Goal: Information Seeking & Learning: Learn about a topic

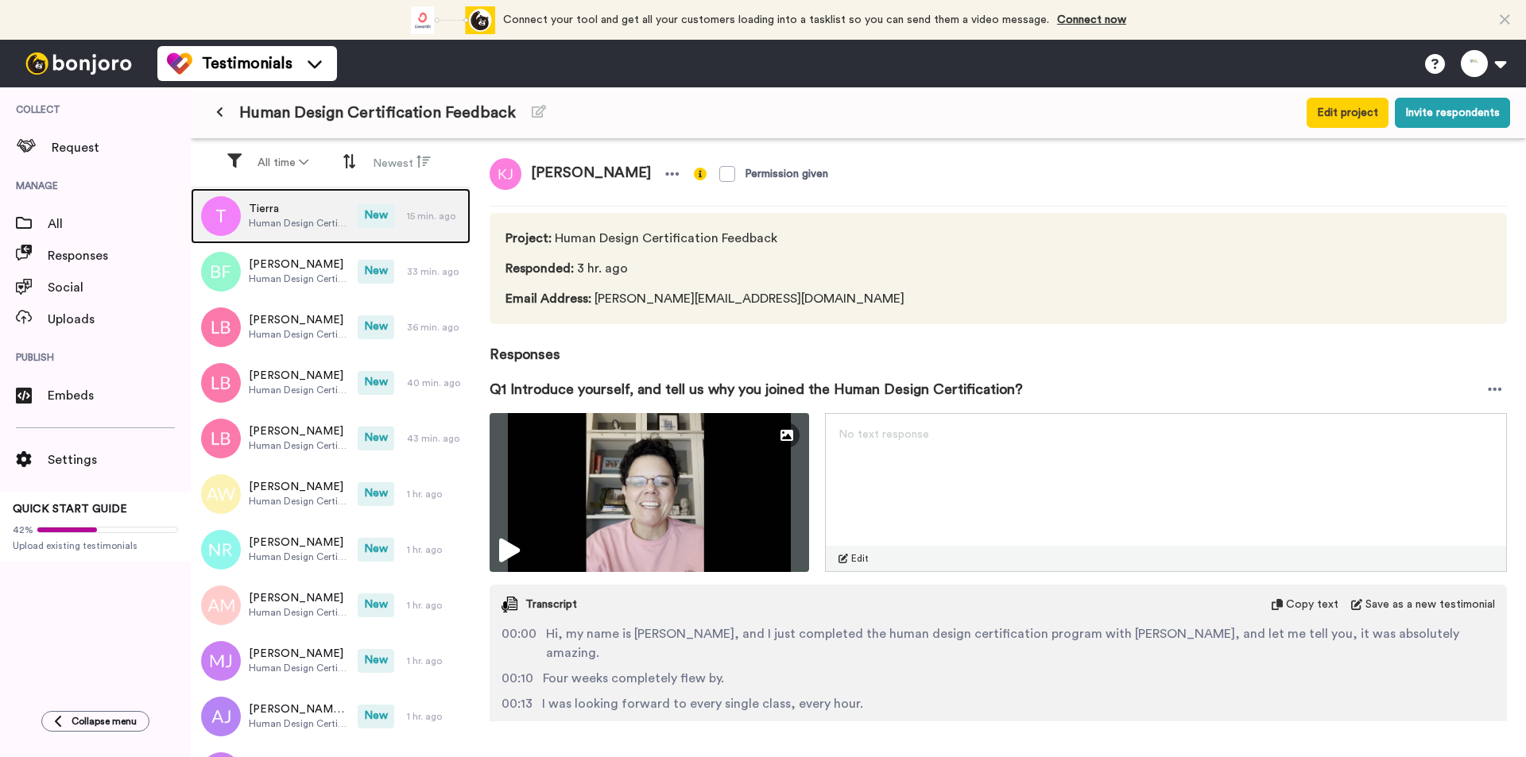
click at [328, 221] on span "Human Design Certification Feedback" at bounding box center [299, 223] width 101 height 13
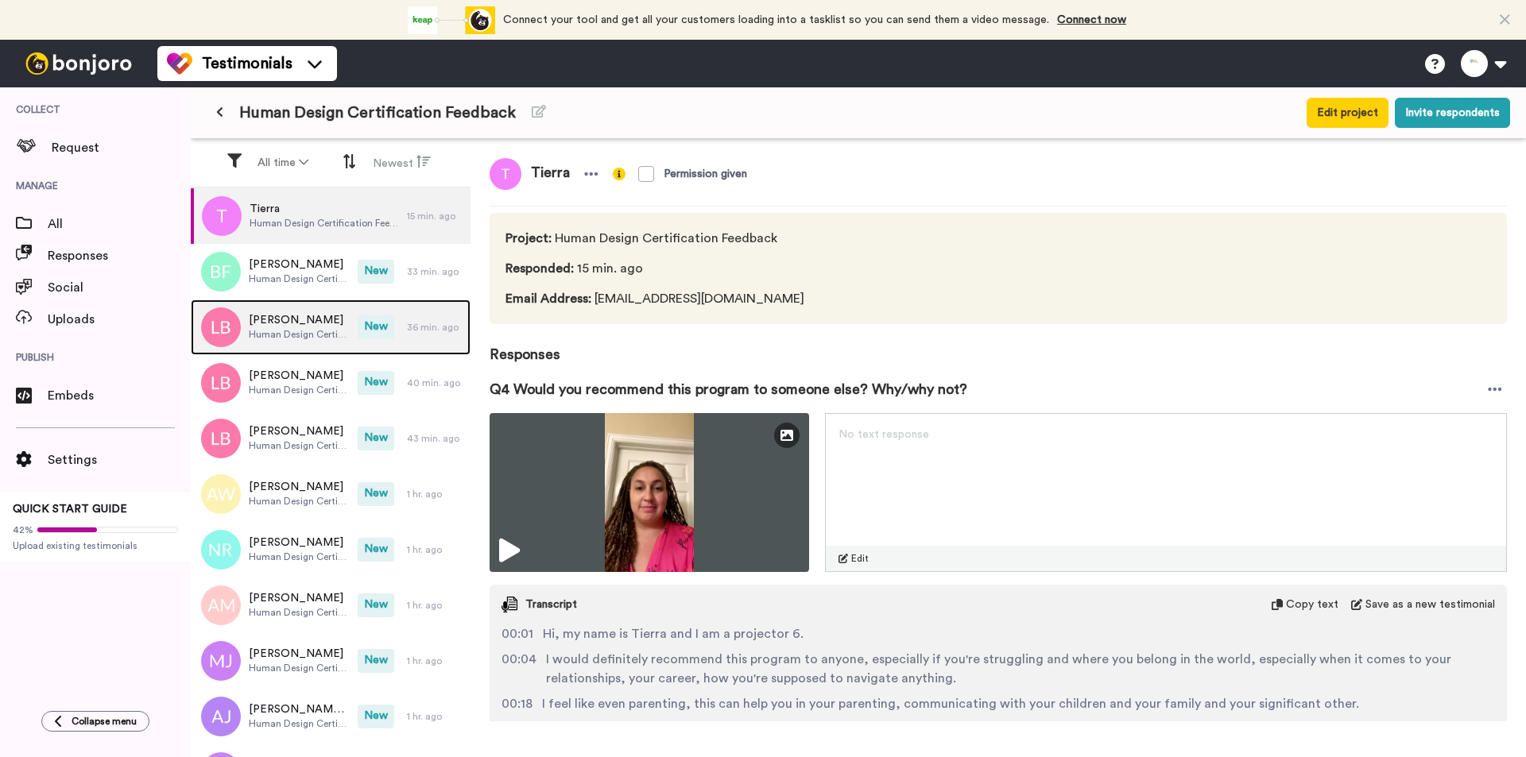
click at [339, 306] on div "[PERSON_NAME] Human Design Certification Feedback" at bounding box center [274, 328] width 167 height 56
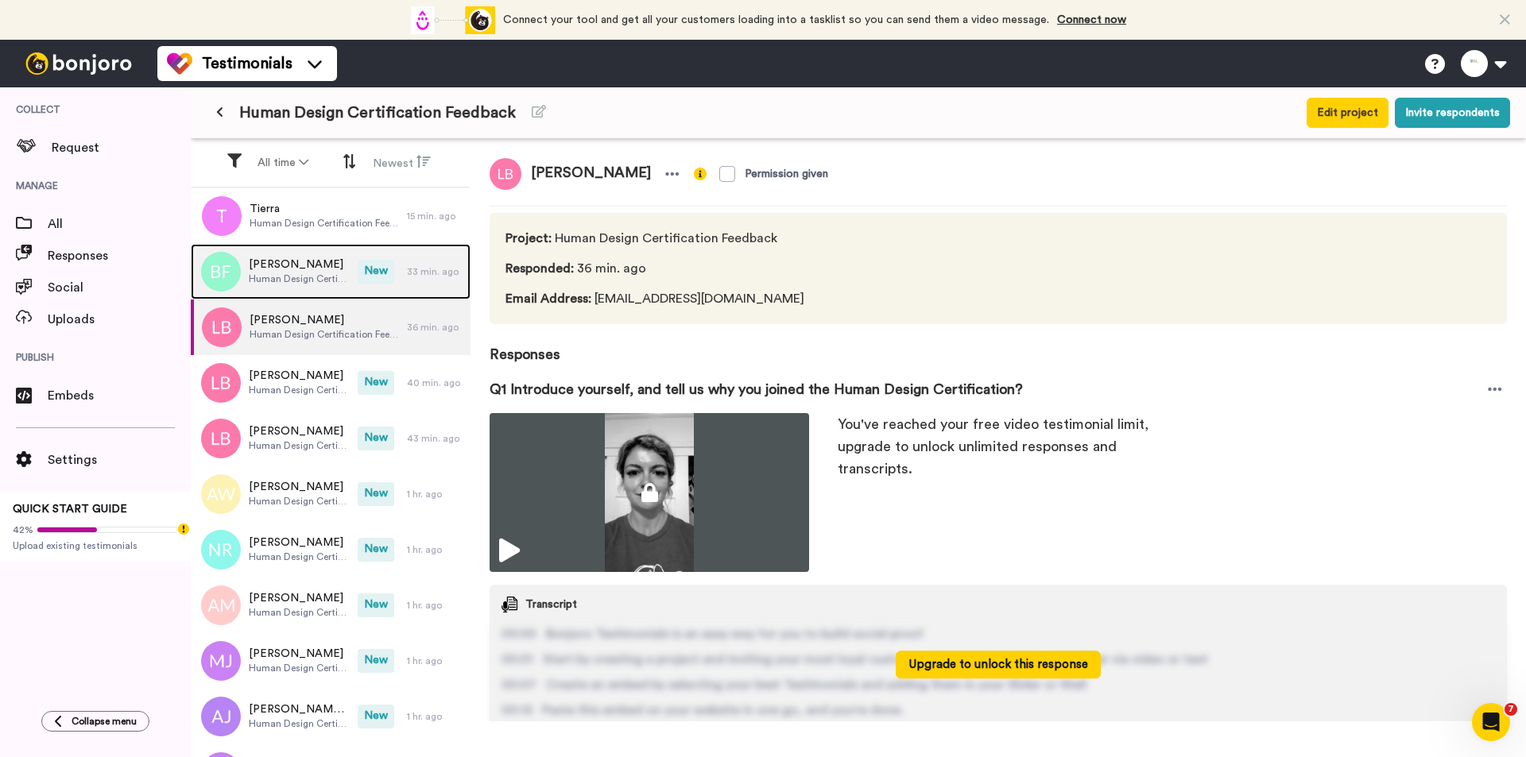
click at [338, 272] on div "[PERSON_NAME] Human Design Certification Feedback" at bounding box center [274, 272] width 167 height 56
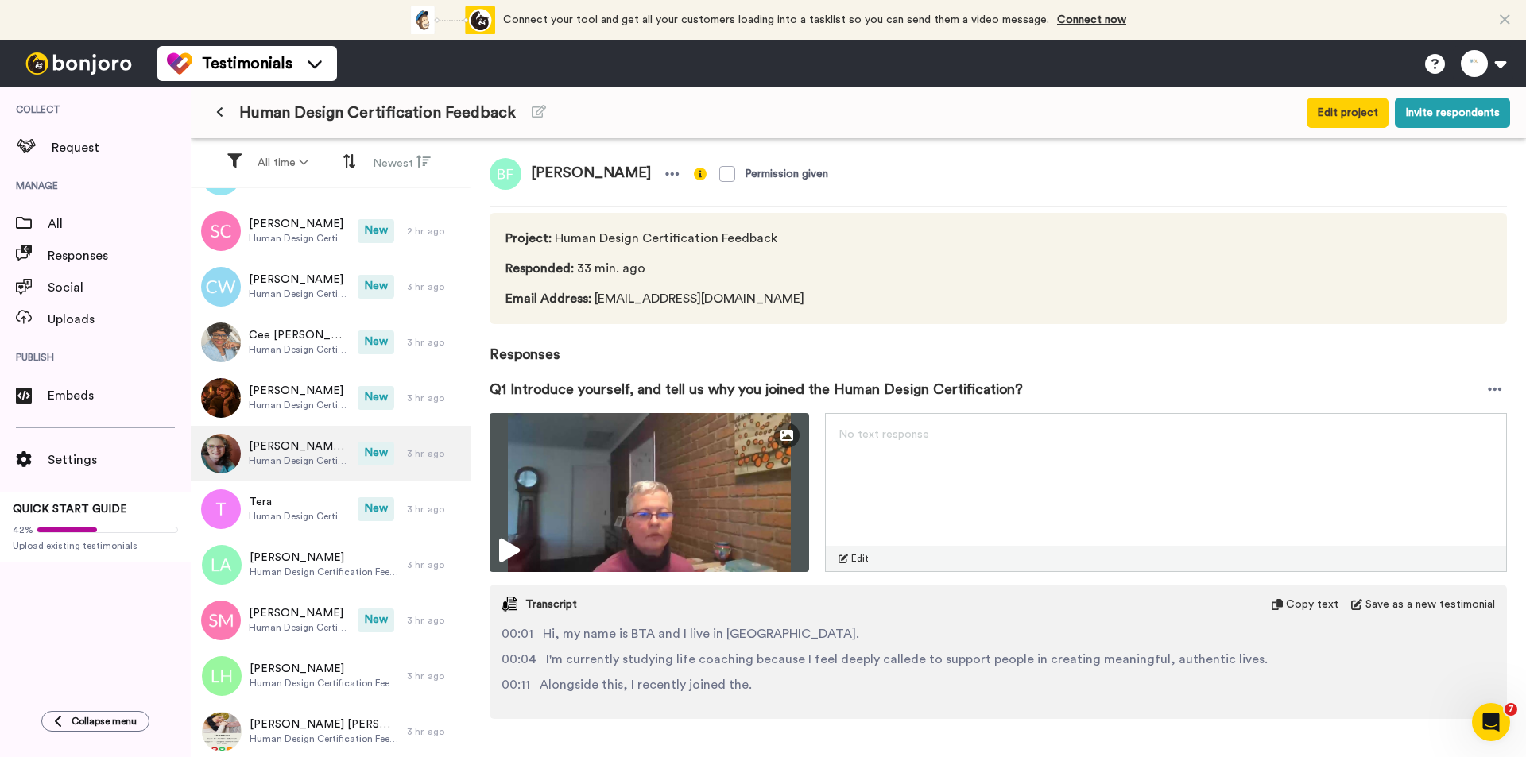
scroll to position [1097, 0]
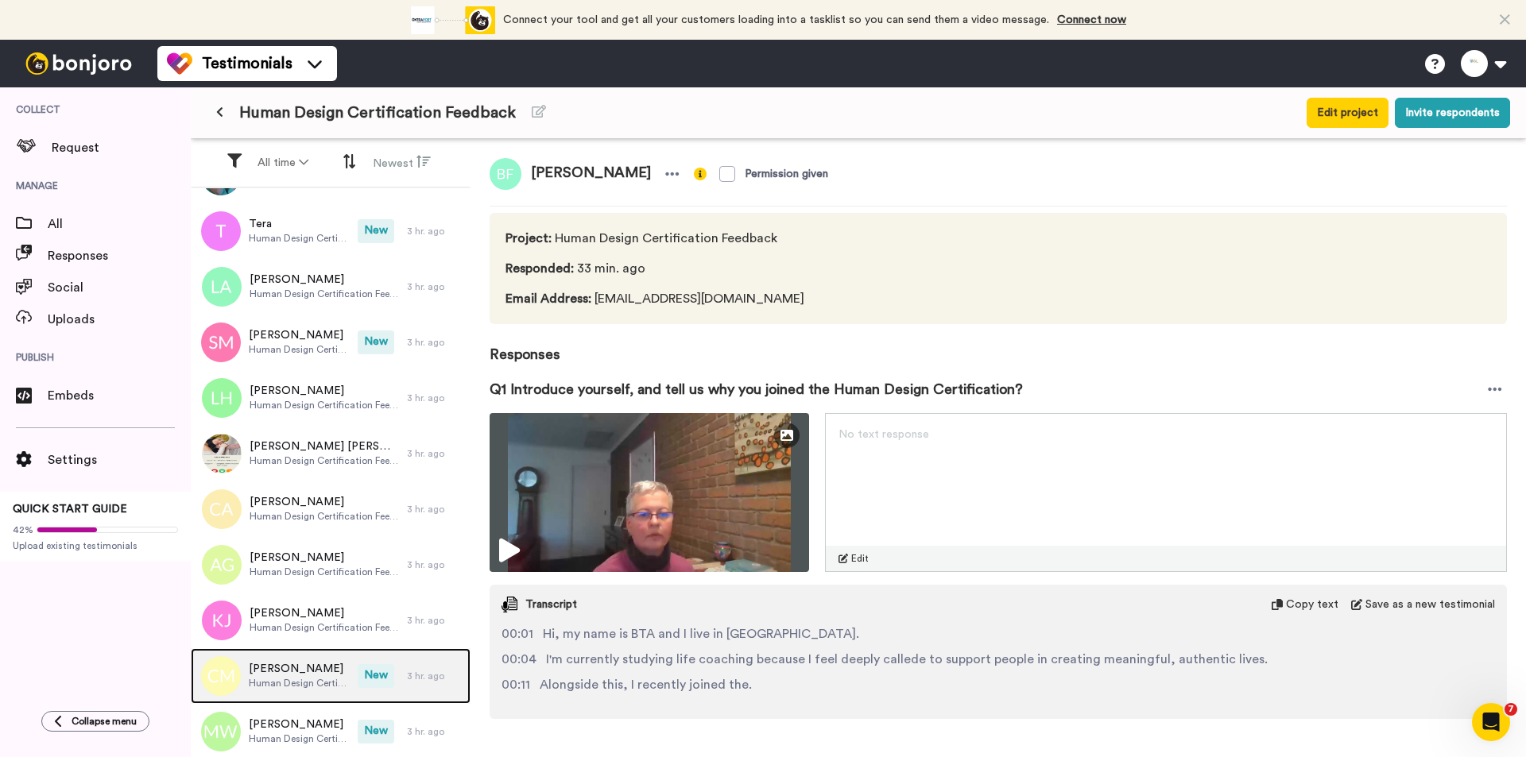
click at [300, 681] on span "Human Design Certification Feedback" at bounding box center [299, 683] width 101 height 13
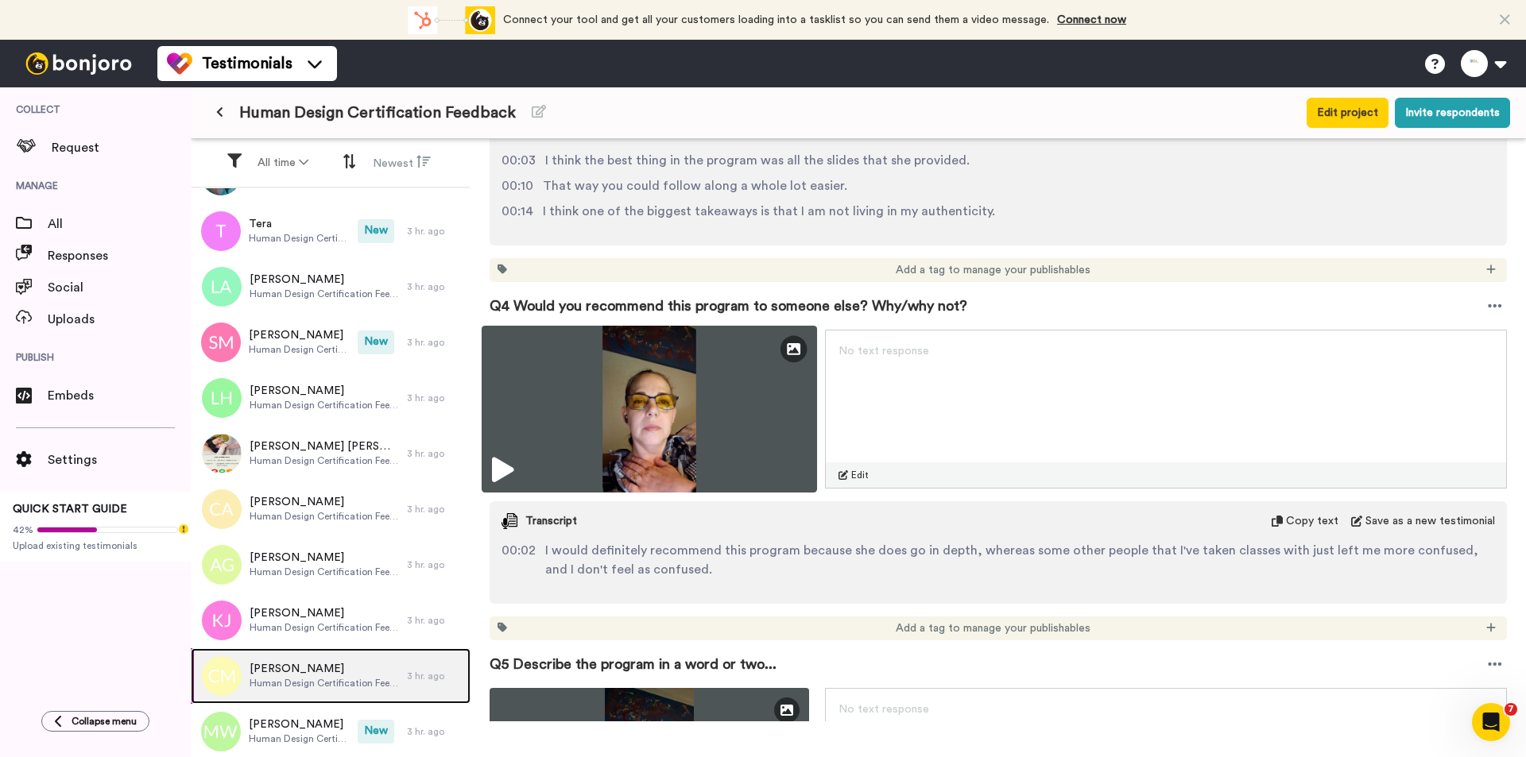
scroll to position [1192, 0]
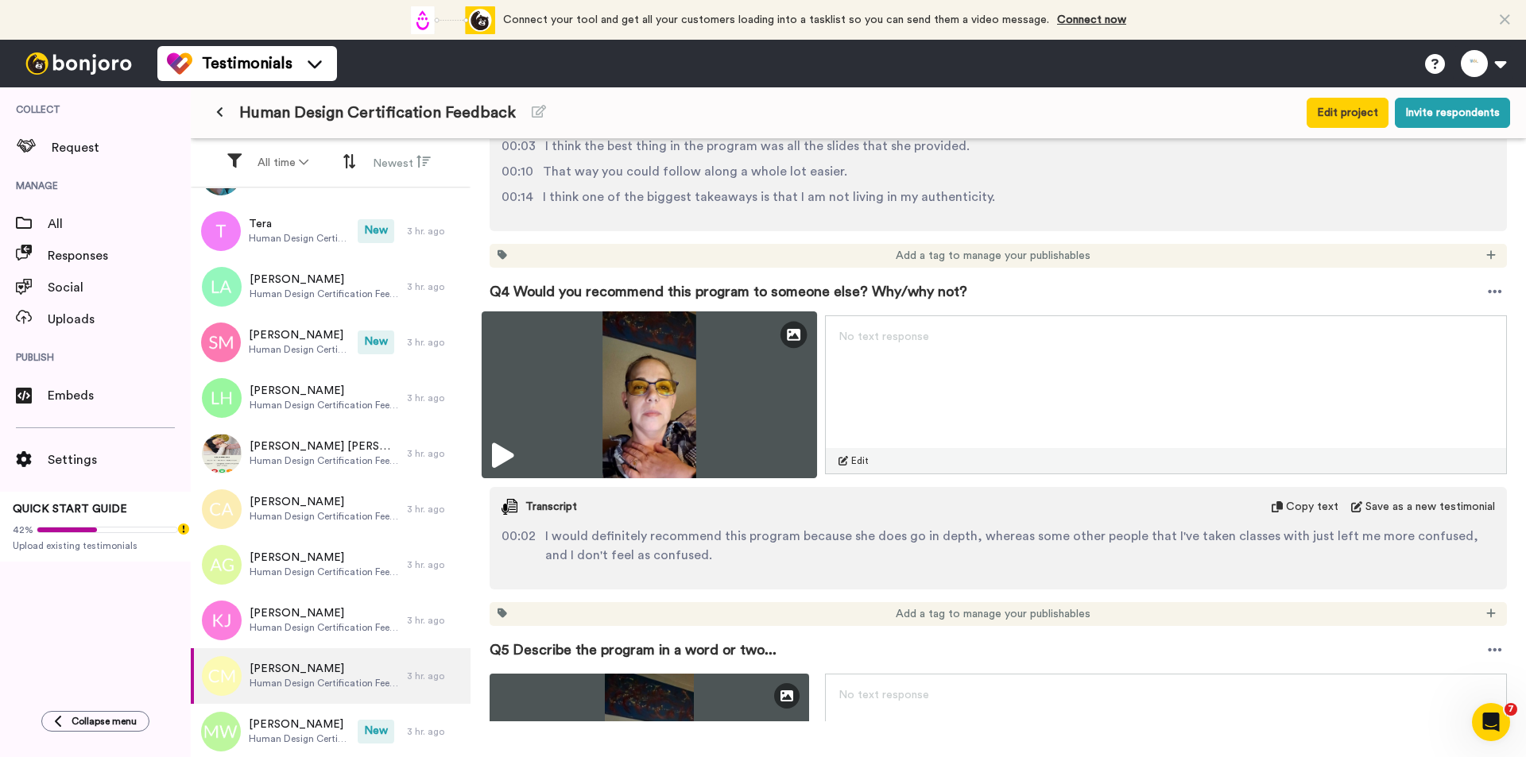
click at [705, 390] on img at bounding box center [648, 394] width 335 height 167
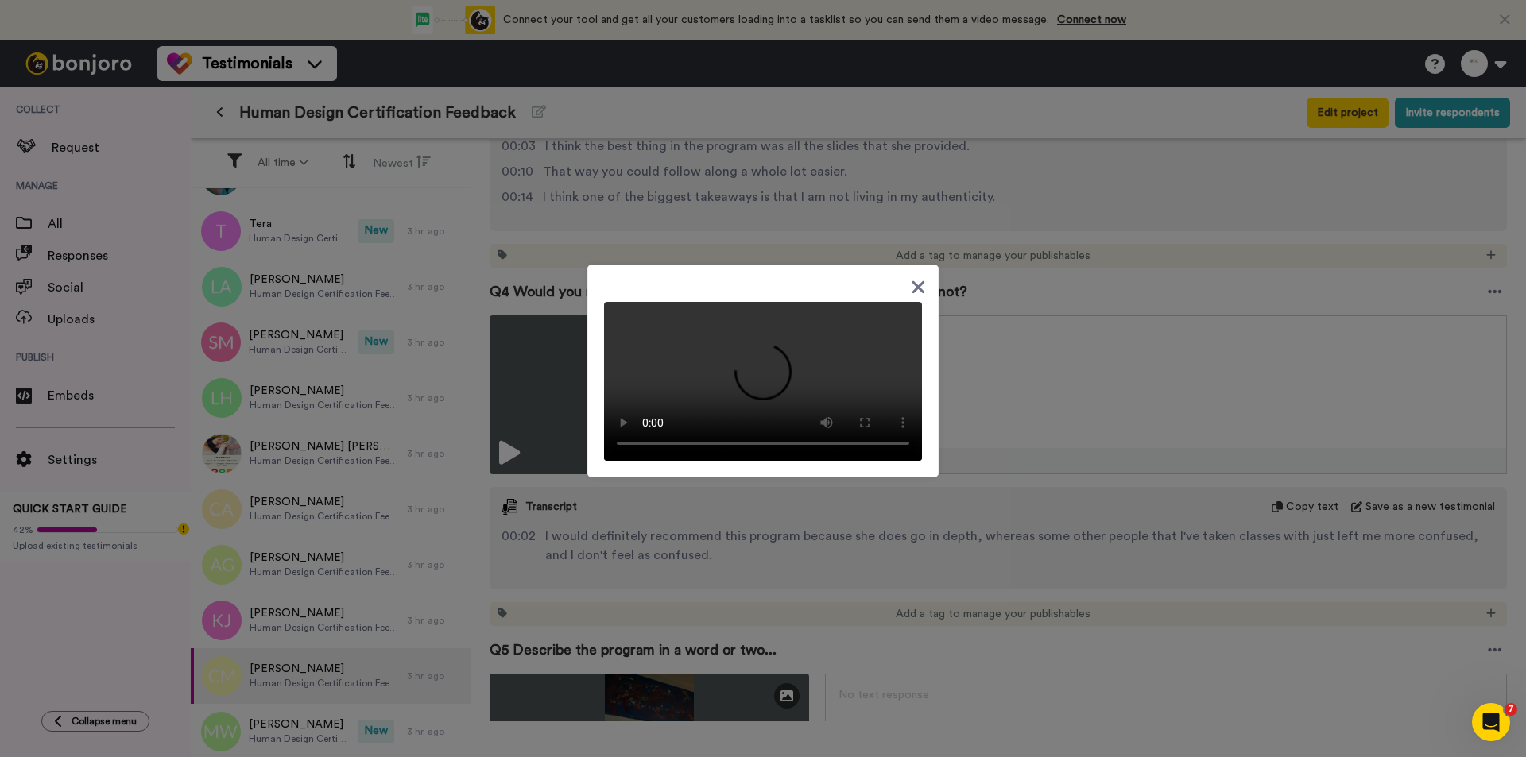
click at [1079, 543] on div at bounding box center [763, 378] width 1526 height 757
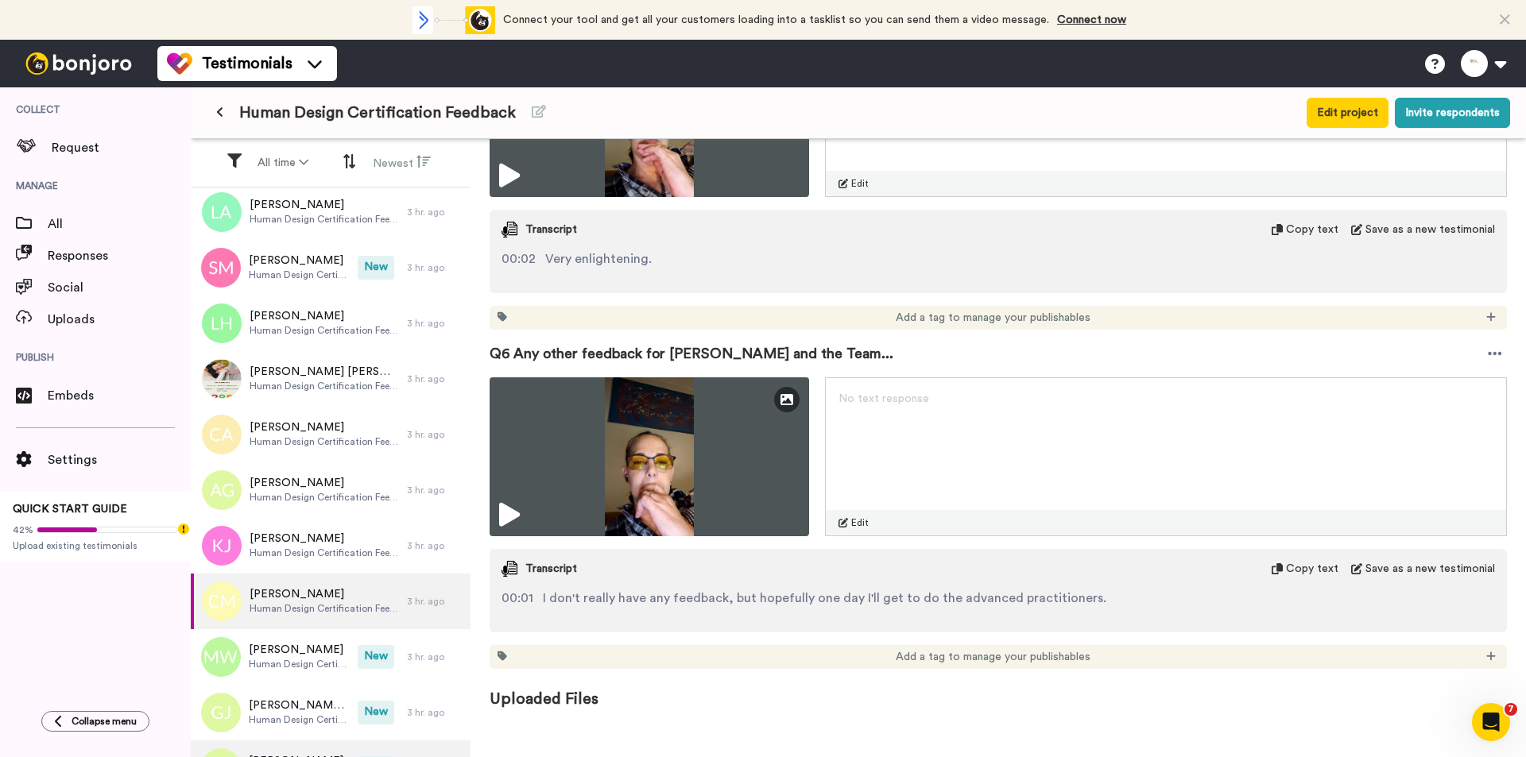
scroll to position [1256, 0]
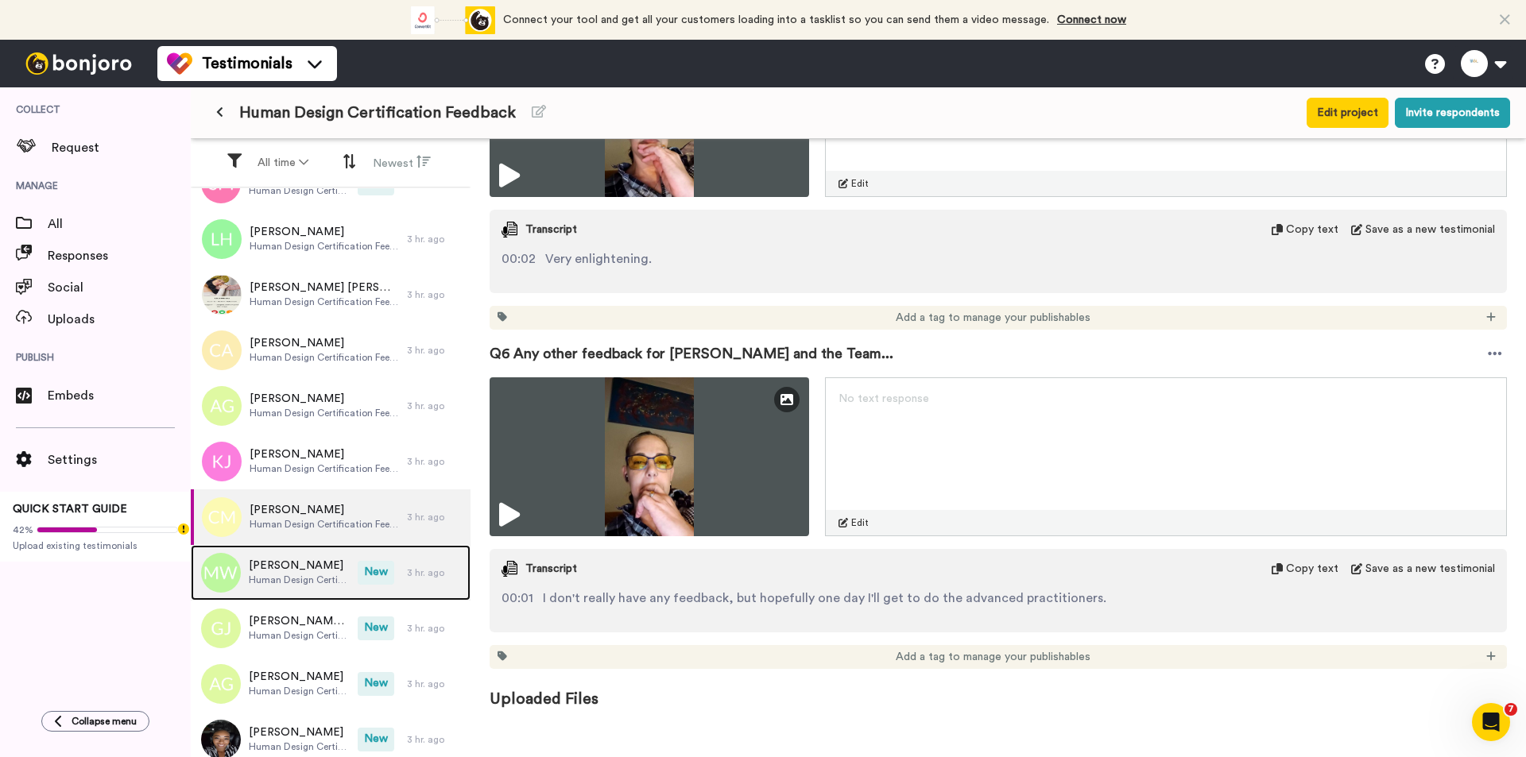
click at [361, 585] on div "[PERSON_NAME] Human Design Certification Feedback New 3 hr. ago" at bounding box center [331, 573] width 280 height 56
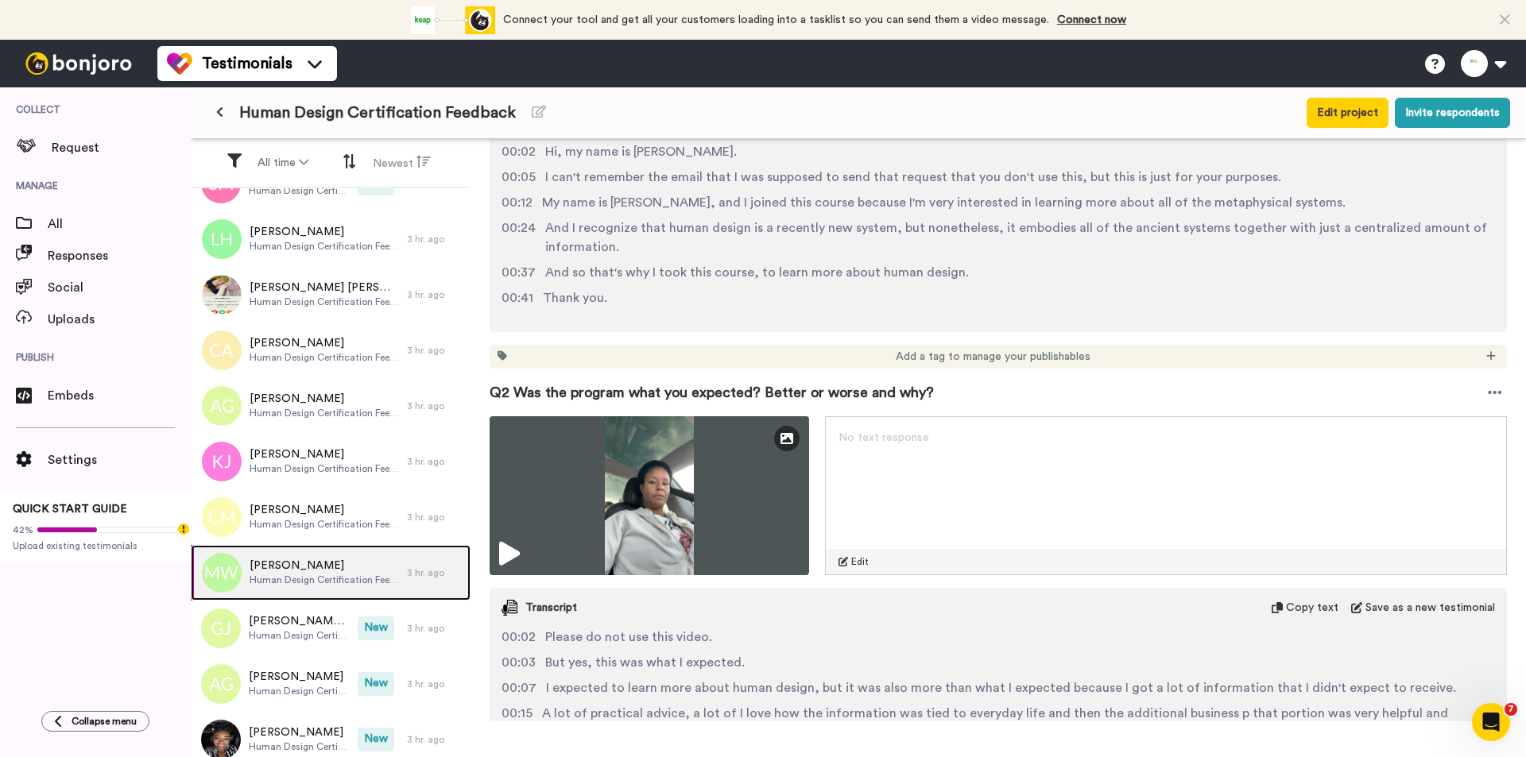
scroll to position [556, 0]
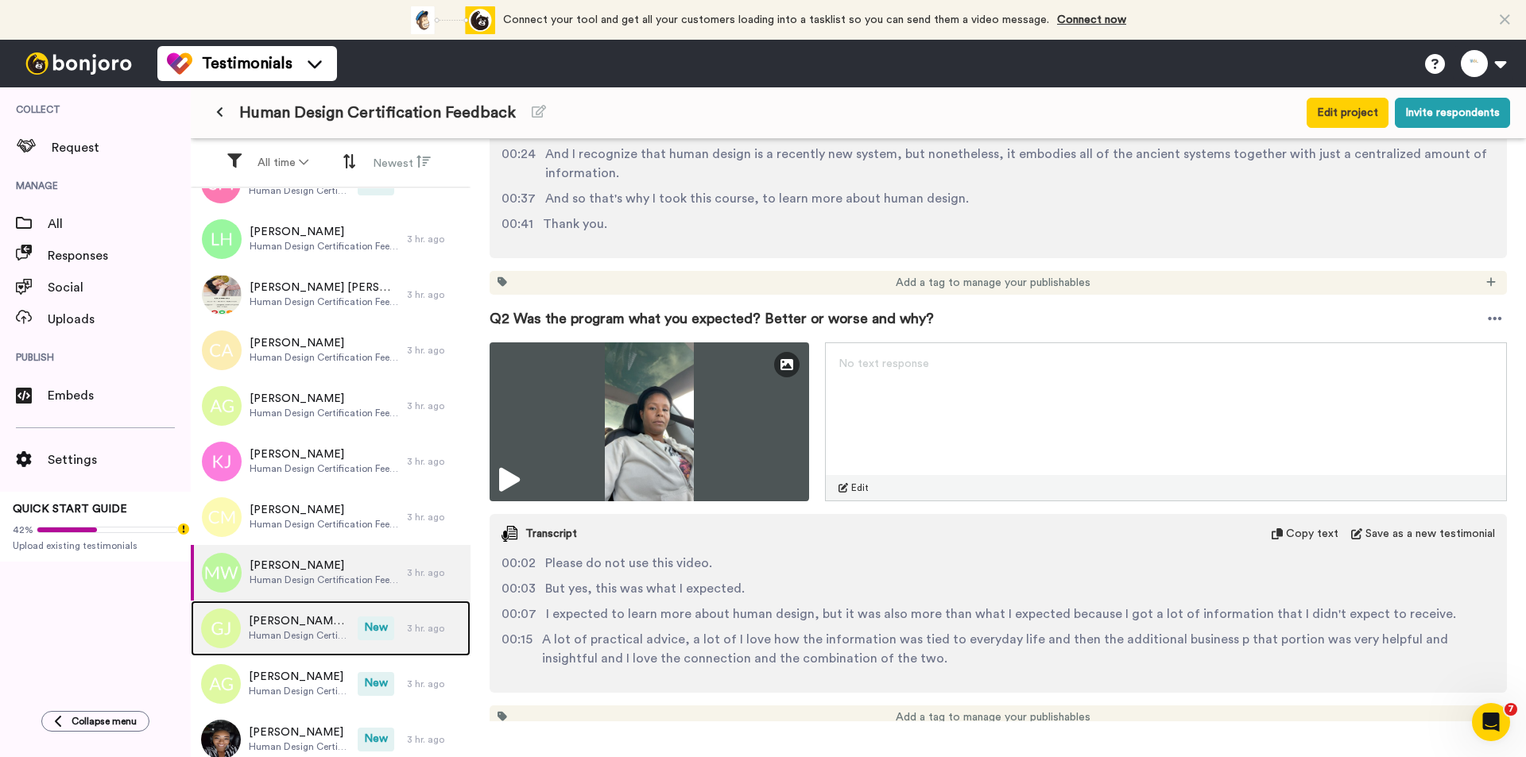
click at [330, 632] on span "Human Design Certification Feedback" at bounding box center [299, 635] width 101 height 13
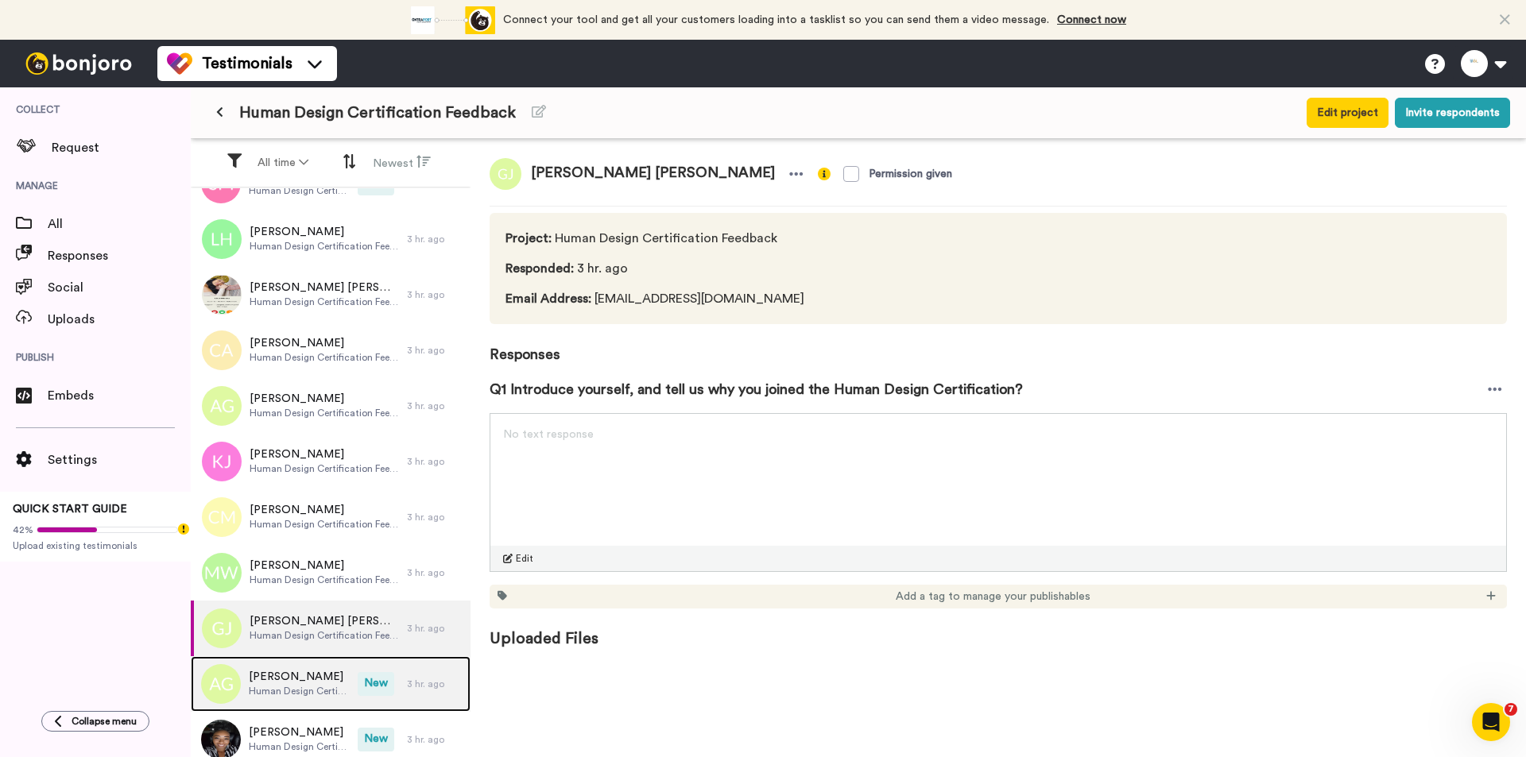
click at [331, 659] on div "[PERSON_NAME] Human Design Certification Feedback" at bounding box center [274, 684] width 167 height 56
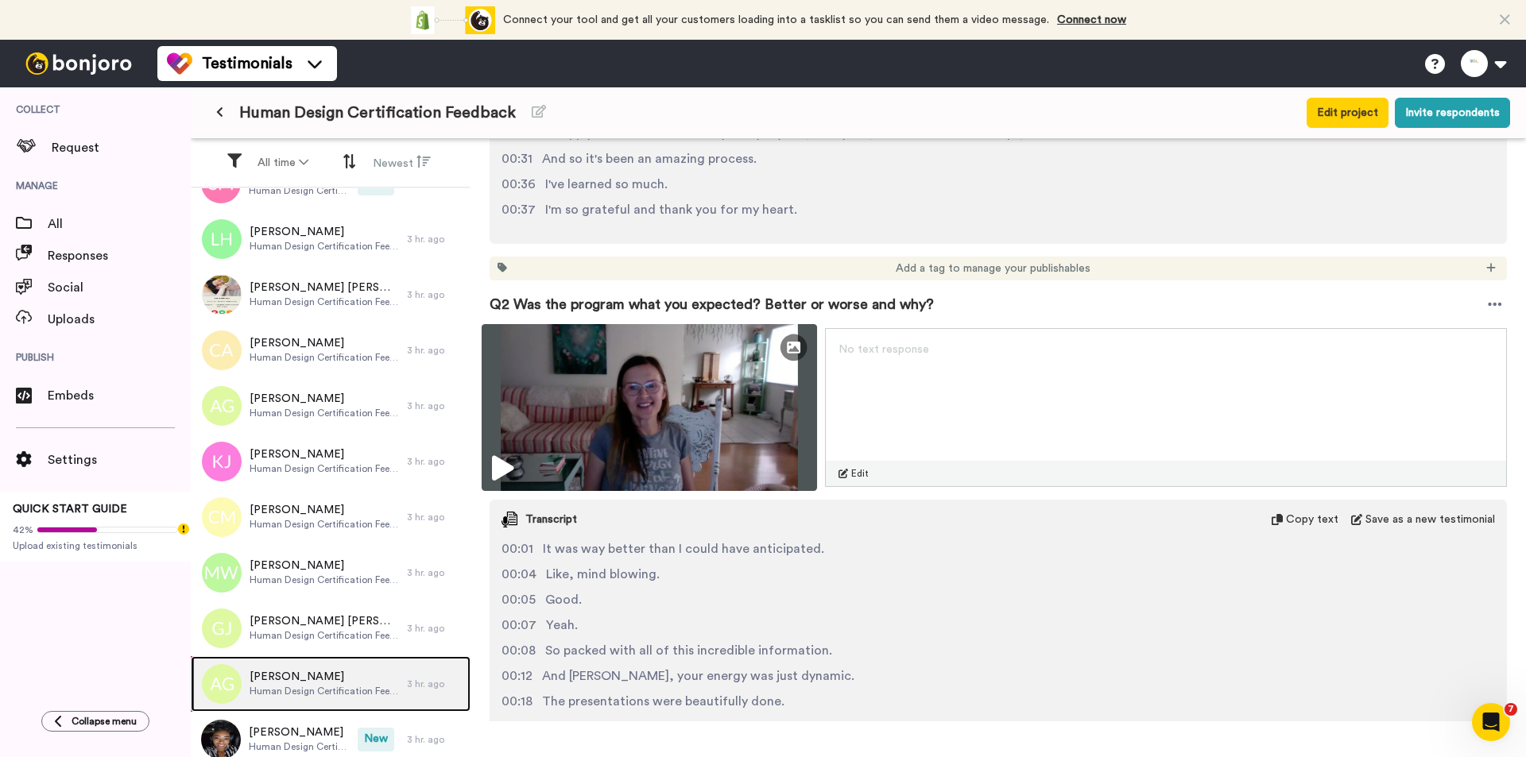
scroll to position [556, 0]
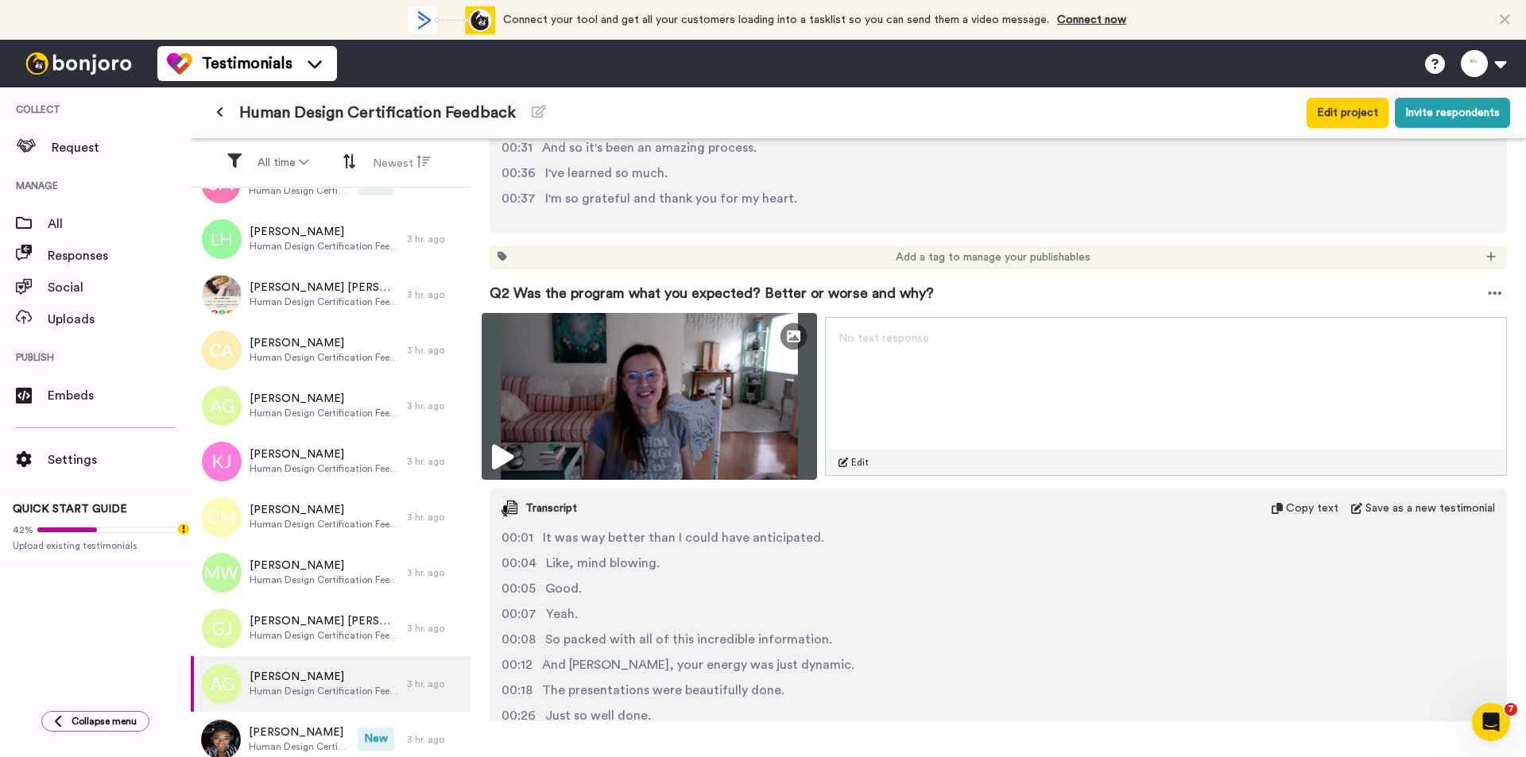
click at [720, 381] on img at bounding box center [648, 396] width 335 height 167
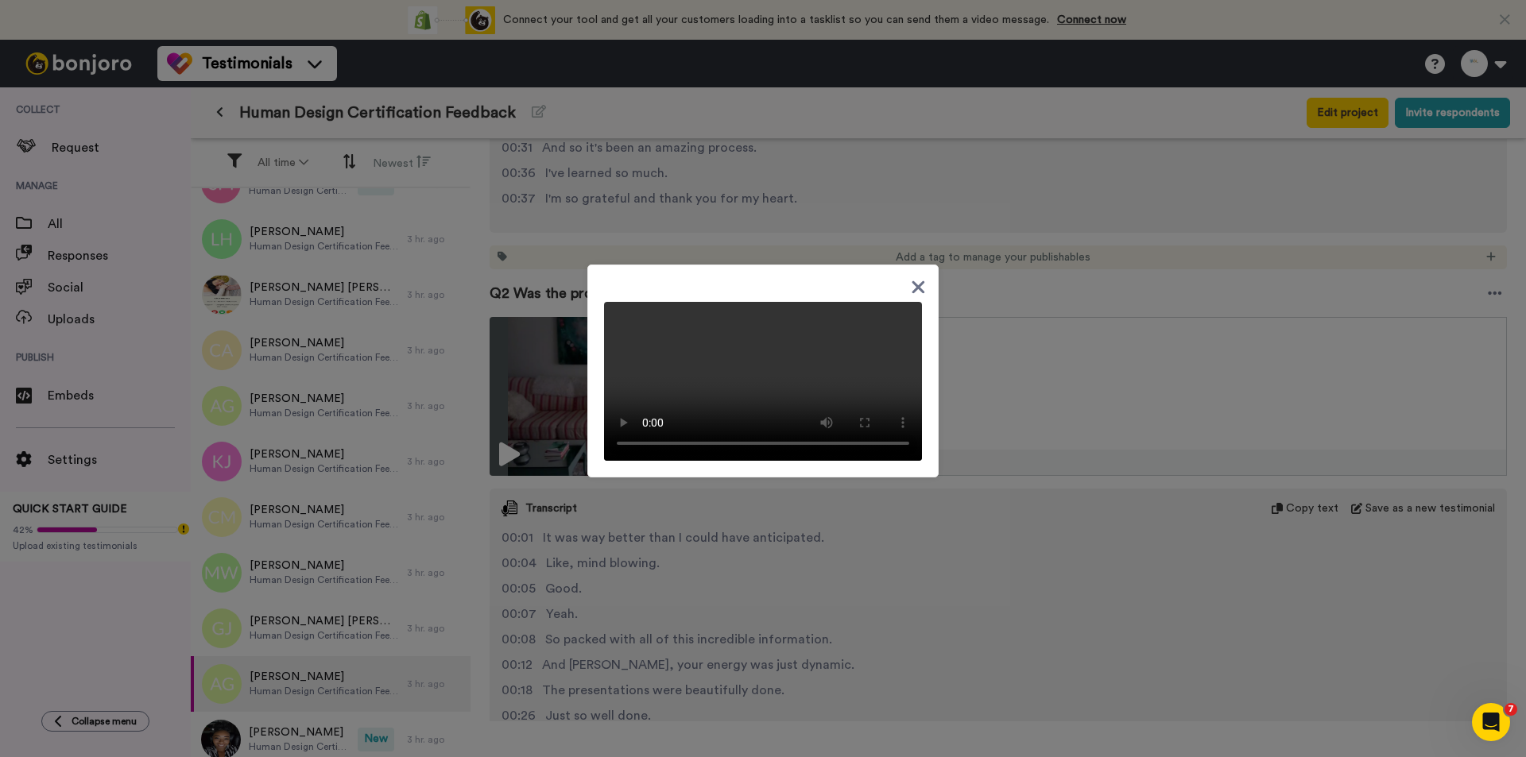
click at [961, 594] on div at bounding box center [763, 378] width 1526 height 757
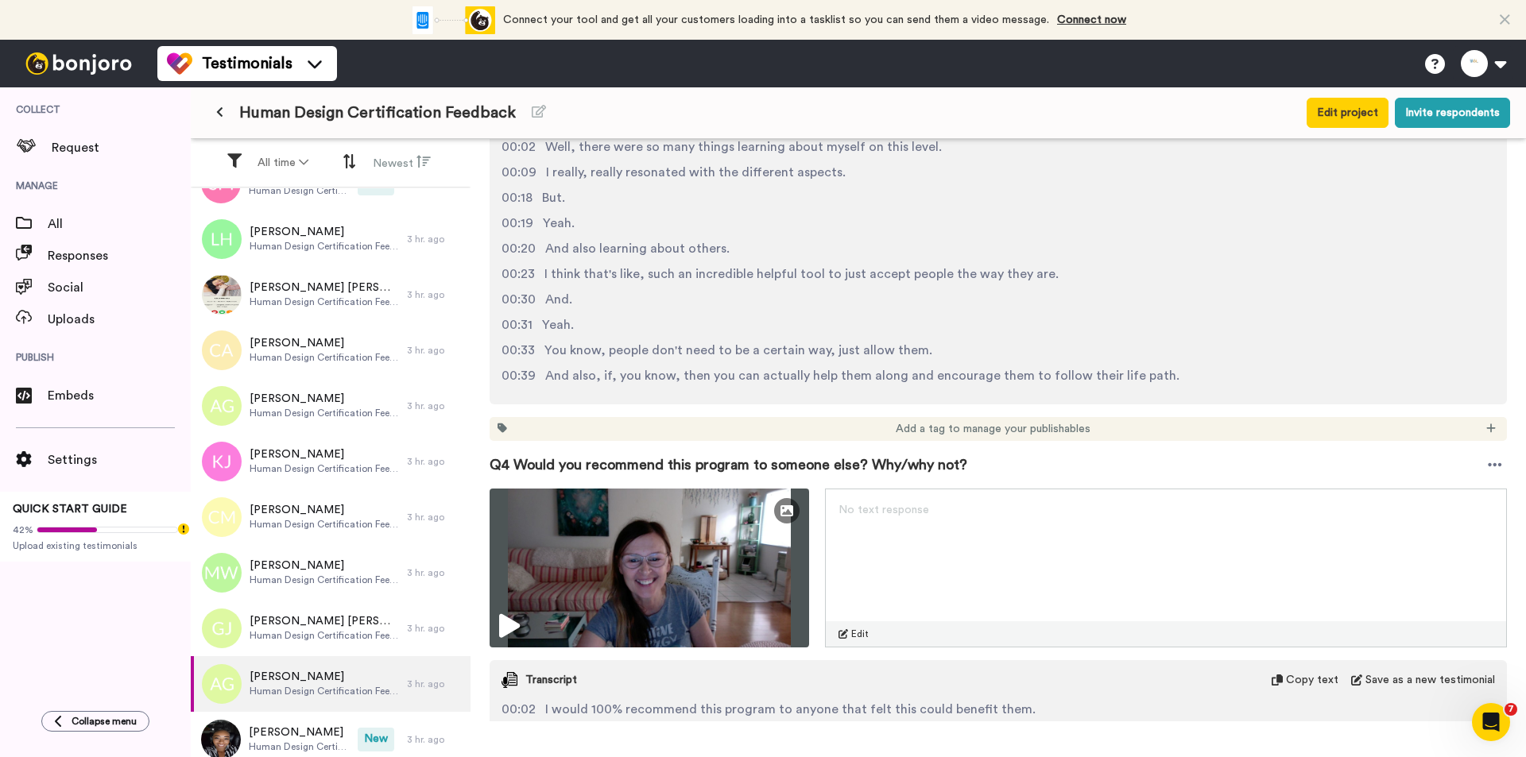
scroll to position [1827, 0]
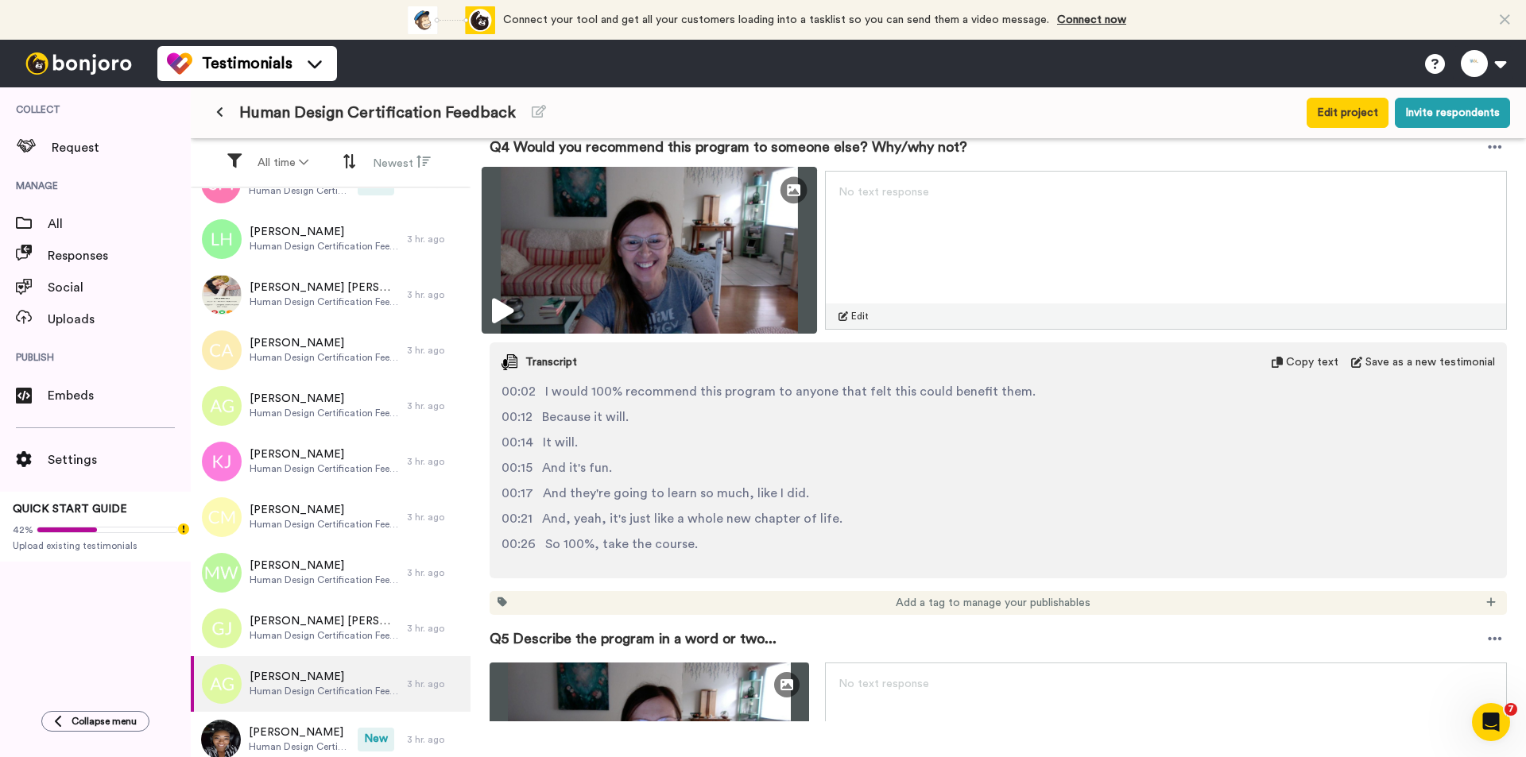
click at [689, 234] on img at bounding box center [648, 250] width 335 height 167
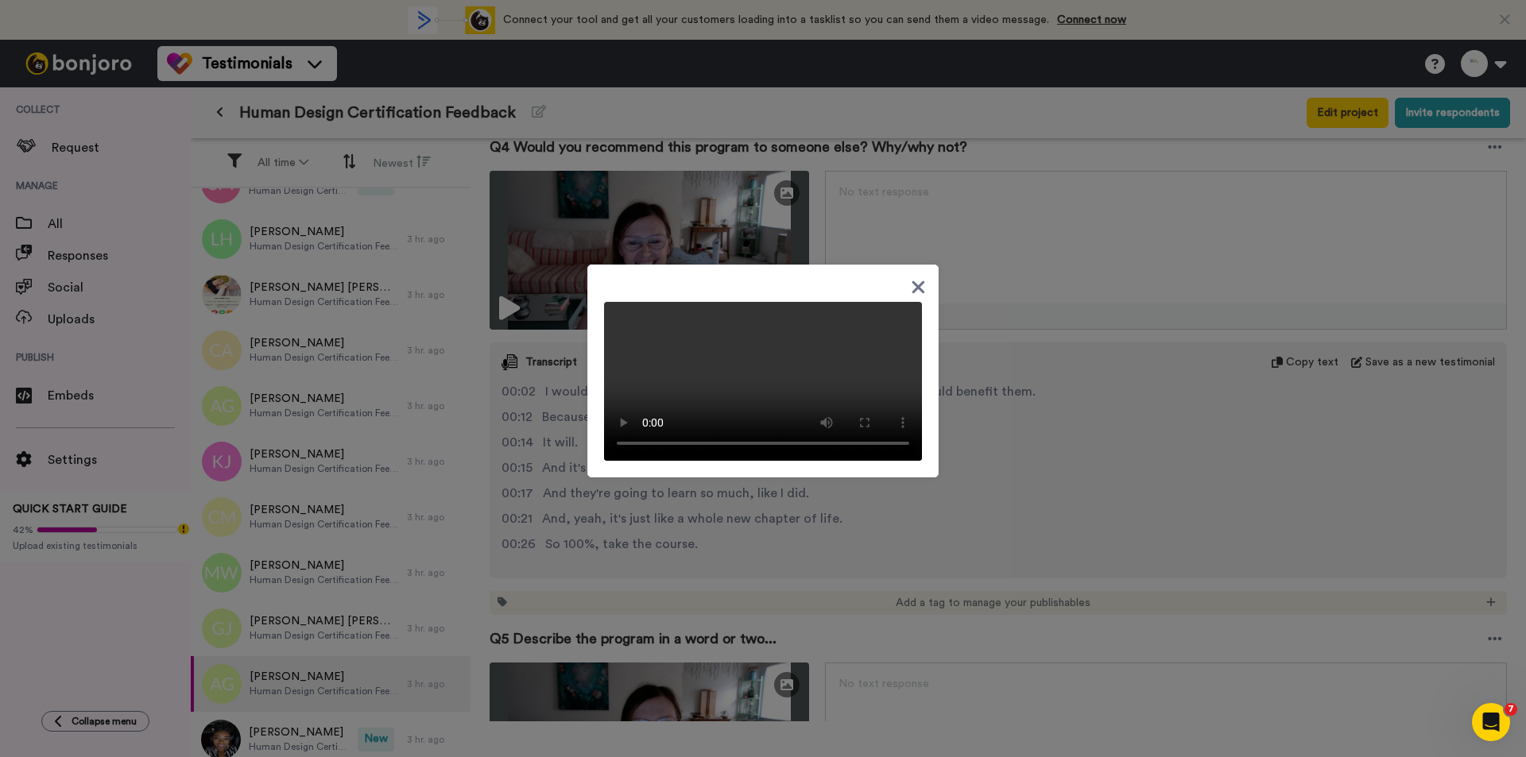
click at [980, 570] on div at bounding box center [763, 378] width 1526 height 757
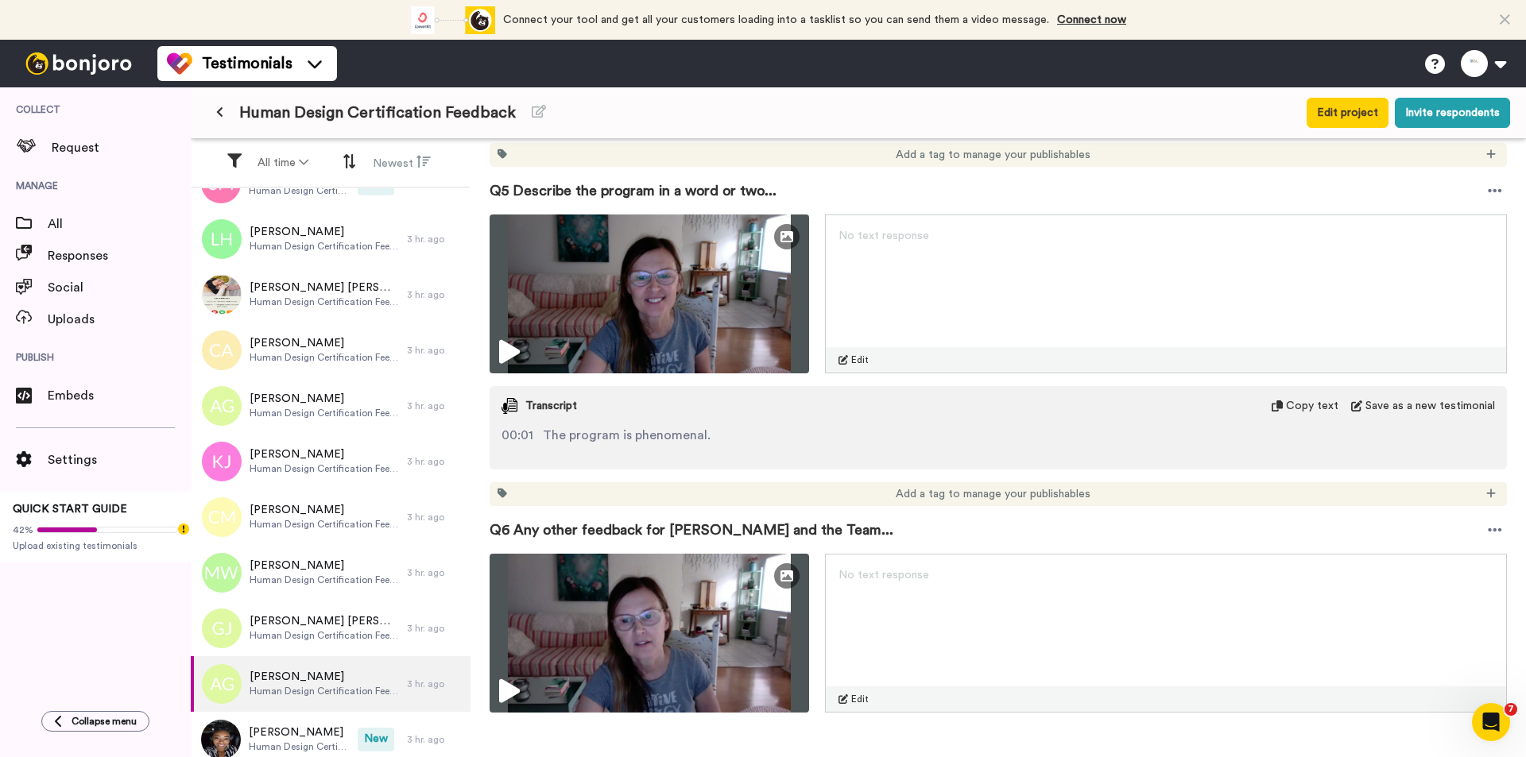
scroll to position [2304, 0]
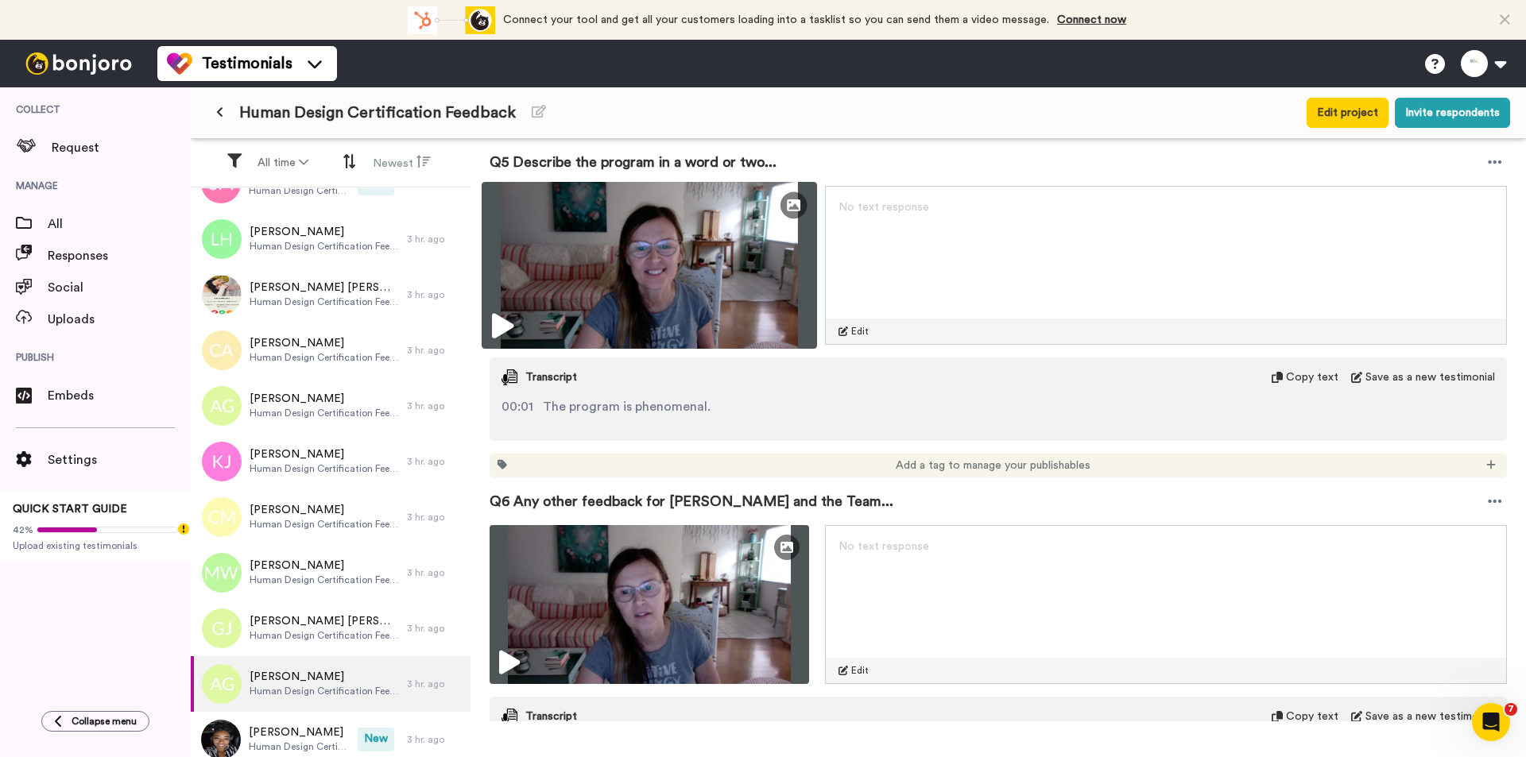
click at [706, 253] on img at bounding box center [648, 265] width 335 height 167
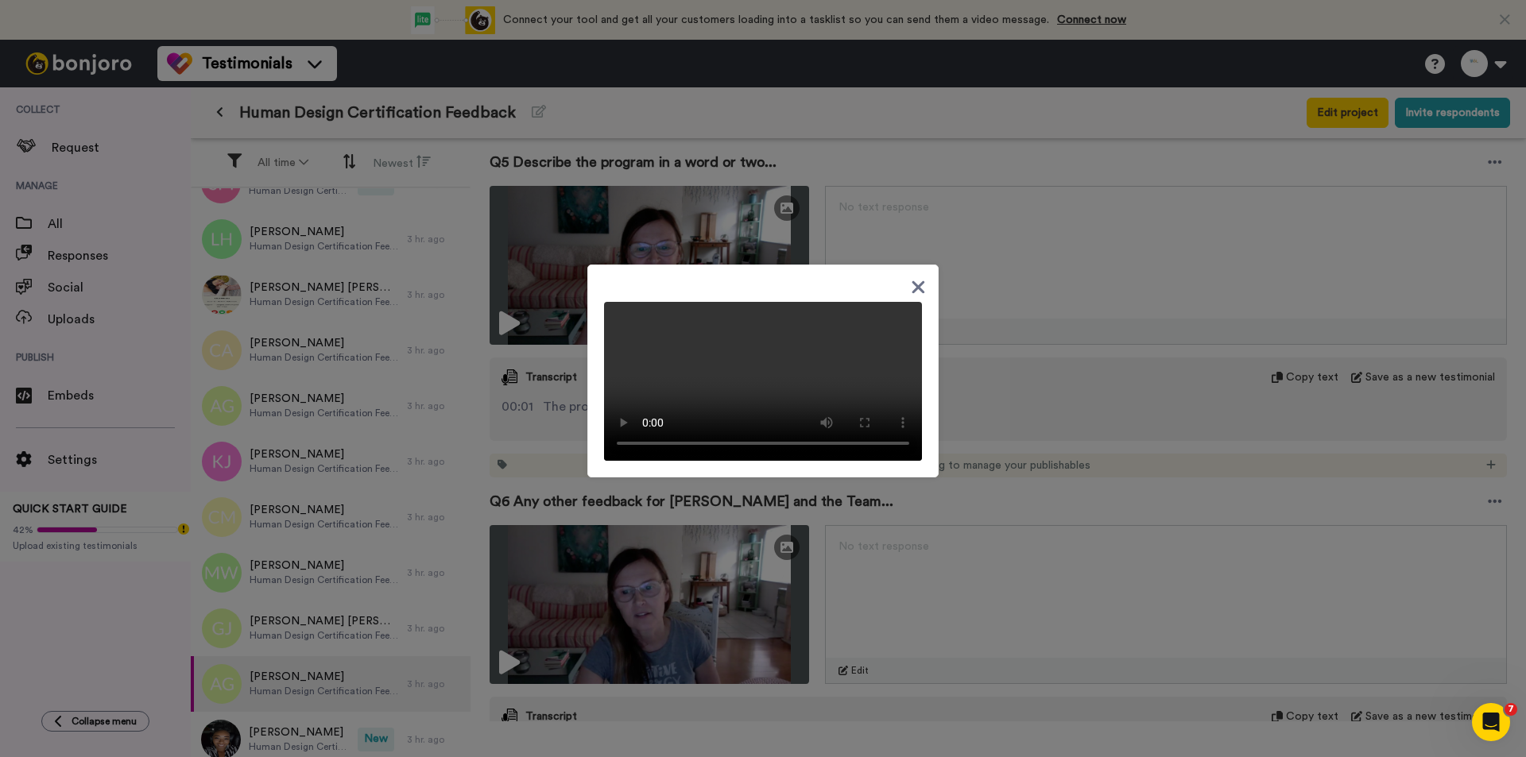
click at [988, 394] on div at bounding box center [763, 378] width 1526 height 757
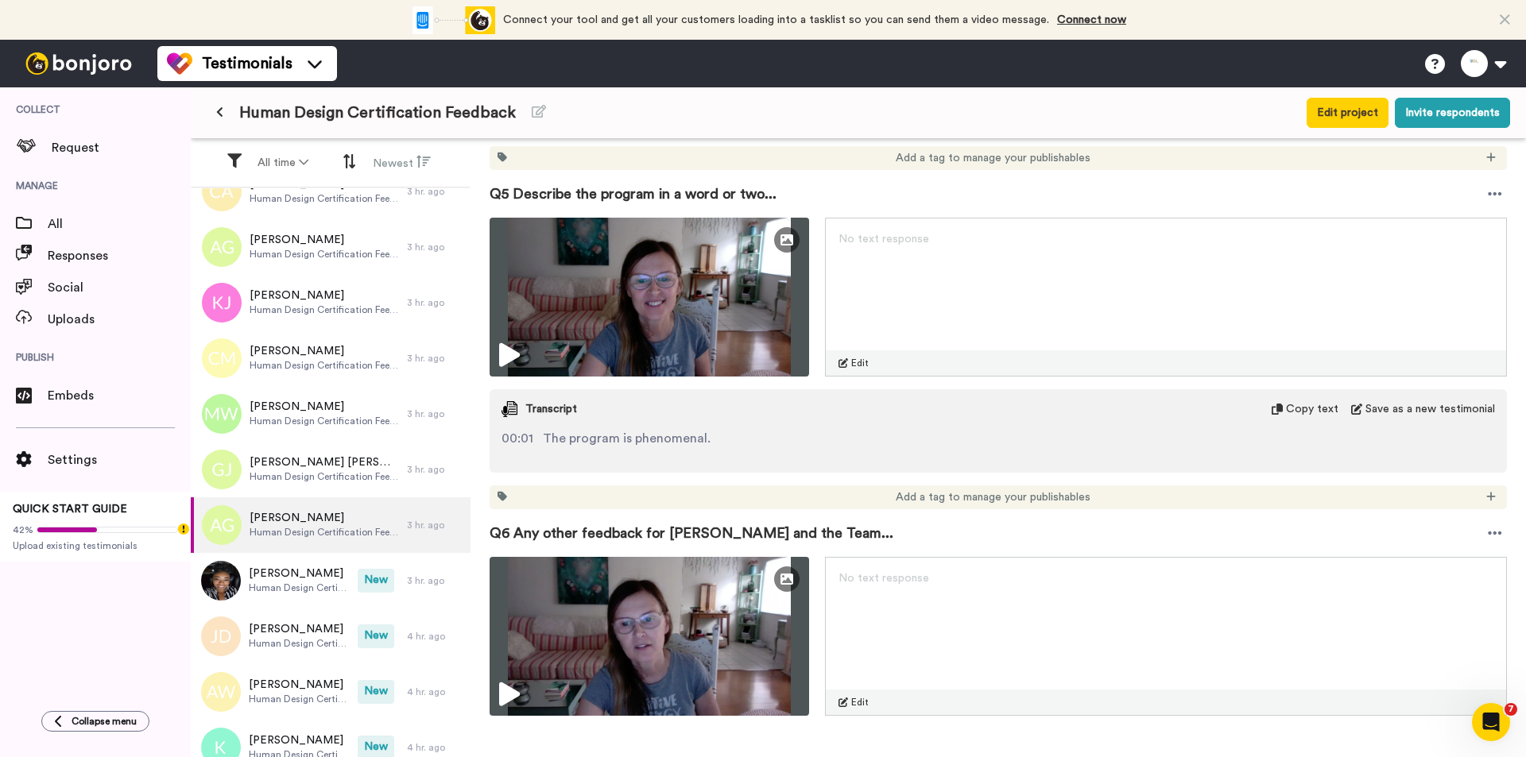
scroll to position [1875, 0]
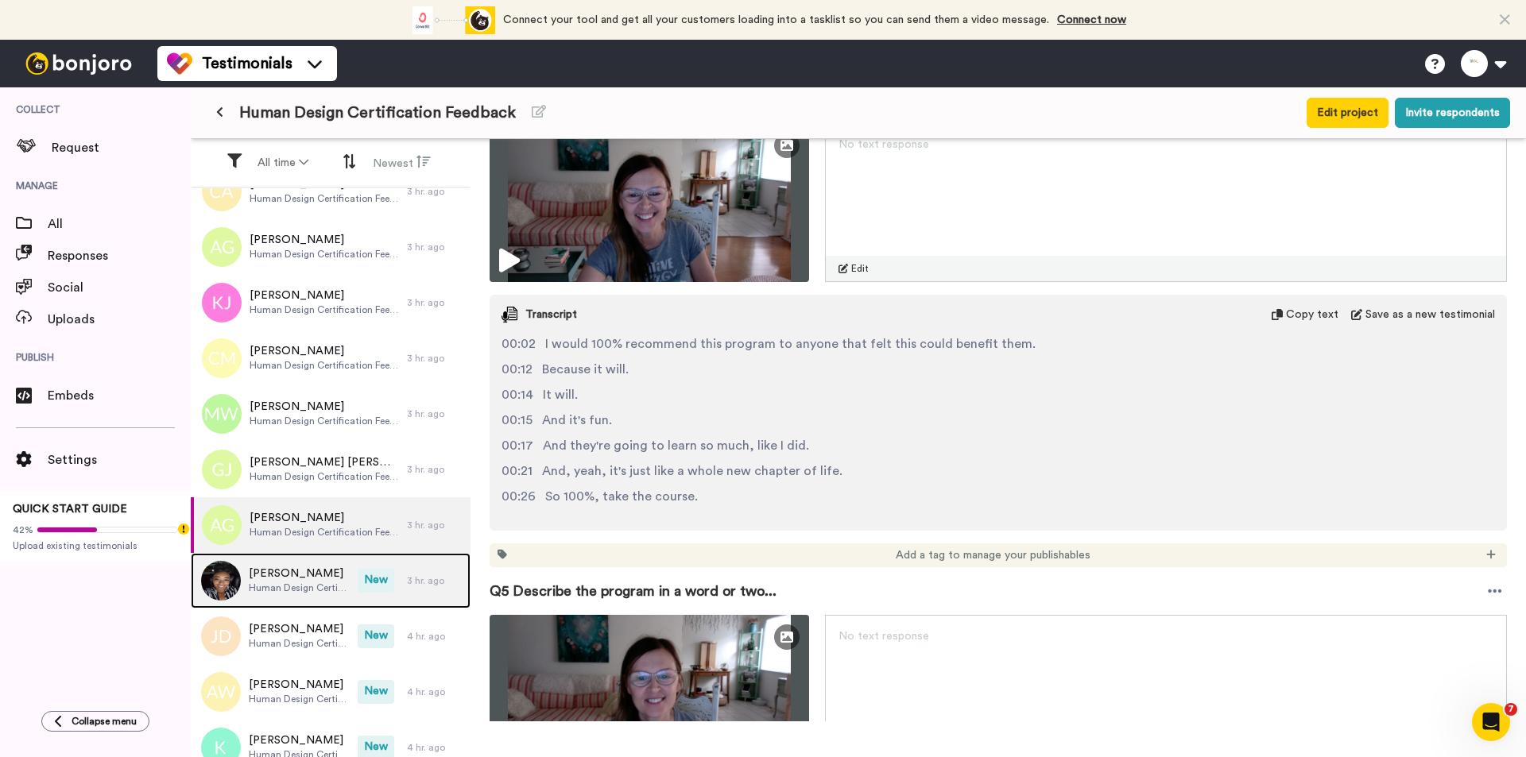
click at [341, 574] on div "[PERSON_NAME] Human Design Certification Feedback" at bounding box center [274, 581] width 167 height 56
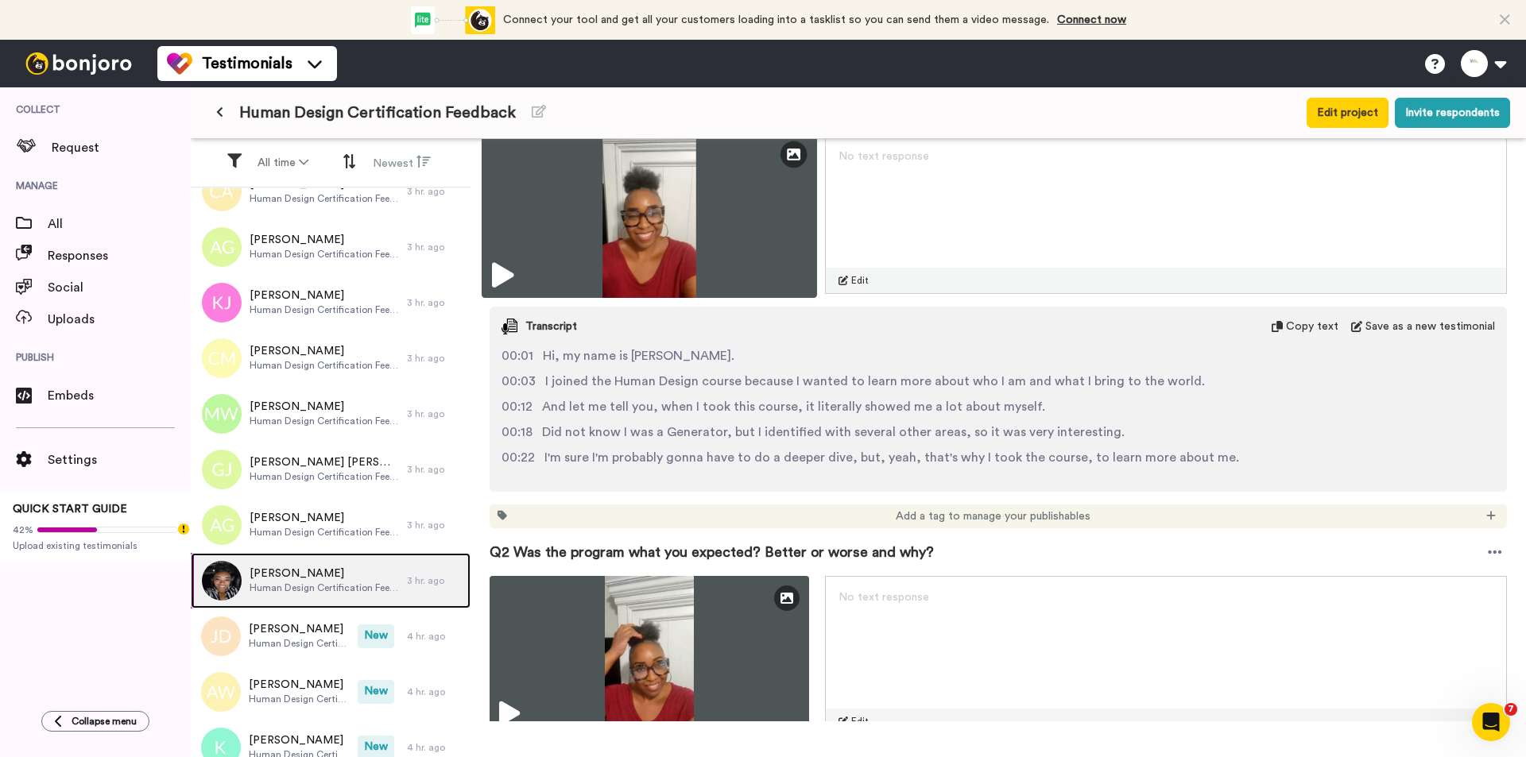
scroll to position [238, 0]
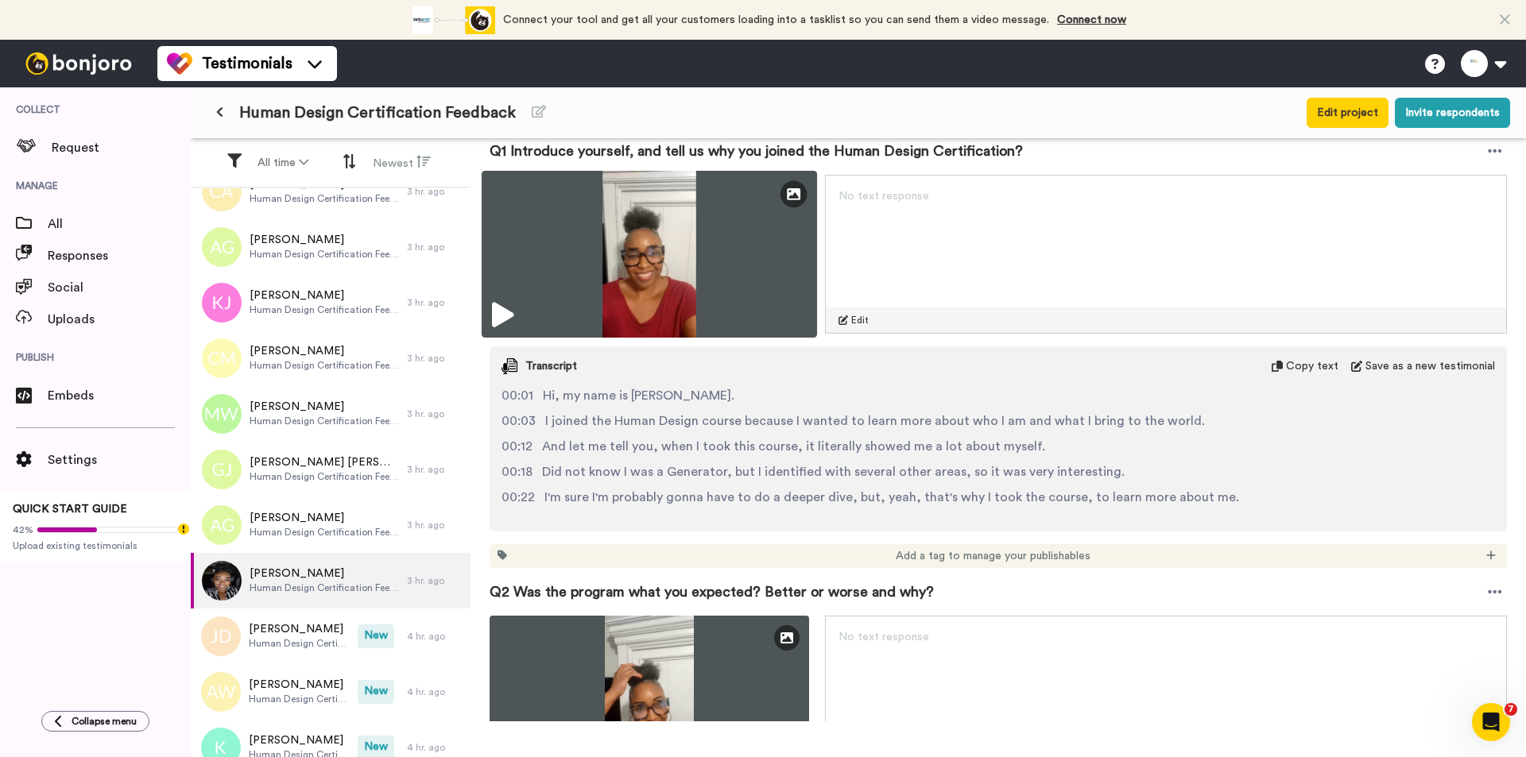
click at [707, 254] on img at bounding box center [648, 254] width 335 height 167
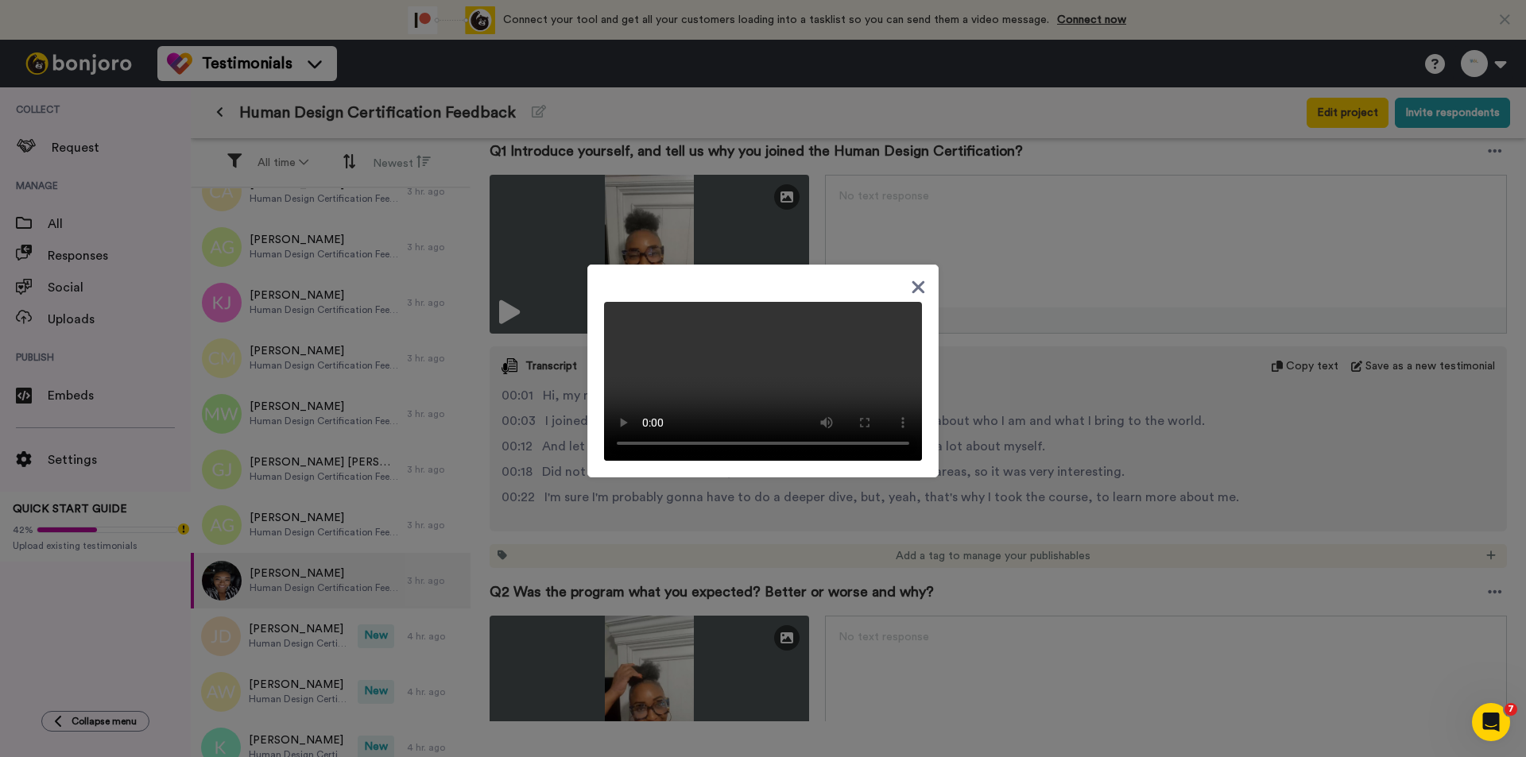
click at [1048, 480] on div at bounding box center [763, 378] width 1526 height 757
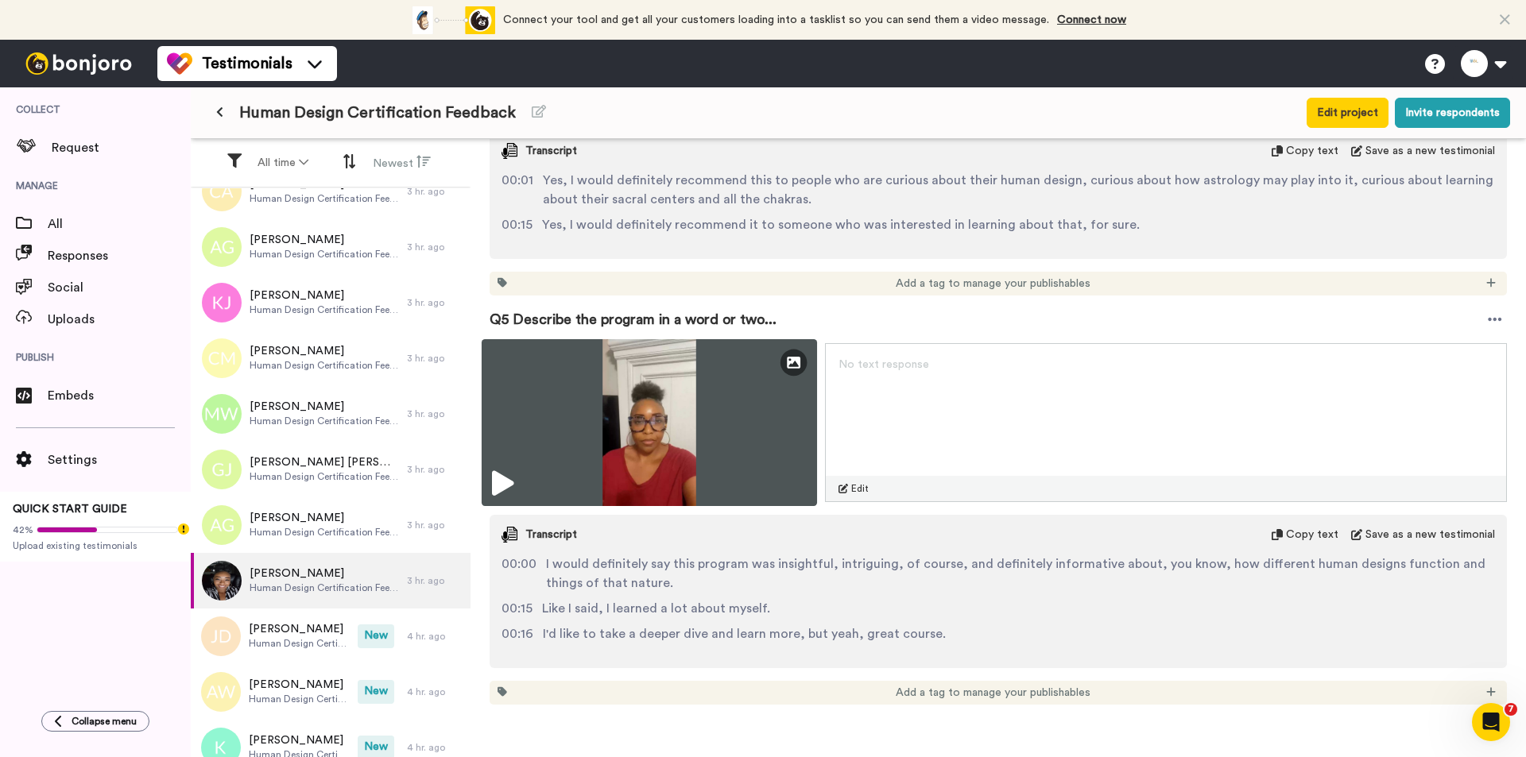
scroll to position [1711, 0]
click at [687, 403] on img at bounding box center [648, 424] width 335 height 167
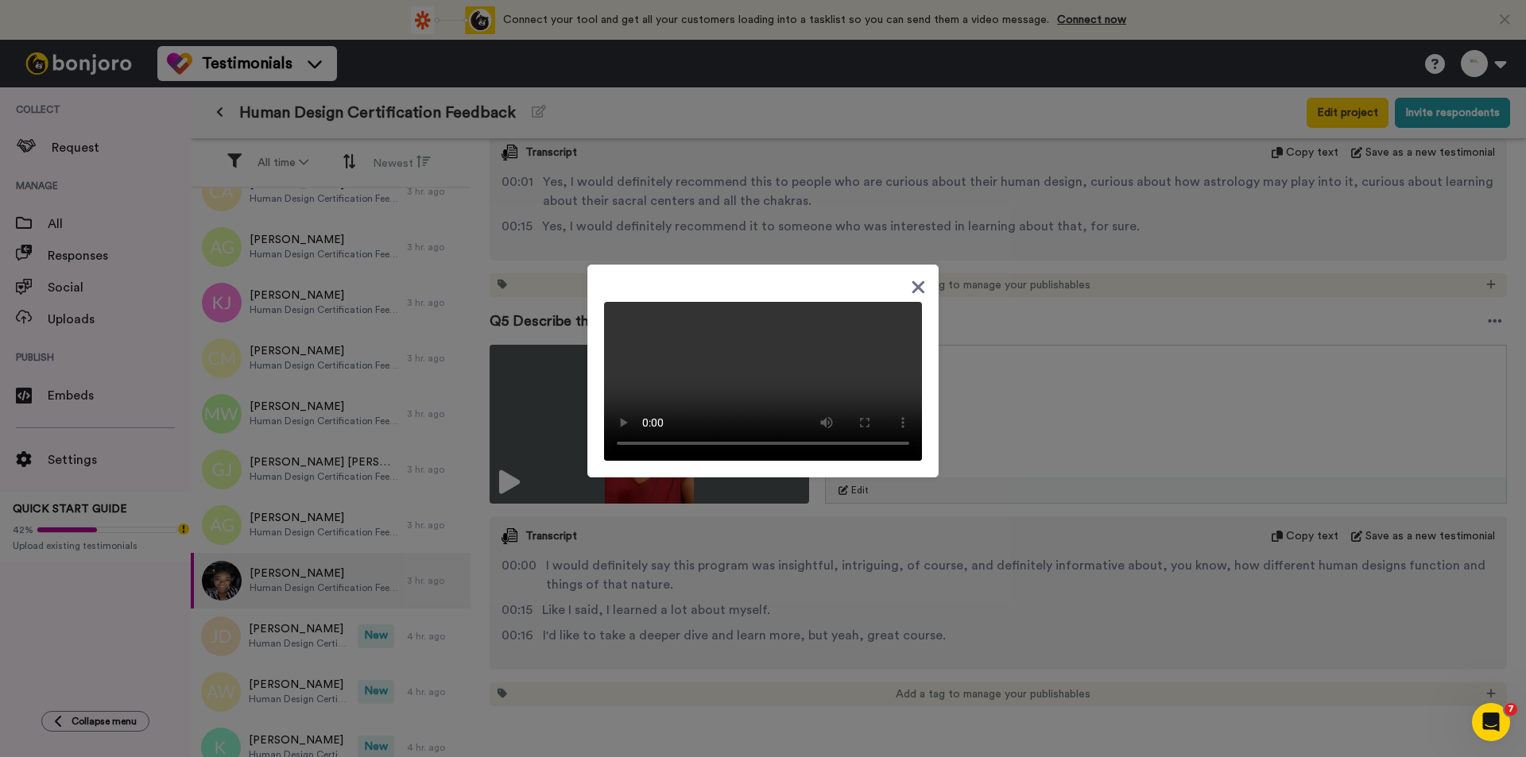
click at [1065, 564] on div at bounding box center [763, 378] width 1526 height 757
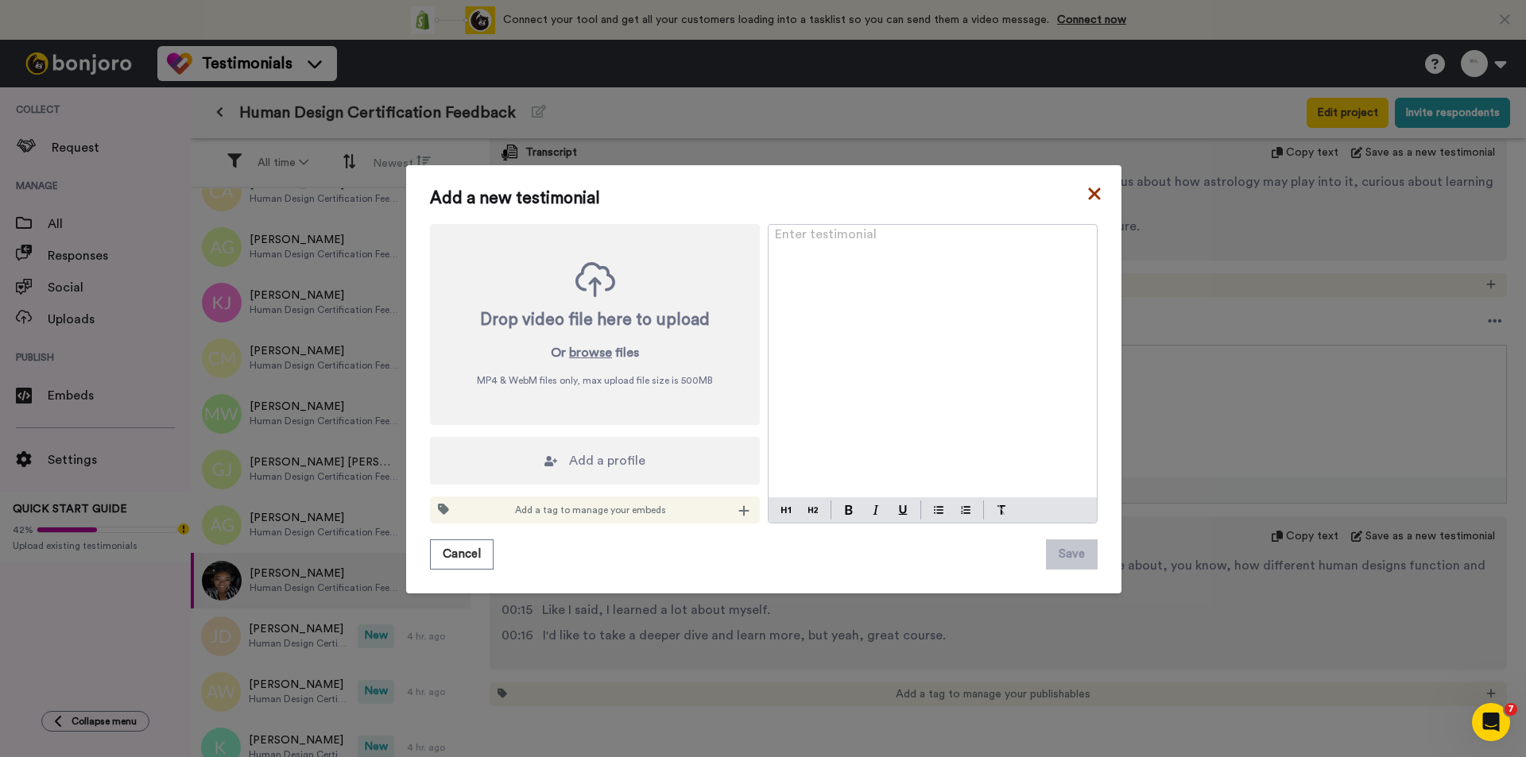
click at [1087, 191] on icon at bounding box center [1094, 193] width 16 height 19
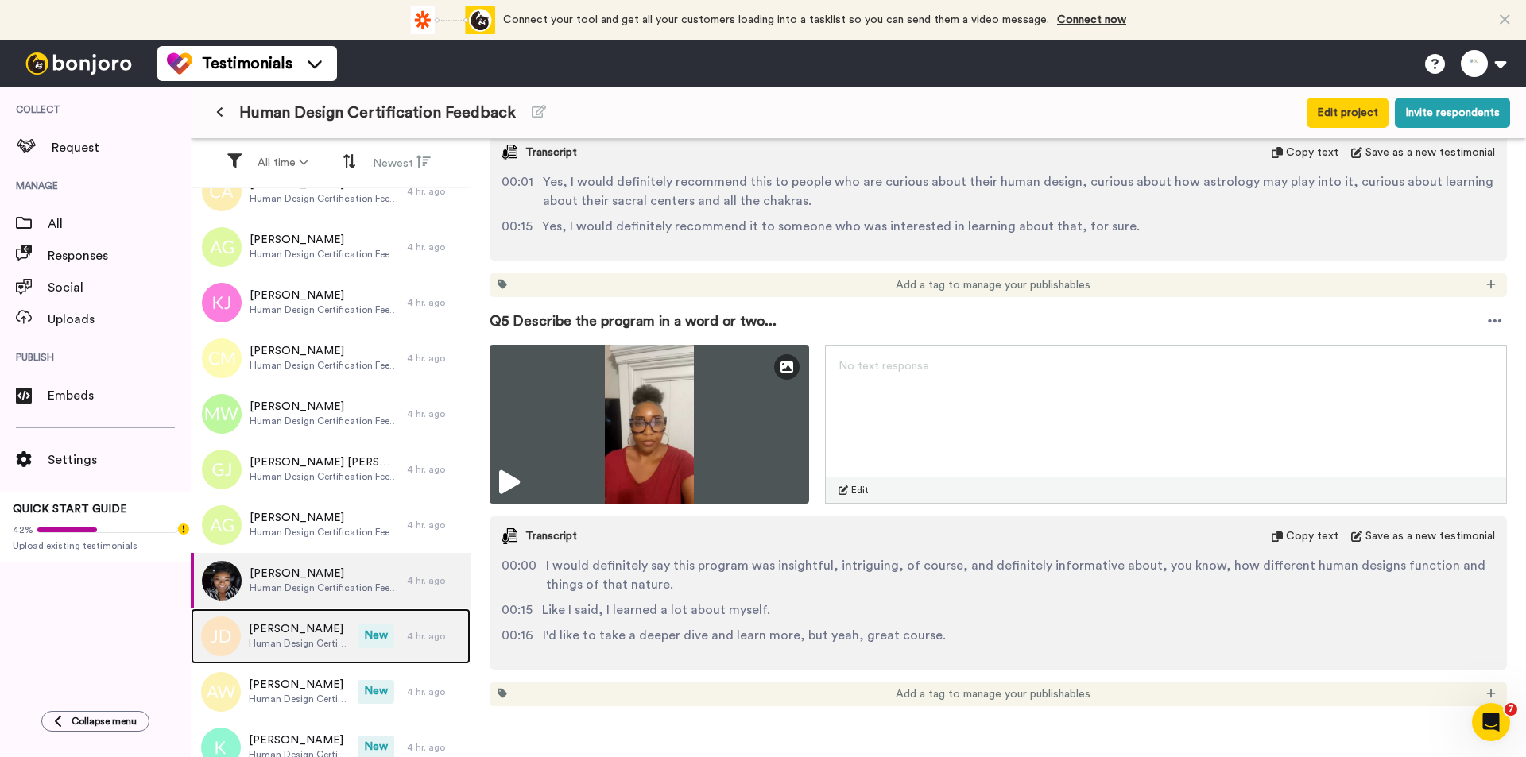
click at [365, 619] on div "[PERSON_NAME] Human Design Certification Feedback New 4 hr. ago" at bounding box center [331, 637] width 280 height 56
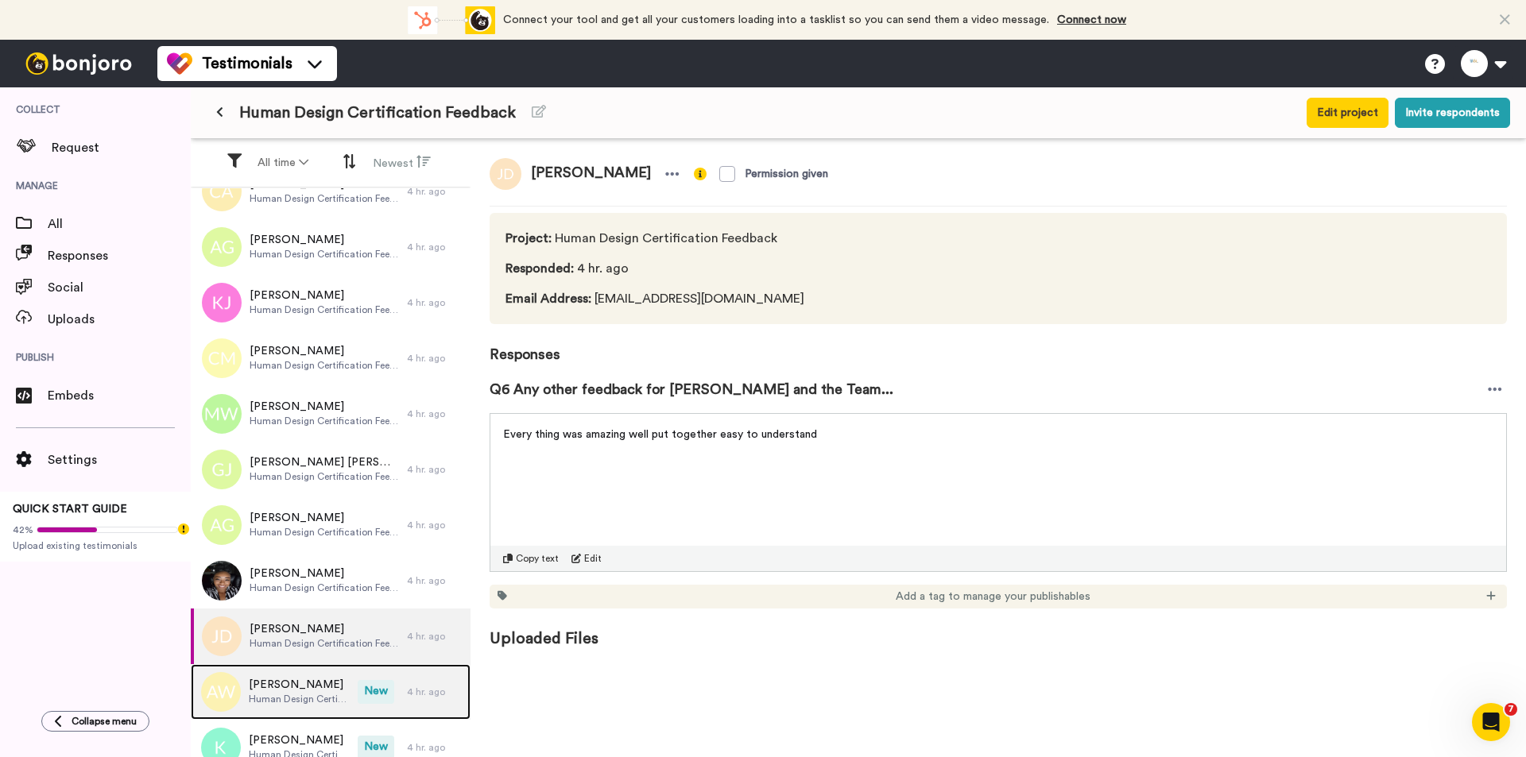
click at [308, 677] on span "[PERSON_NAME]" at bounding box center [299, 685] width 101 height 16
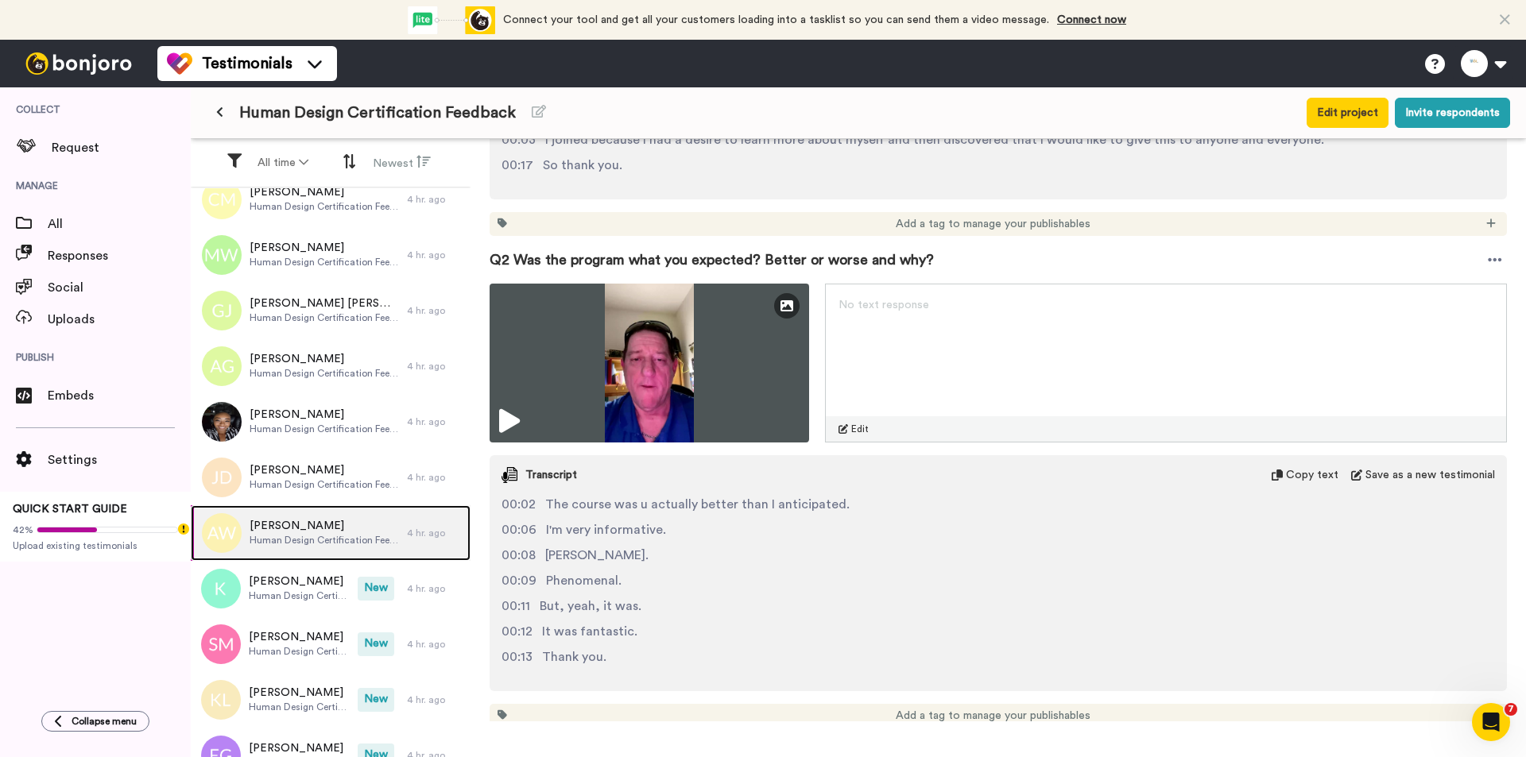
scroll to position [636, 0]
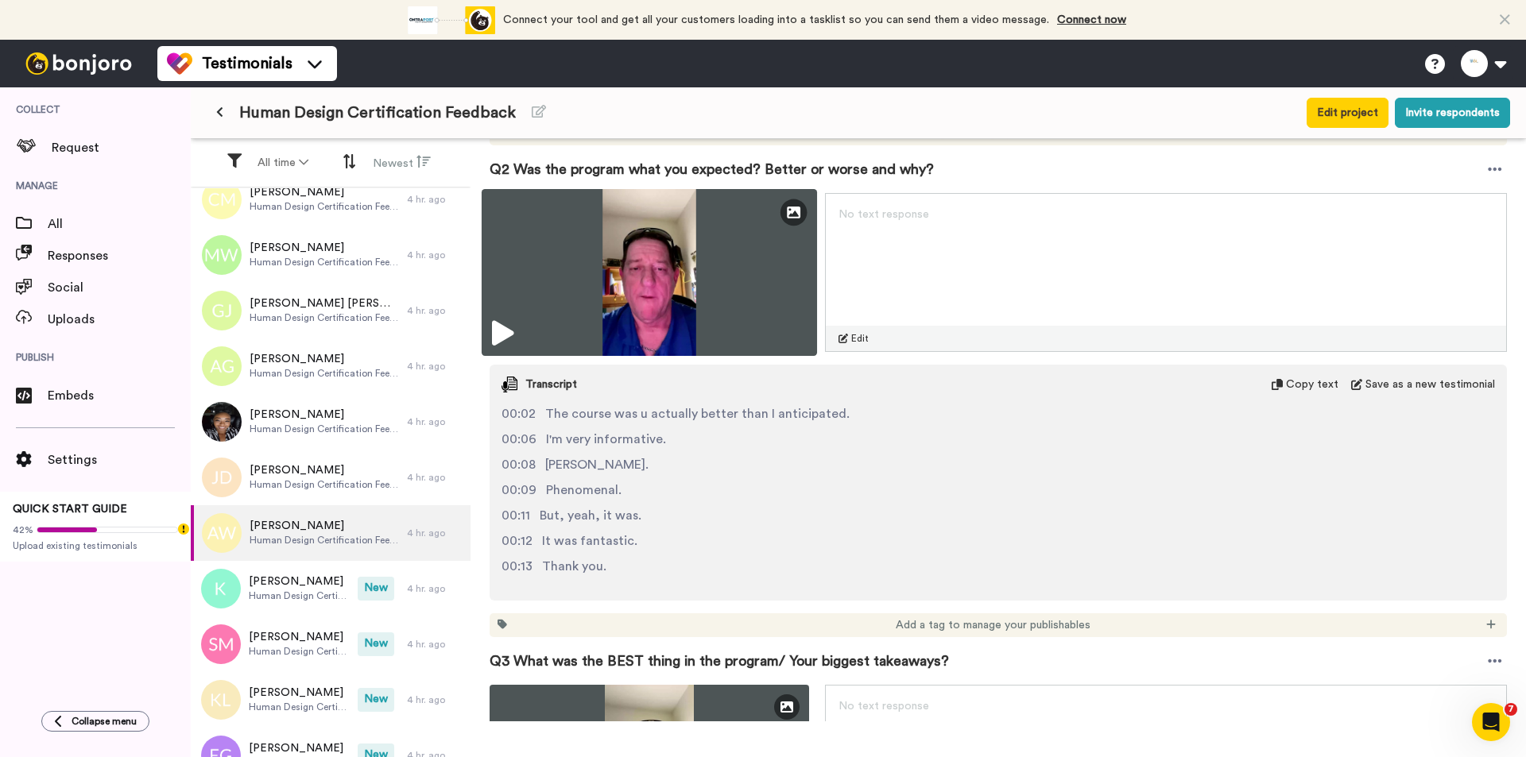
click at [681, 277] on img at bounding box center [648, 272] width 335 height 167
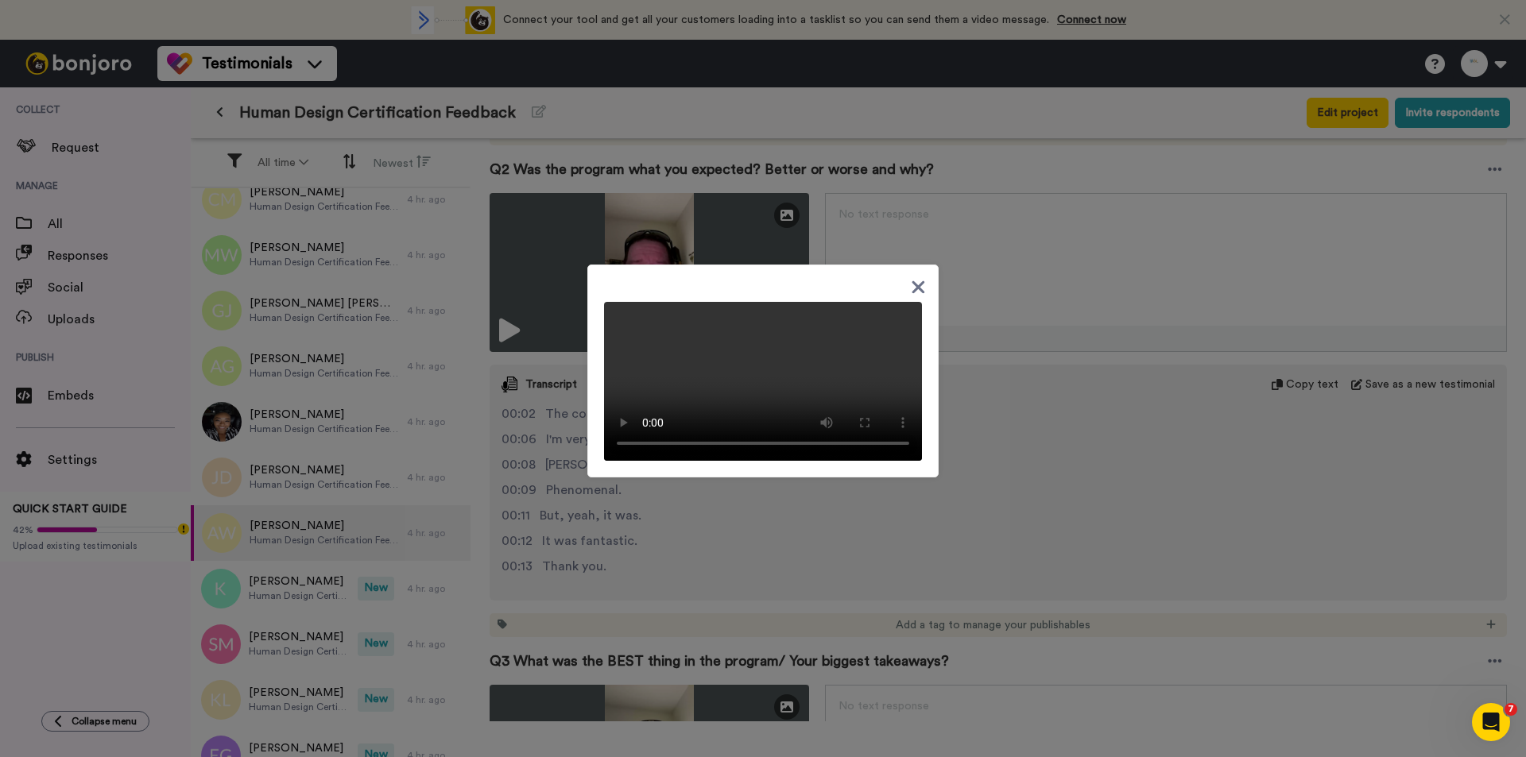
click at [832, 461] on video at bounding box center [763, 381] width 318 height 159
click at [974, 572] on div at bounding box center [763, 378] width 1526 height 757
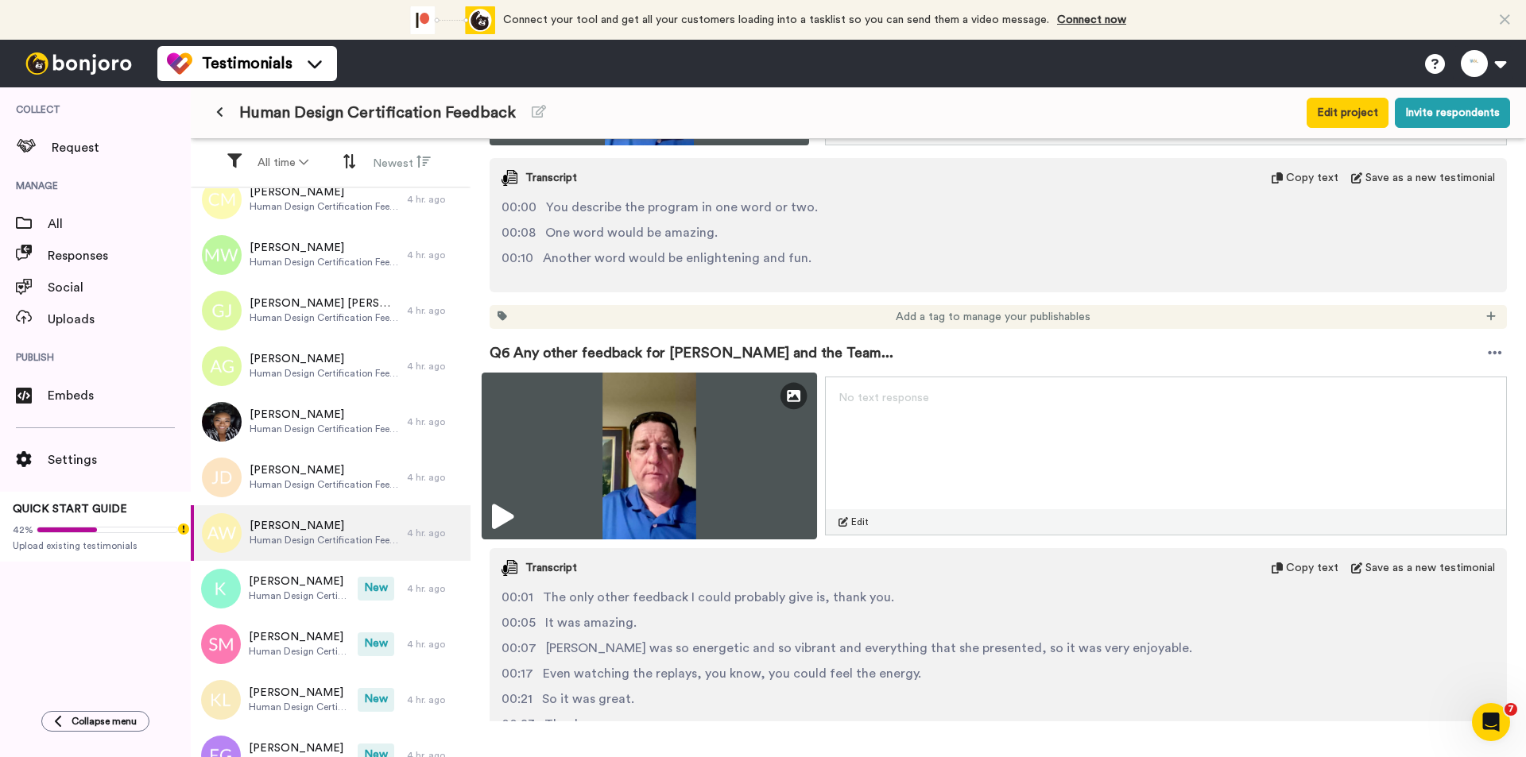
scroll to position [1748, 0]
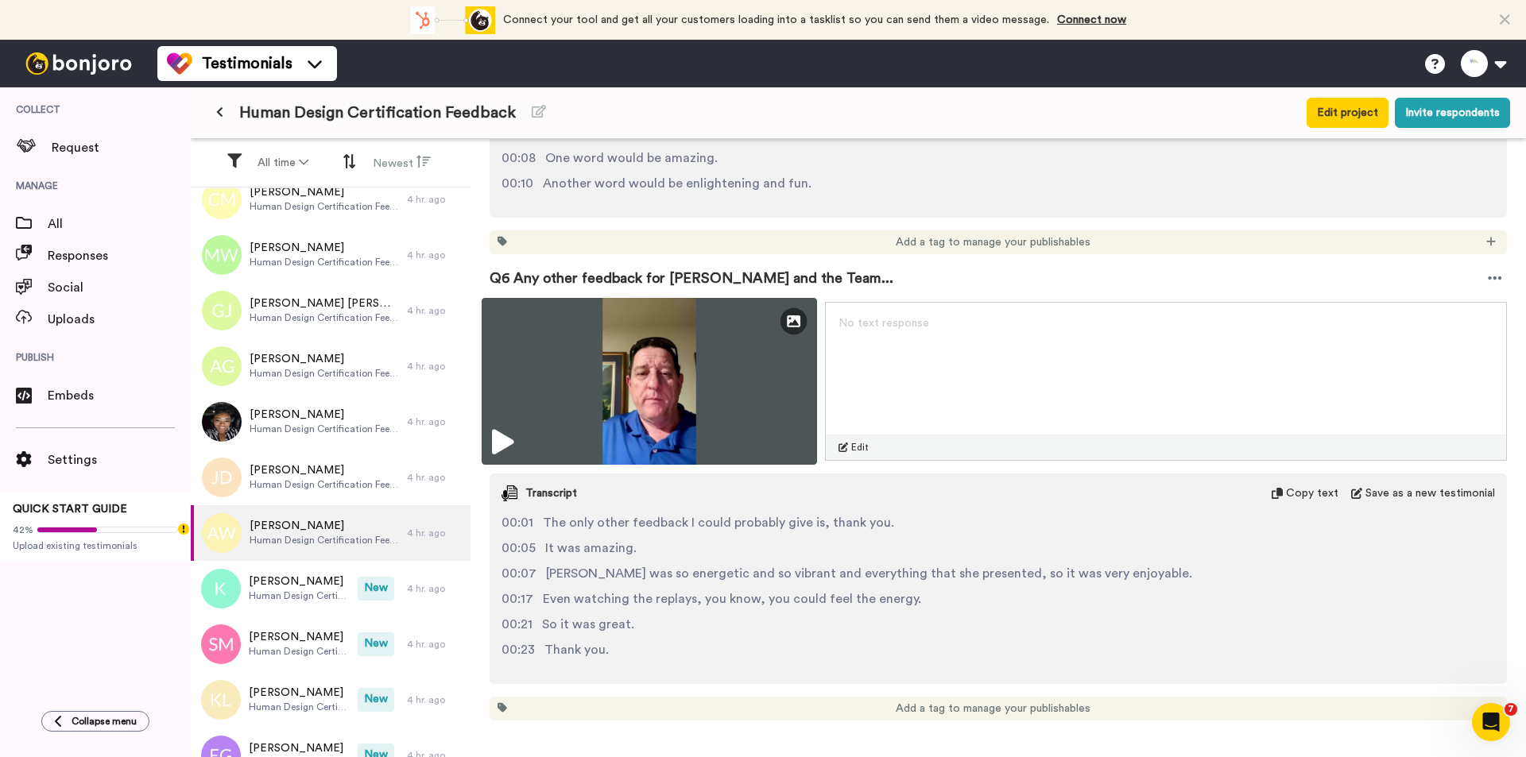
click at [683, 377] on img at bounding box center [648, 381] width 335 height 167
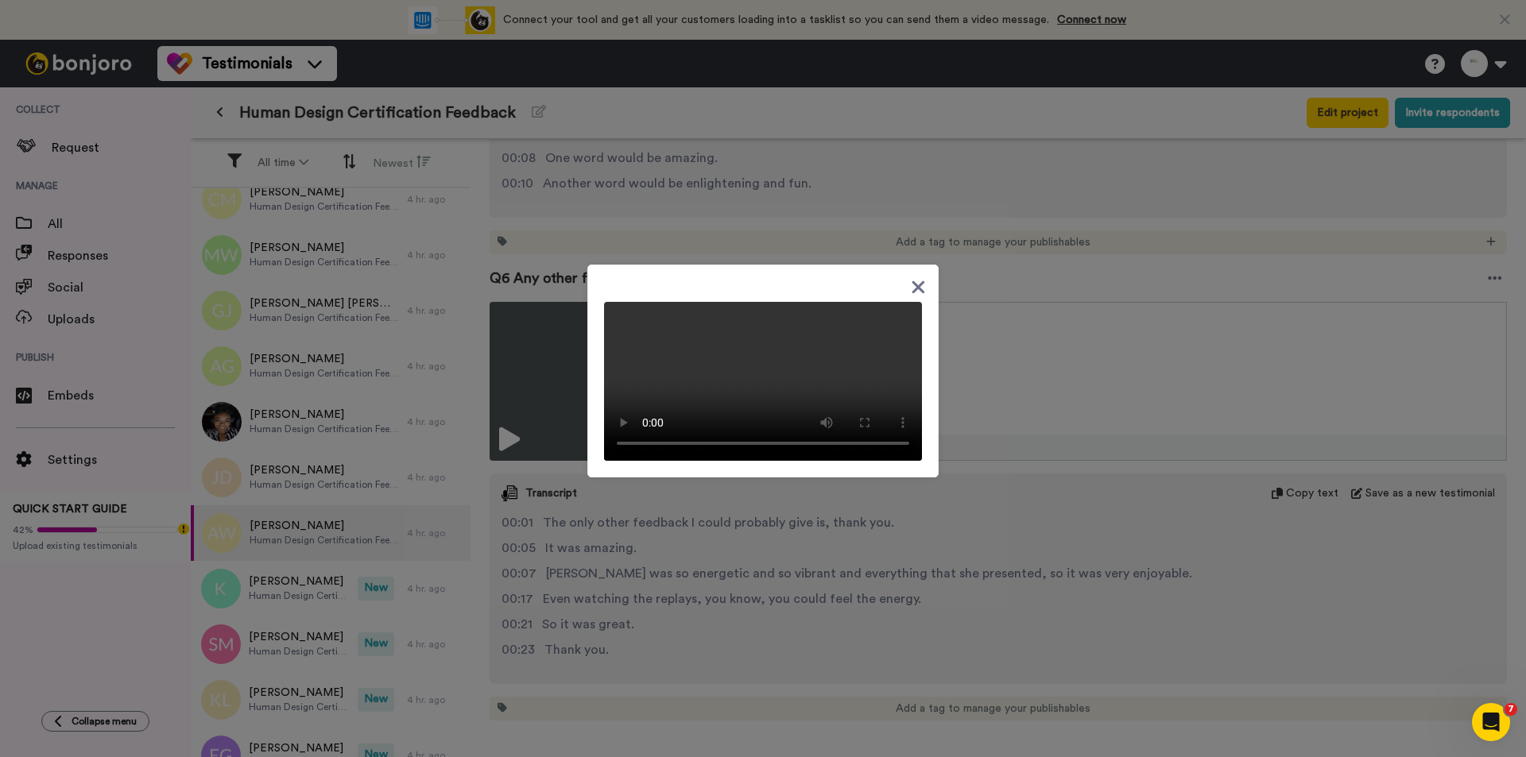
click at [893, 409] on video at bounding box center [763, 381] width 318 height 159
click at [1007, 562] on div at bounding box center [763, 378] width 1526 height 757
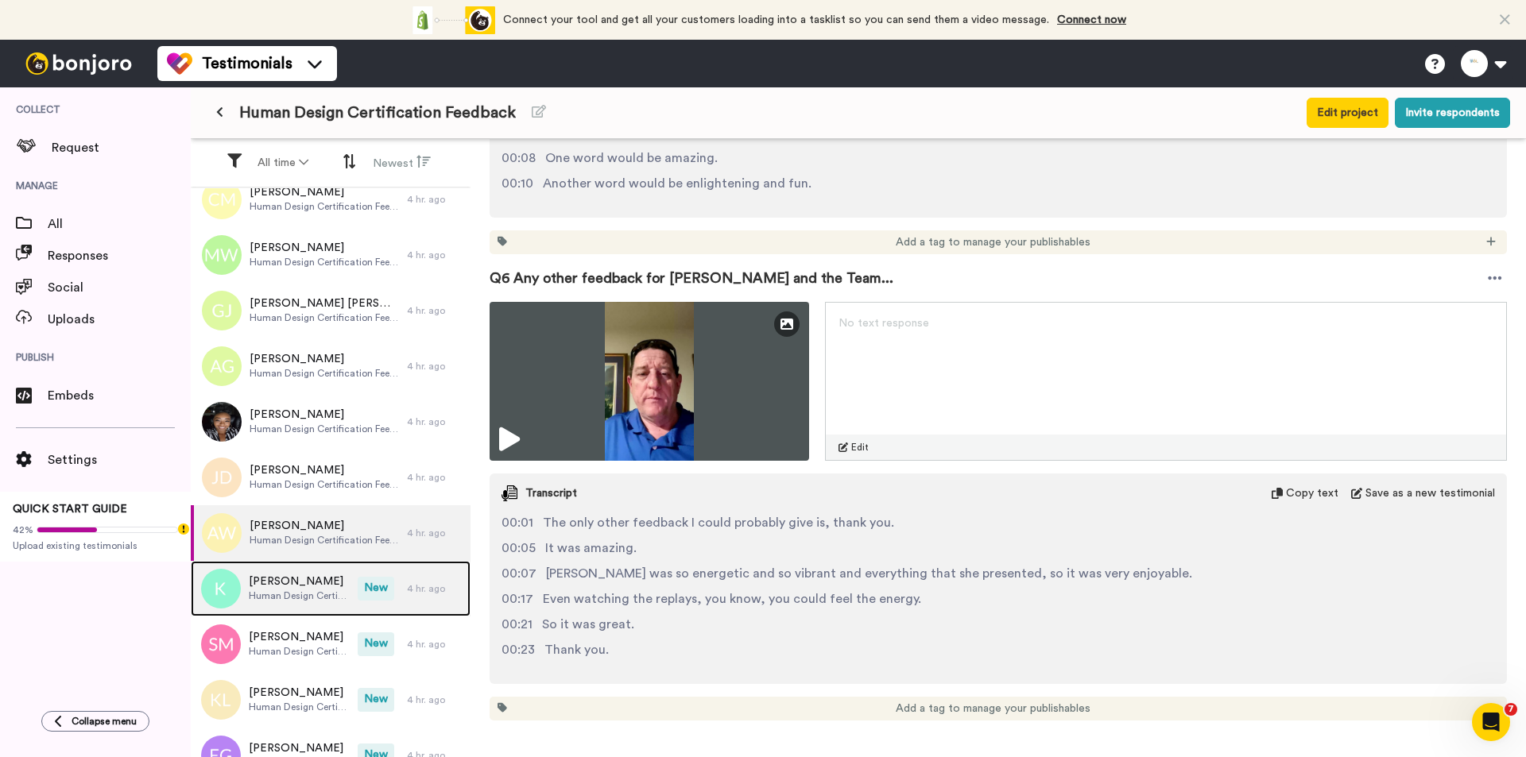
click at [317, 589] on span "[PERSON_NAME]" at bounding box center [299, 582] width 101 height 16
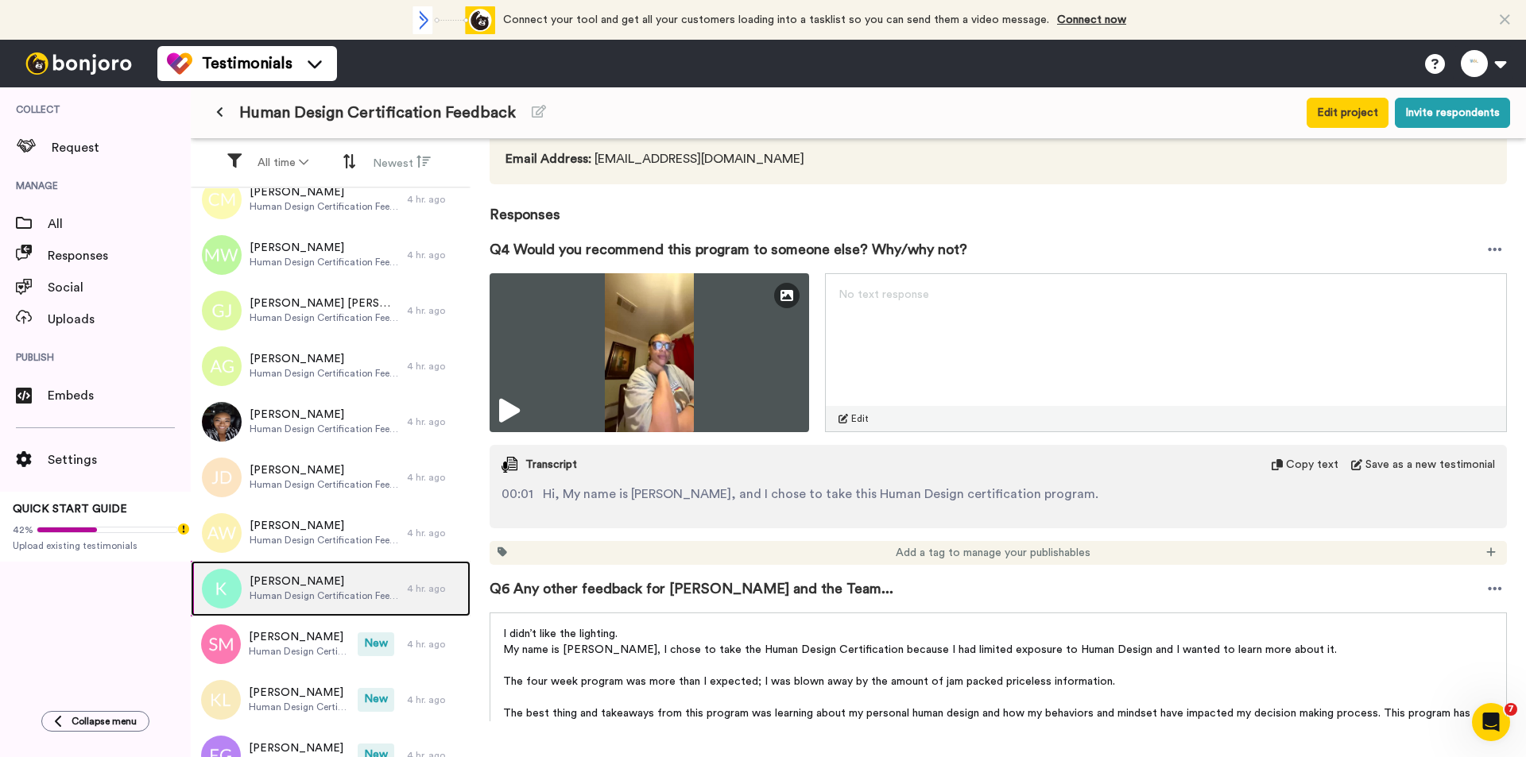
scroll to position [287, 0]
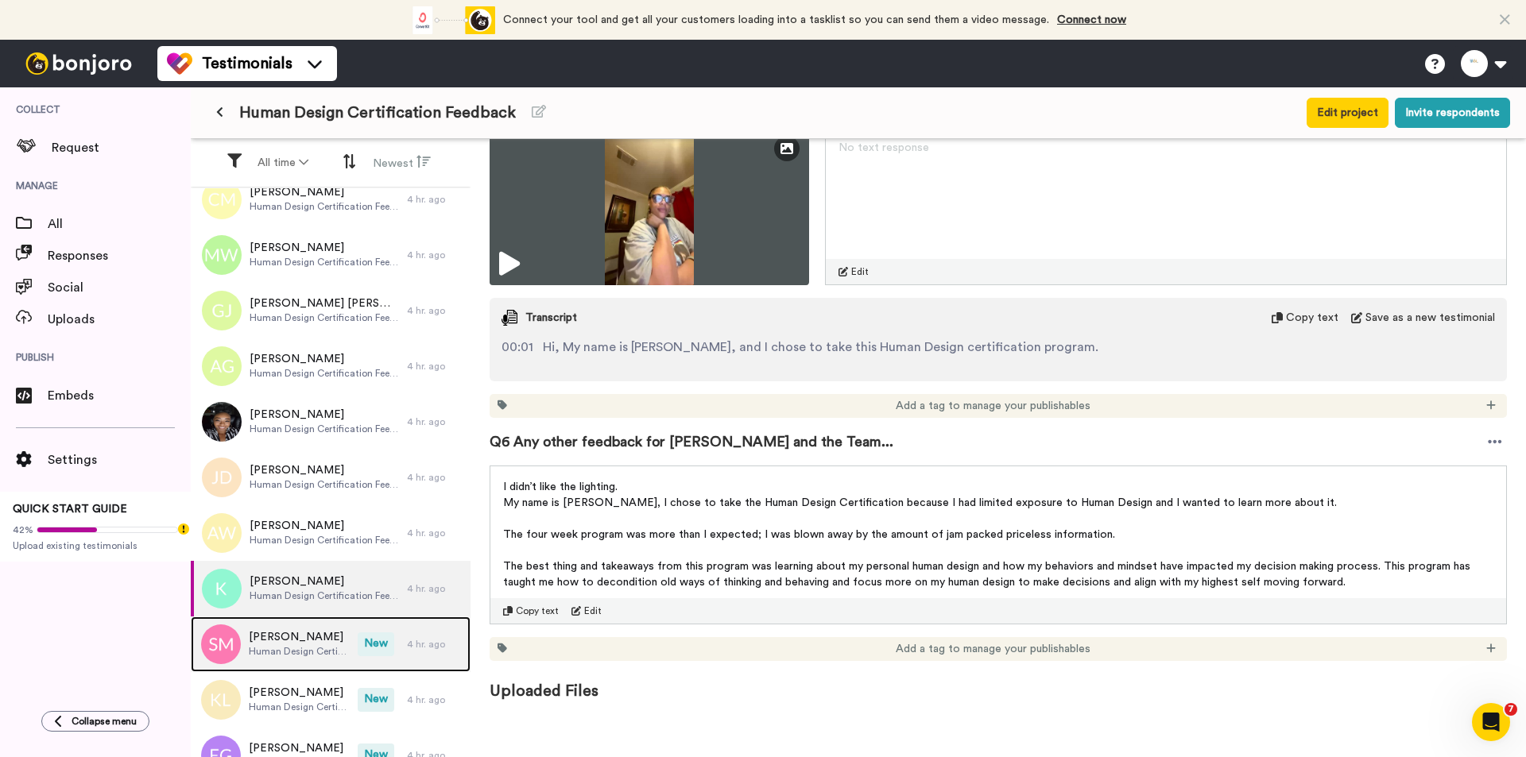
click at [329, 659] on div "[PERSON_NAME] Human Design Certification Feedback" at bounding box center [274, 645] width 167 height 56
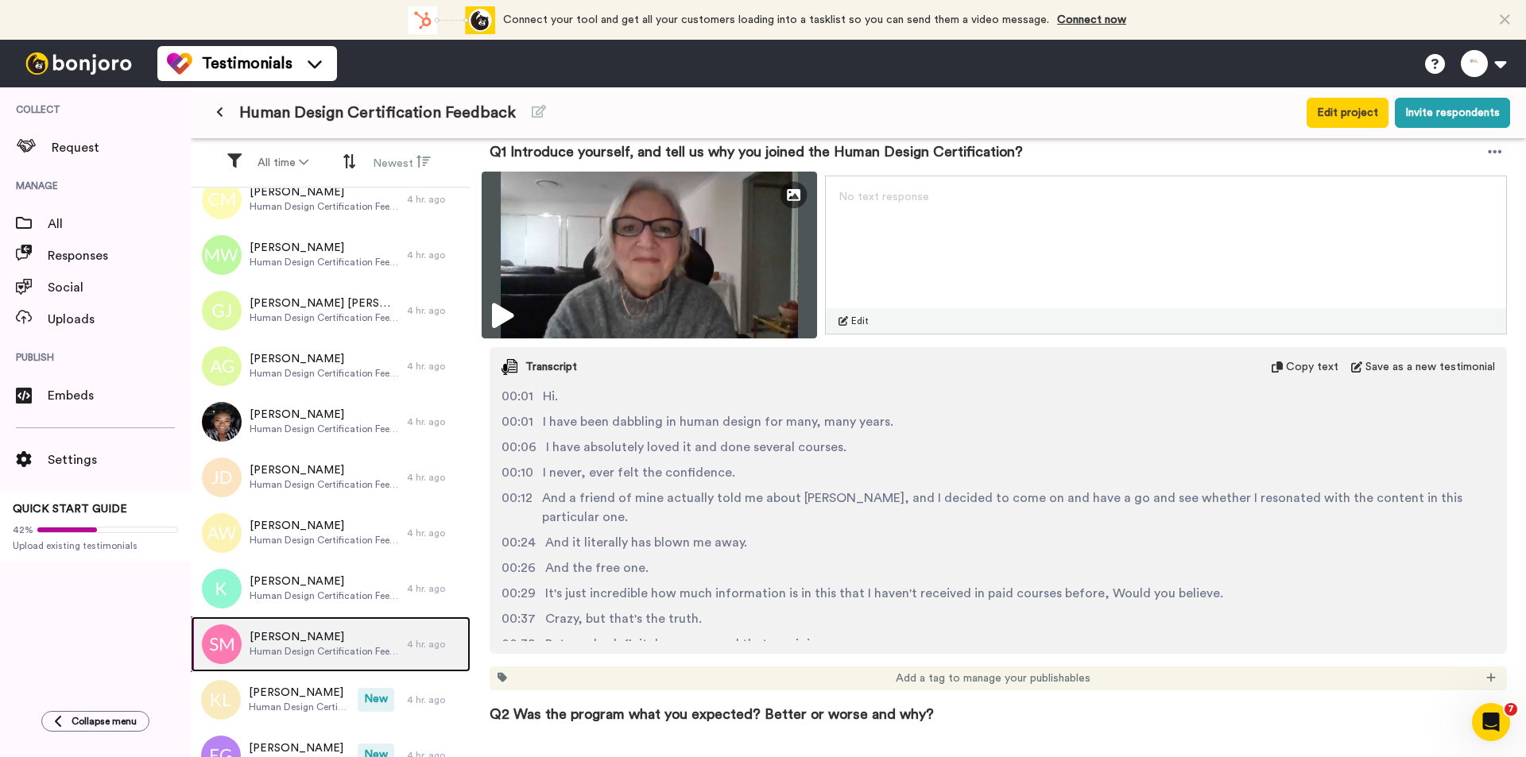
scroll to position [238, 0]
click at [696, 242] on img at bounding box center [648, 254] width 335 height 167
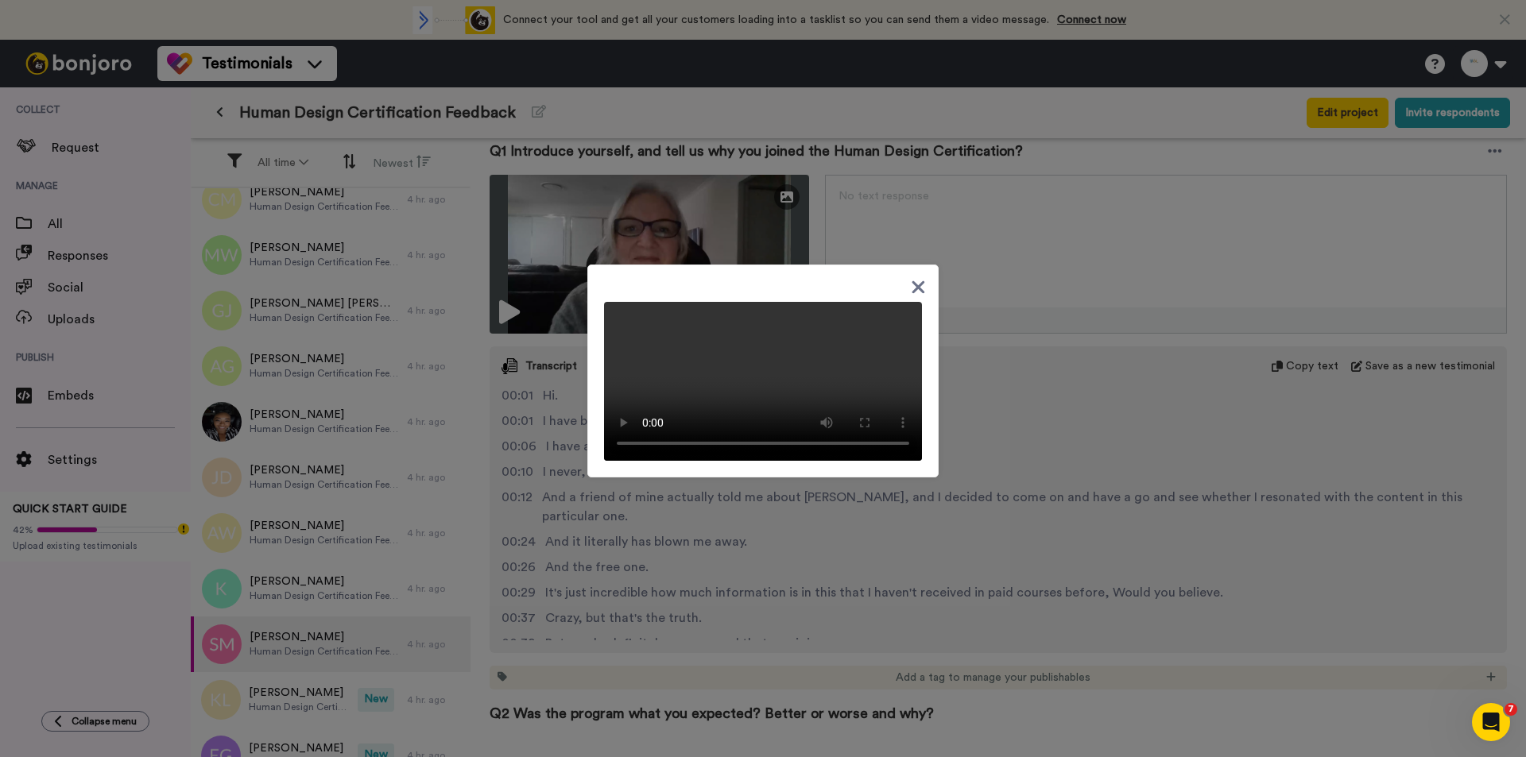
click at [915, 280] on icon at bounding box center [918, 286] width 13 height 13
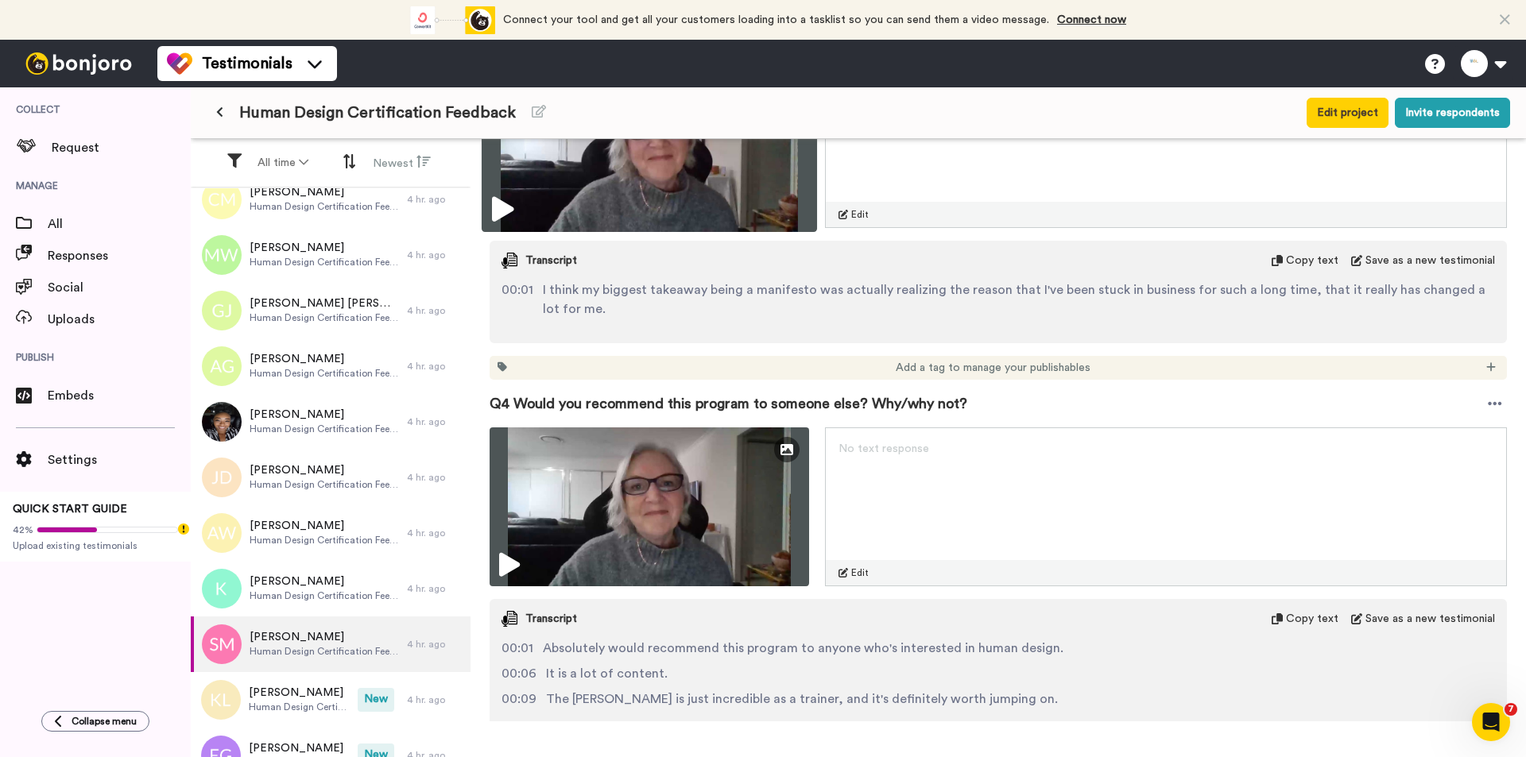
scroll to position [1271, 0]
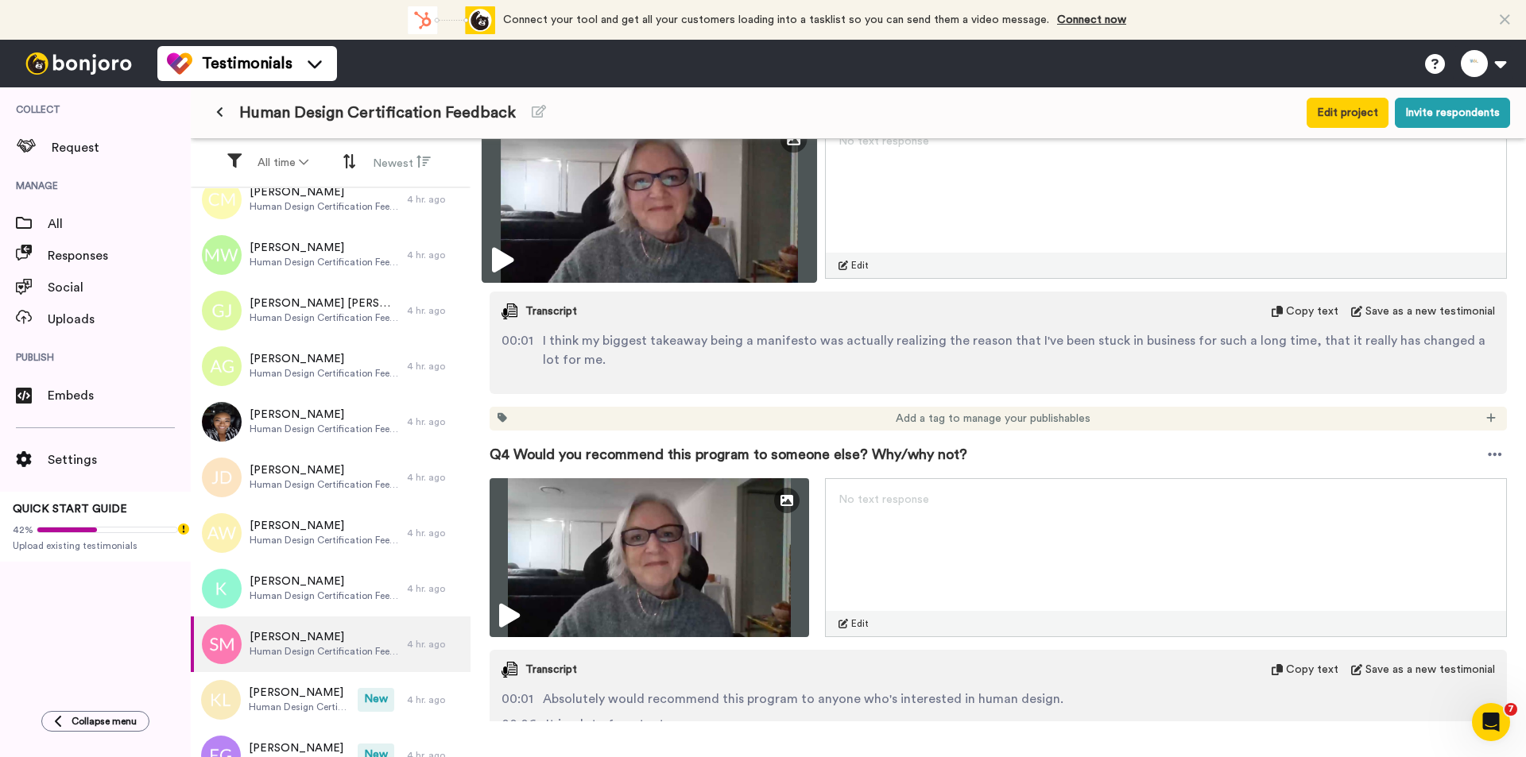
click at [737, 225] on img at bounding box center [648, 199] width 335 height 167
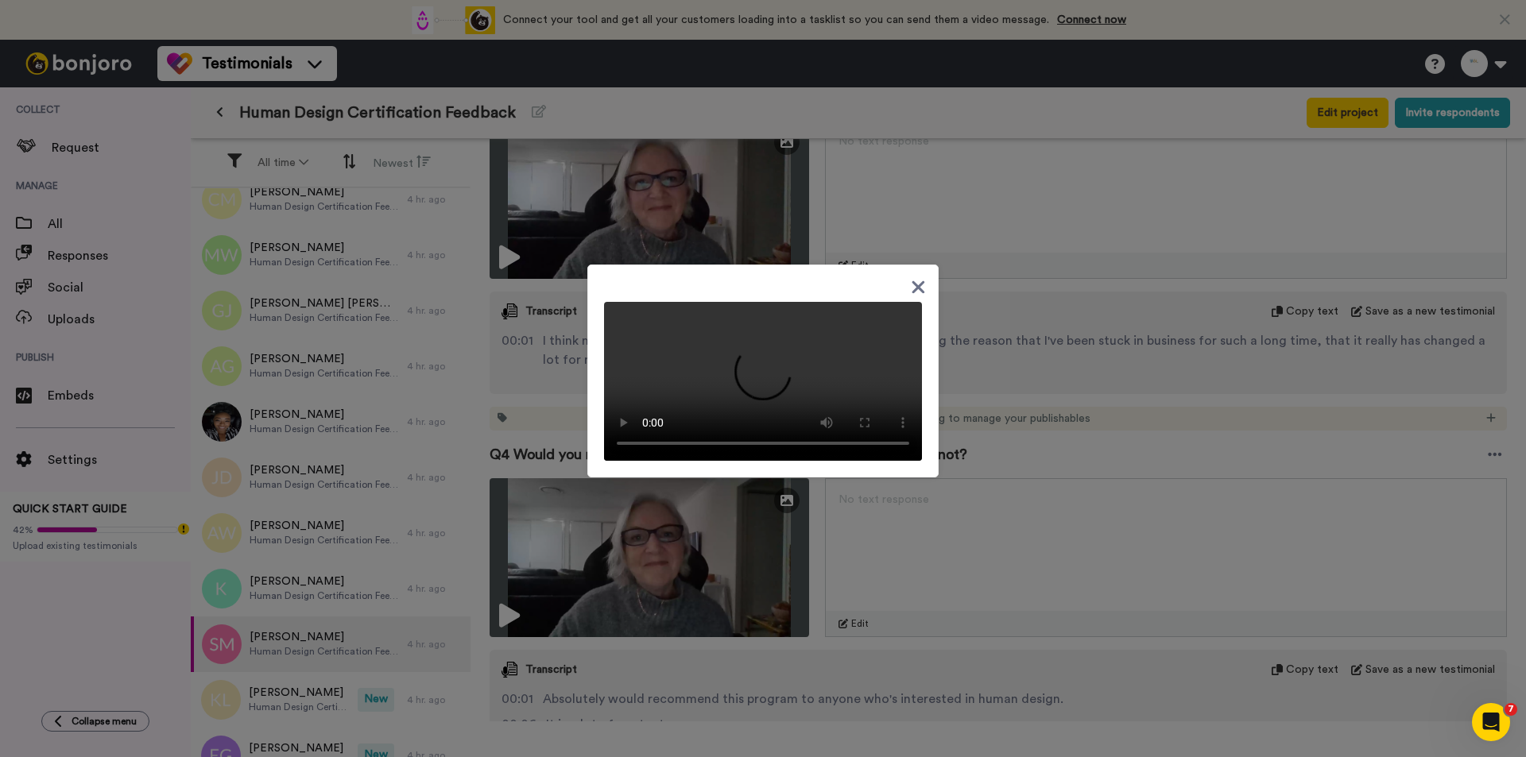
click at [912, 277] on icon at bounding box center [918, 287] width 15 height 20
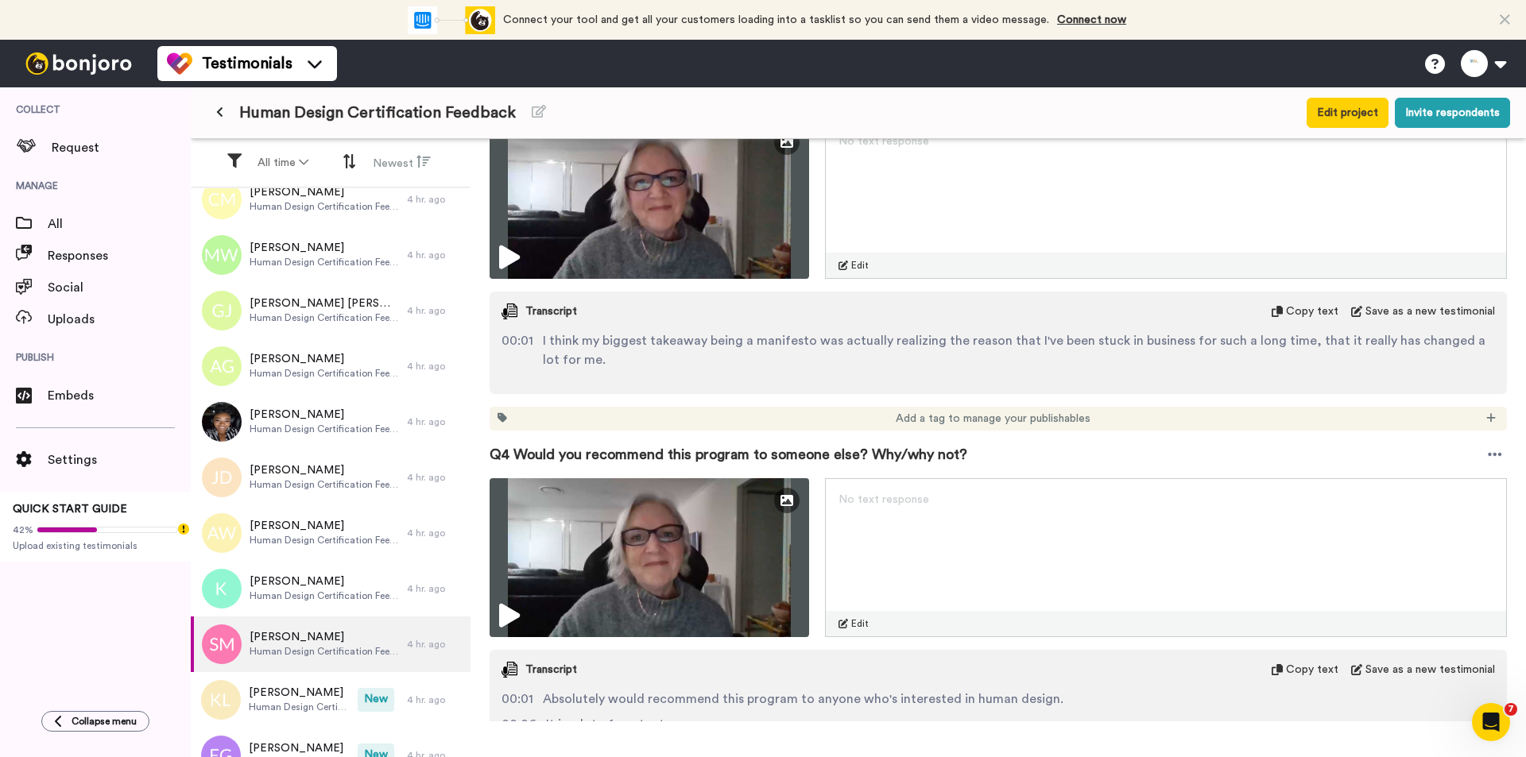
scroll to position [1510, 0]
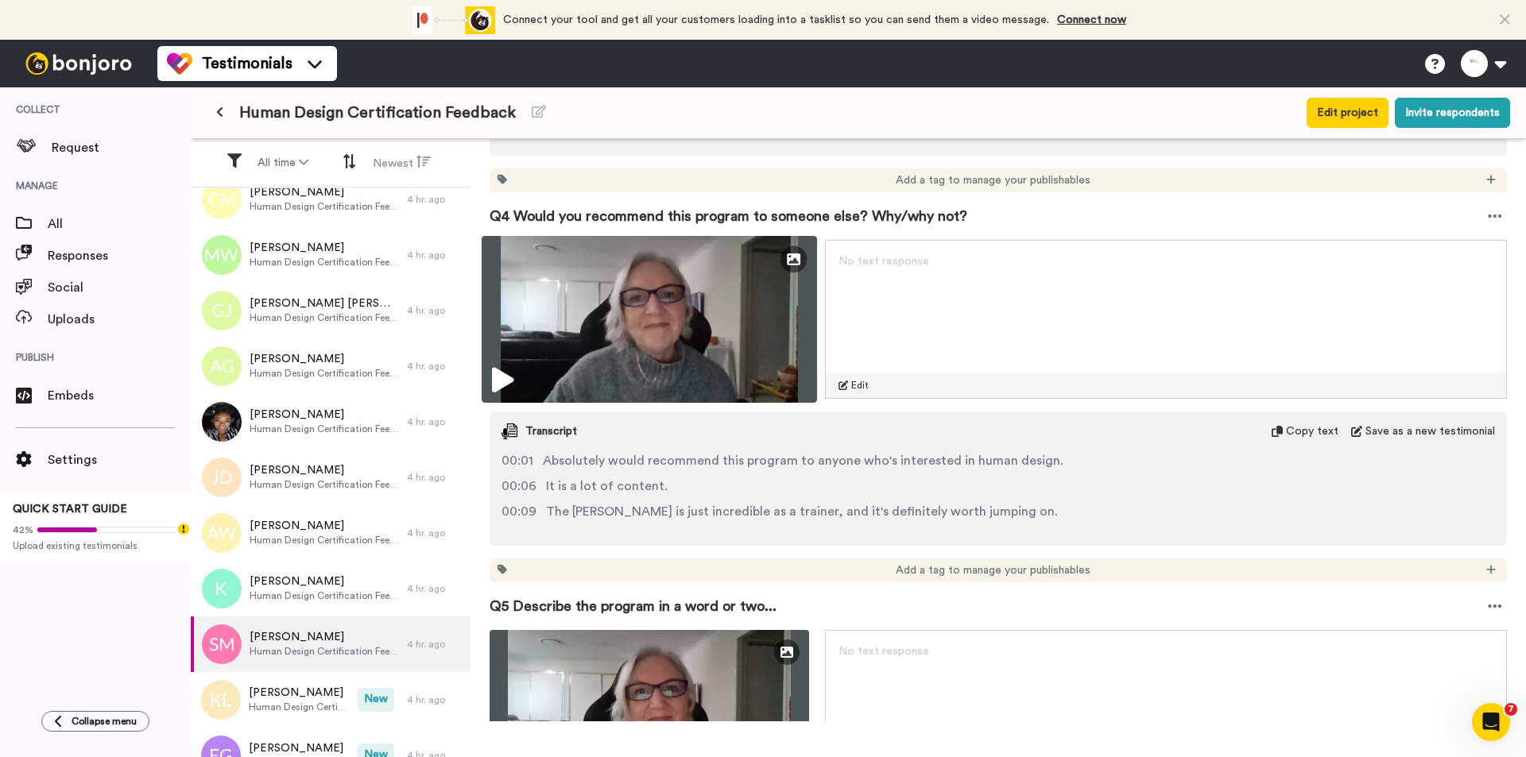
click at [750, 331] on img at bounding box center [648, 319] width 335 height 167
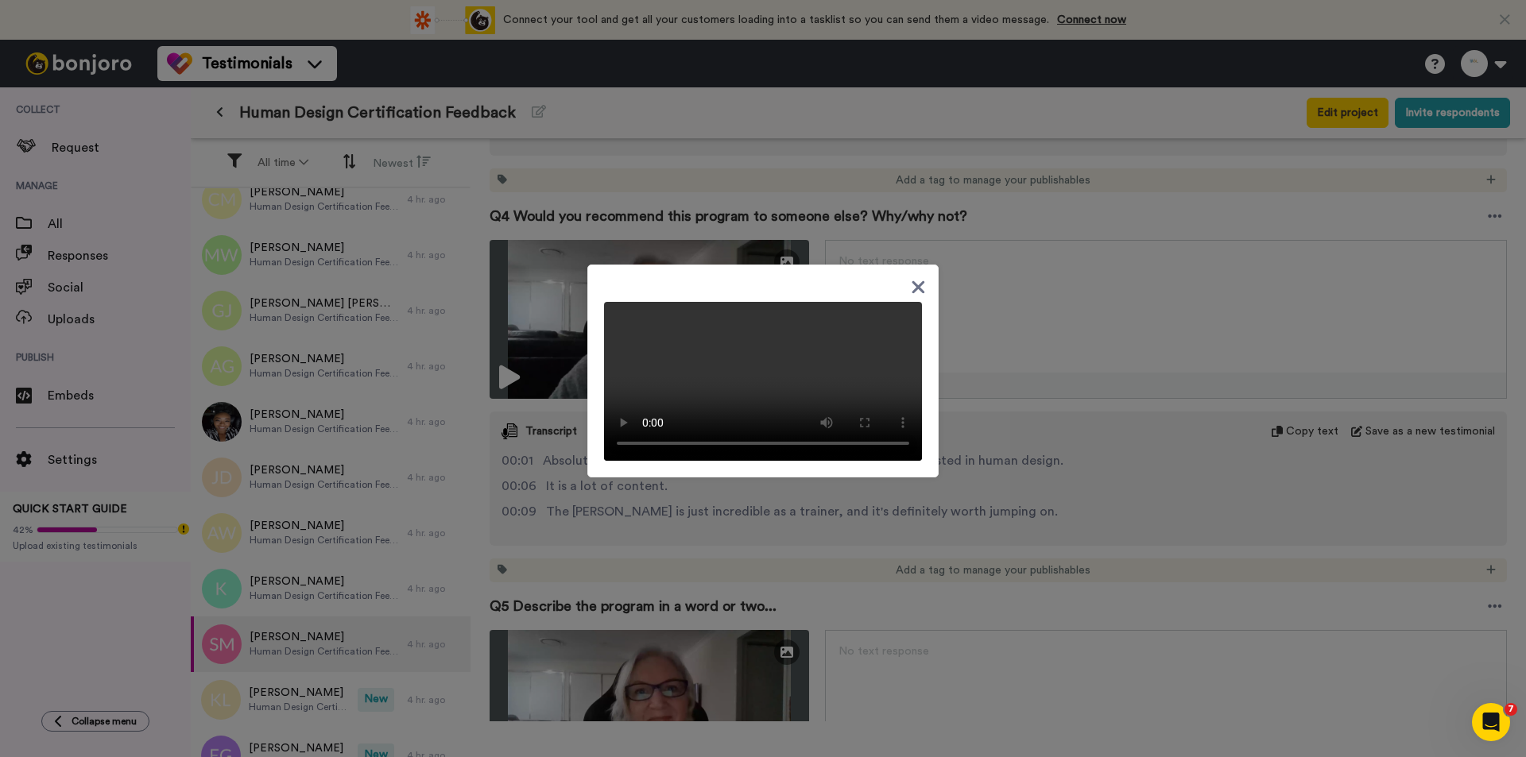
click at [843, 306] on video at bounding box center [763, 381] width 318 height 159
click at [1049, 473] on div at bounding box center [763, 378] width 1526 height 757
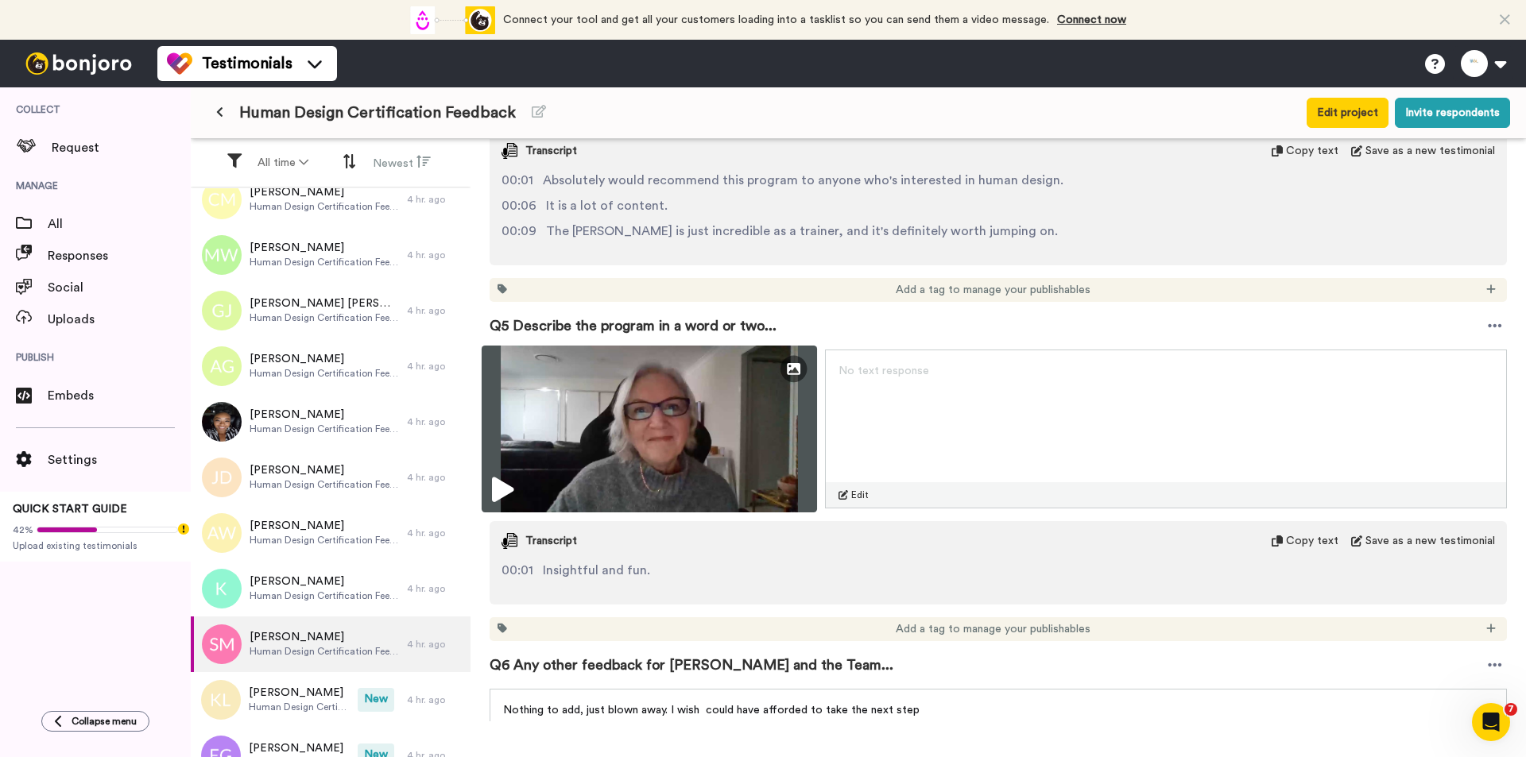
scroll to position [1696, 0]
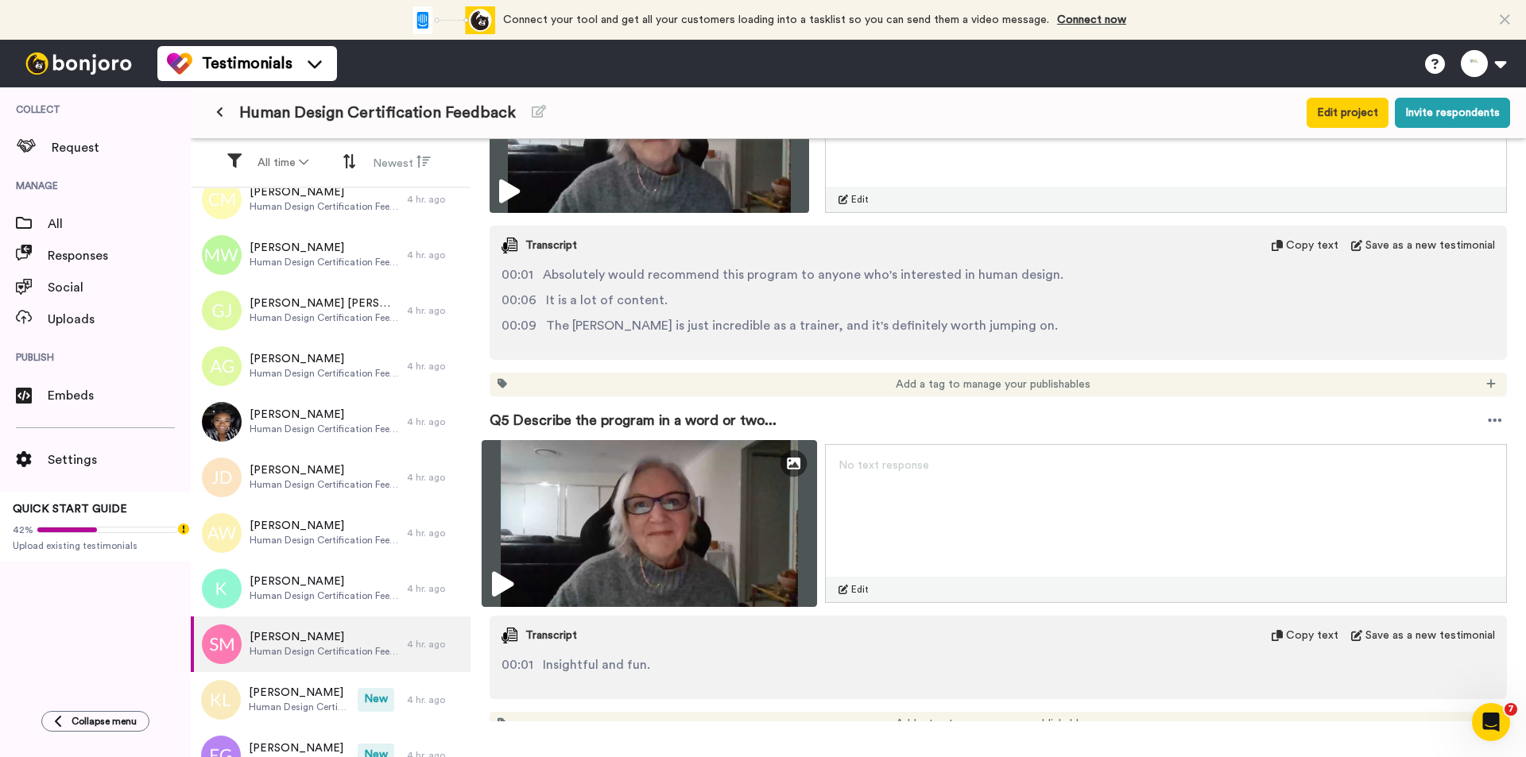
click at [664, 559] on img at bounding box center [648, 523] width 335 height 167
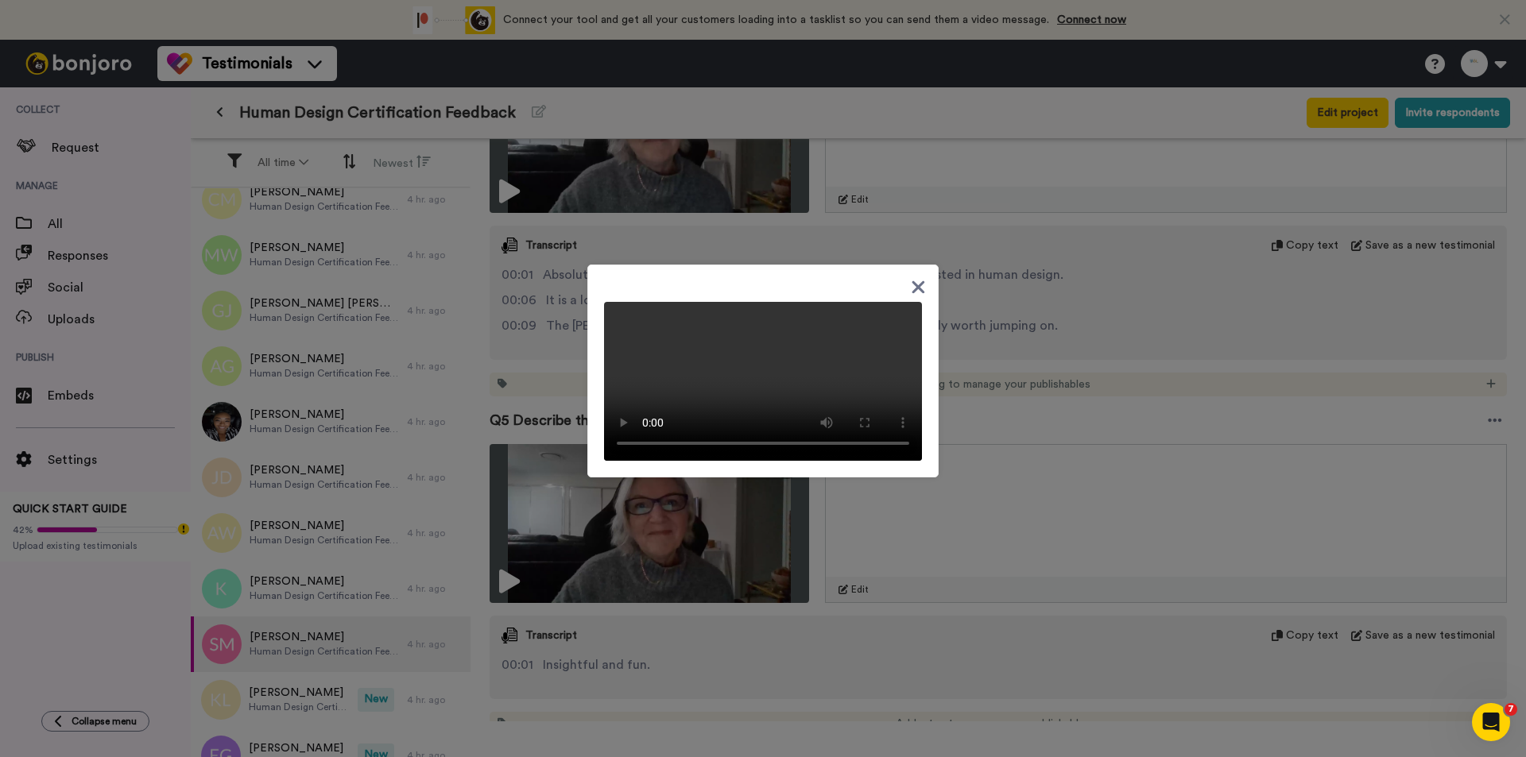
click at [886, 657] on div at bounding box center [763, 378] width 1526 height 757
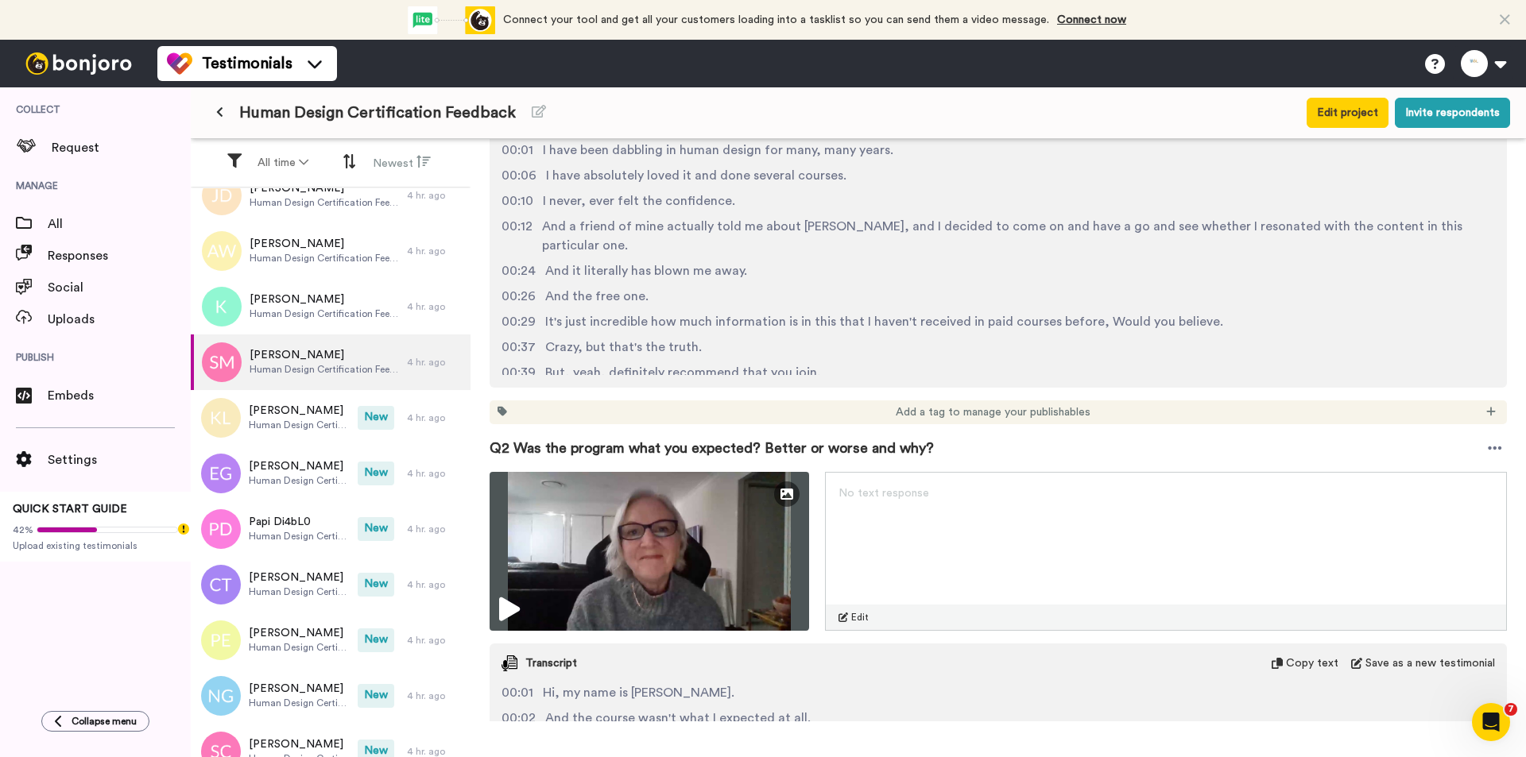
scroll to position [1867, 0]
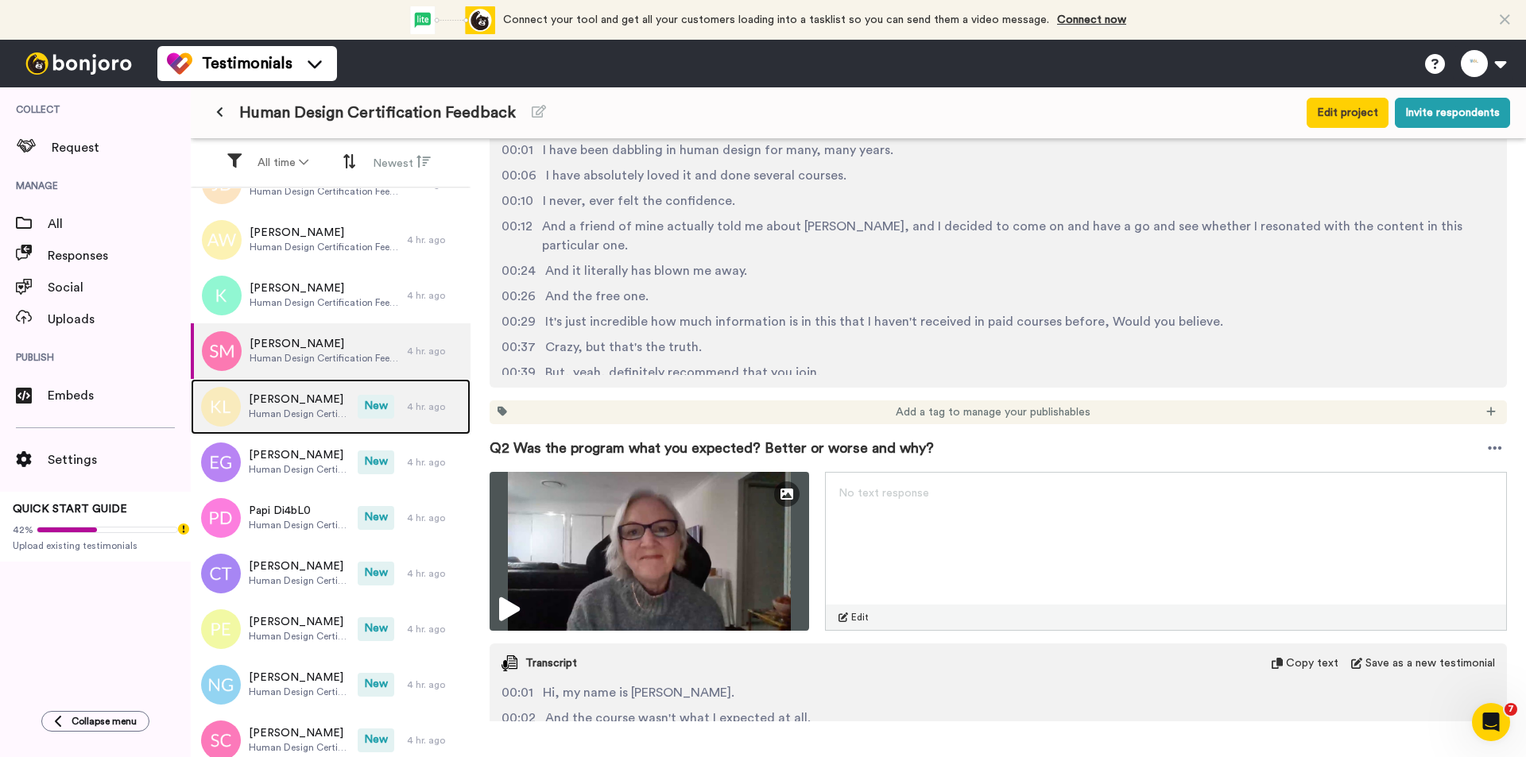
click at [311, 424] on div "[PERSON_NAME] Human Design Certification Feedback" at bounding box center [274, 407] width 167 height 56
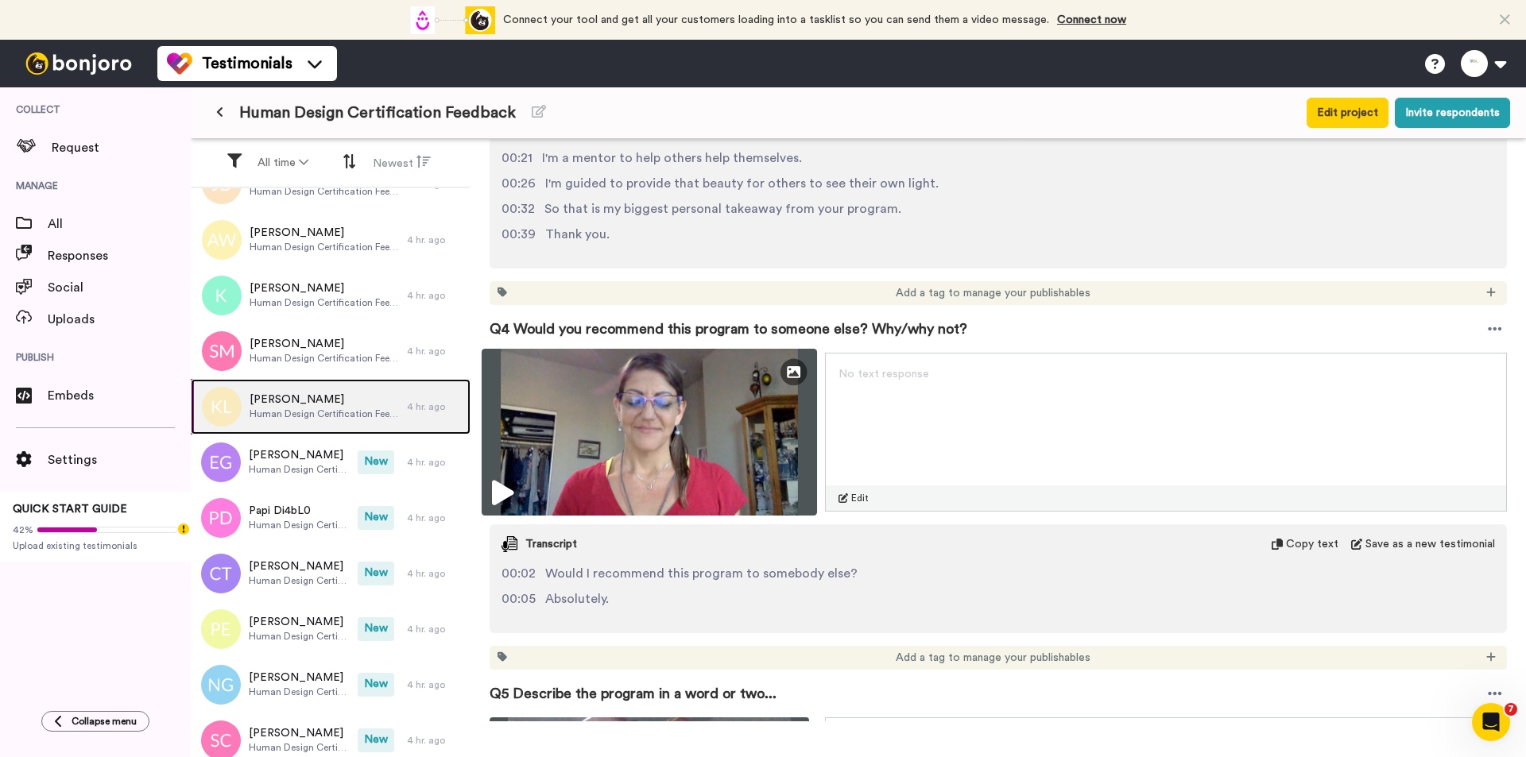
scroll to position [2066, 0]
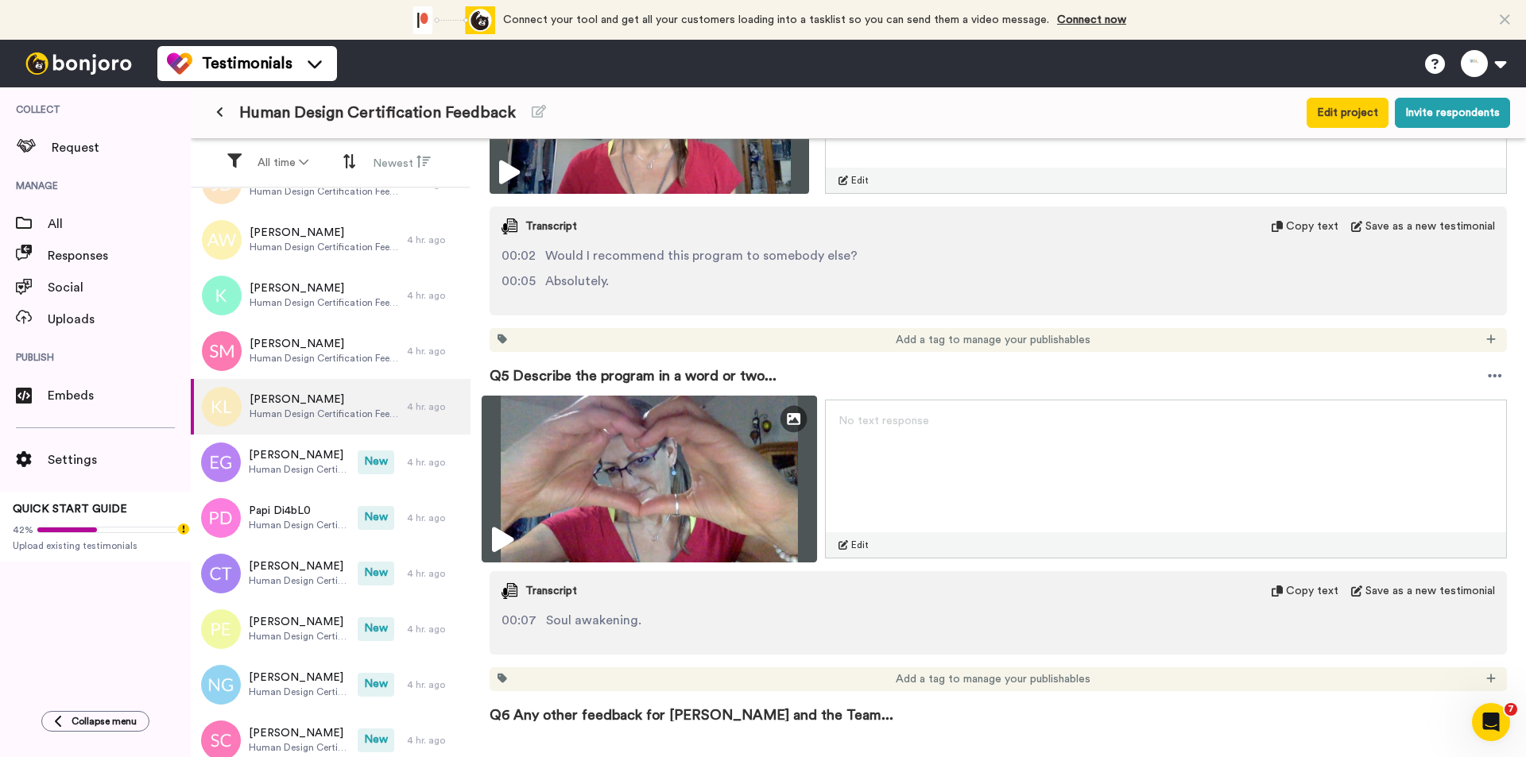
click at [632, 457] on img at bounding box center [648, 479] width 335 height 167
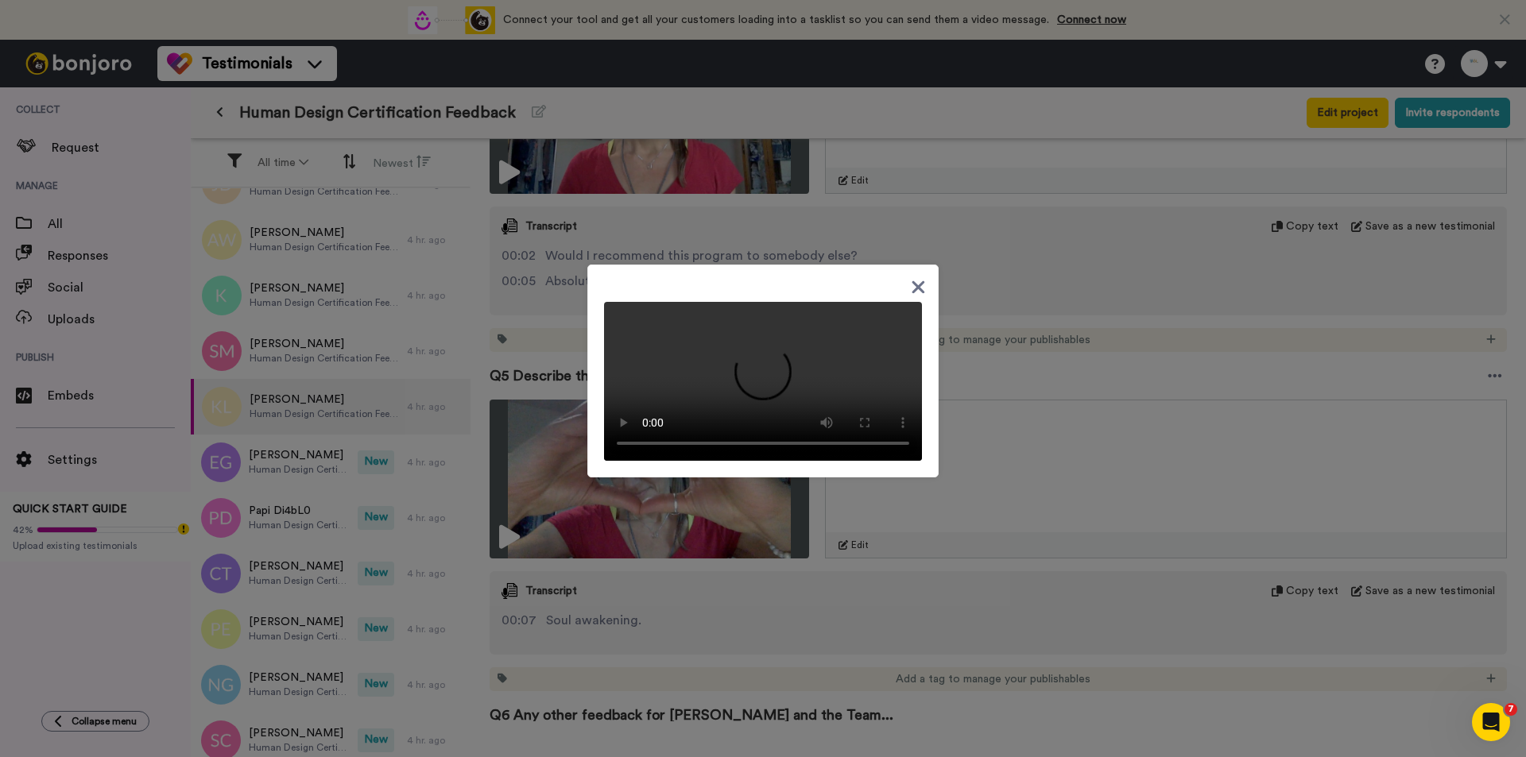
click at [953, 593] on div at bounding box center [763, 378] width 1526 height 757
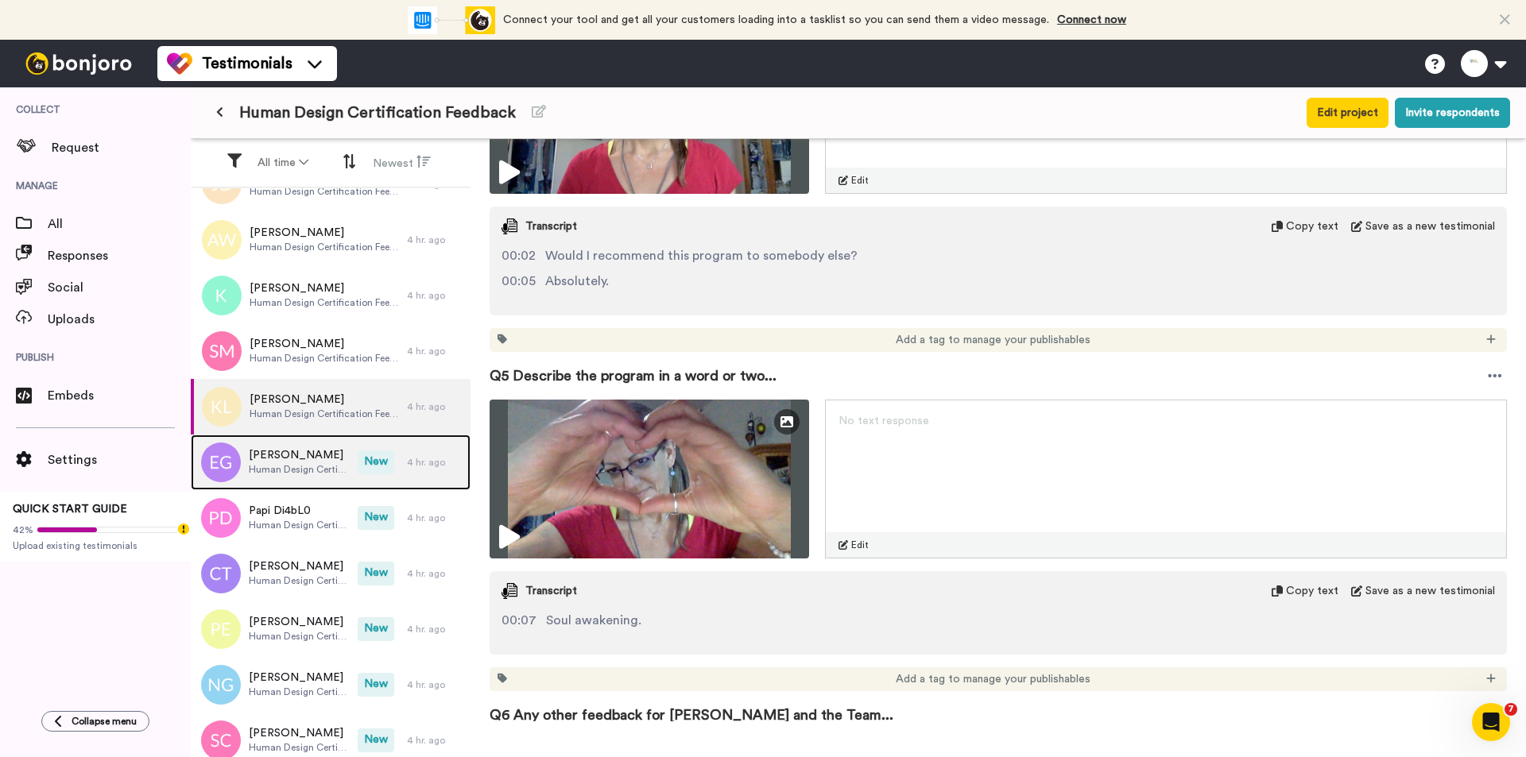
click at [305, 456] on span "[PERSON_NAME]" at bounding box center [299, 455] width 101 height 16
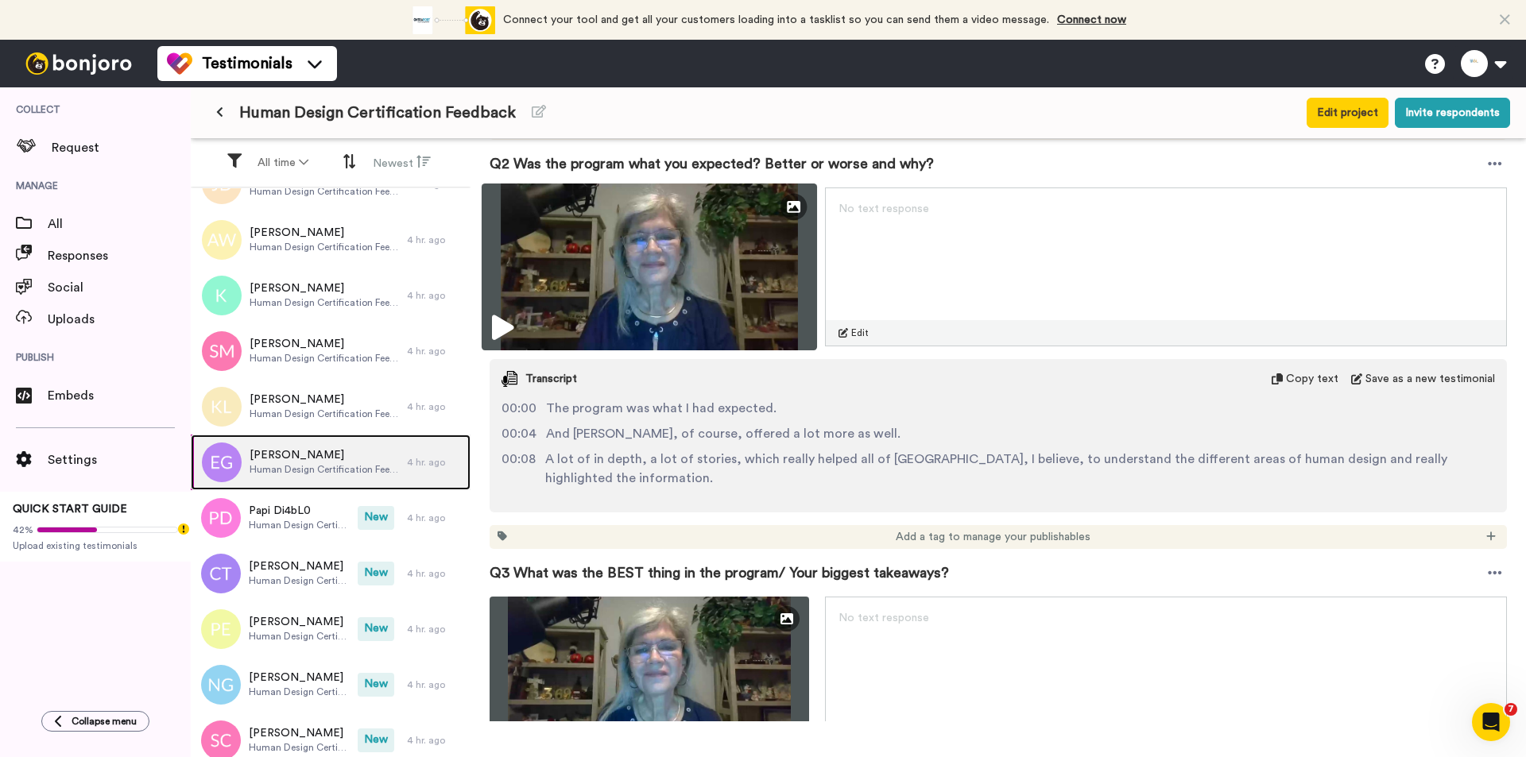
scroll to position [715, 0]
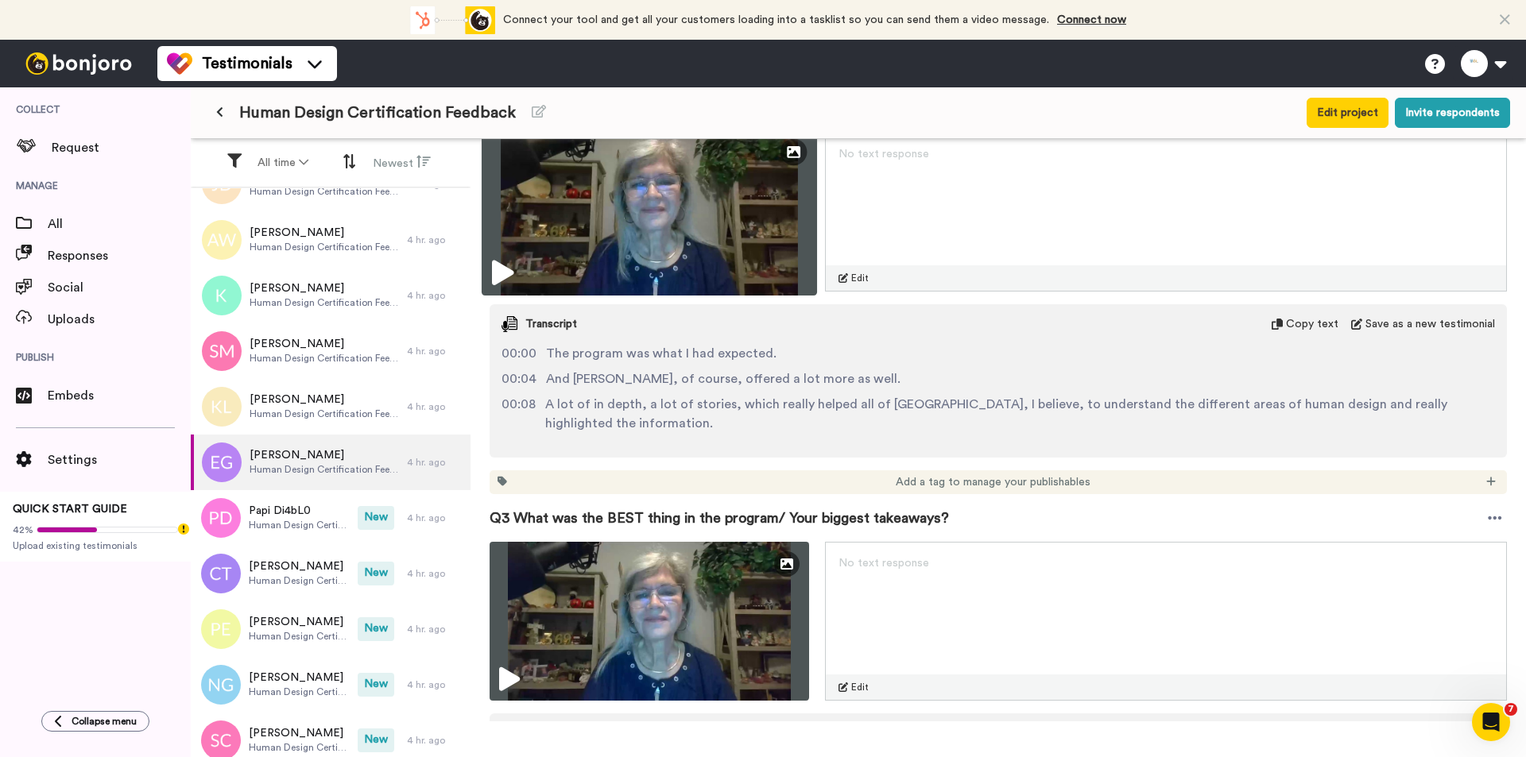
click at [752, 196] on img at bounding box center [648, 212] width 335 height 167
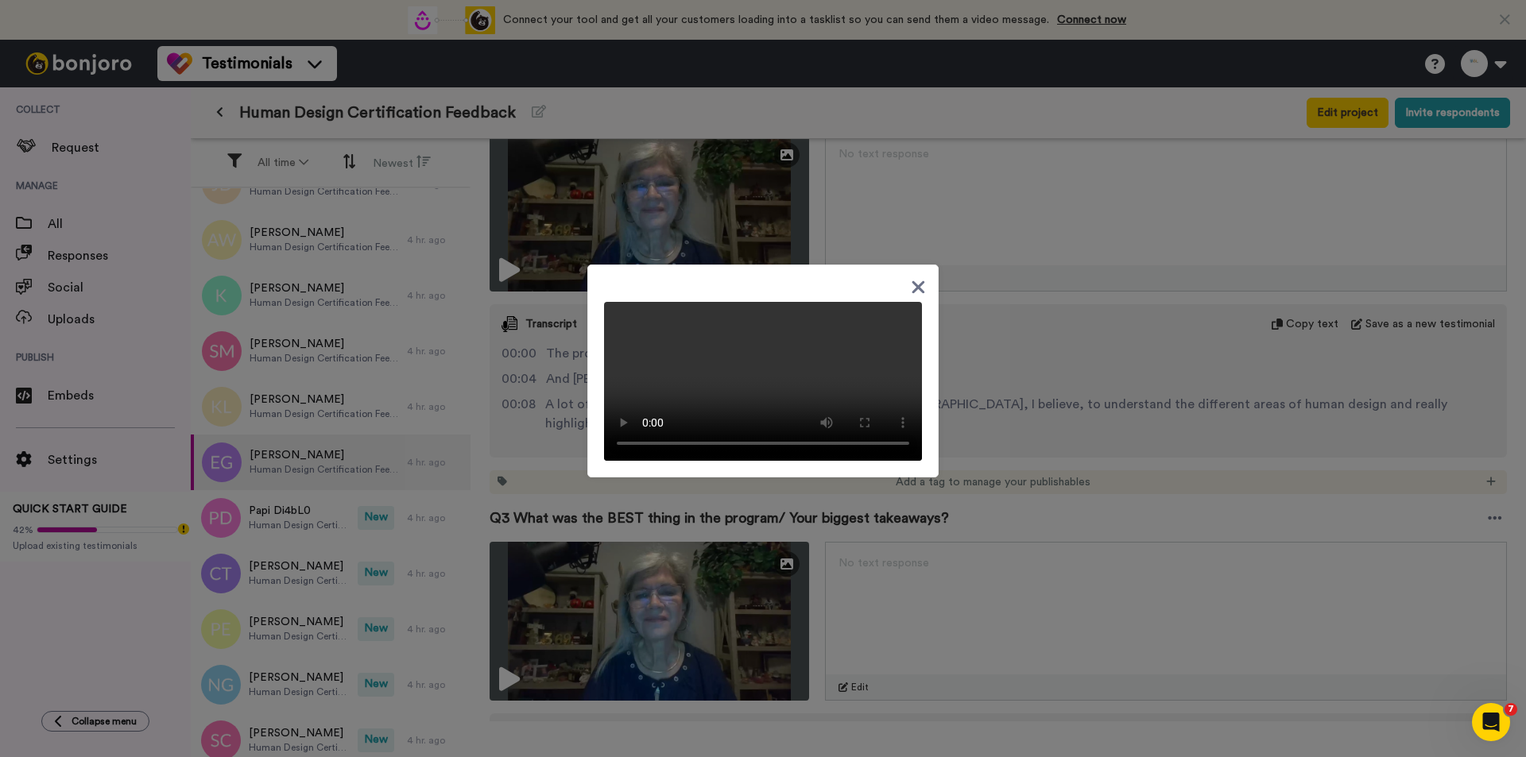
click at [913, 280] on icon at bounding box center [918, 286] width 13 height 13
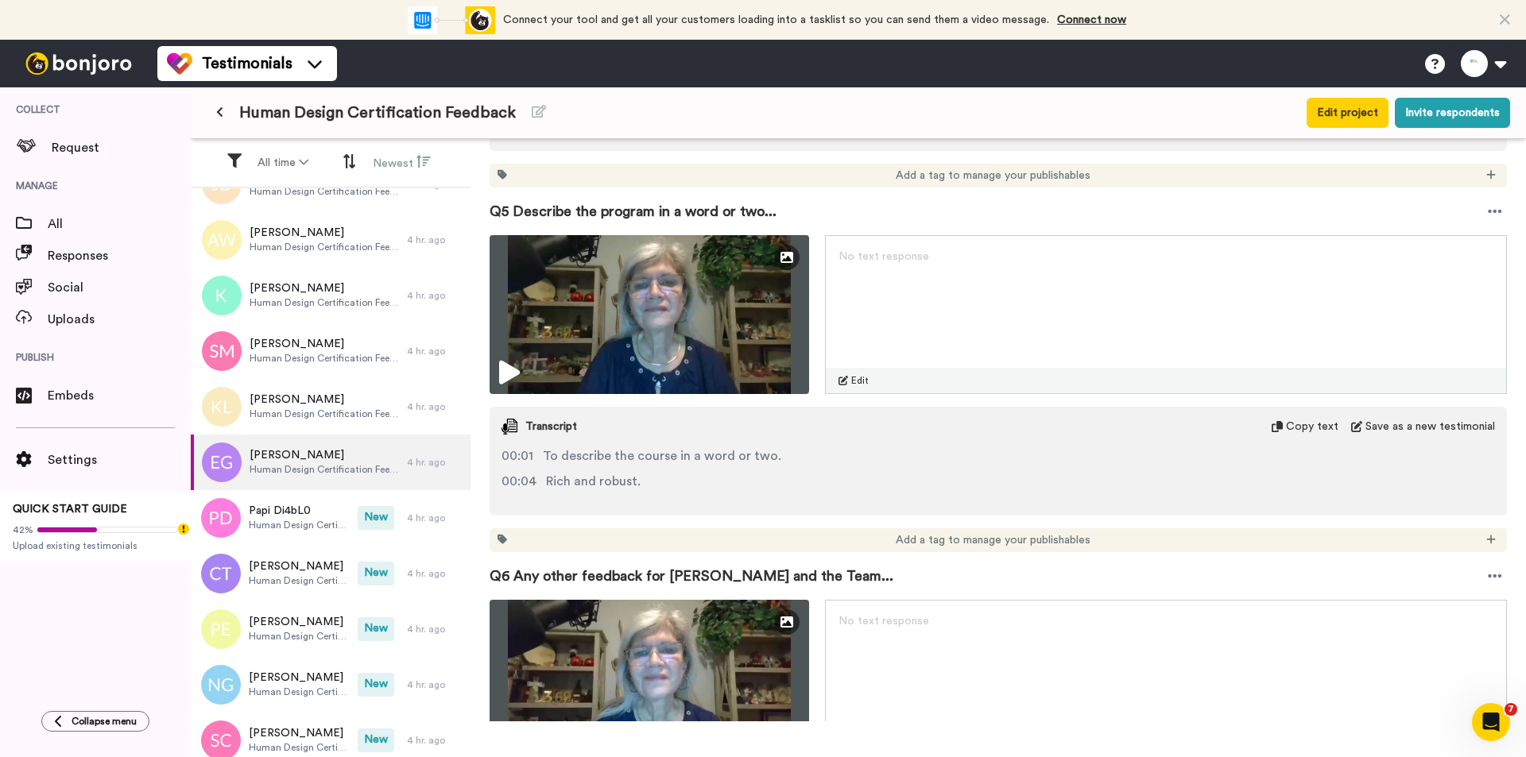
scroll to position [1907, 0]
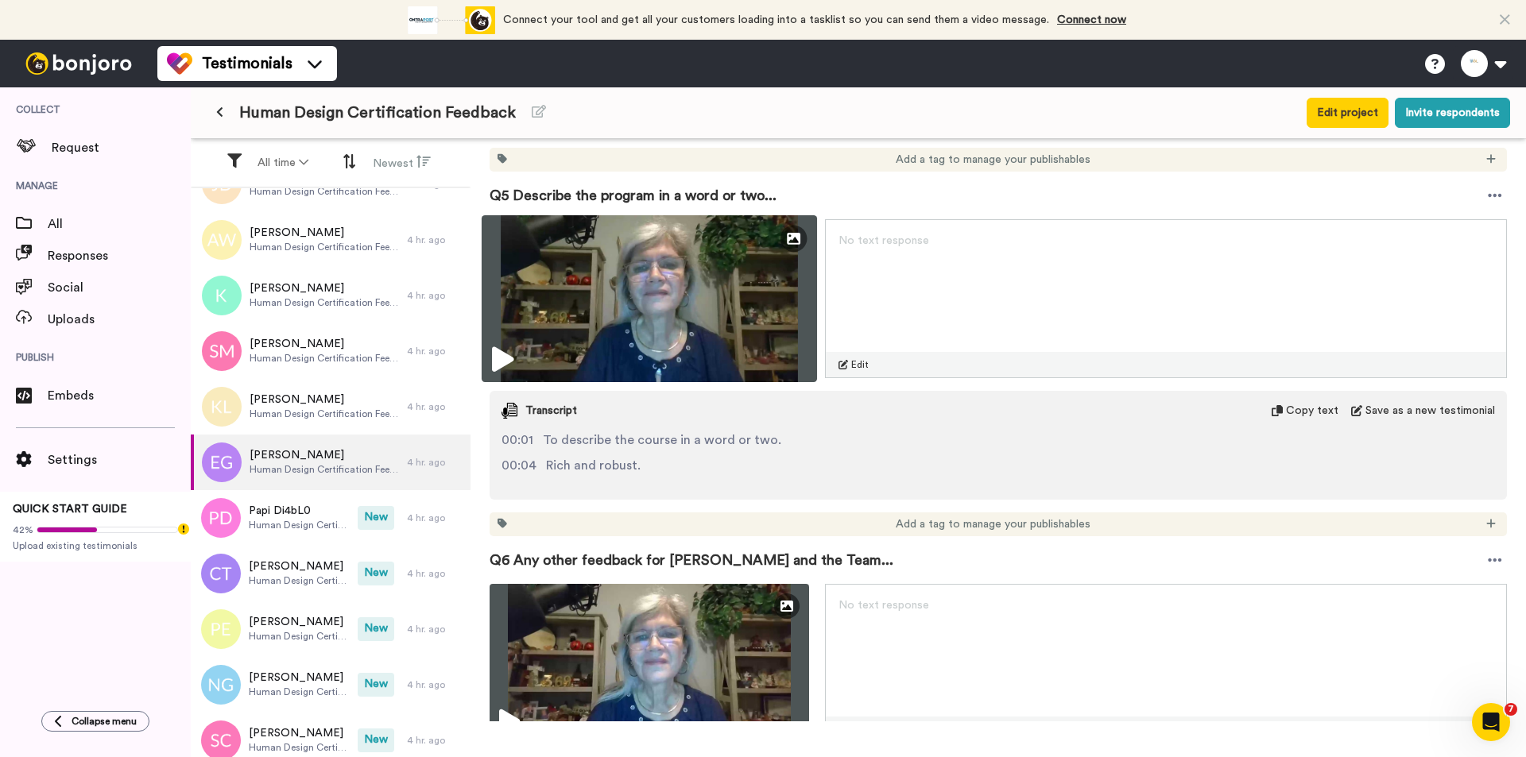
click at [709, 268] on img at bounding box center [648, 298] width 335 height 167
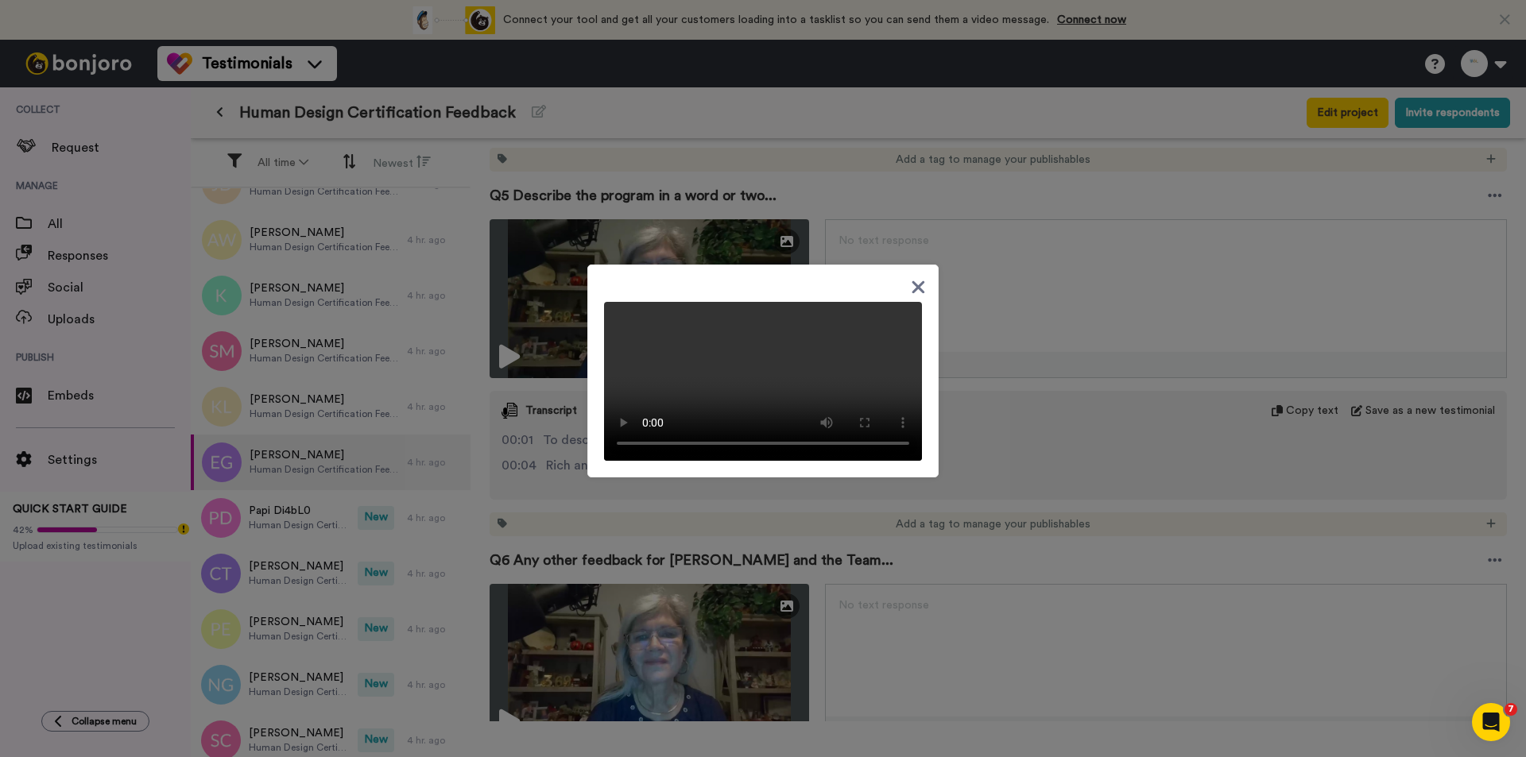
click at [998, 385] on div at bounding box center [763, 378] width 1526 height 757
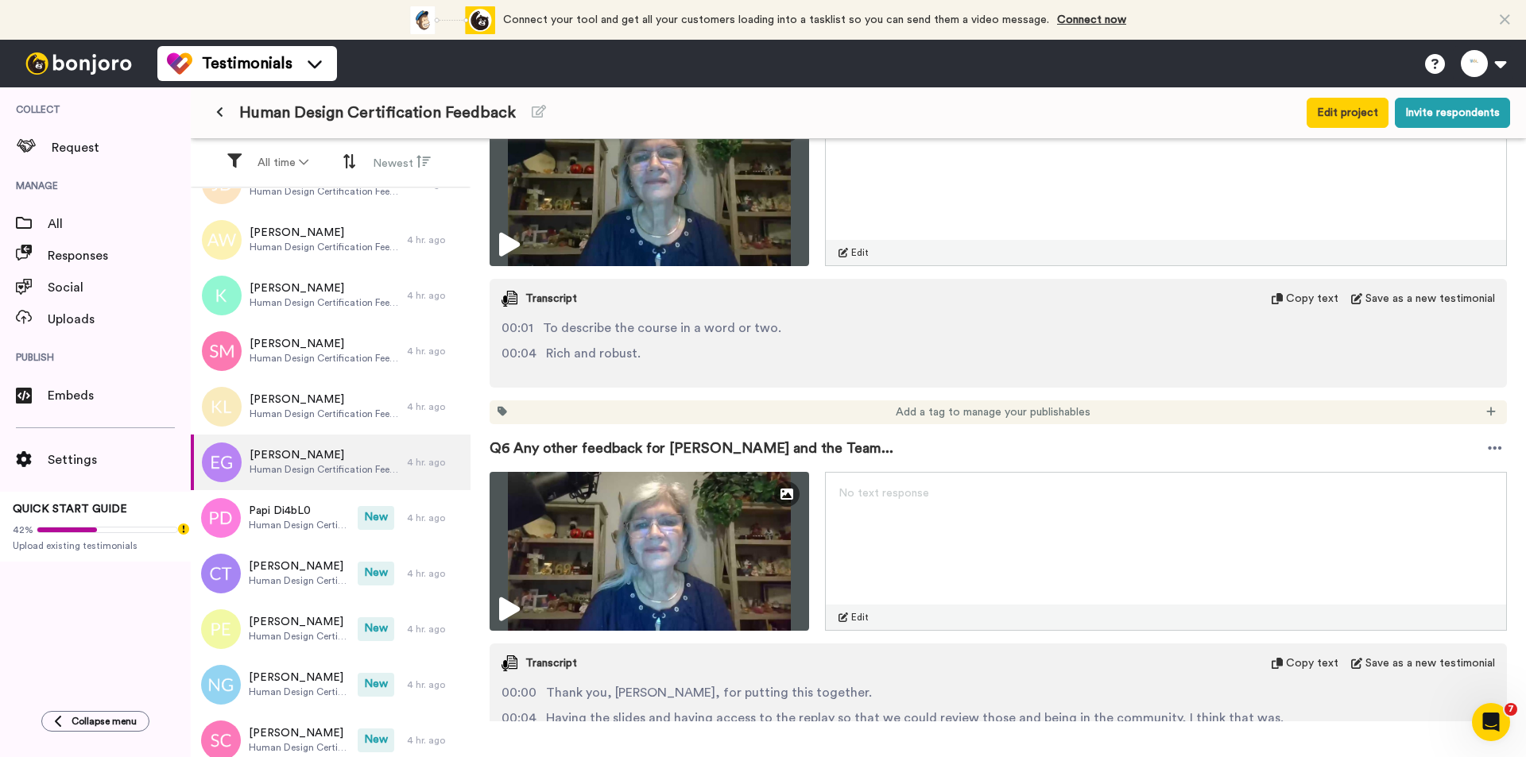
scroll to position [2153, 0]
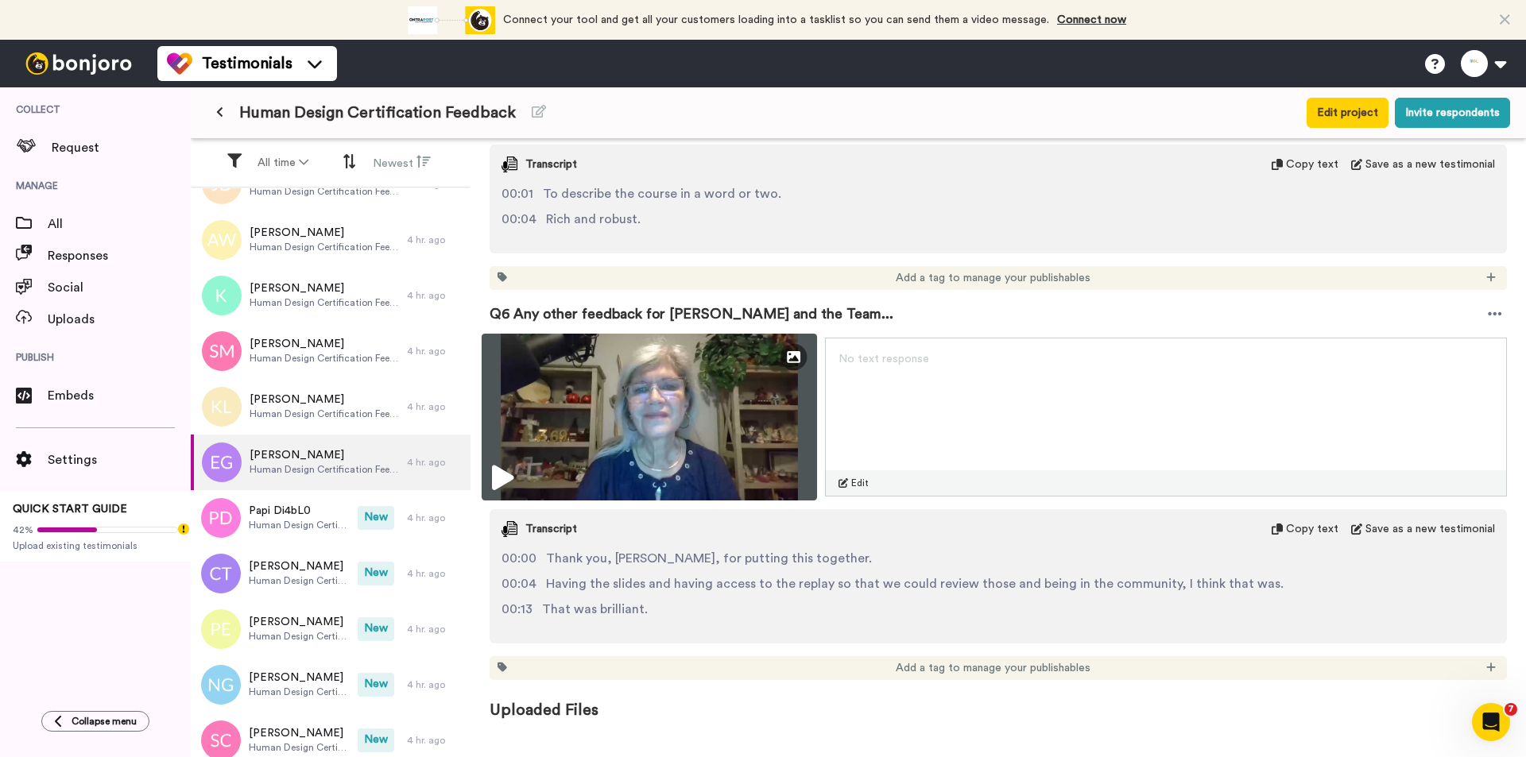
click at [692, 424] on img at bounding box center [648, 417] width 335 height 167
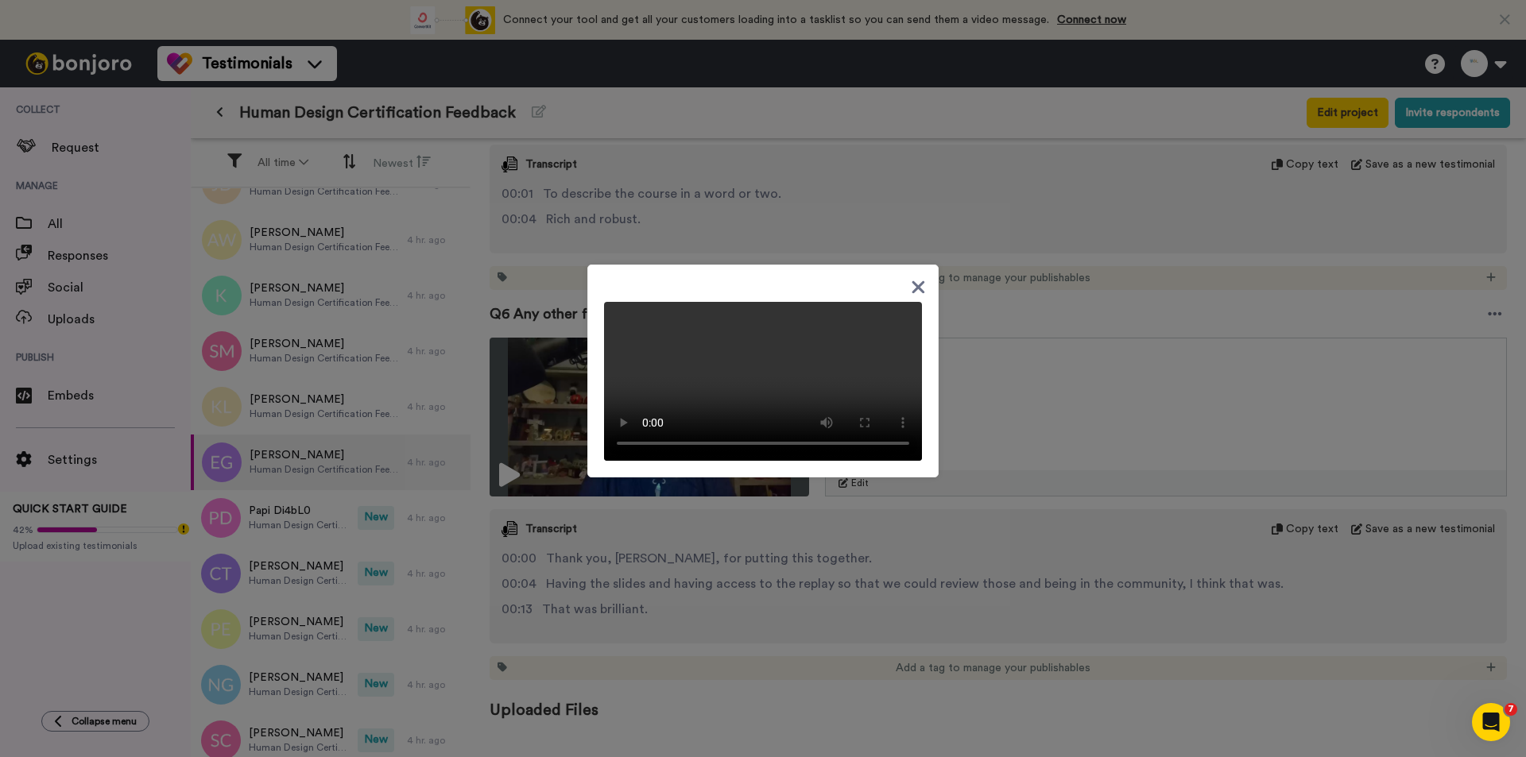
click at [1074, 471] on div at bounding box center [763, 378] width 1526 height 757
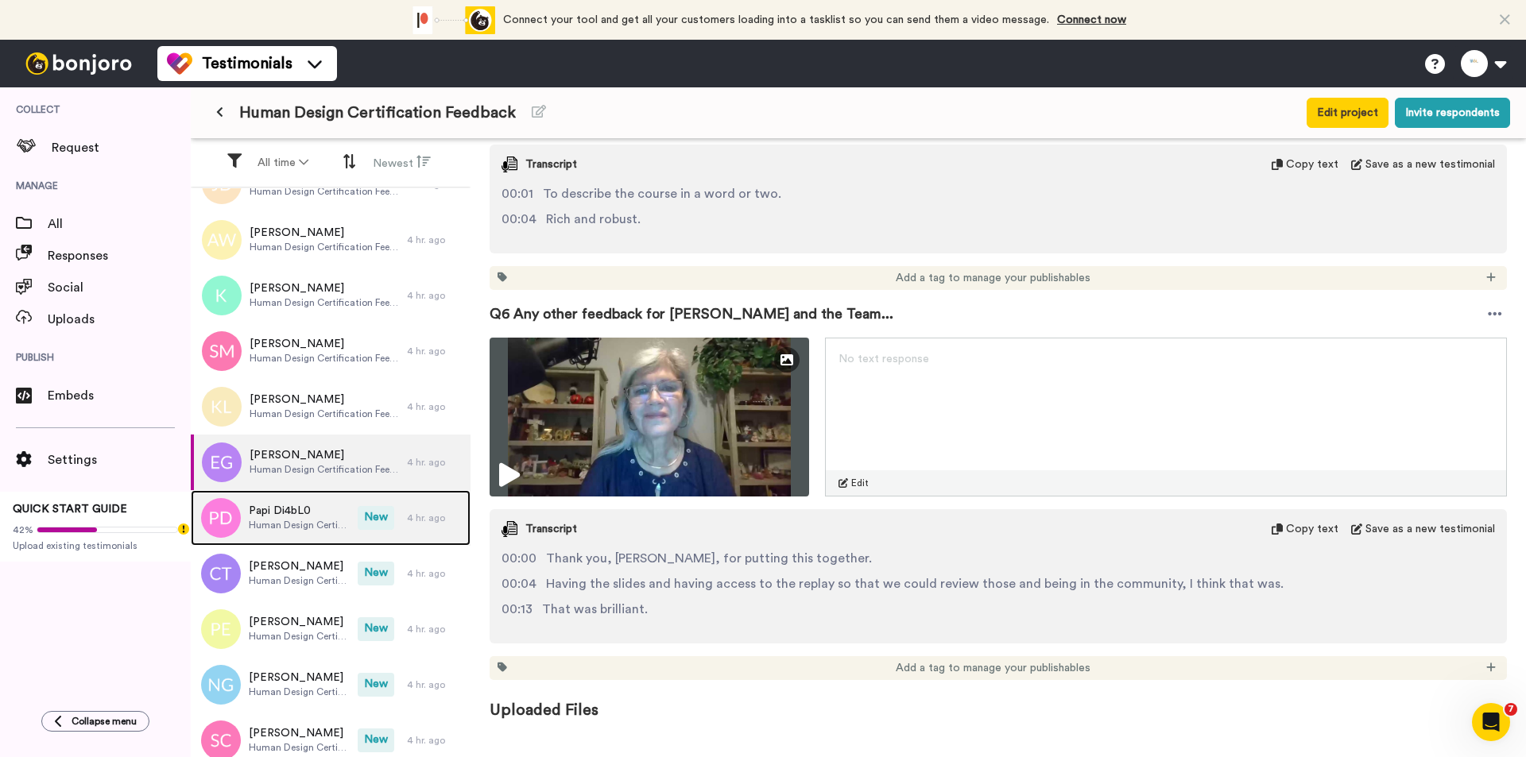
click at [296, 525] on span "Human Design Certification Feedback" at bounding box center [299, 525] width 101 height 13
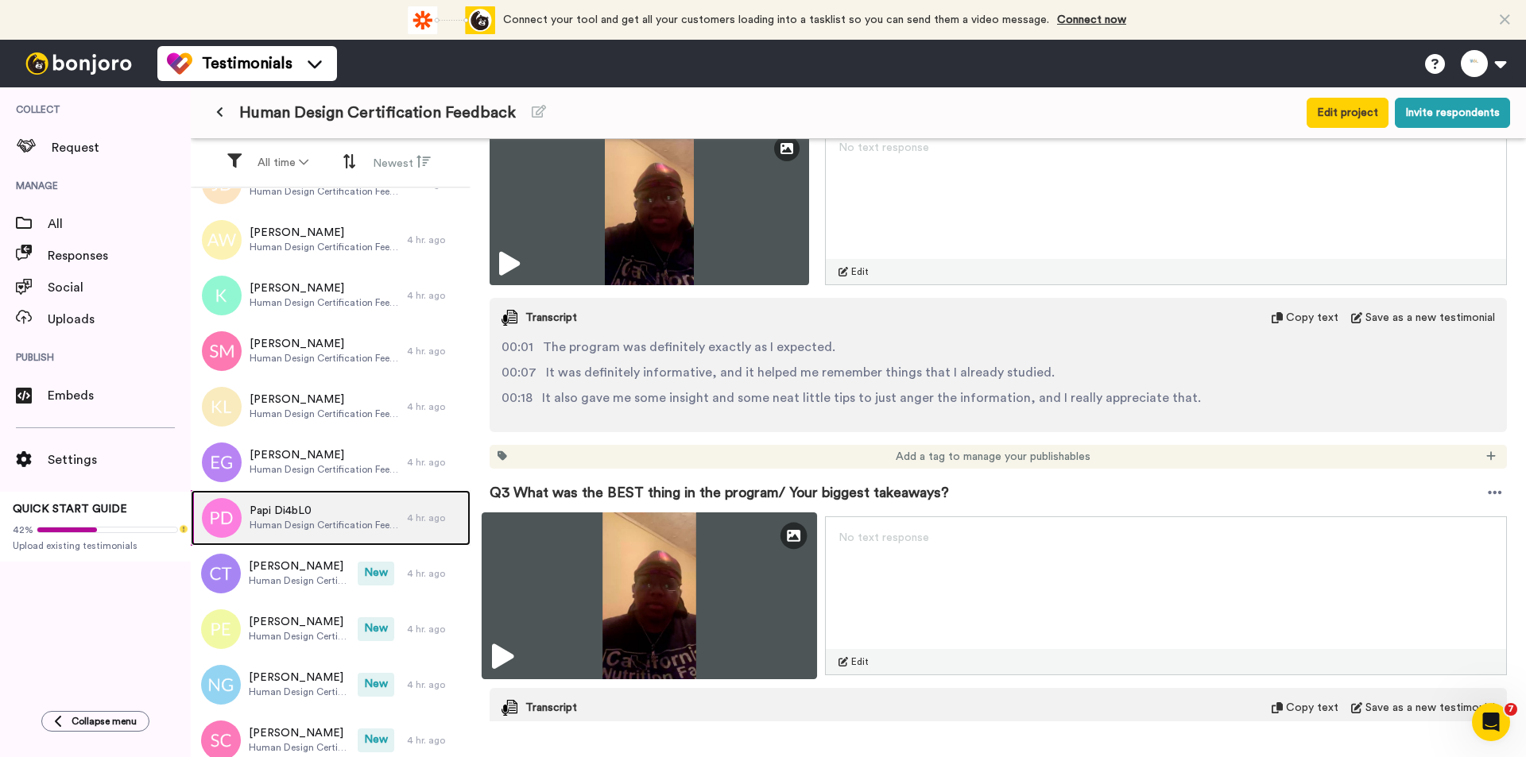
scroll to position [795, 0]
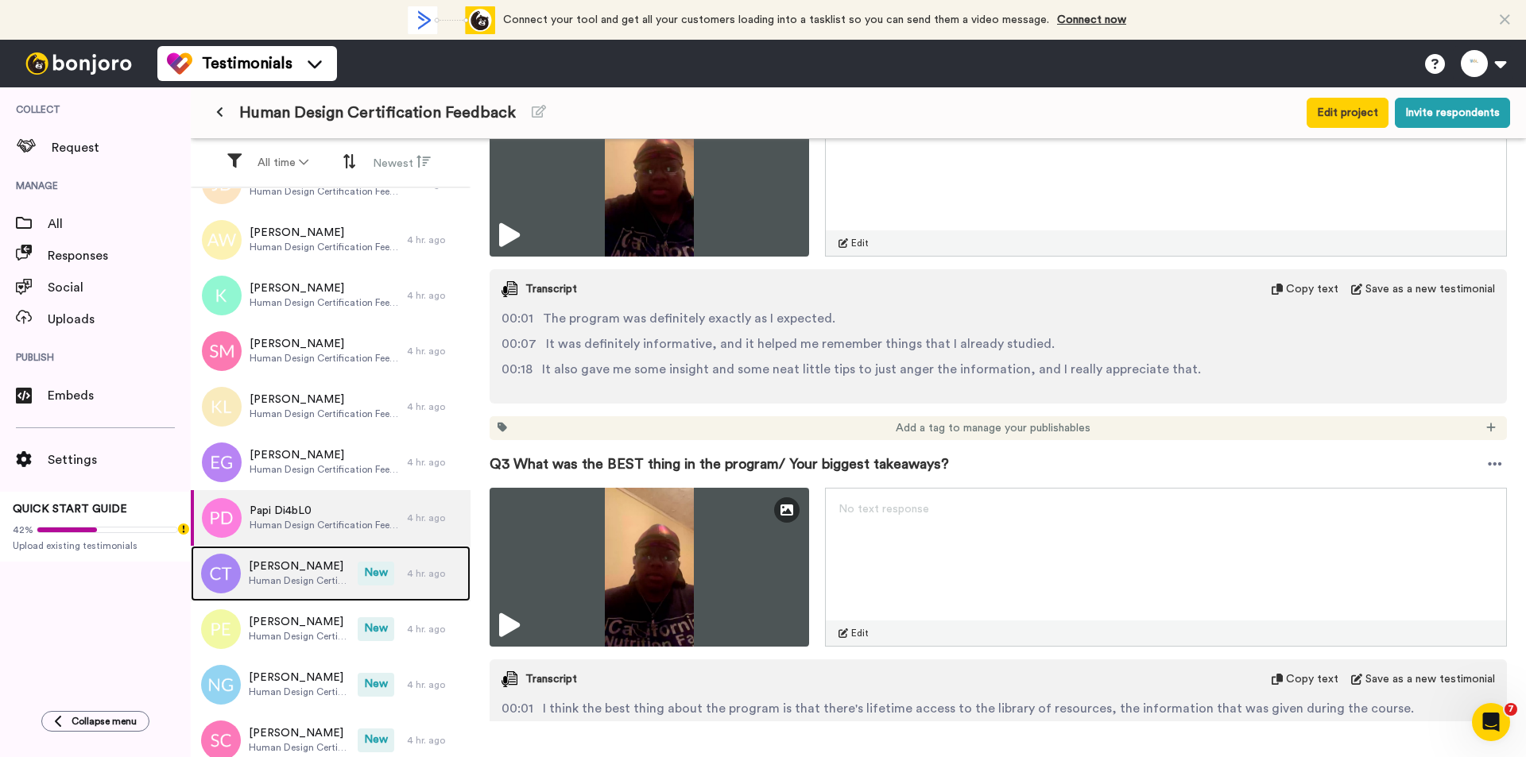
click at [288, 567] on span "[PERSON_NAME]" at bounding box center [299, 567] width 101 height 16
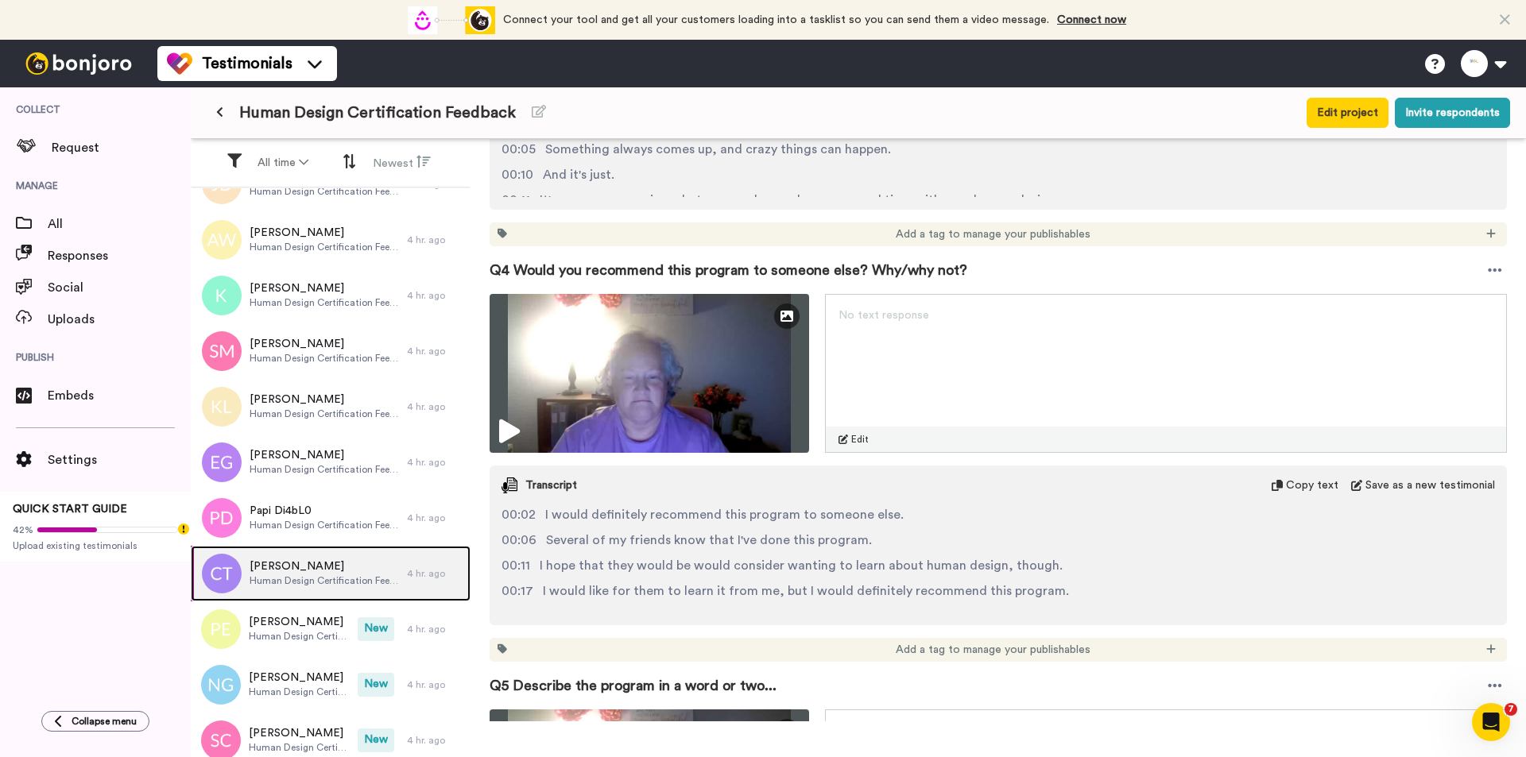
scroll to position [1669, 0]
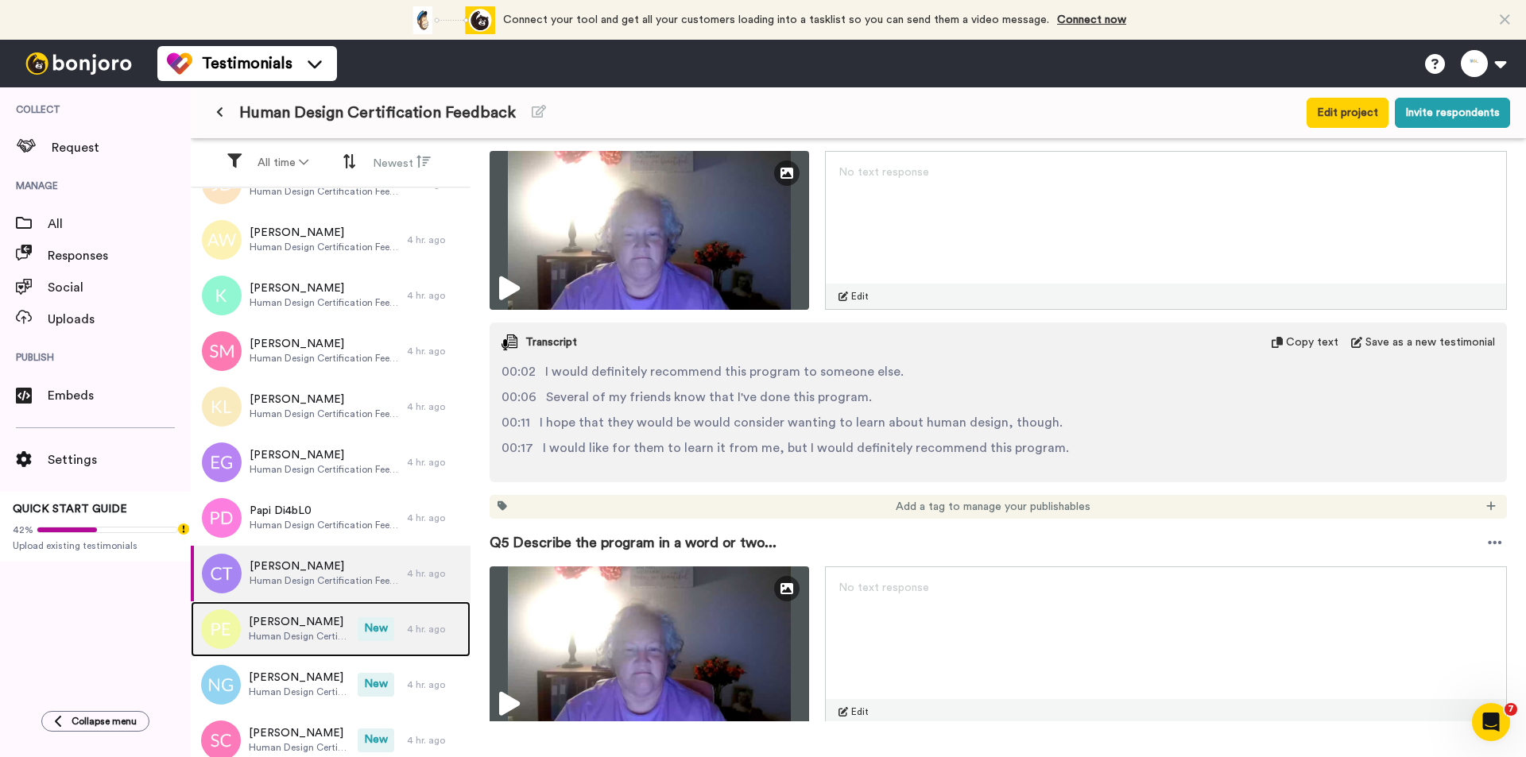
click at [331, 622] on span "[PERSON_NAME]" at bounding box center [299, 622] width 101 height 16
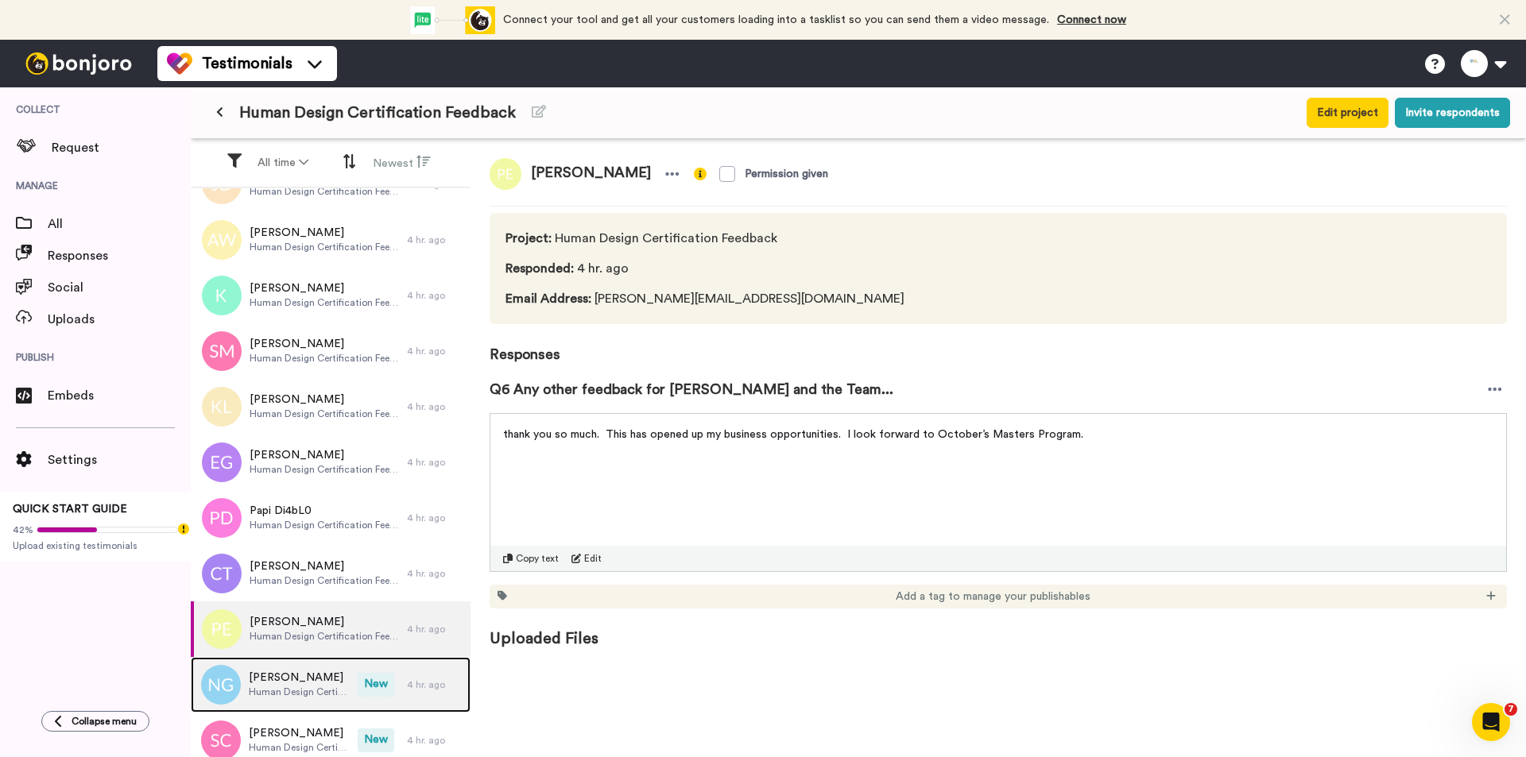
click at [373, 690] on span "New" at bounding box center [376, 685] width 37 height 24
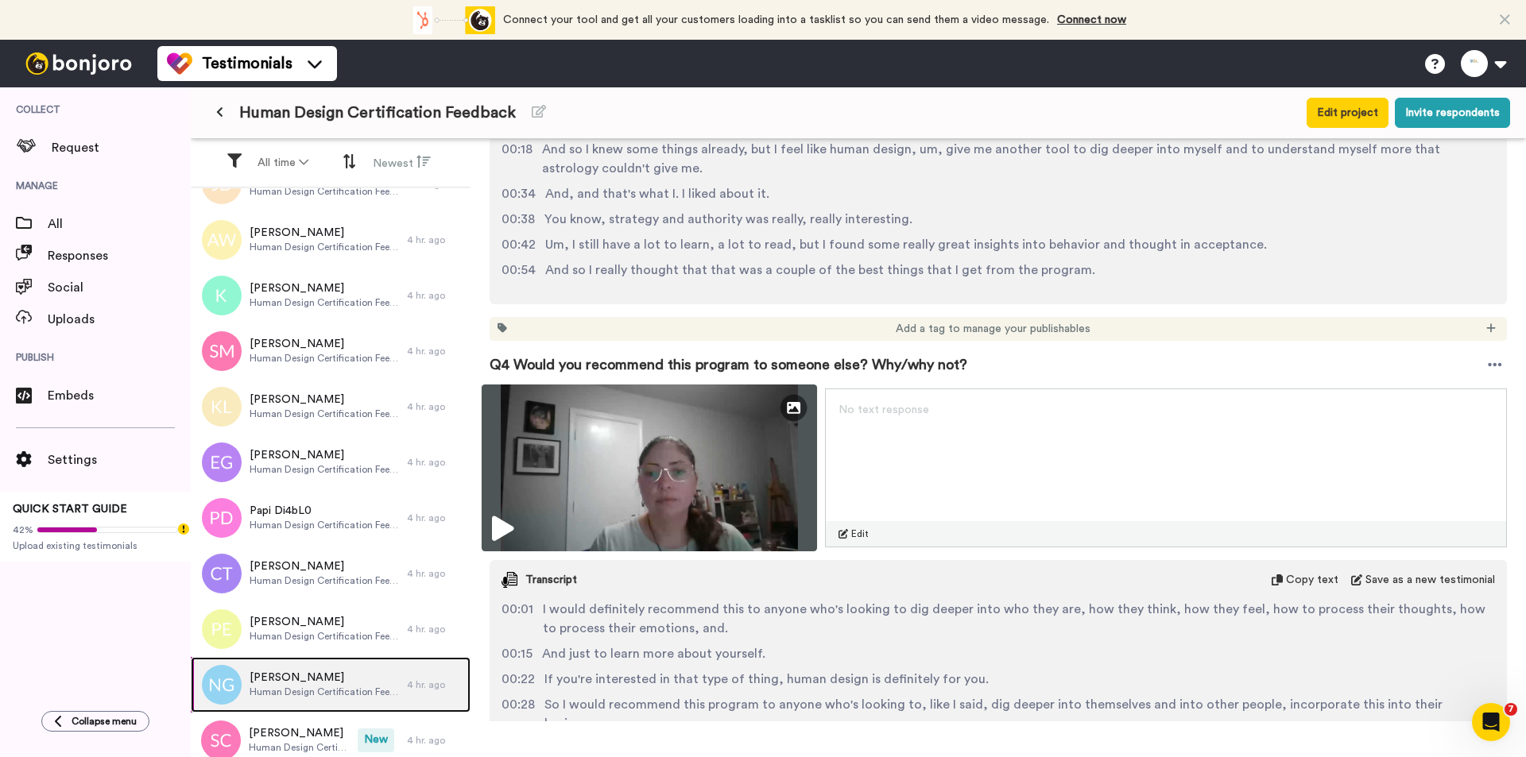
scroll to position [1669, 0]
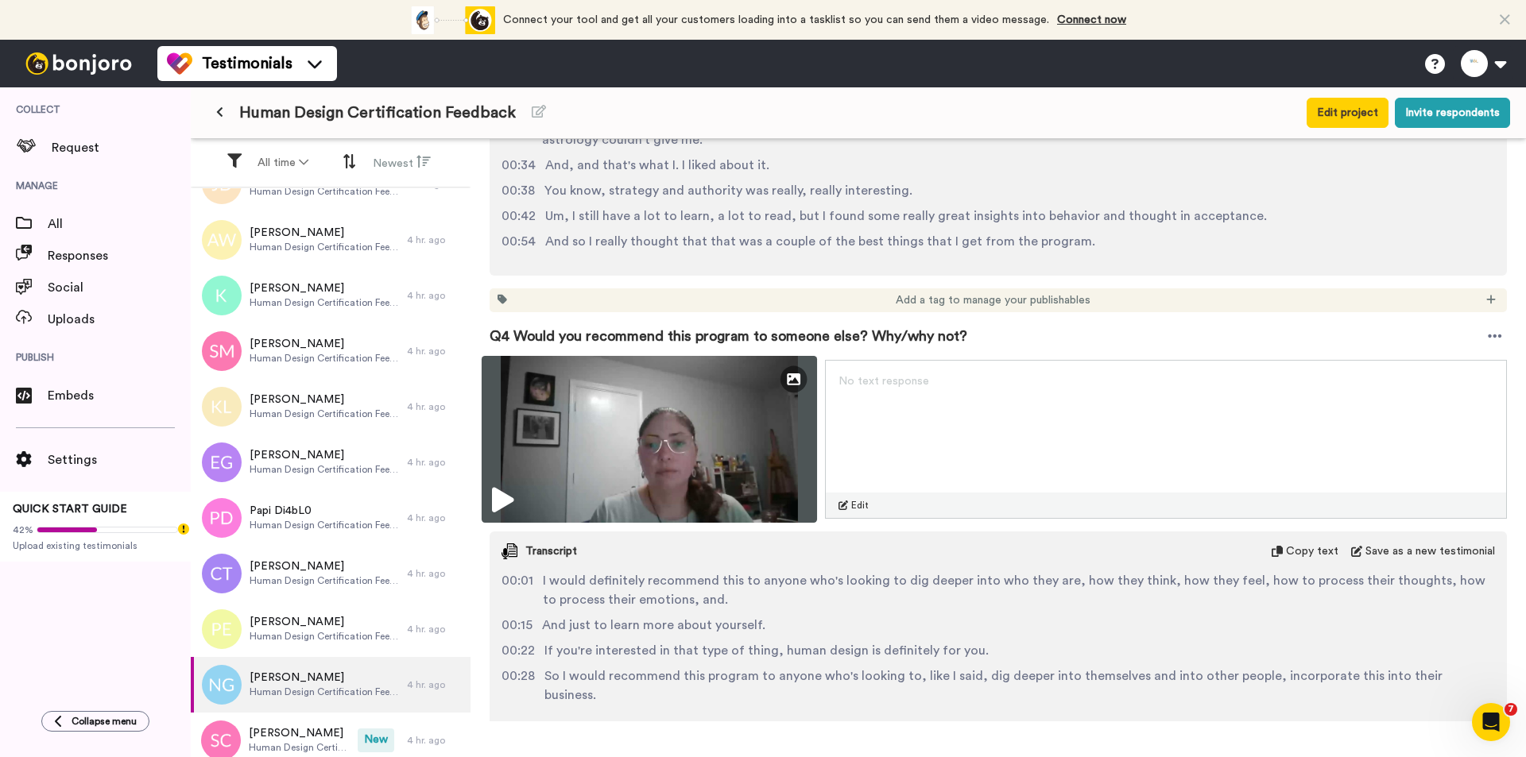
click at [744, 420] on img at bounding box center [648, 439] width 335 height 167
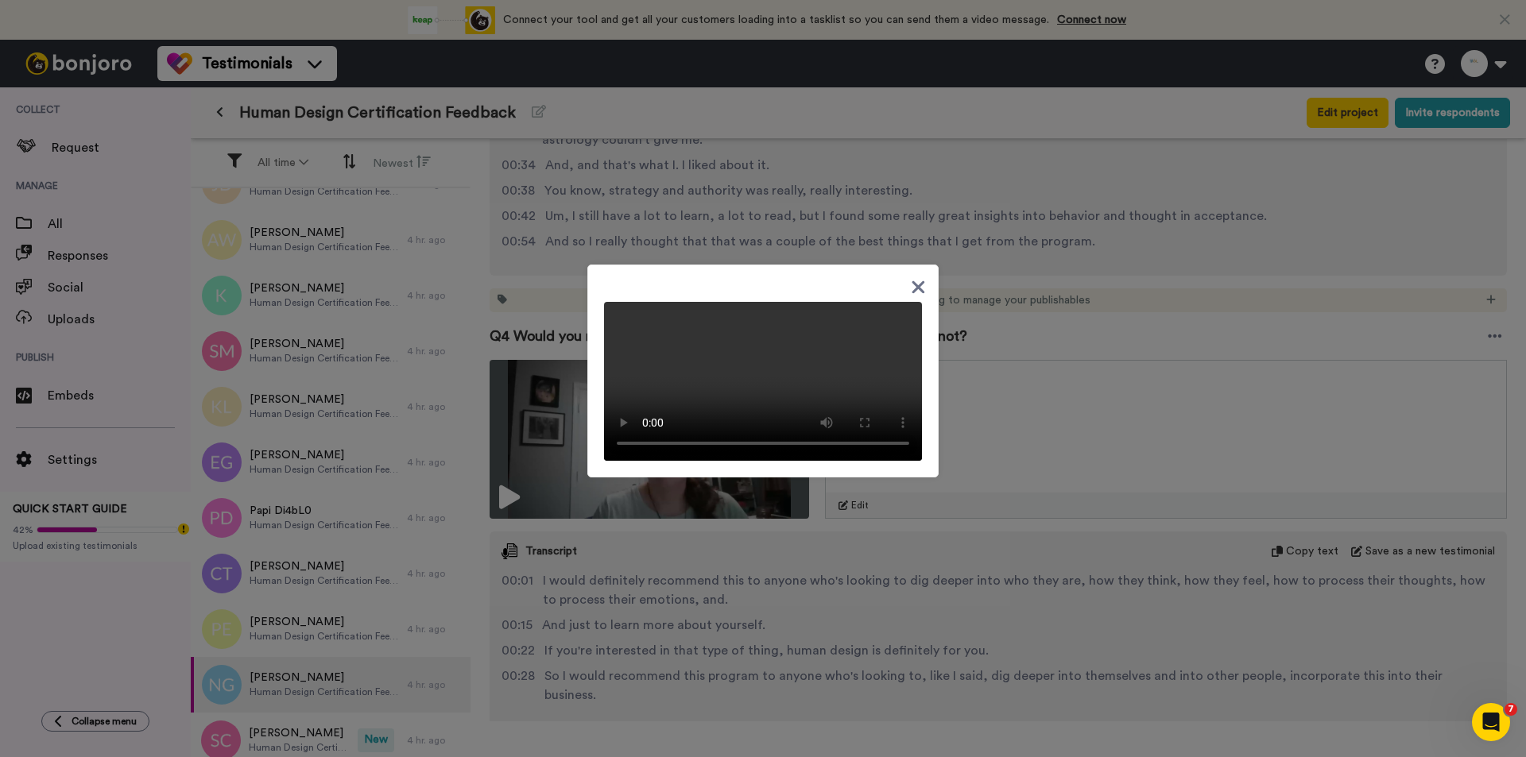
click at [917, 277] on icon at bounding box center [918, 287] width 15 height 20
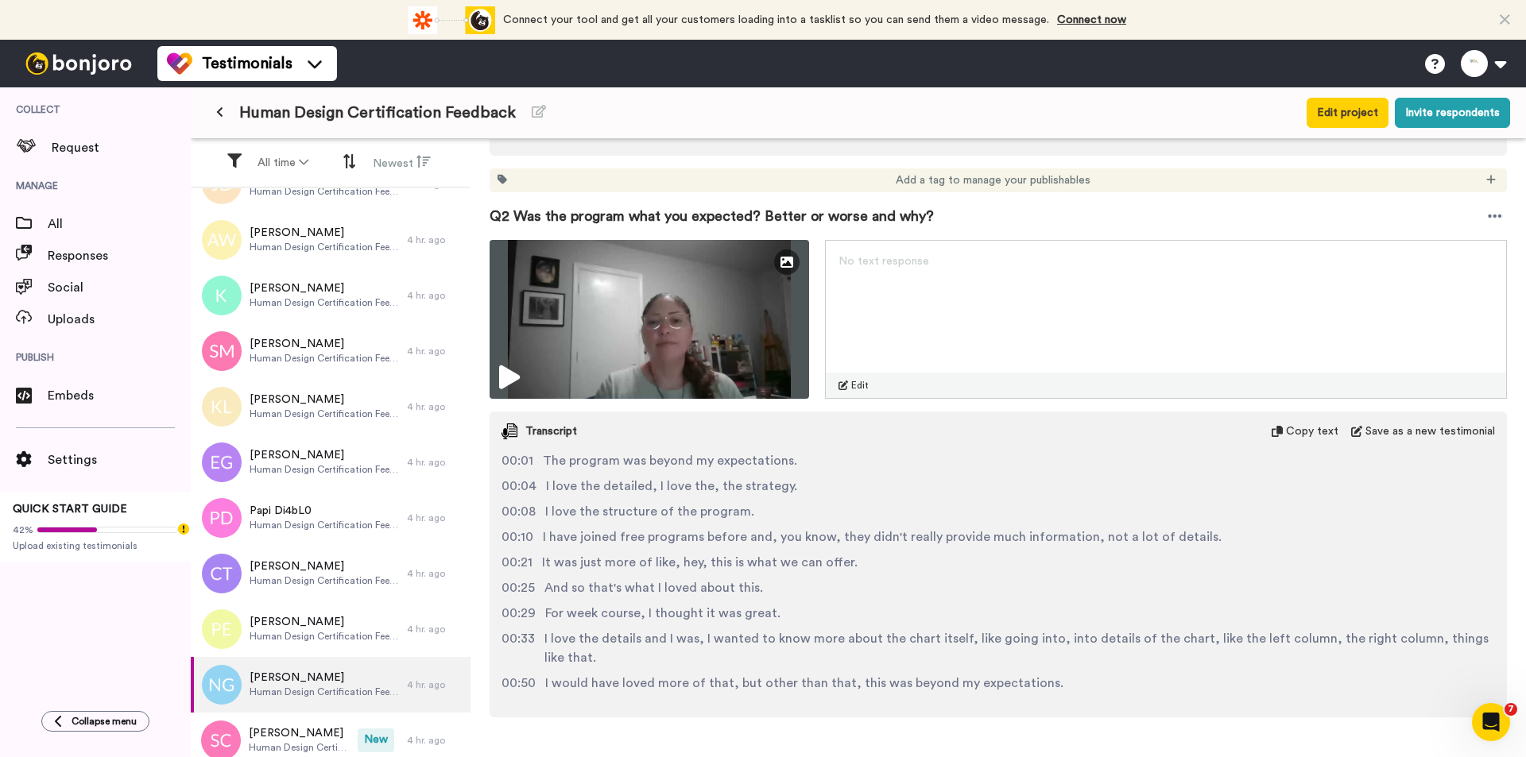
scroll to position [715, 0]
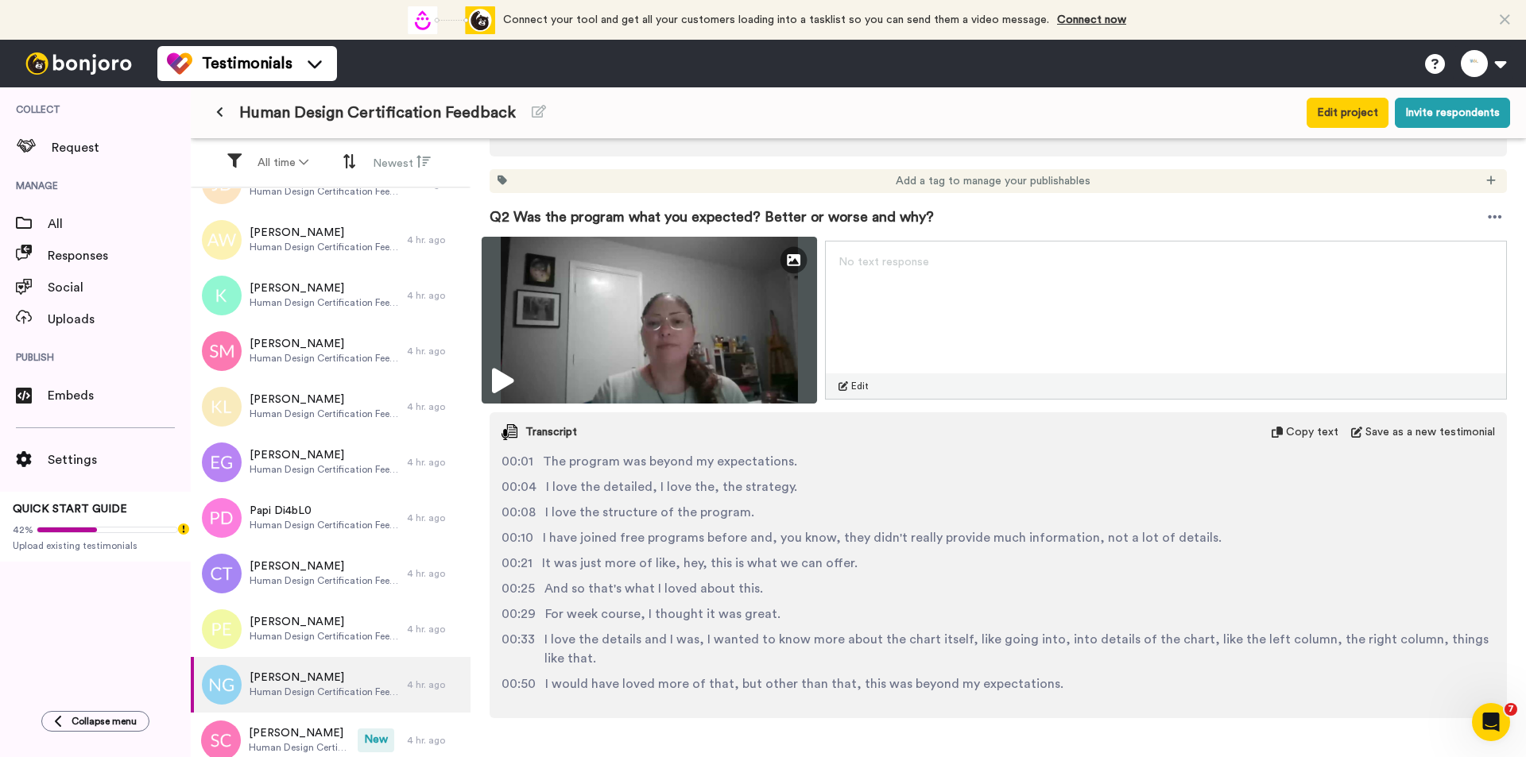
click at [675, 323] on img at bounding box center [648, 320] width 335 height 167
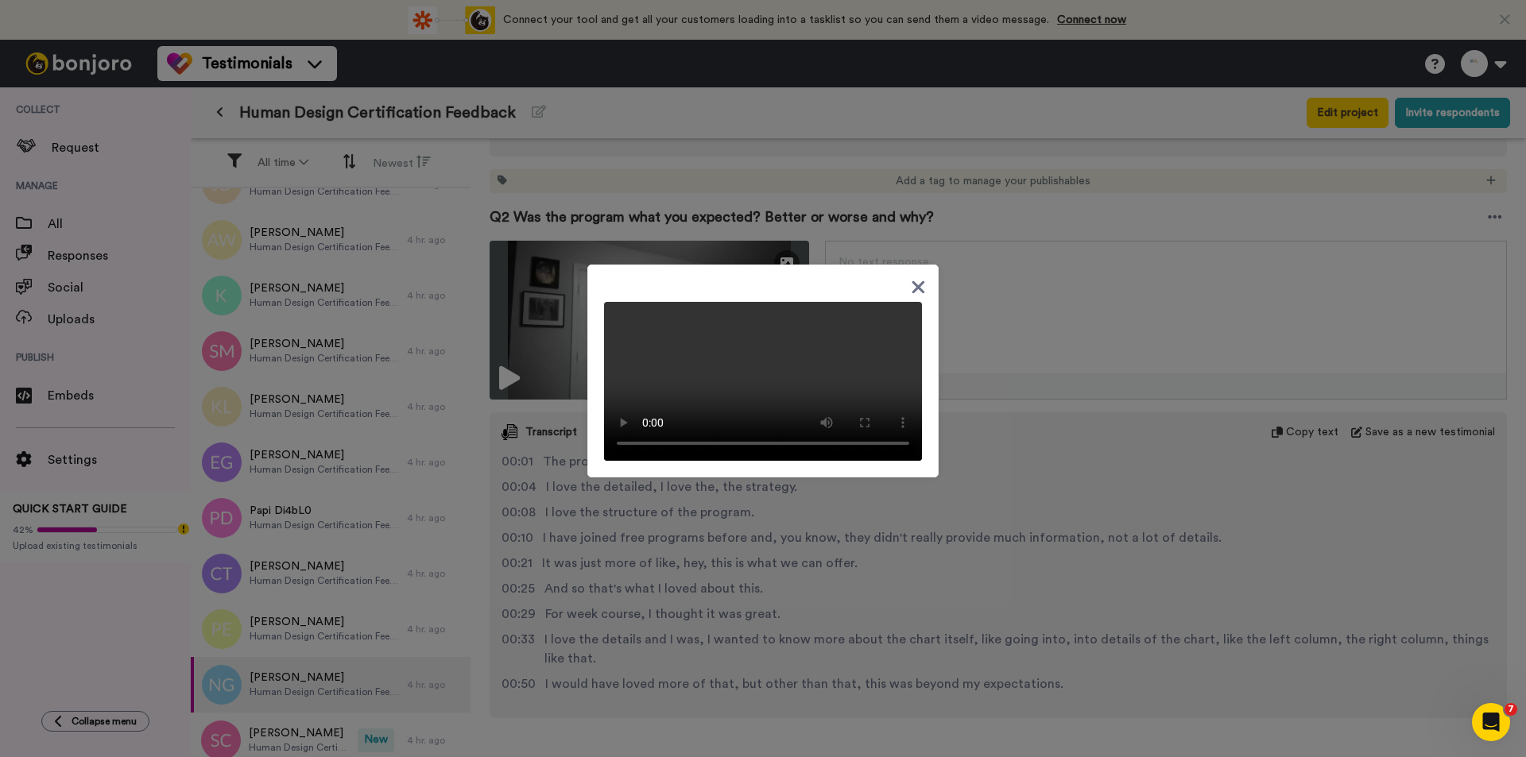
click at [918, 277] on icon at bounding box center [918, 287] width 15 height 20
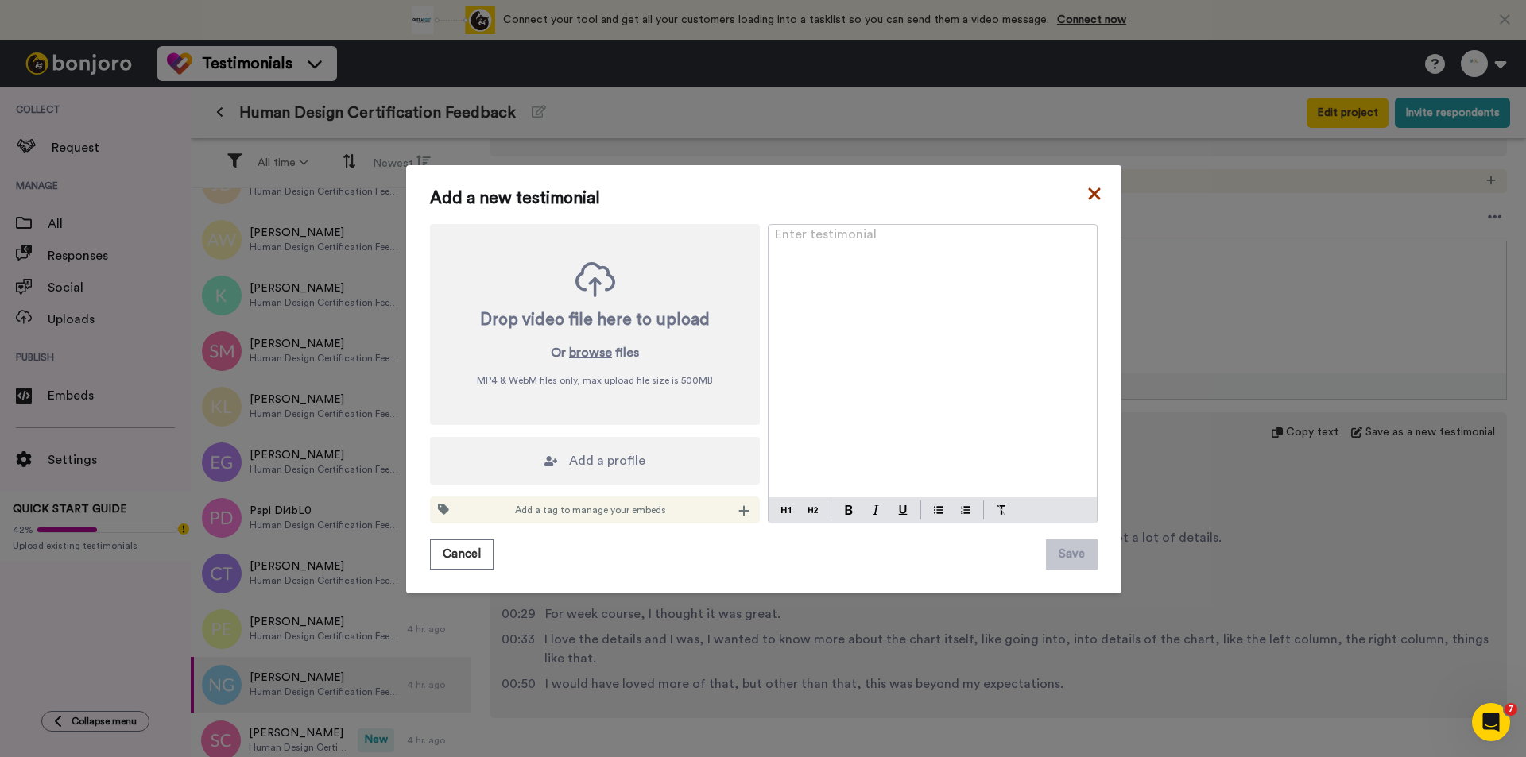
click at [1093, 194] on icon at bounding box center [1094, 193] width 16 height 19
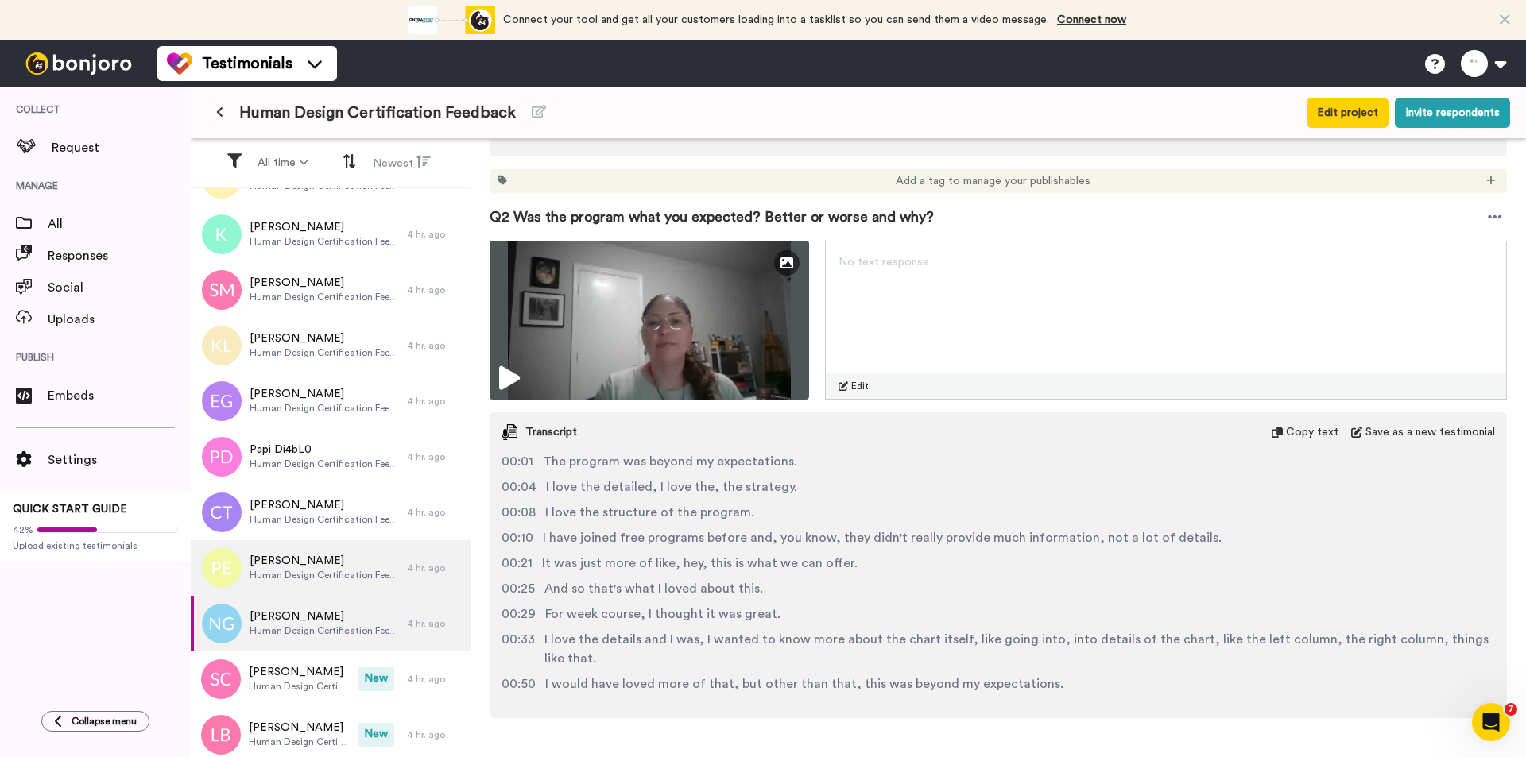
scroll to position [2026, 0]
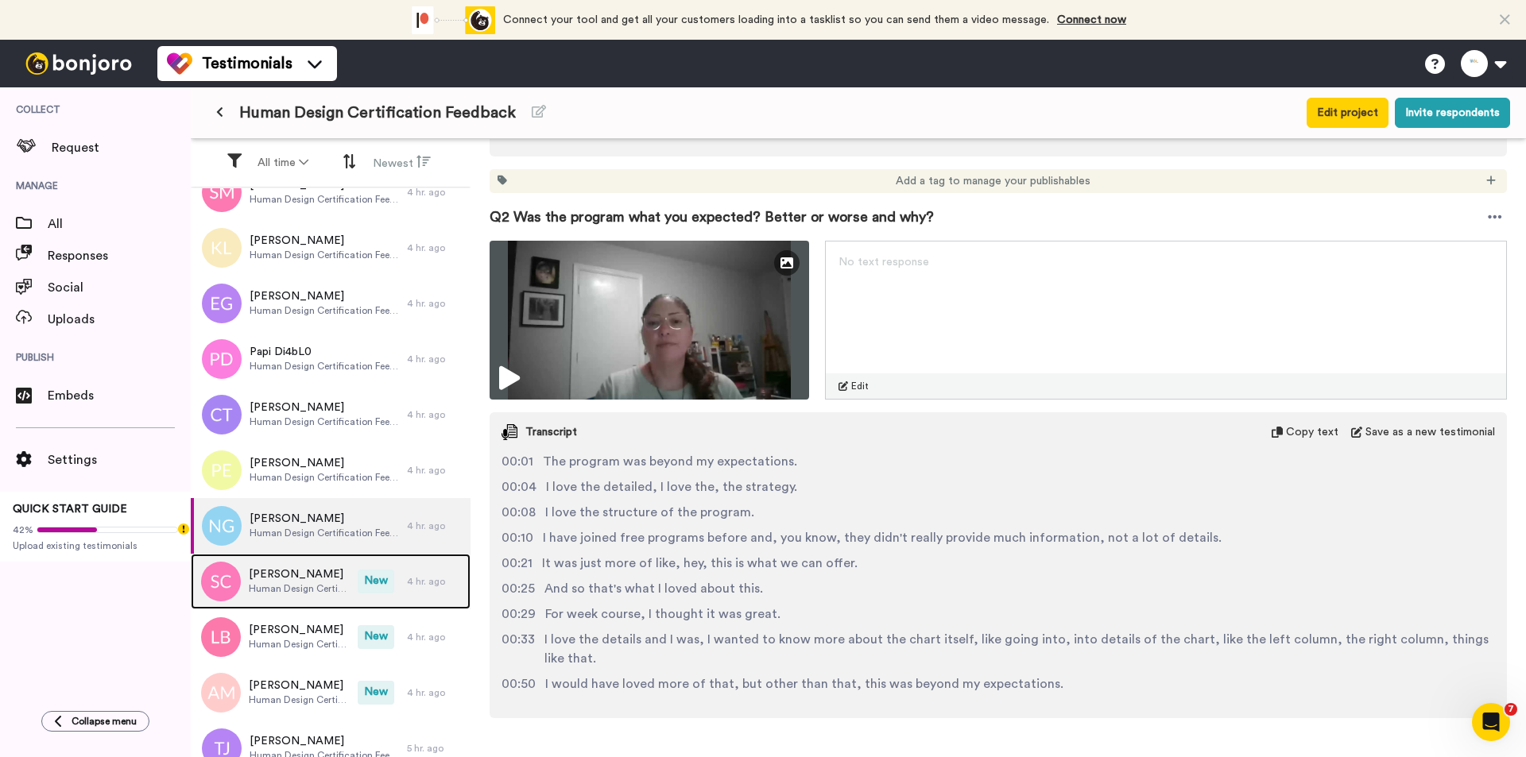
click at [394, 586] on div "[PERSON_NAME] Human Design Certification Feedback New 4 hr. ago" at bounding box center [331, 582] width 280 height 56
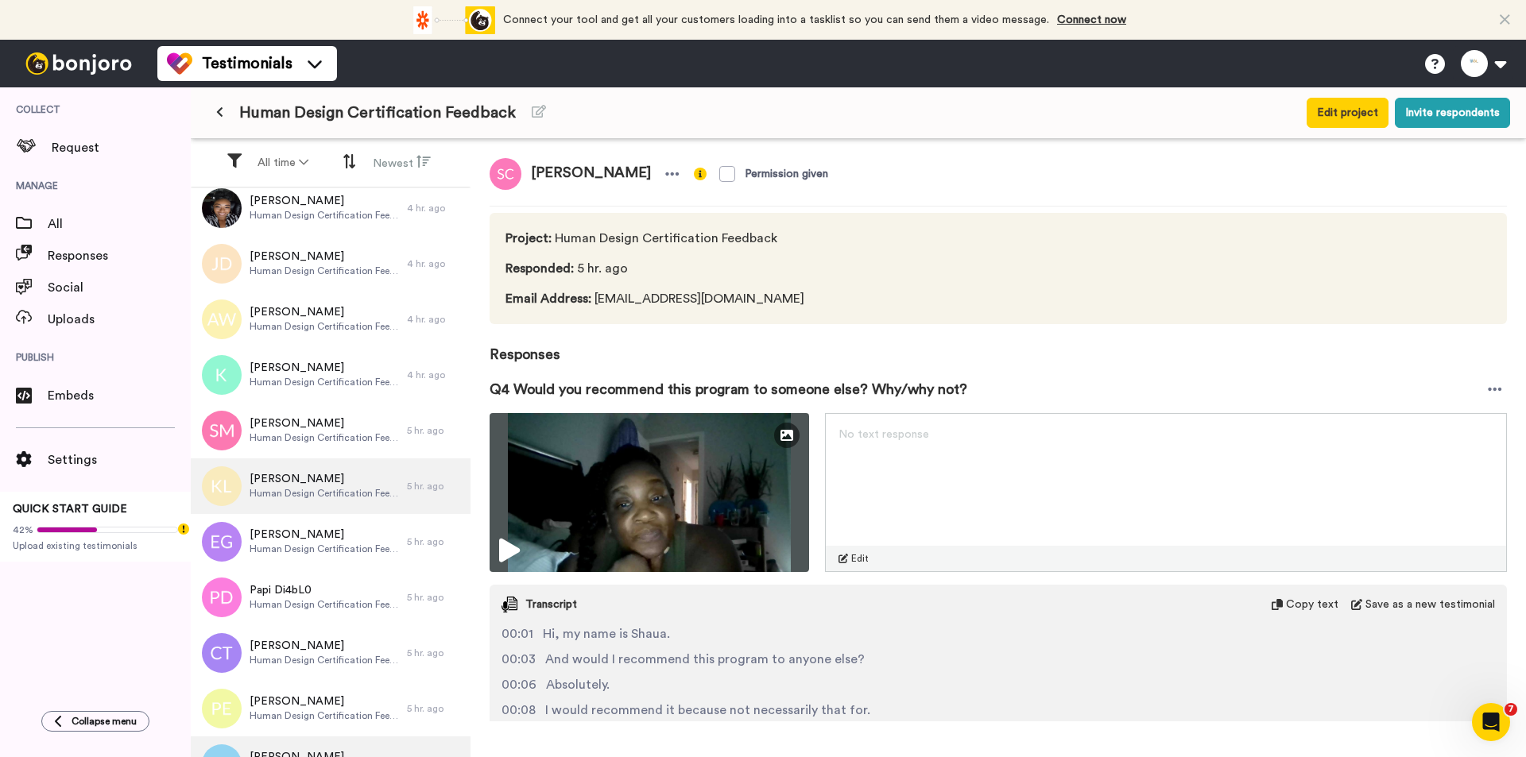
scroll to position [2106, 0]
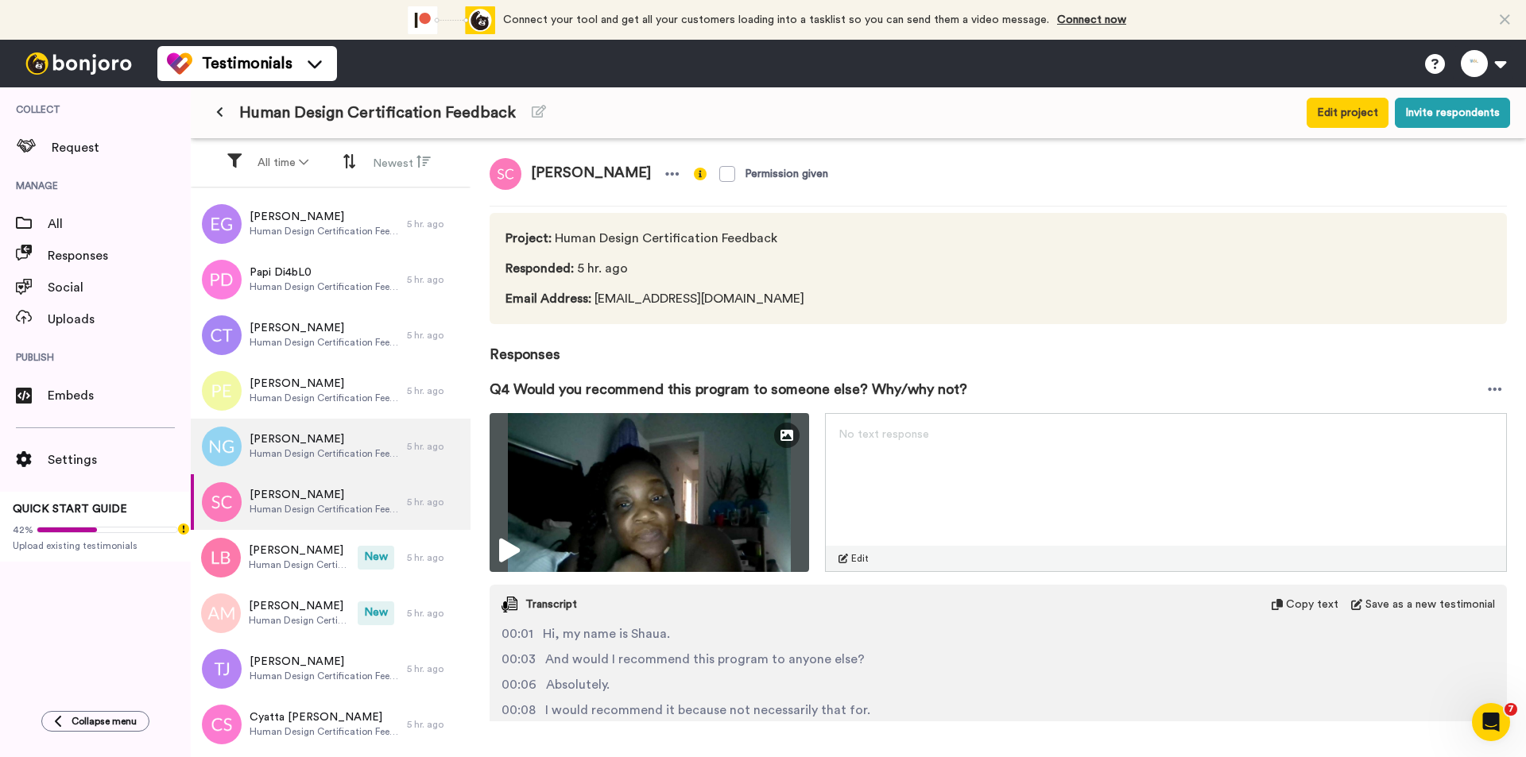
click at [884, 130] on div "Human Design Certification Feedback Edit project Invite respondents" at bounding box center [858, 112] width 1335 height 51
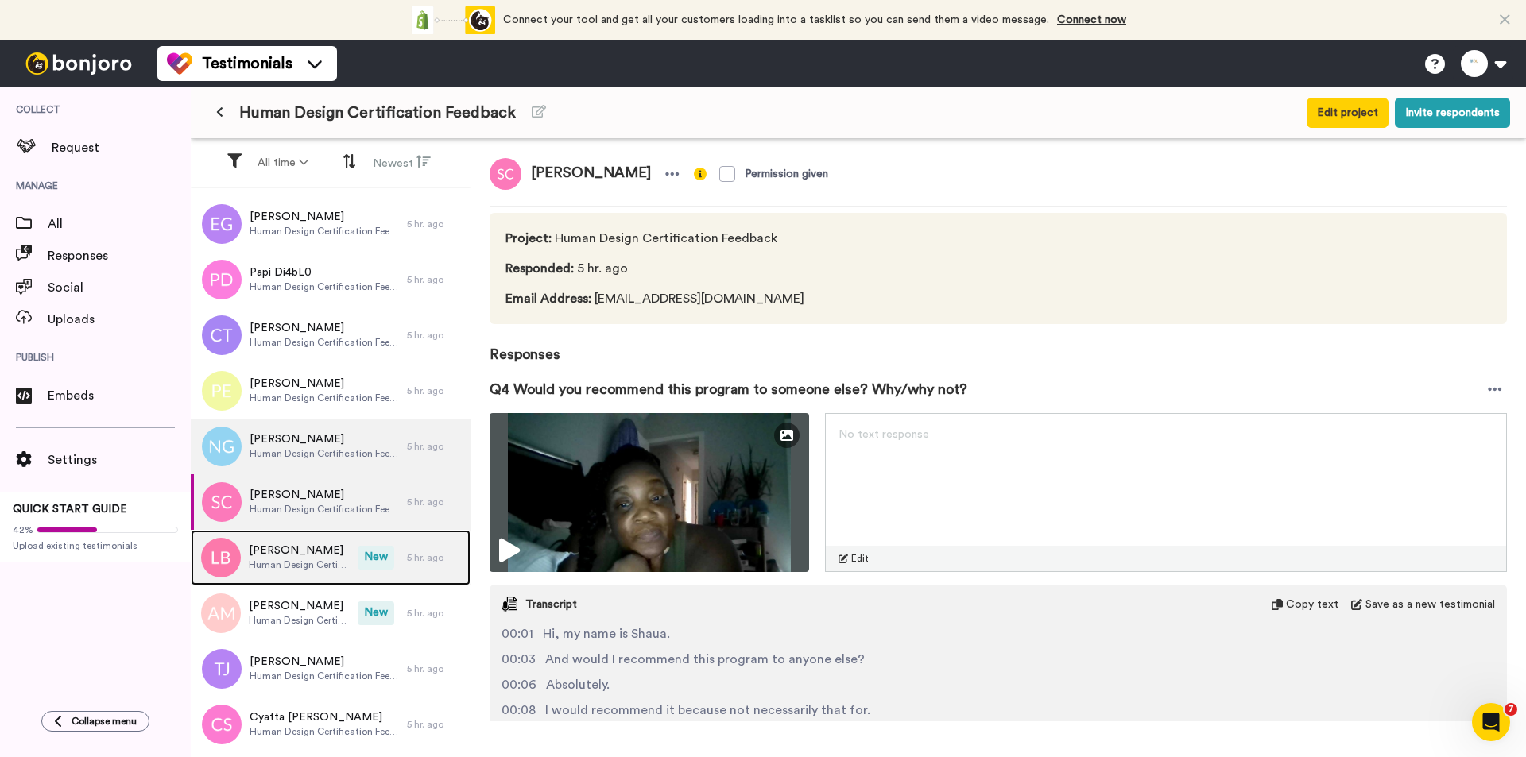
click at [340, 570] on div "[PERSON_NAME] Human Design Certification Feedback" at bounding box center [274, 558] width 167 height 56
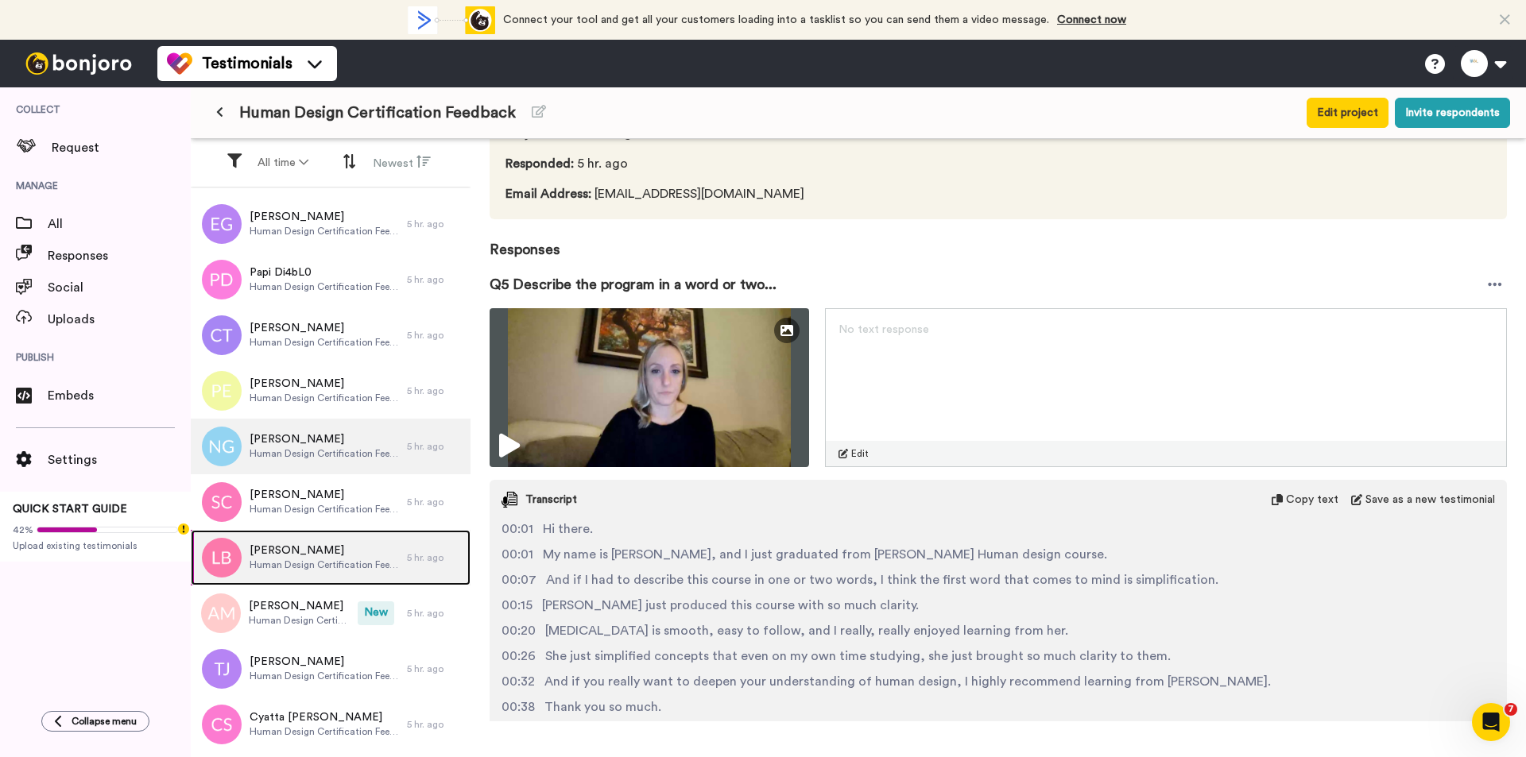
scroll to position [222, 0]
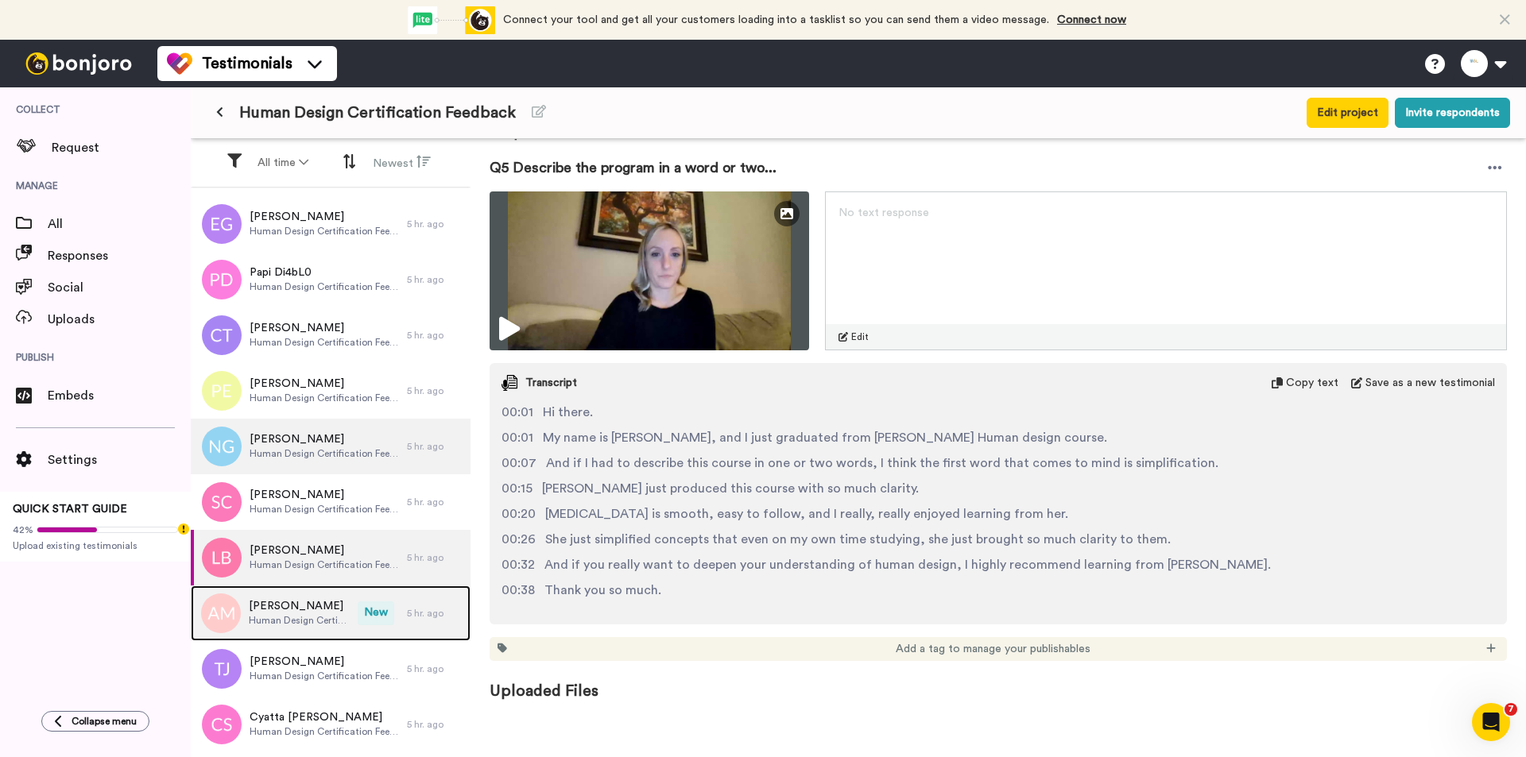
click at [358, 616] on span "New" at bounding box center [376, 613] width 37 height 24
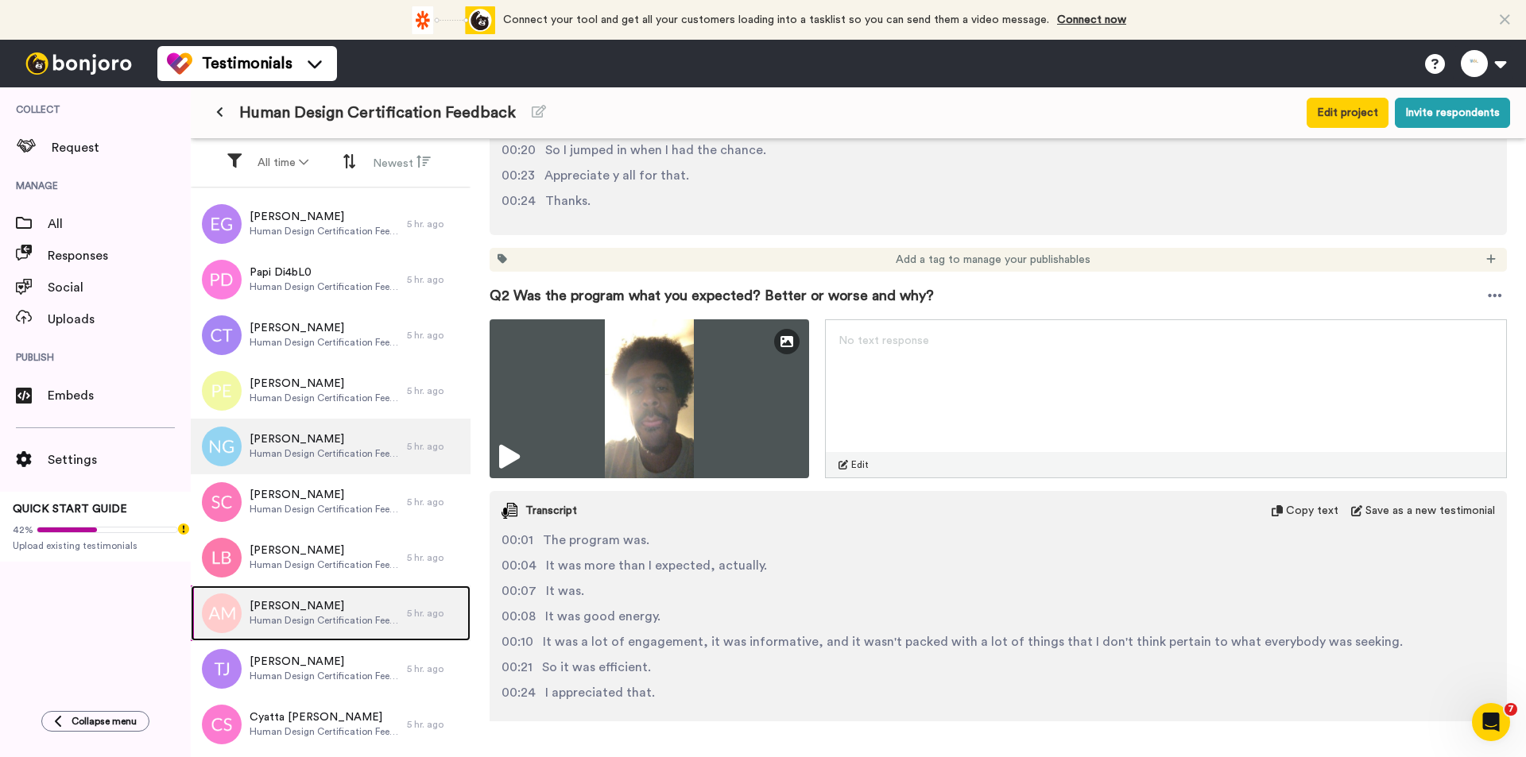
scroll to position [795, 0]
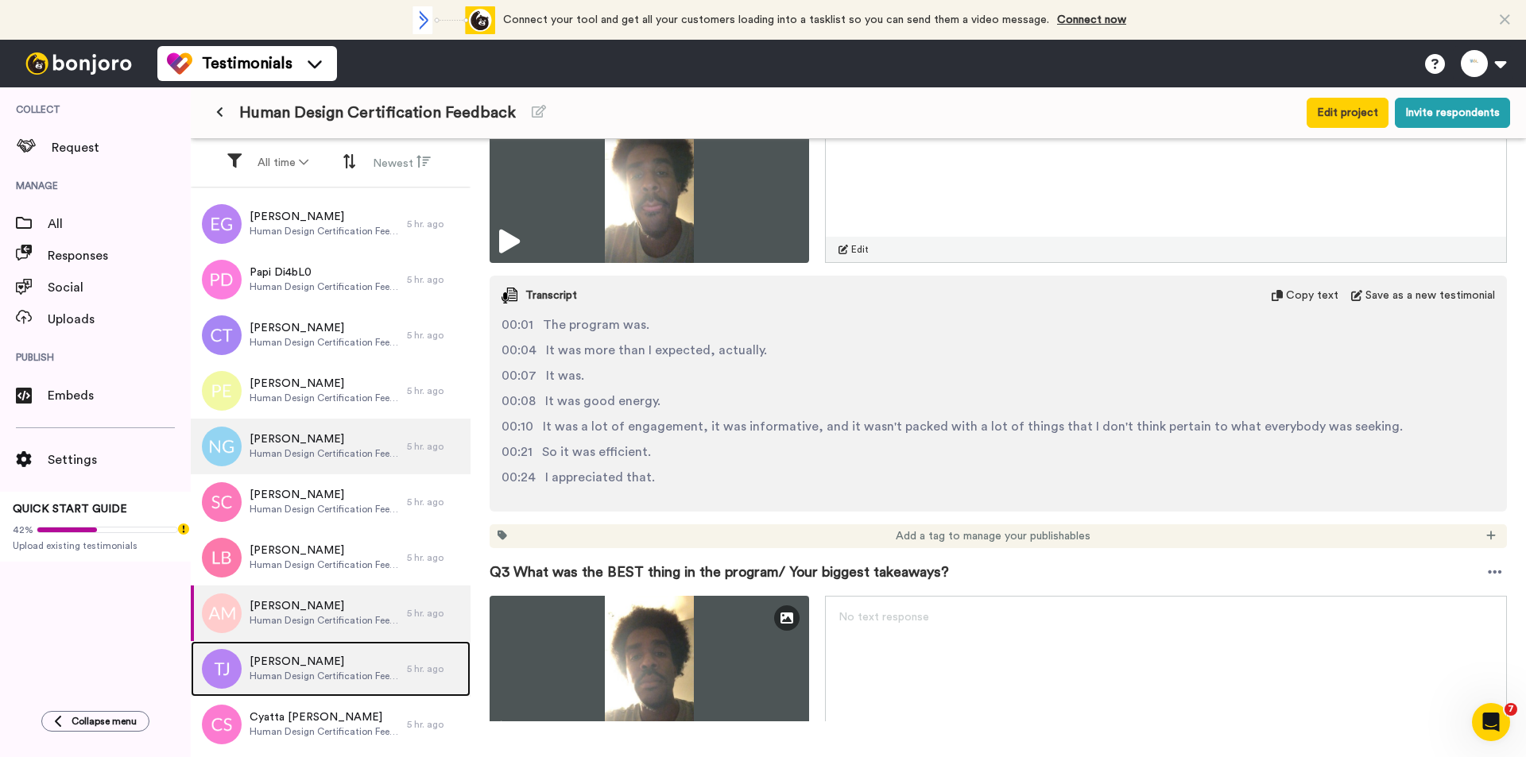
click at [313, 686] on div "[PERSON_NAME] Human Design Certification Feedback" at bounding box center [299, 669] width 216 height 56
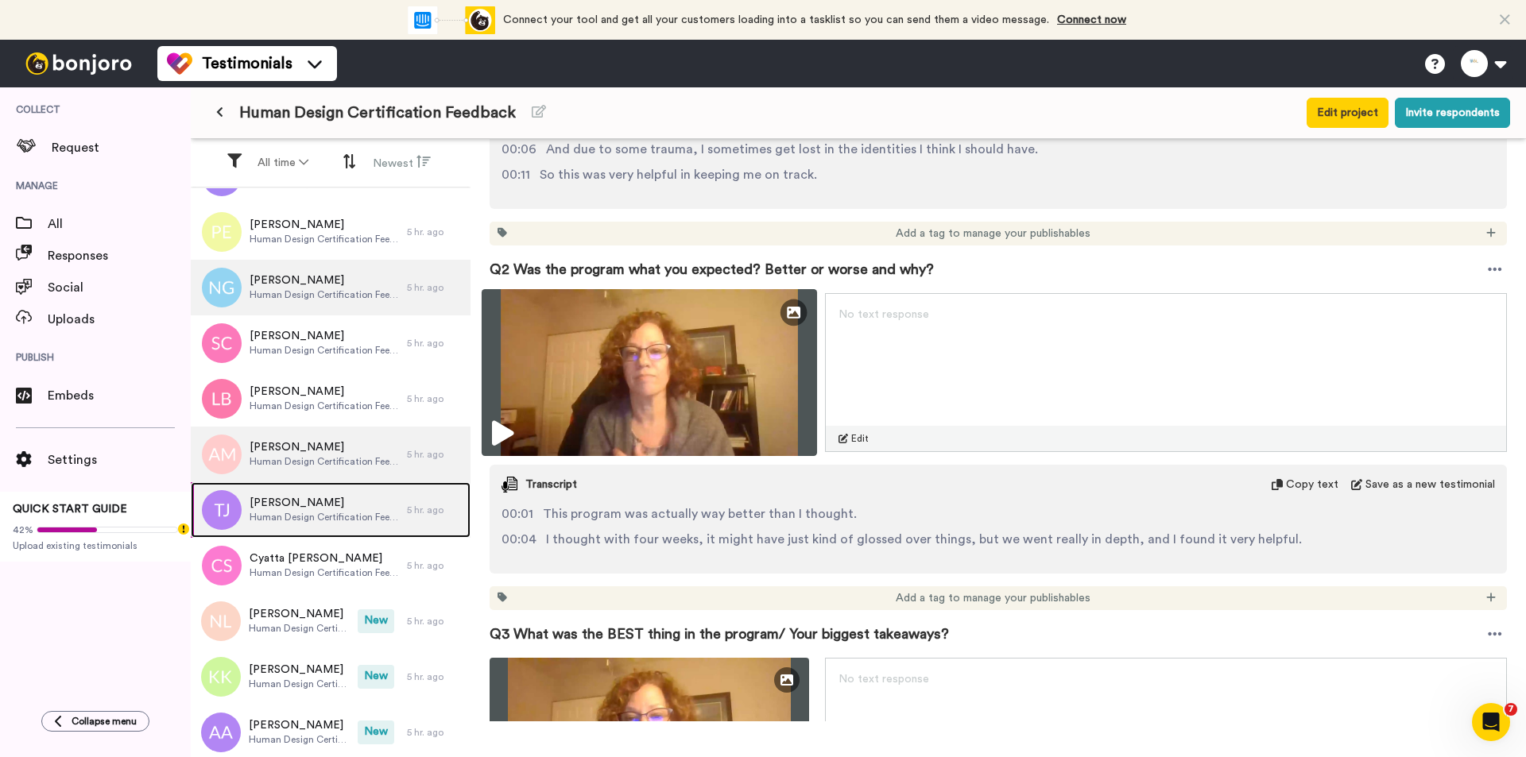
scroll to position [715, 0]
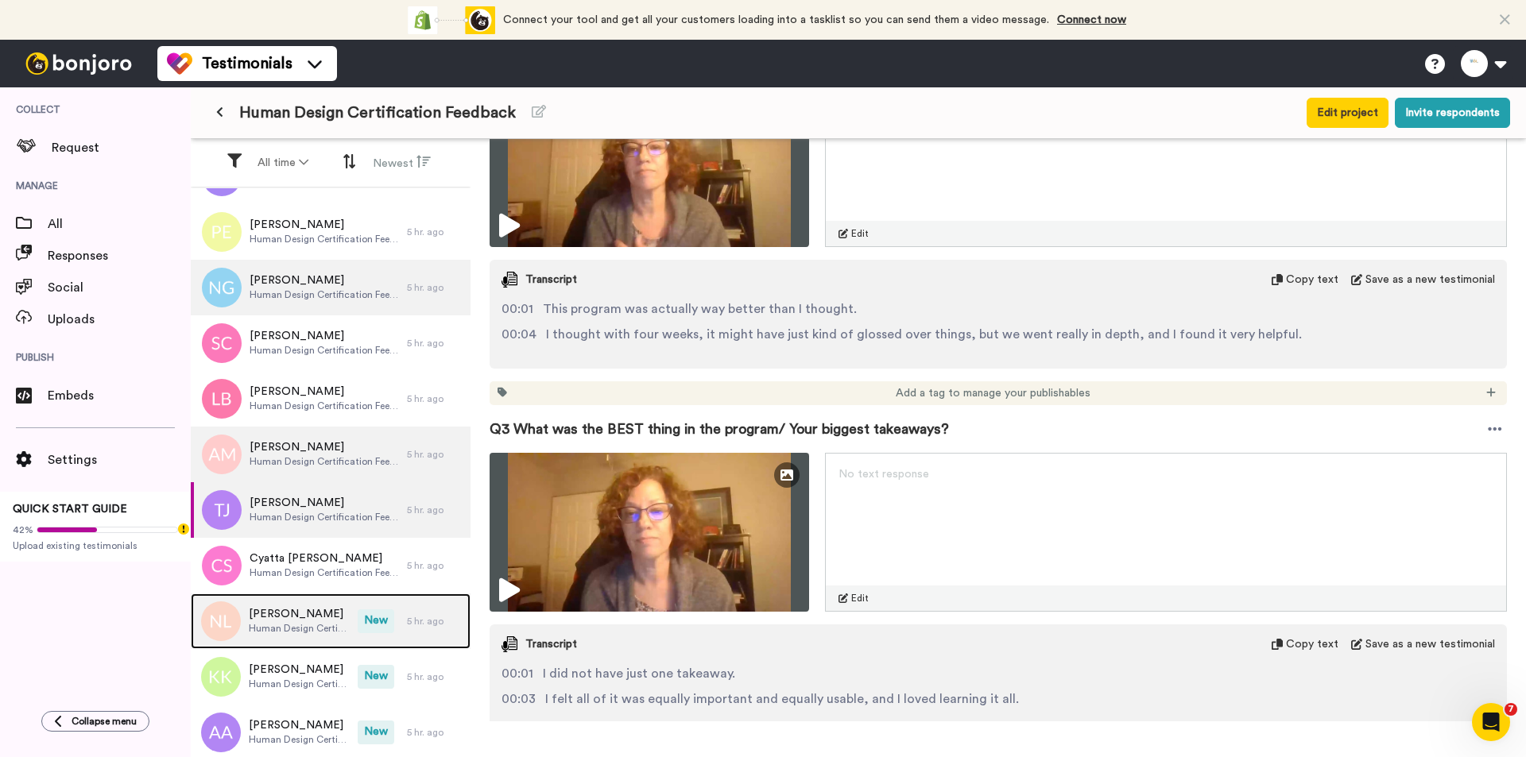
click at [386, 631] on div "[PERSON_NAME] Human Design Certification Feedback New 5 hr. ago" at bounding box center [331, 622] width 280 height 56
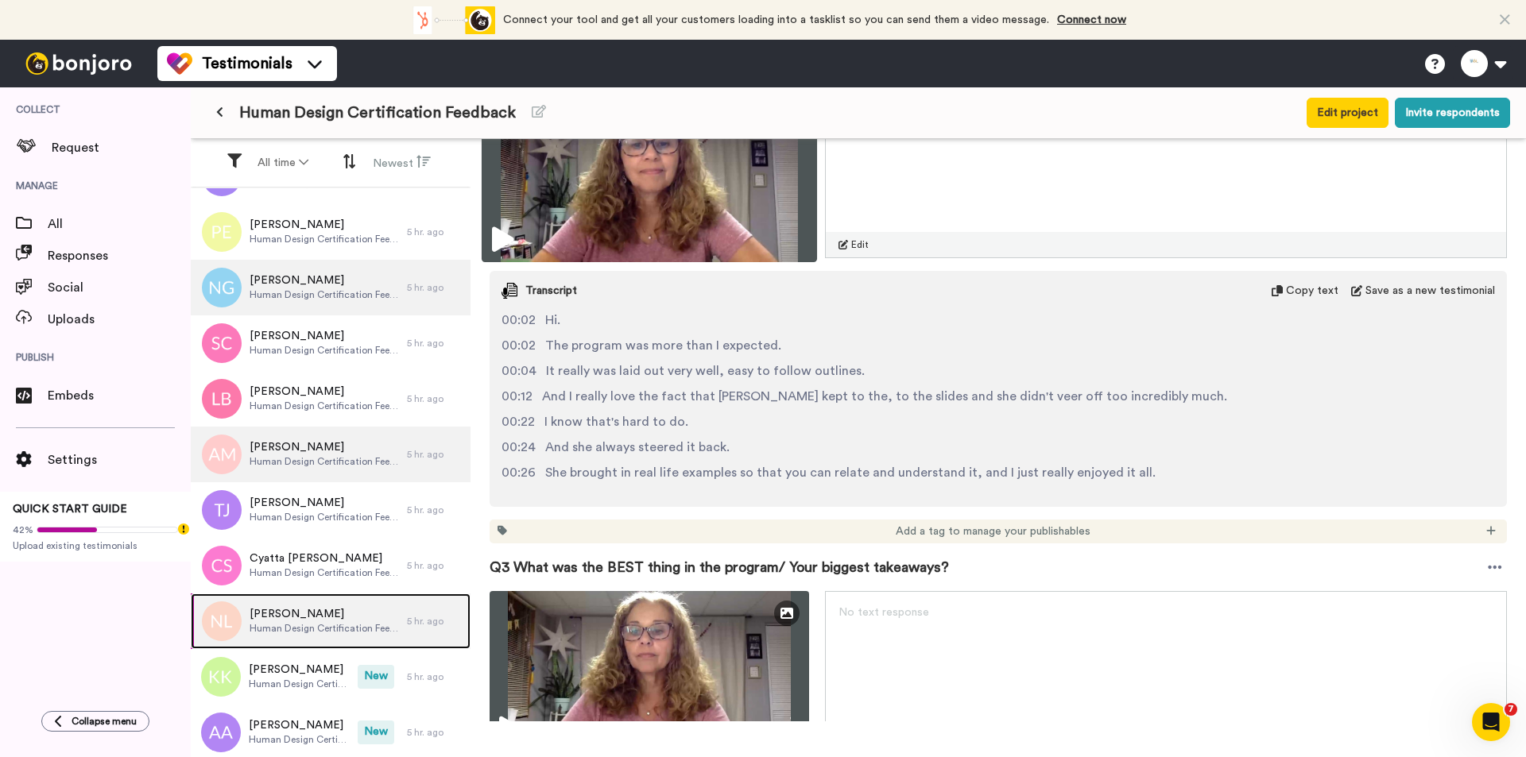
scroll to position [556, 0]
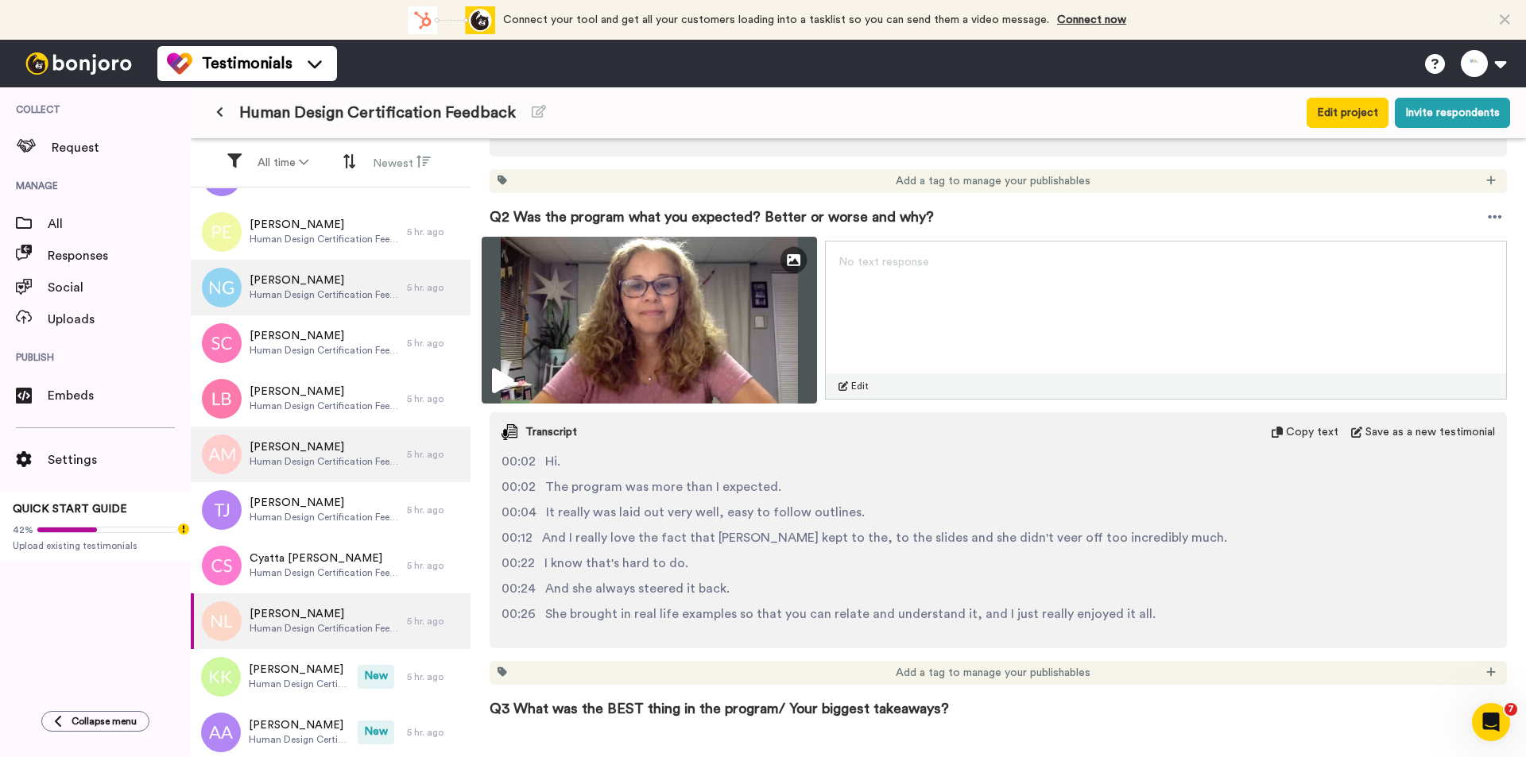
click at [704, 292] on img at bounding box center [648, 320] width 335 height 167
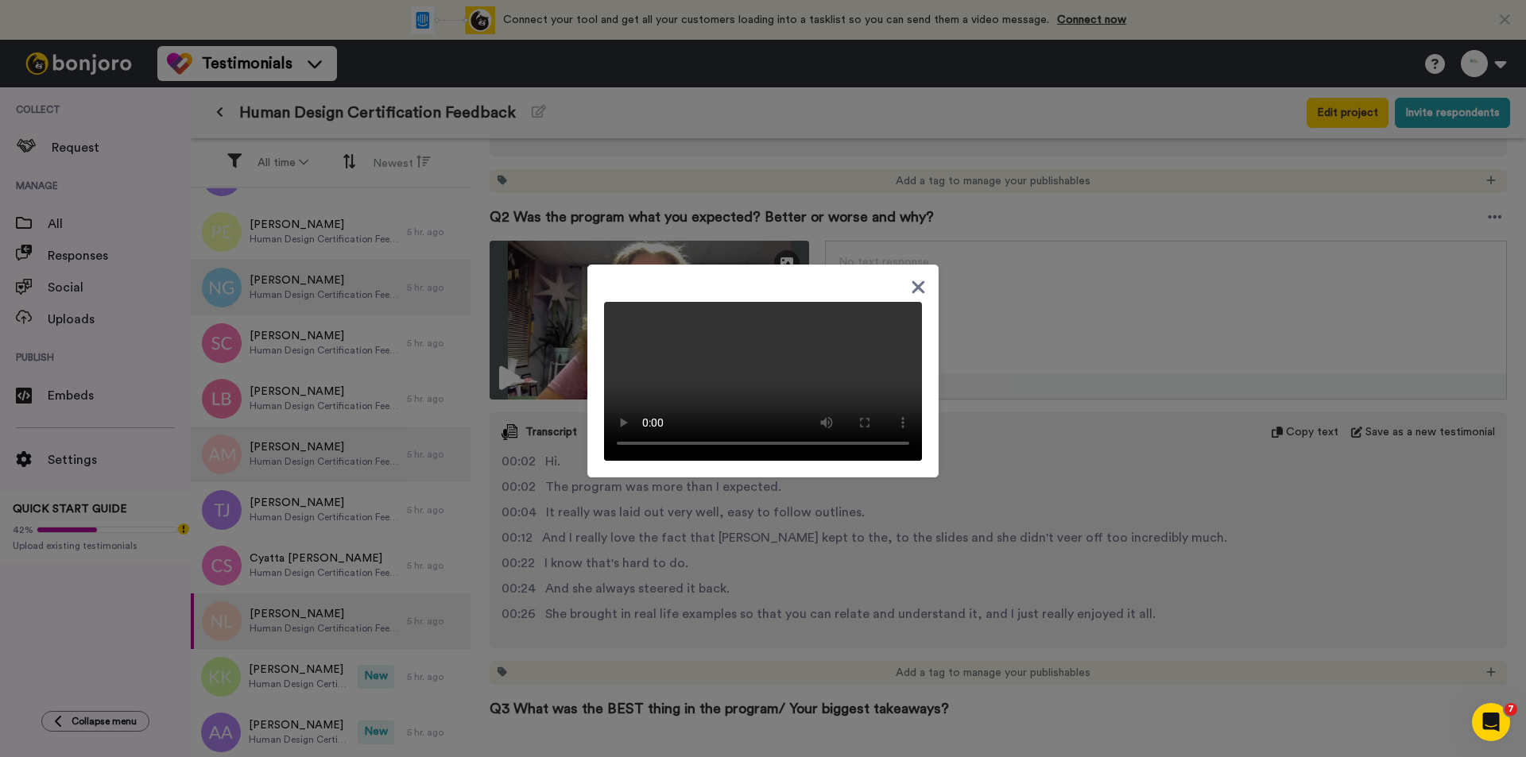
click at [1059, 422] on div at bounding box center [763, 378] width 1526 height 757
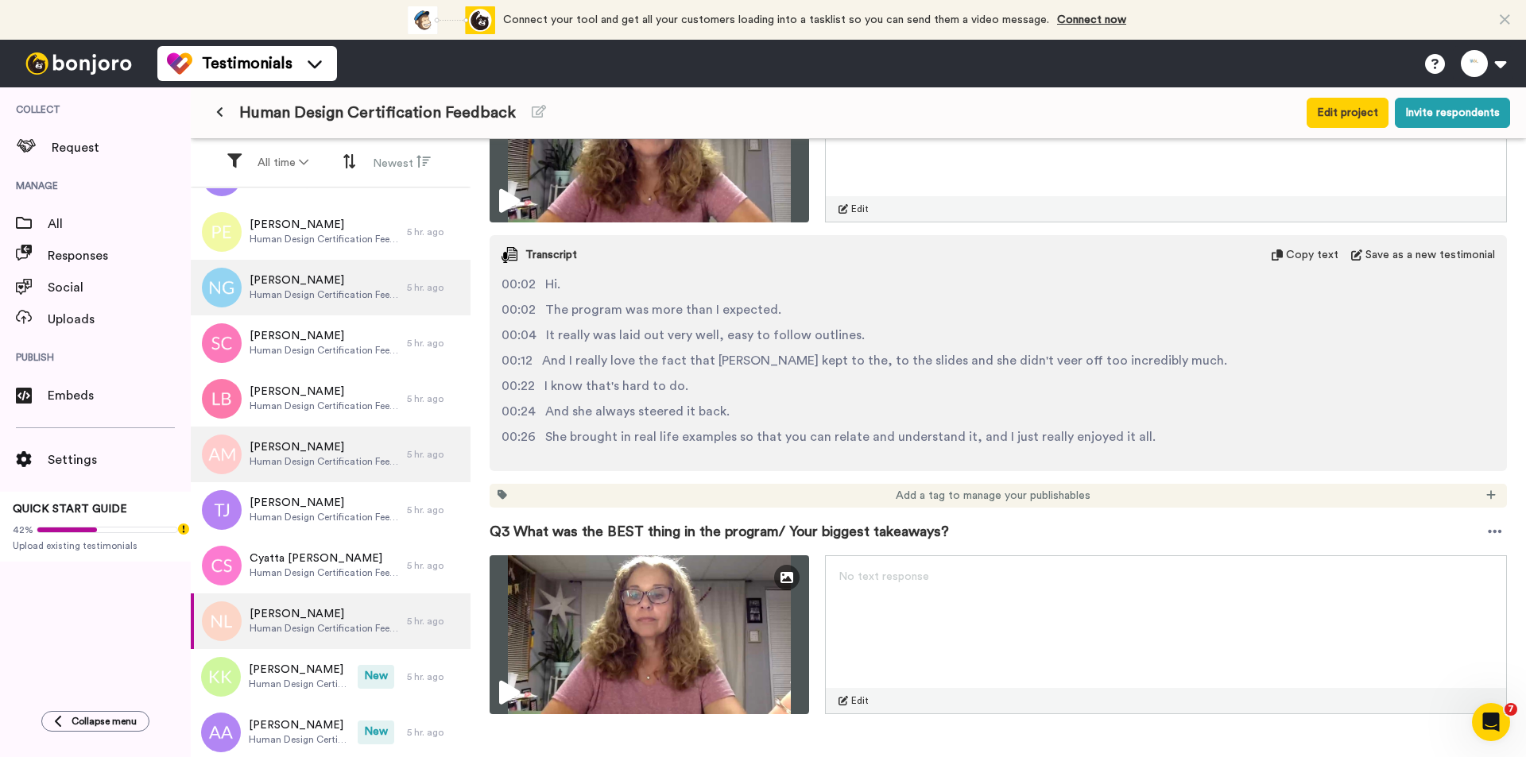
scroll to position [874, 0]
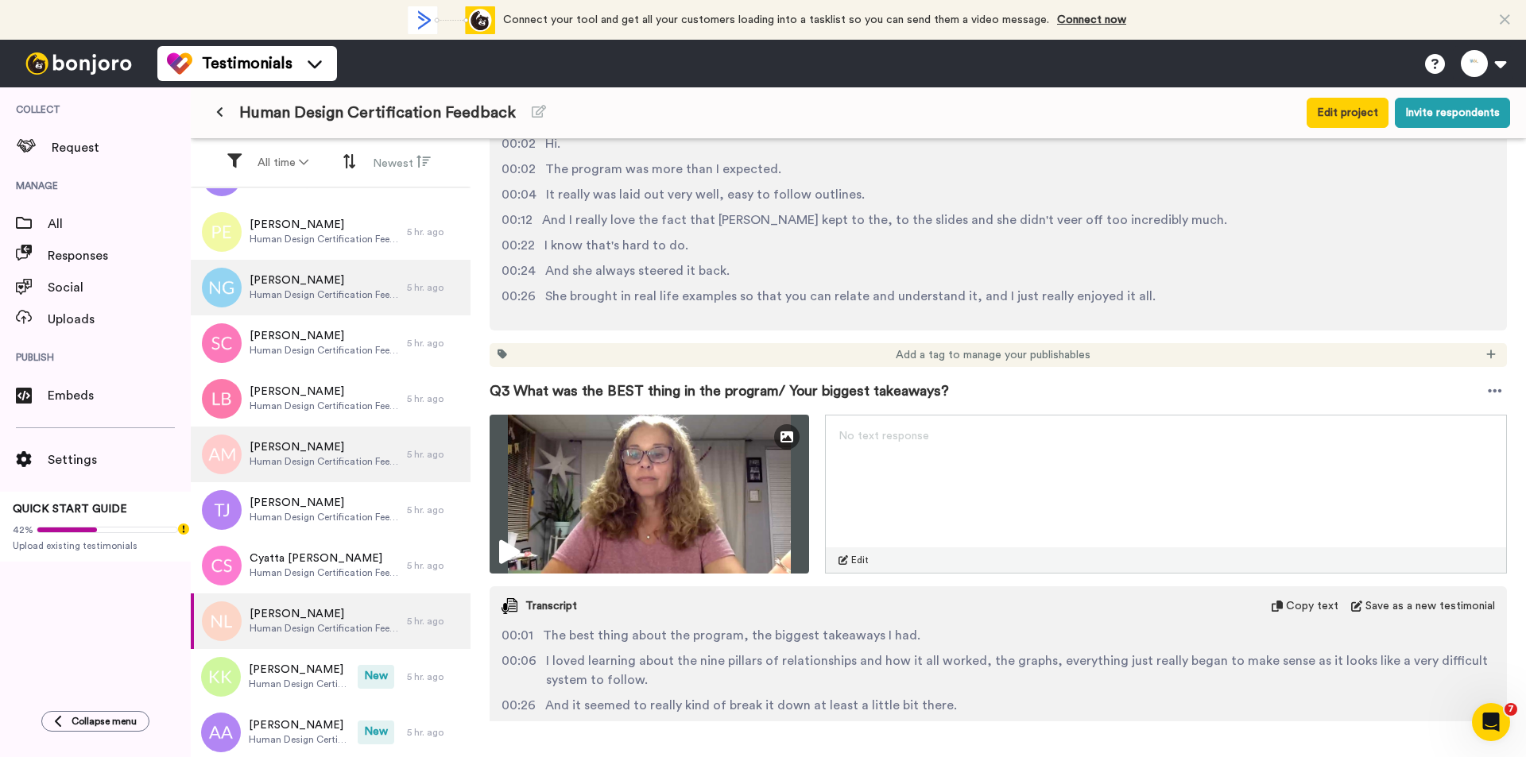
click at [772, 265] on div "00:24 And she always steered it back." at bounding box center [997, 270] width 993 height 19
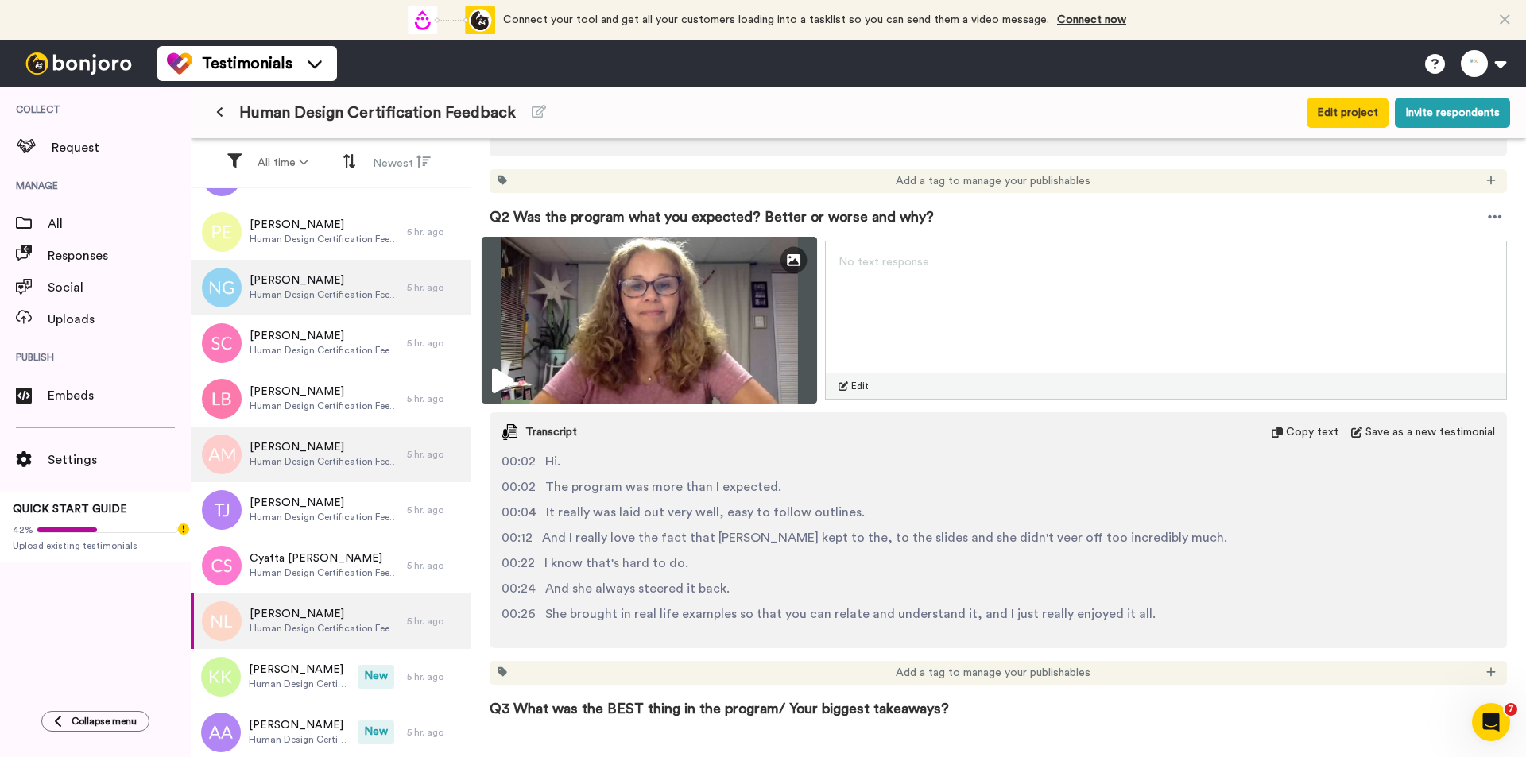
click at [729, 348] on img at bounding box center [648, 320] width 335 height 167
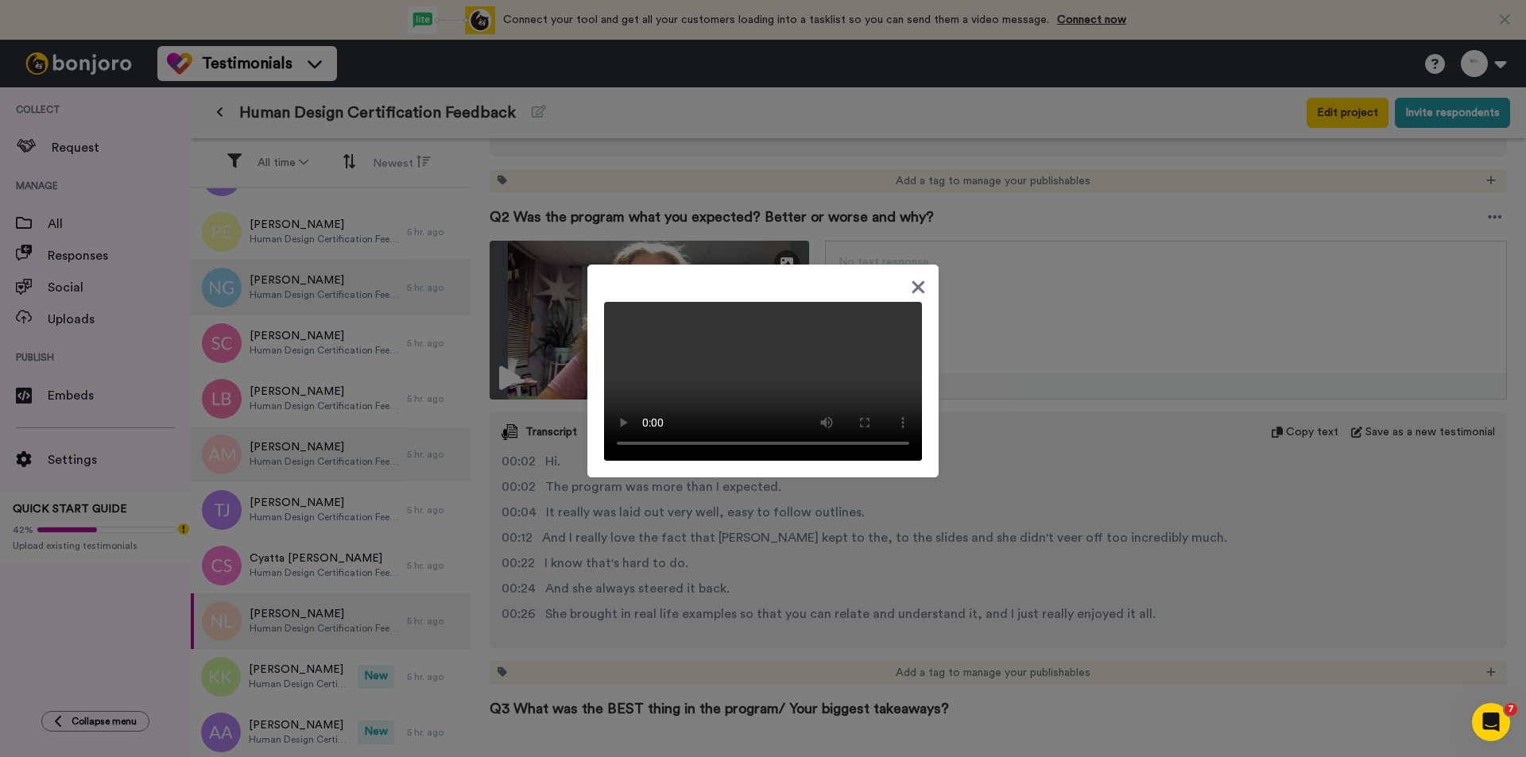
click at [893, 586] on div at bounding box center [763, 378] width 1526 height 757
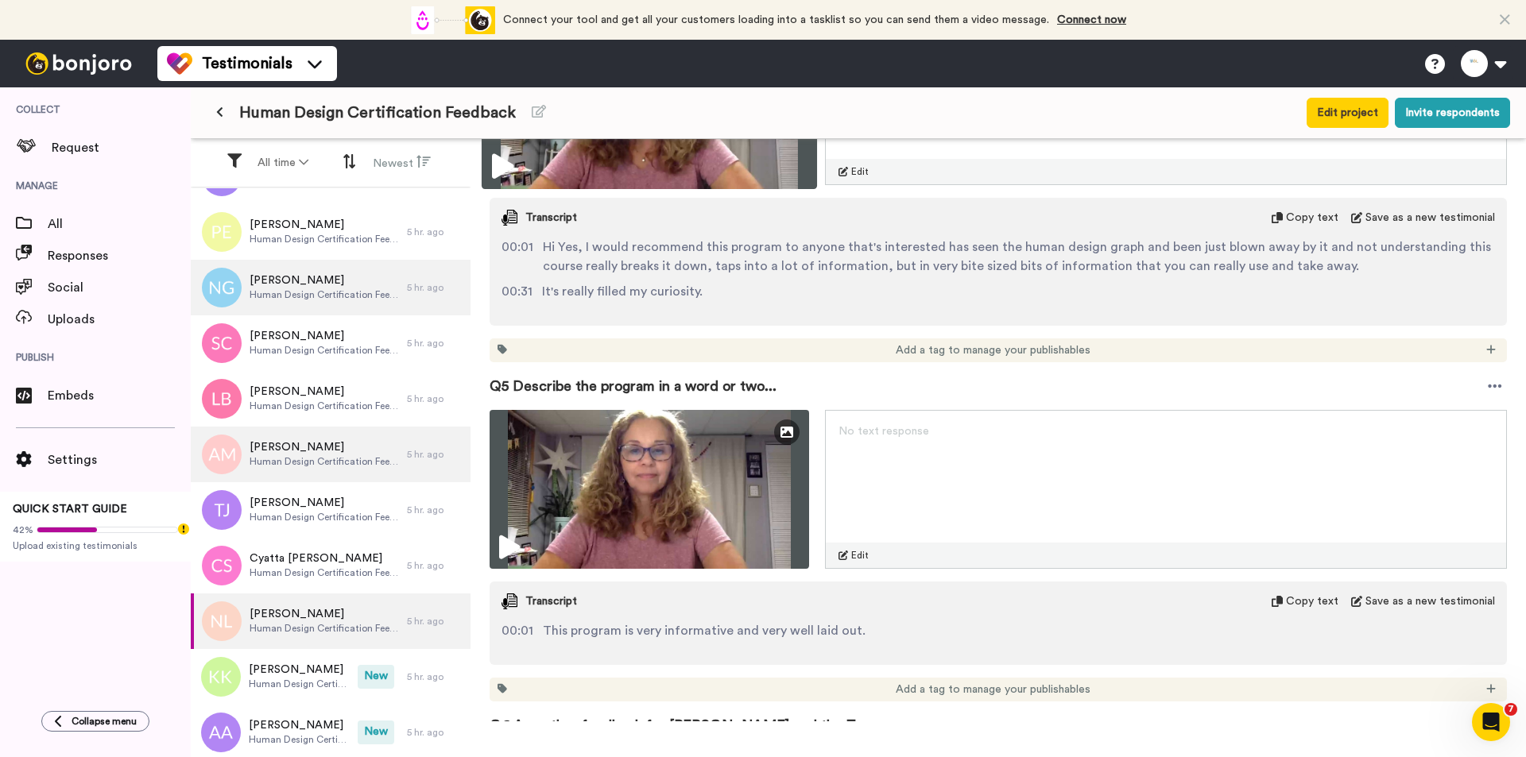
scroll to position [1986, 0]
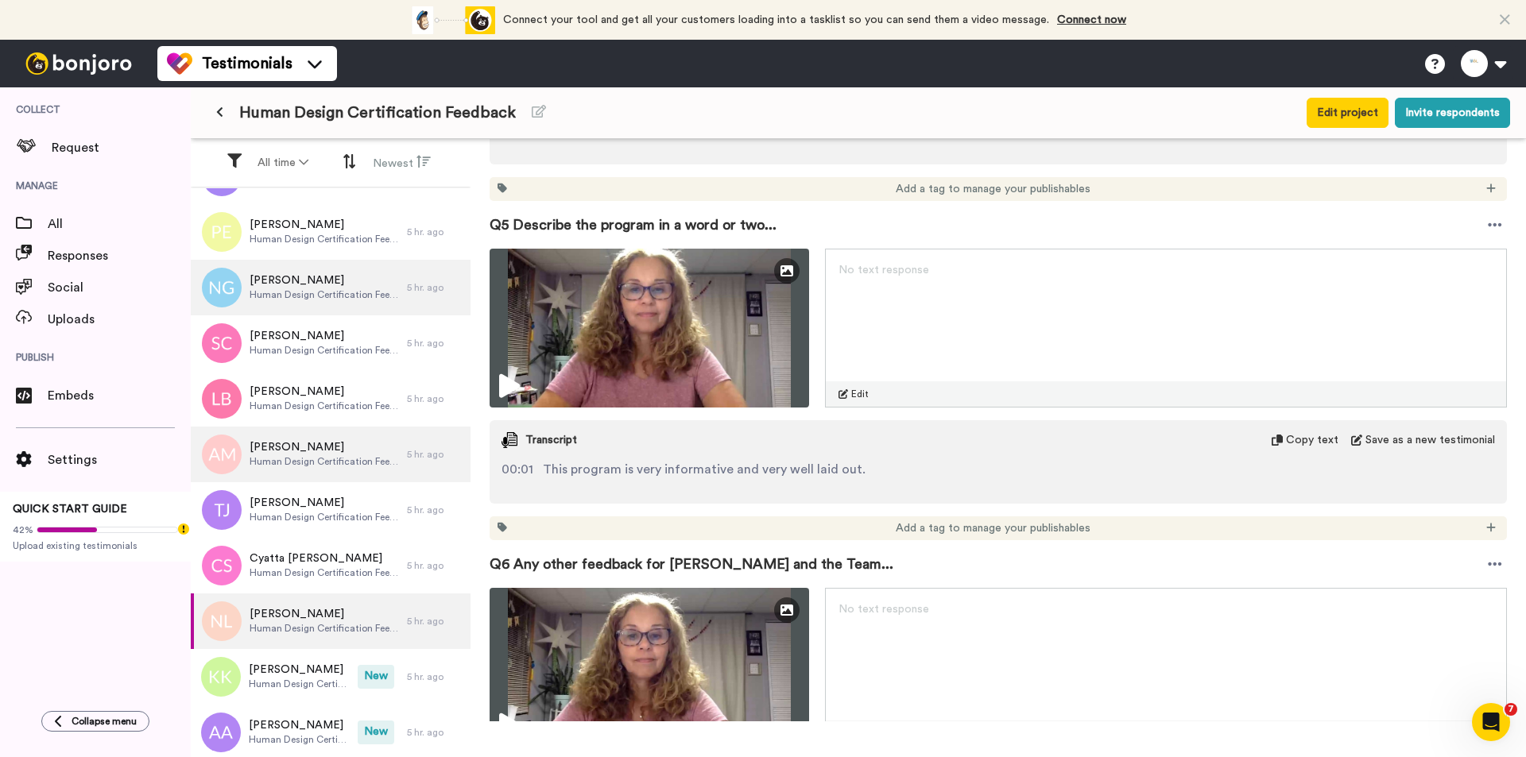
click at [750, 339] on img at bounding box center [648, 328] width 319 height 159
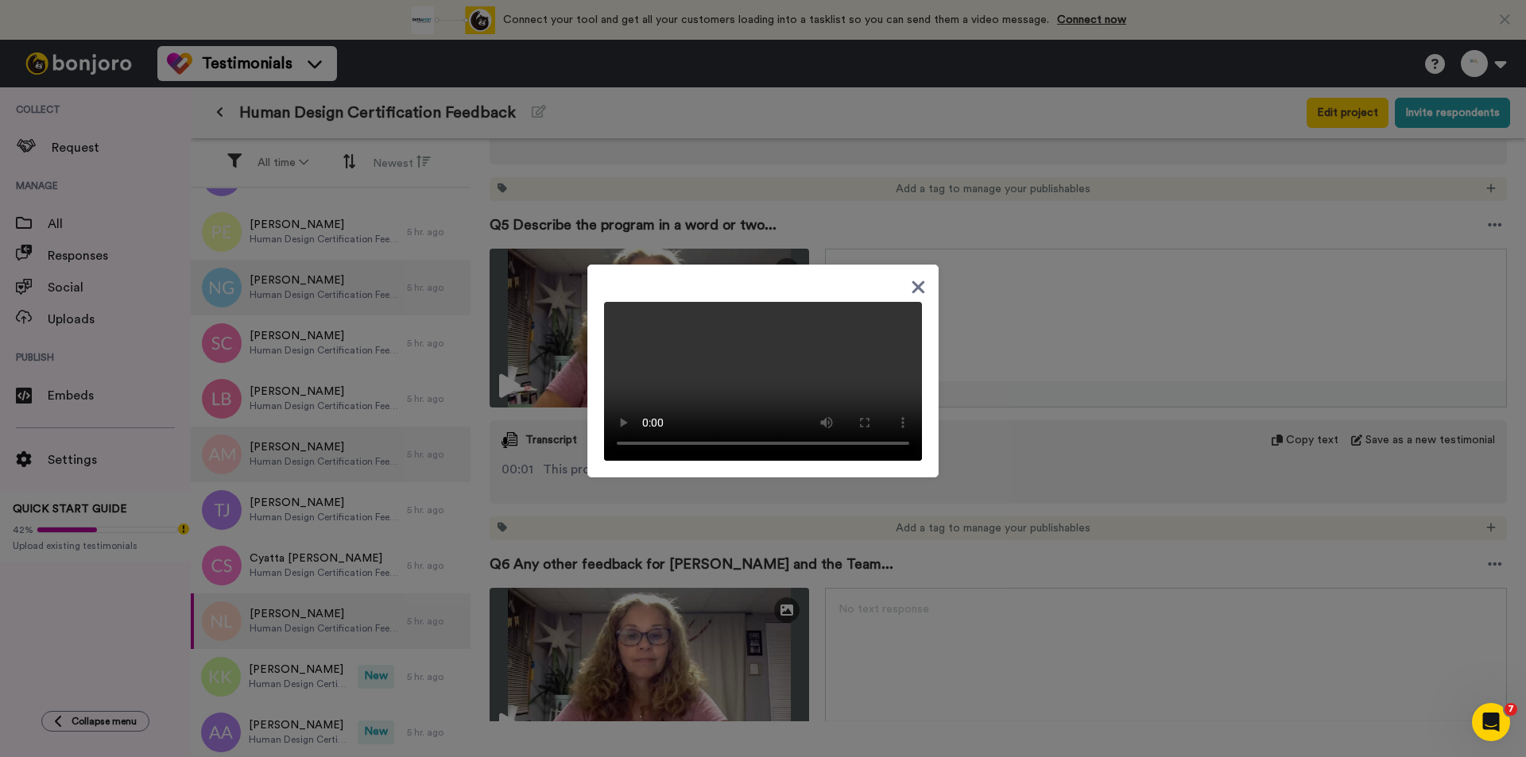
click at [902, 401] on video at bounding box center [763, 381] width 318 height 159
click at [869, 549] on div at bounding box center [763, 378] width 1526 height 757
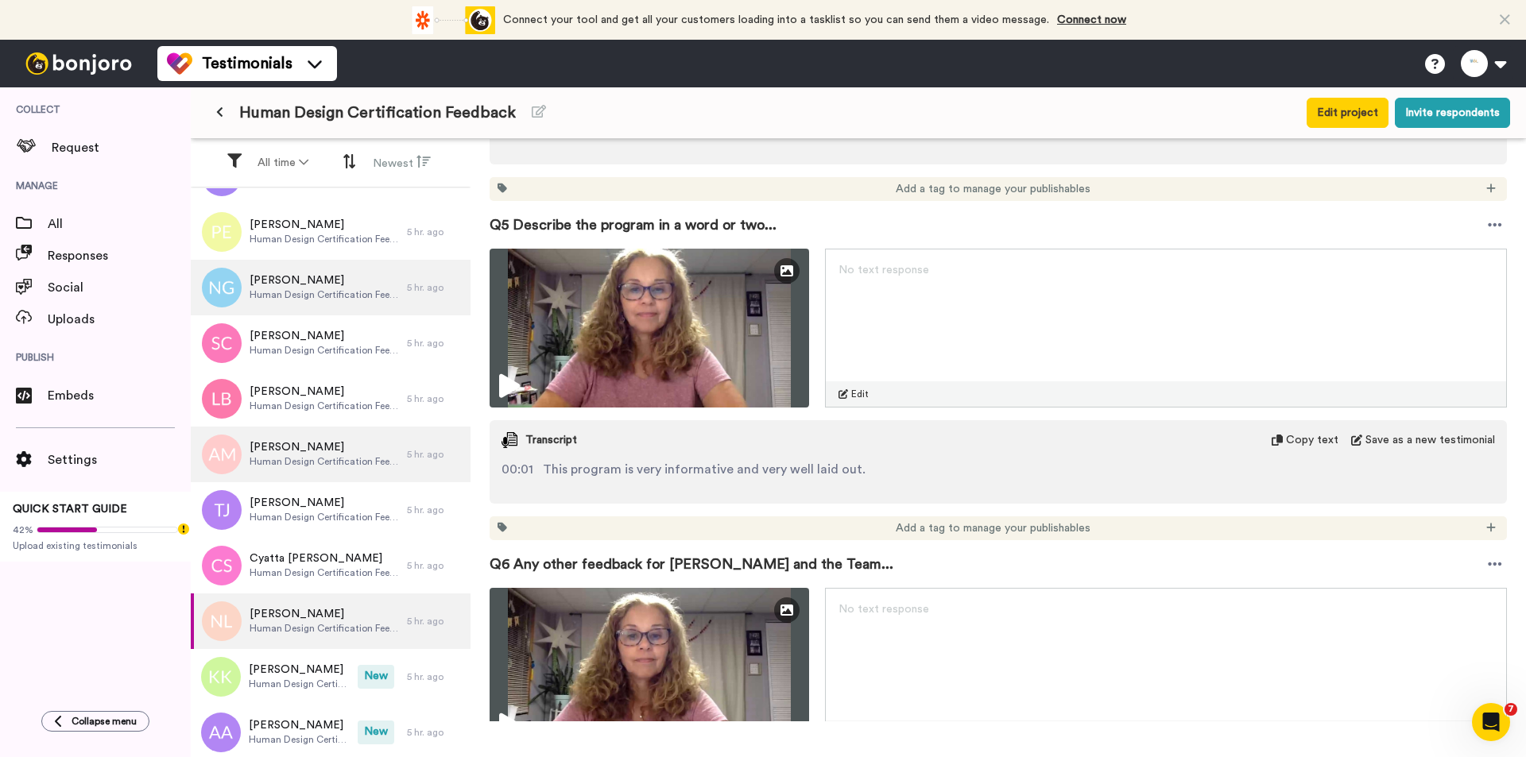
scroll to position [2384, 0]
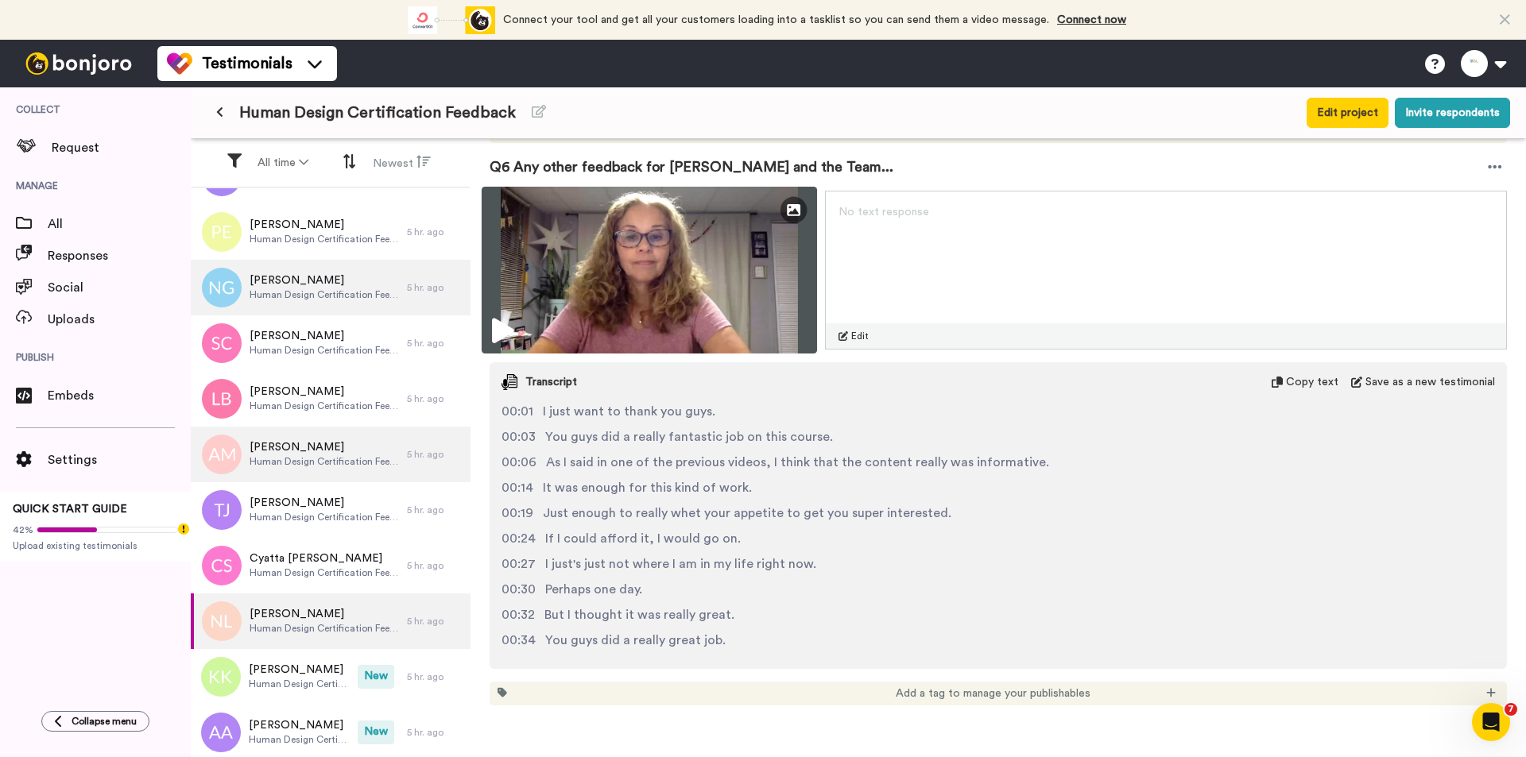
click at [741, 264] on img at bounding box center [648, 270] width 335 height 167
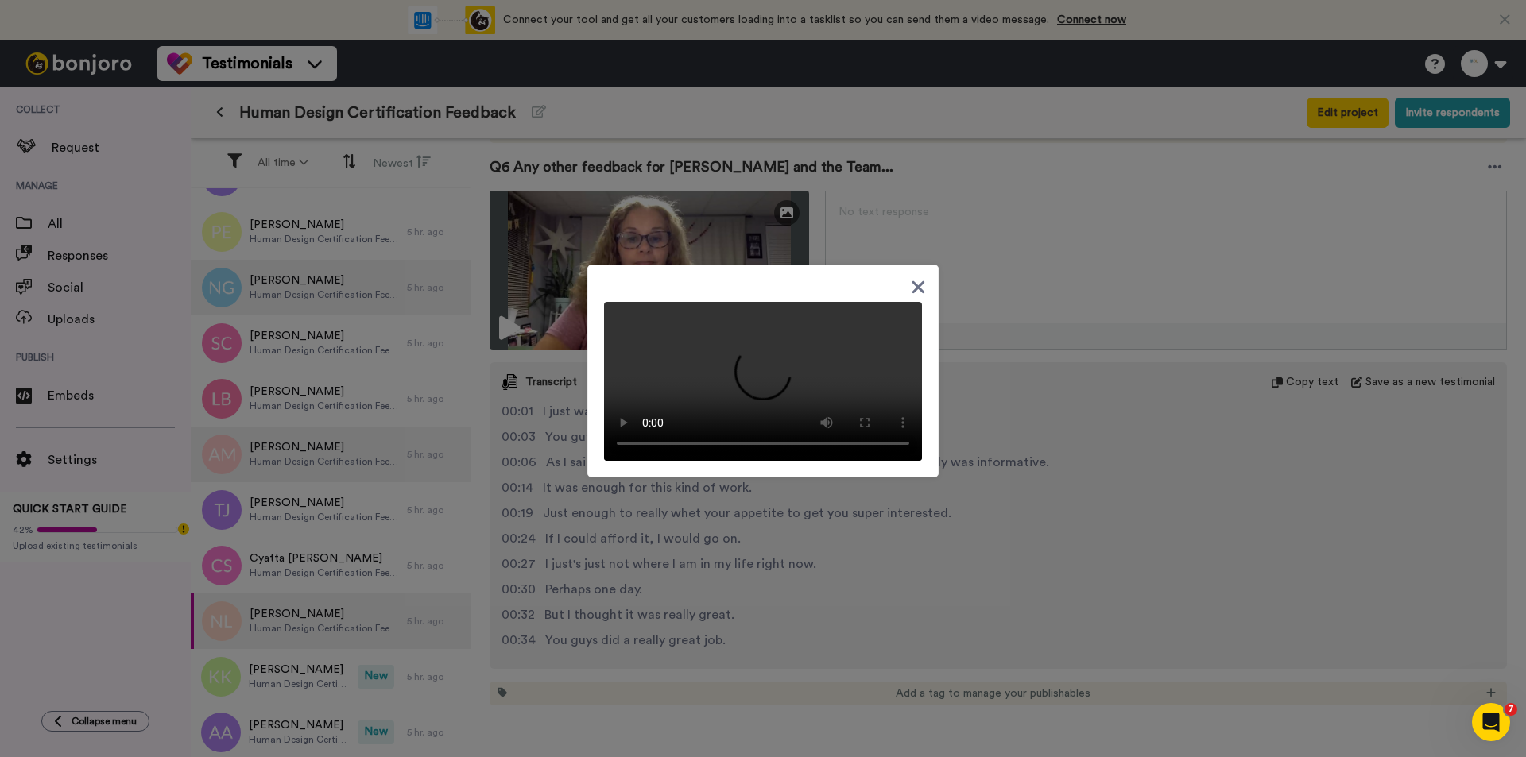
click at [870, 533] on div at bounding box center [763, 378] width 1526 height 757
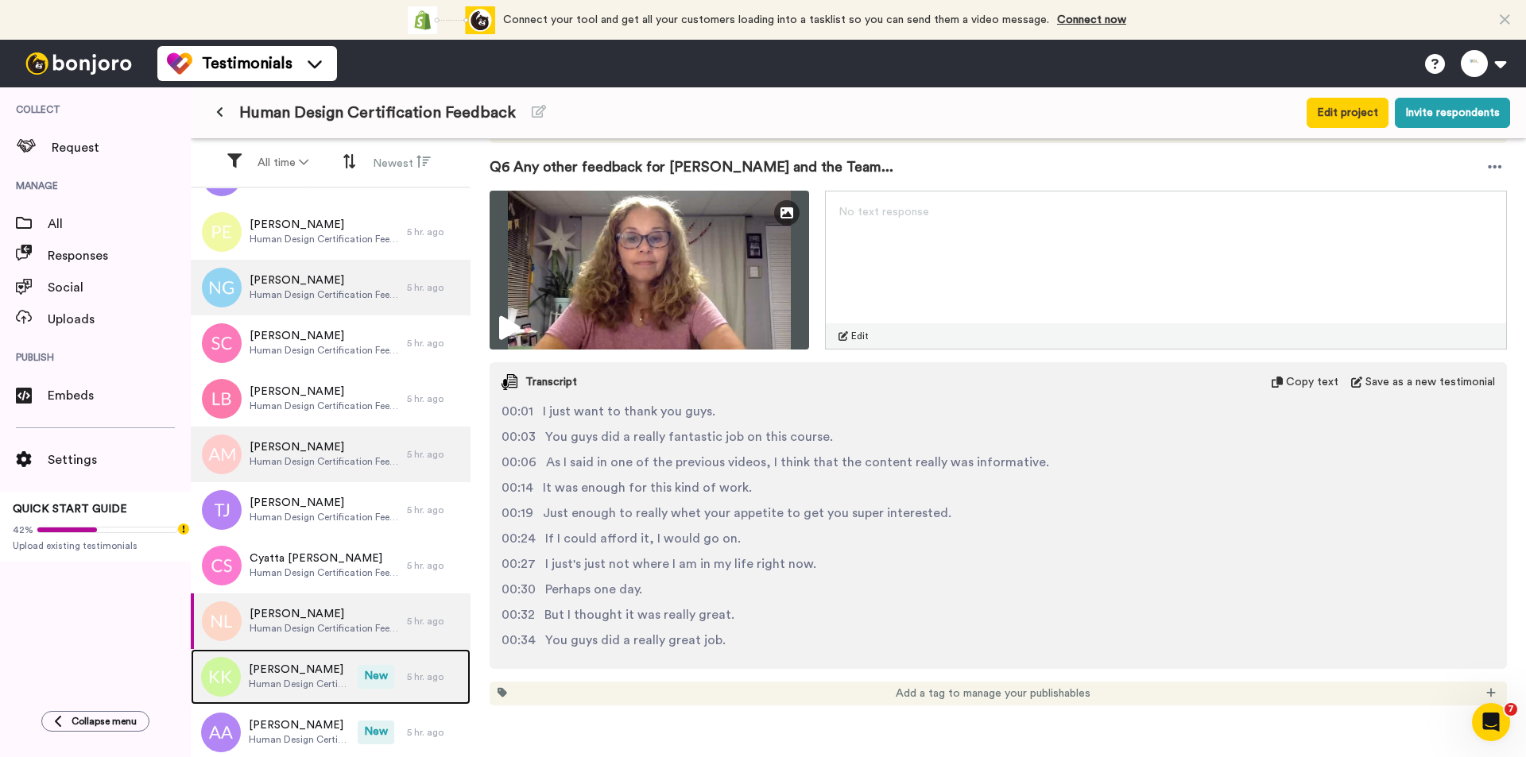
click at [268, 674] on span "[PERSON_NAME]" at bounding box center [299, 670] width 101 height 16
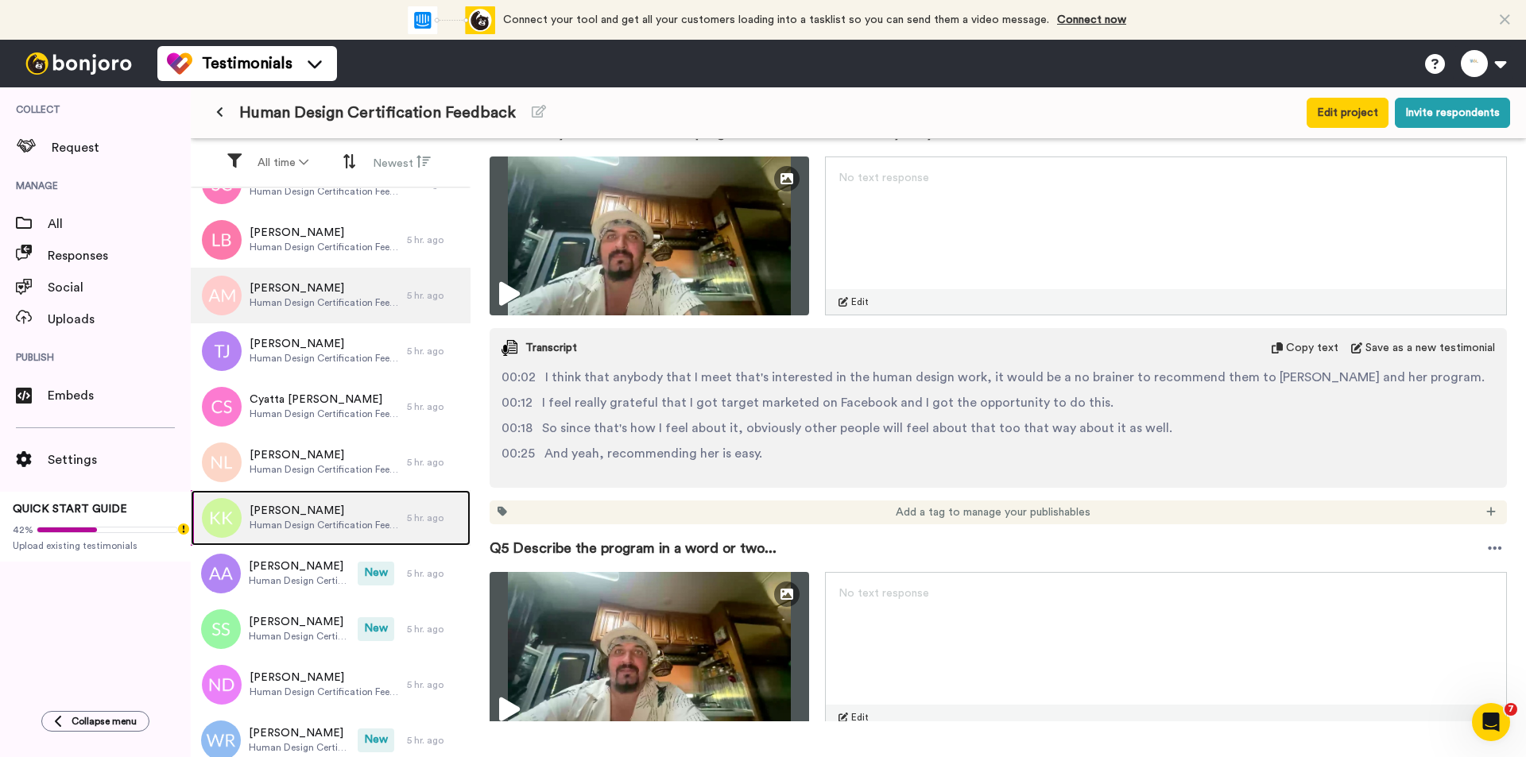
scroll to position [1907, 0]
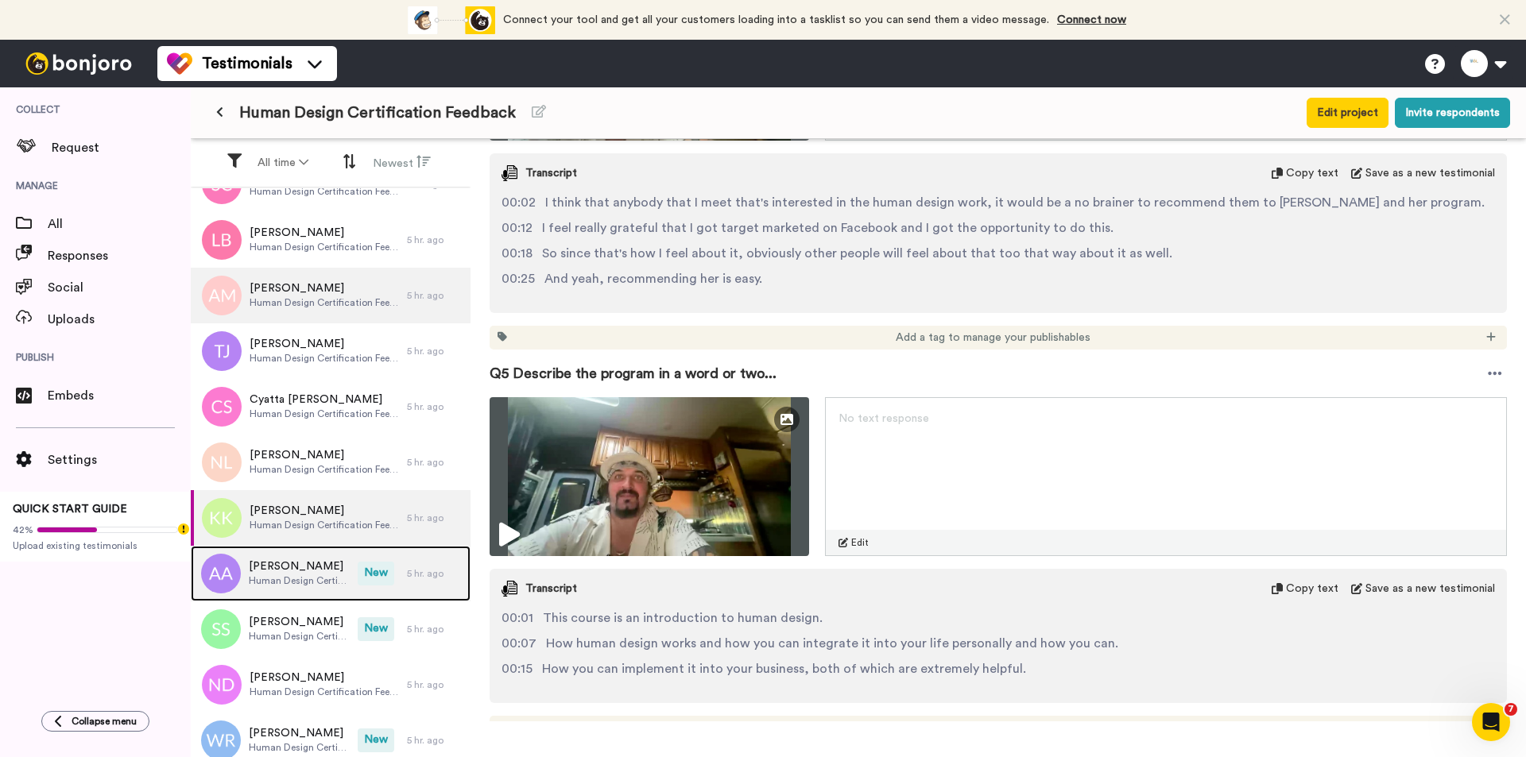
click at [358, 567] on span "New" at bounding box center [376, 574] width 37 height 24
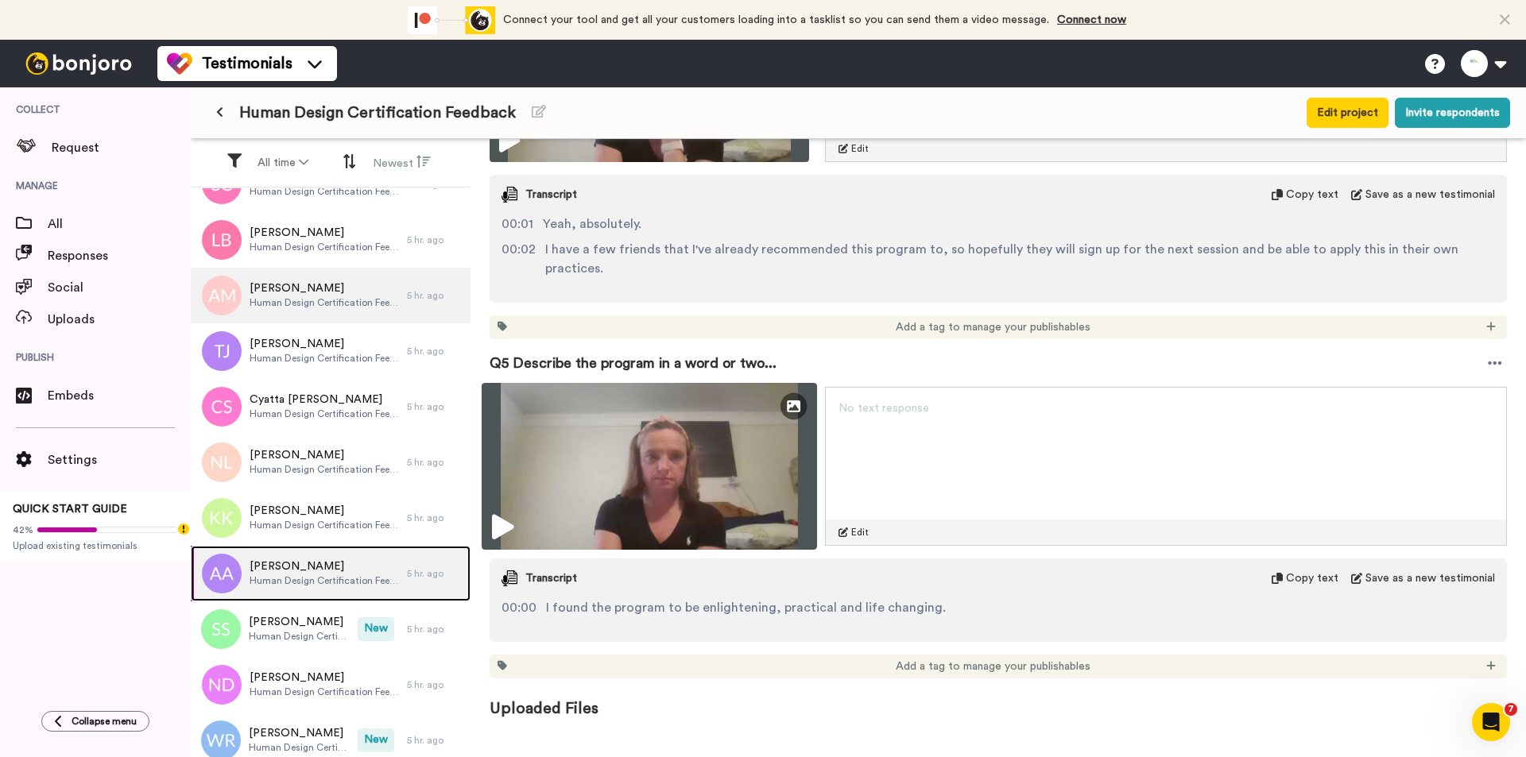
scroll to position [843, 0]
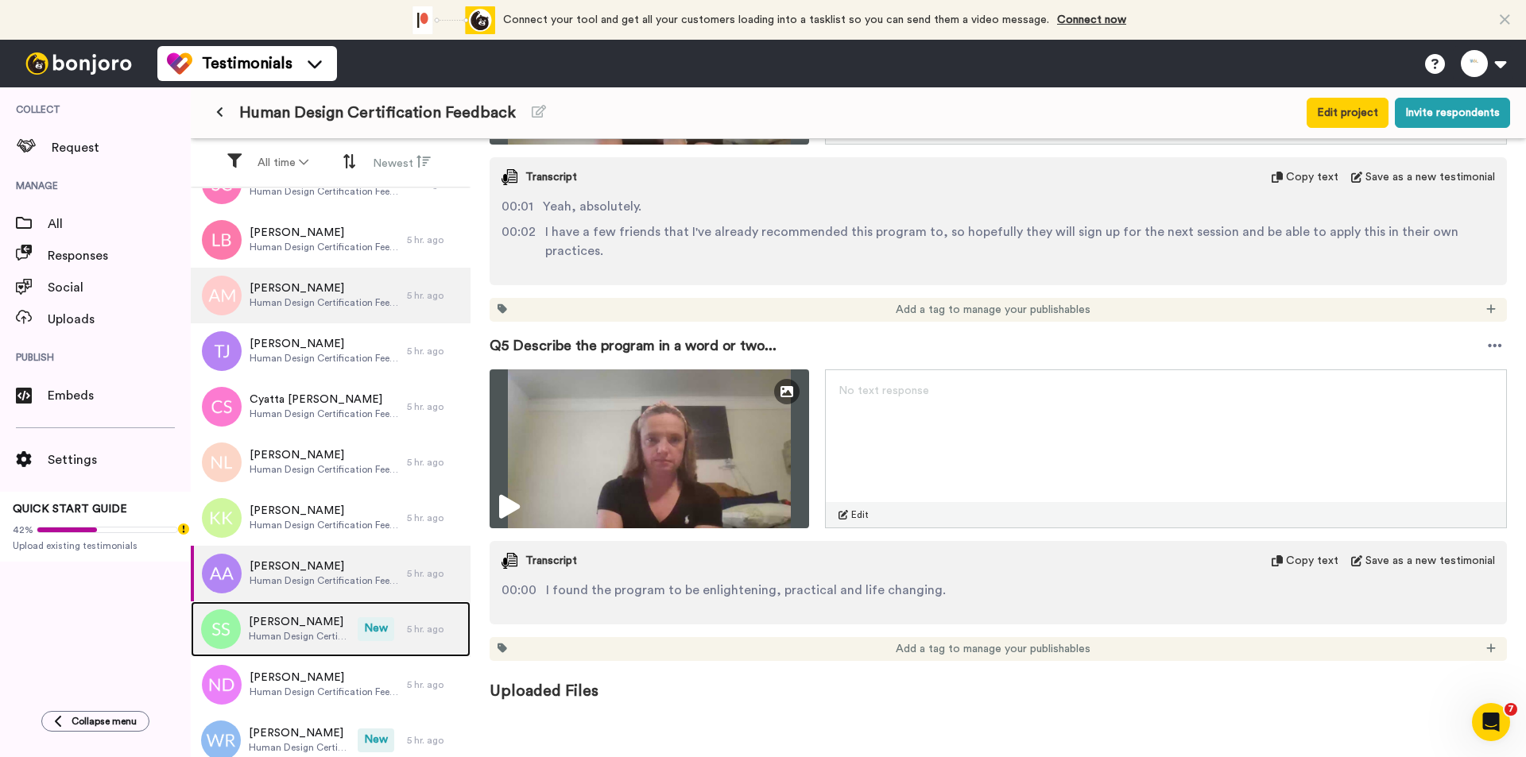
click at [342, 625] on div "[PERSON_NAME] Human Design Certification Feedback" at bounding box center [274, 629] width 167 height 56
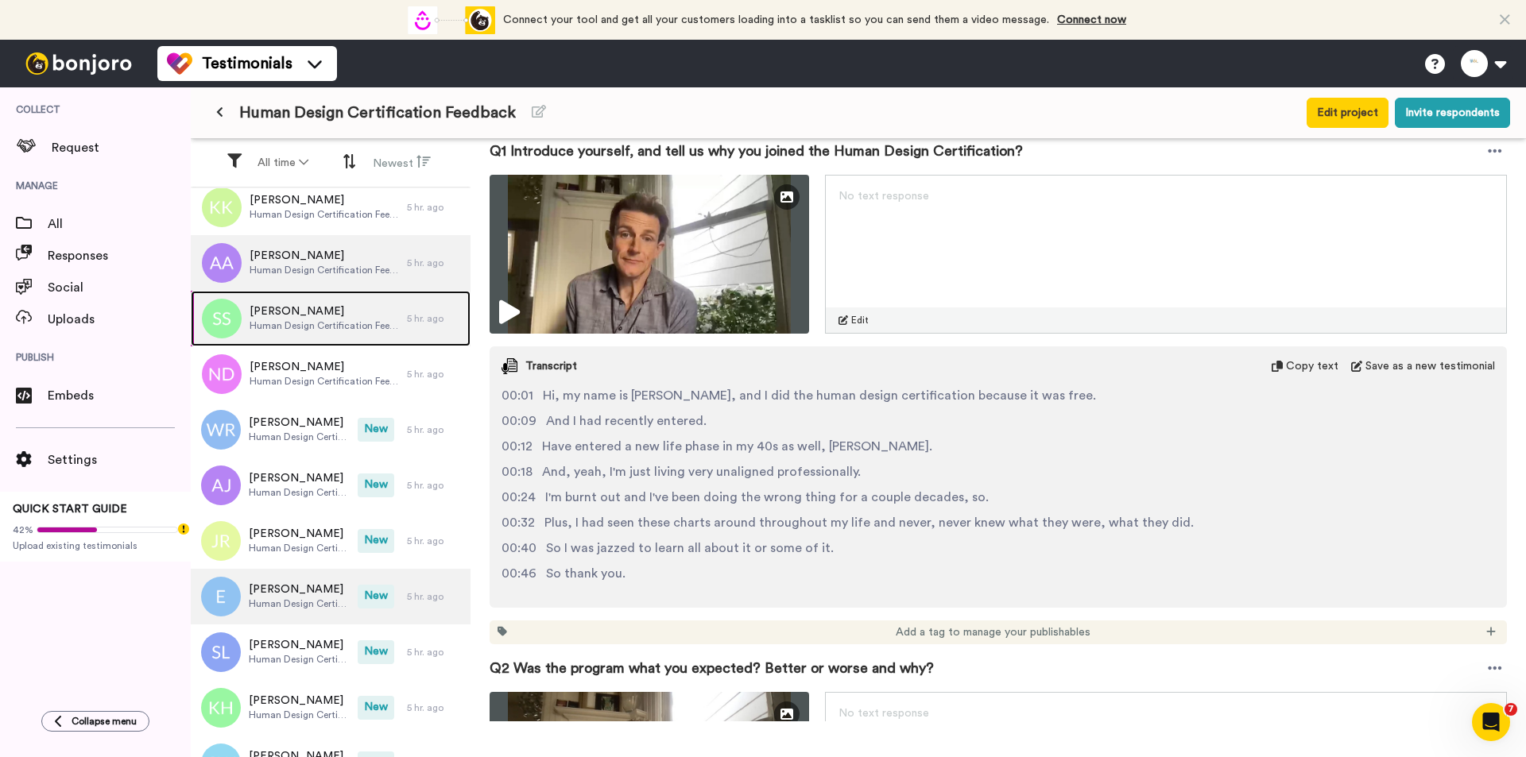
scroll to position [2741, 0]
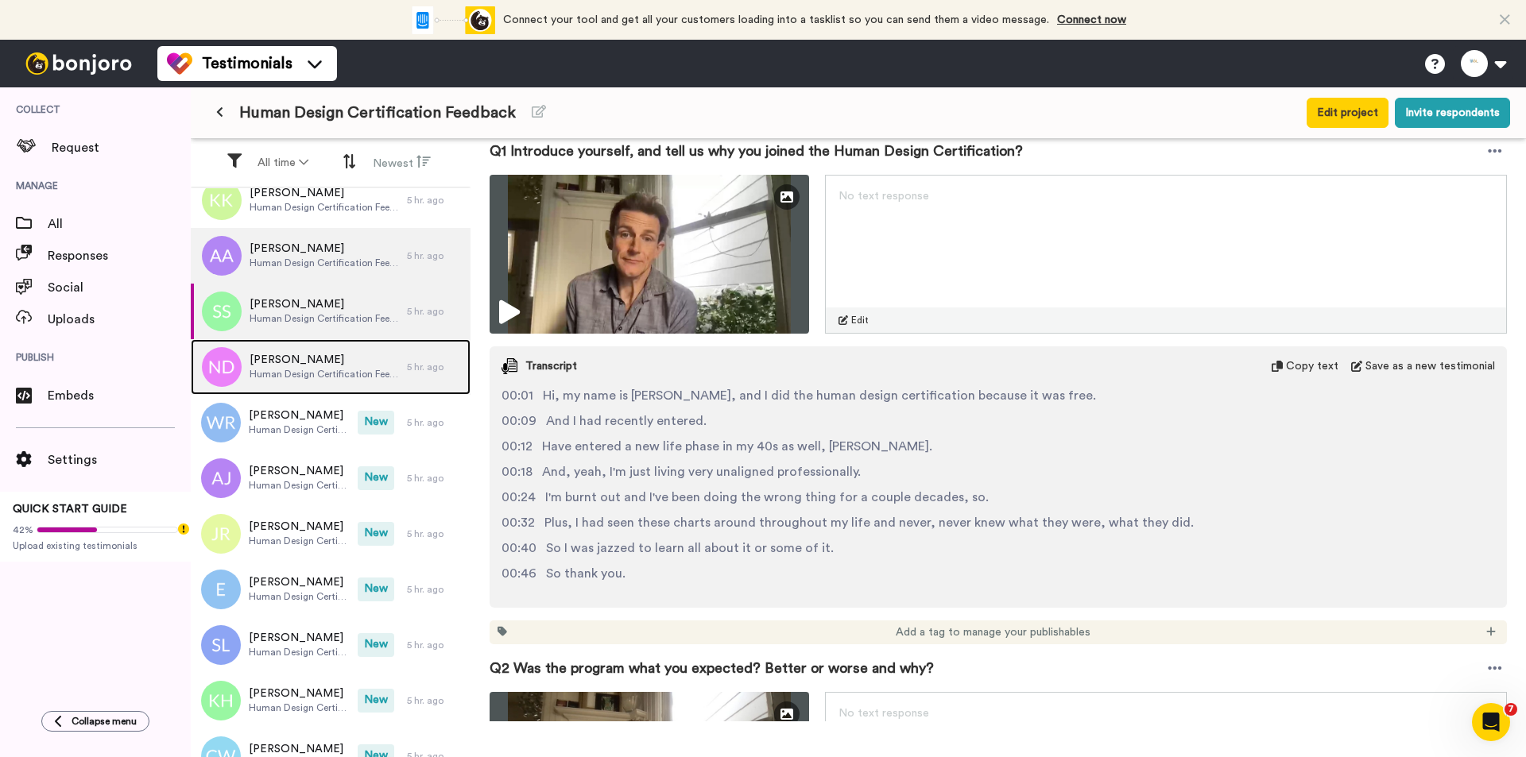
click at [357, 382] on div "[PERSON_NAME] Human Design Certification Feedback" at bounding box center [299, 367] width 216 height 56
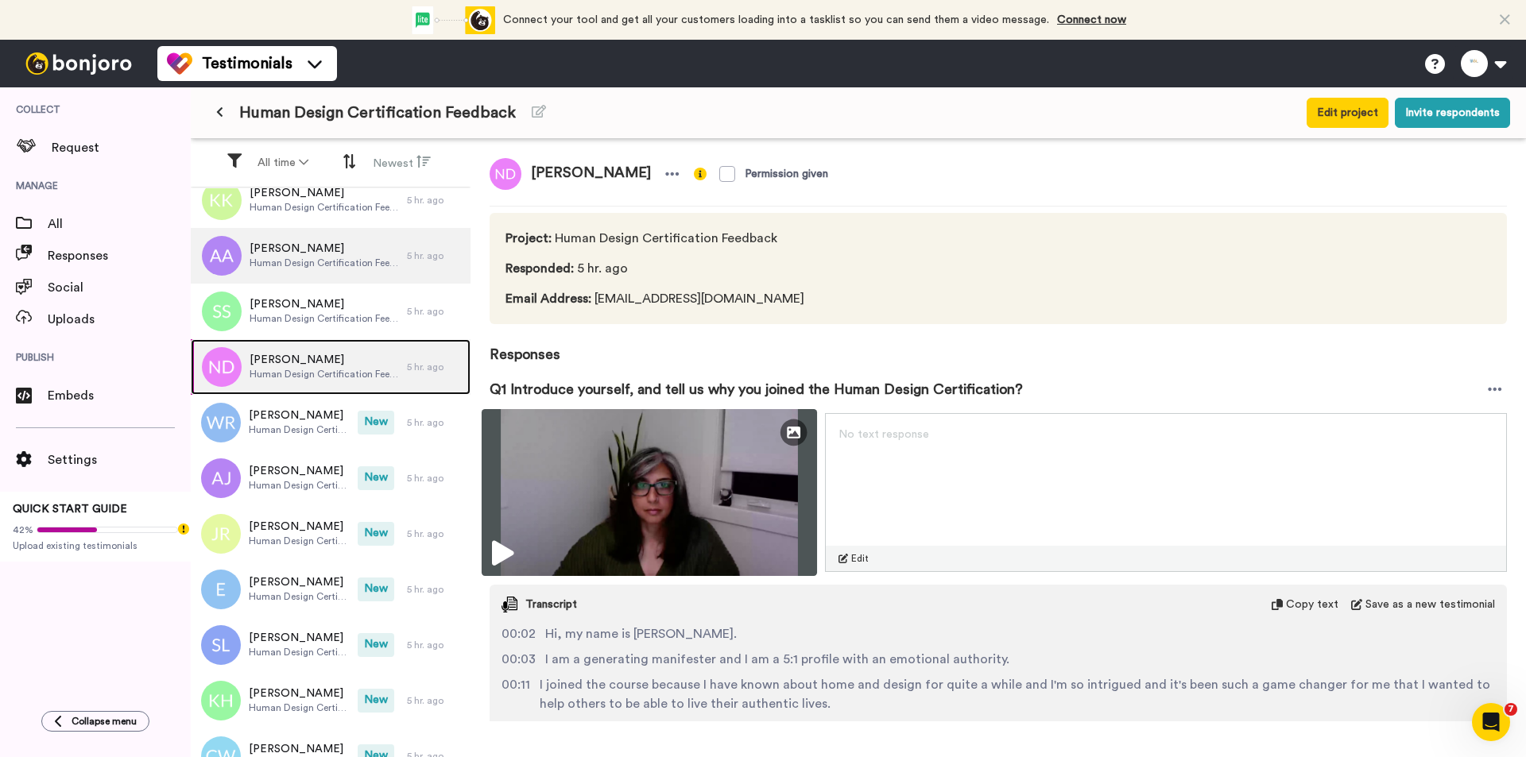
scroll to position [238, 0]
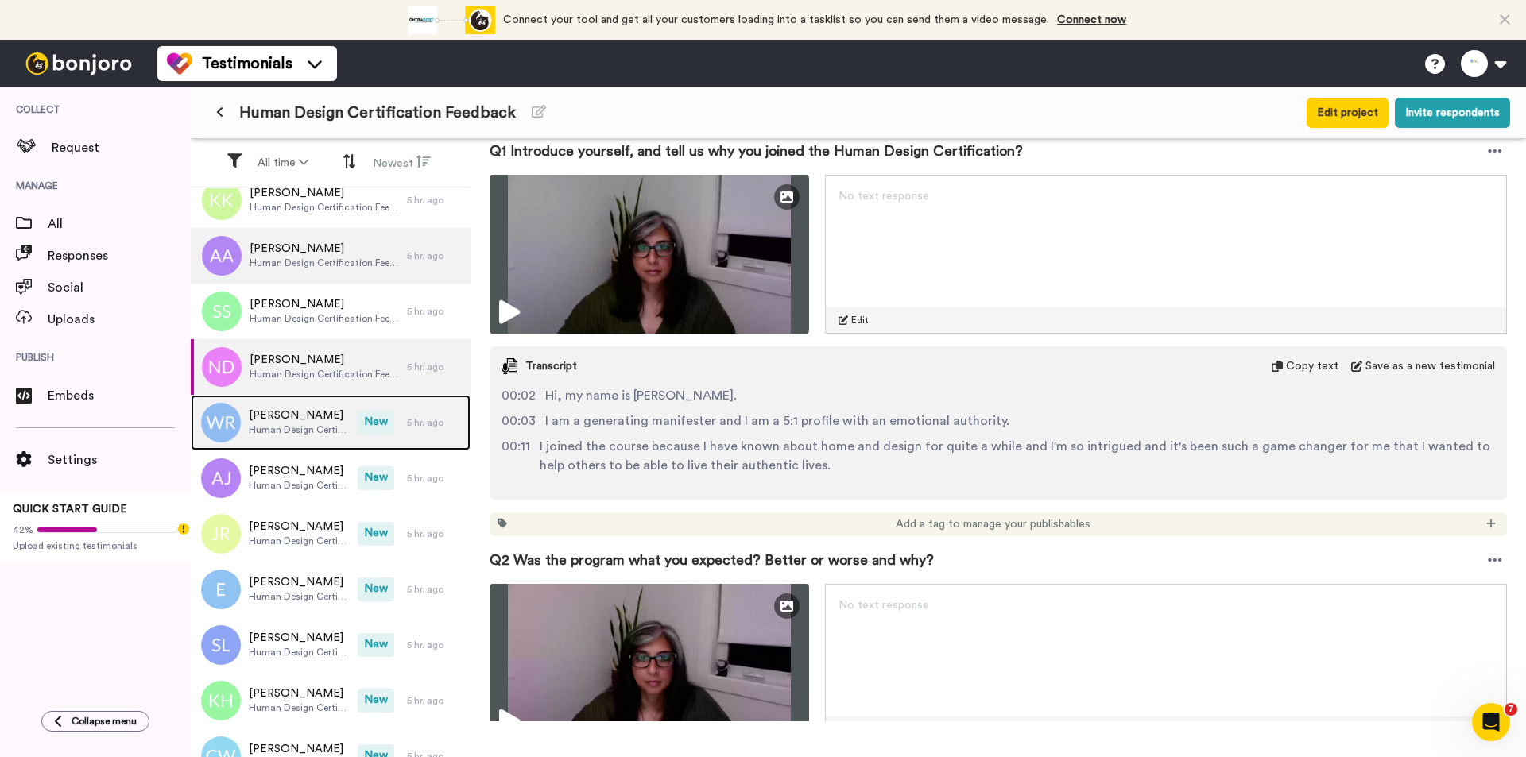
click at [364, 436] on div "[PERSON_NAME] Human Design Certification Feedback New 5 hr. ago" at bounding box center [331, 423] width 280 height 56
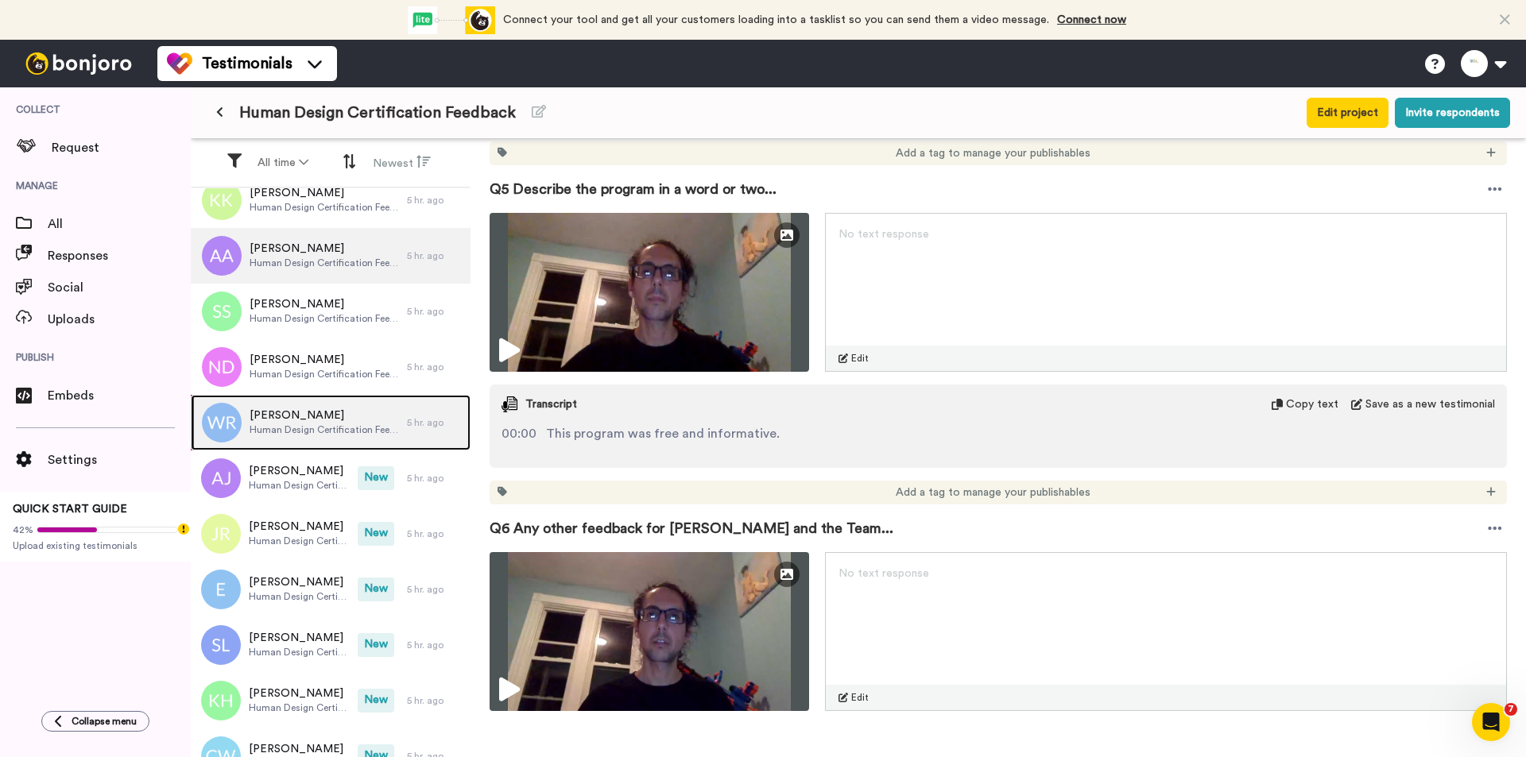
scroll to position [1975, 0]
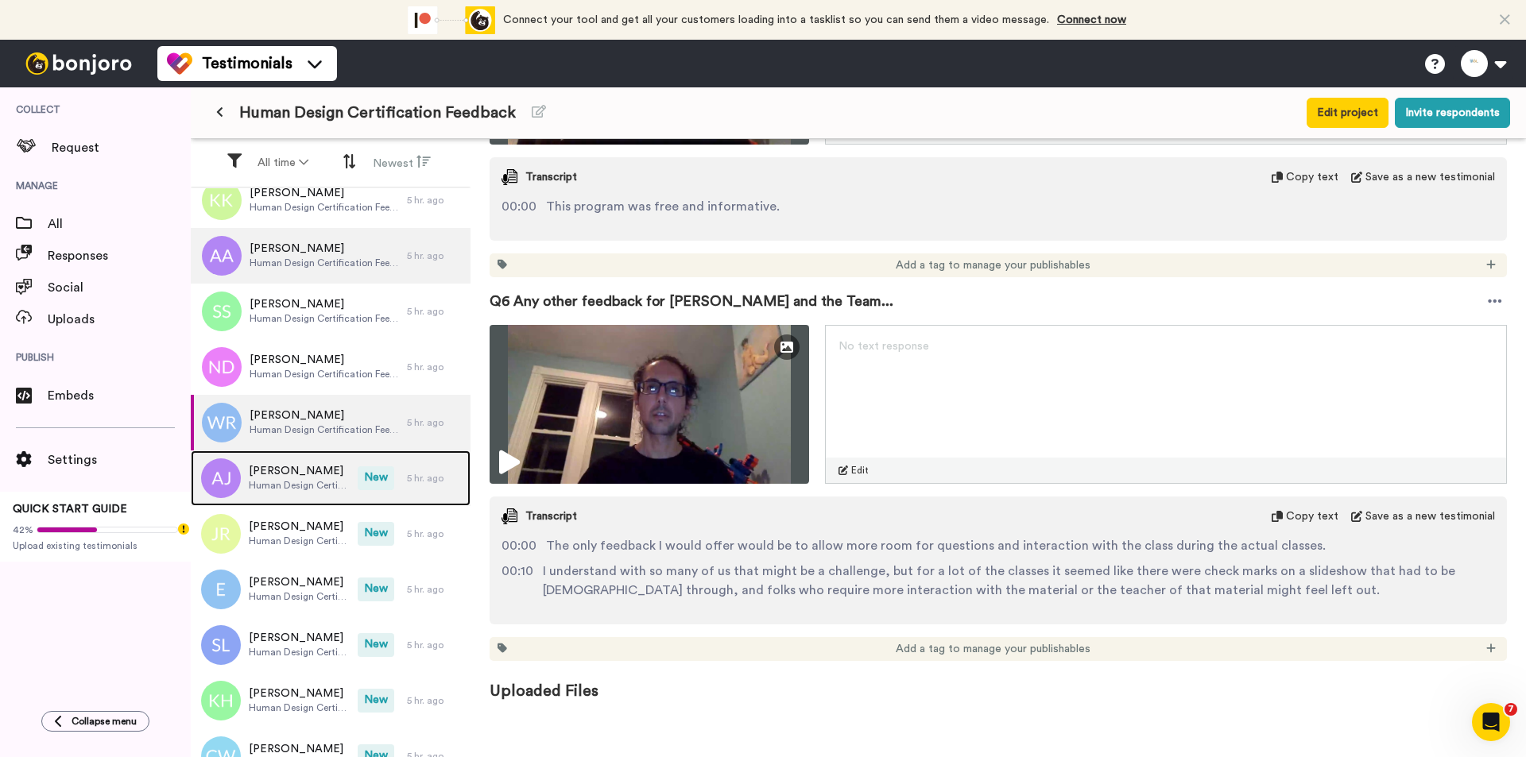
click at [381, 473] on span "New" at bounding box center [376, 478] width 37 height 24
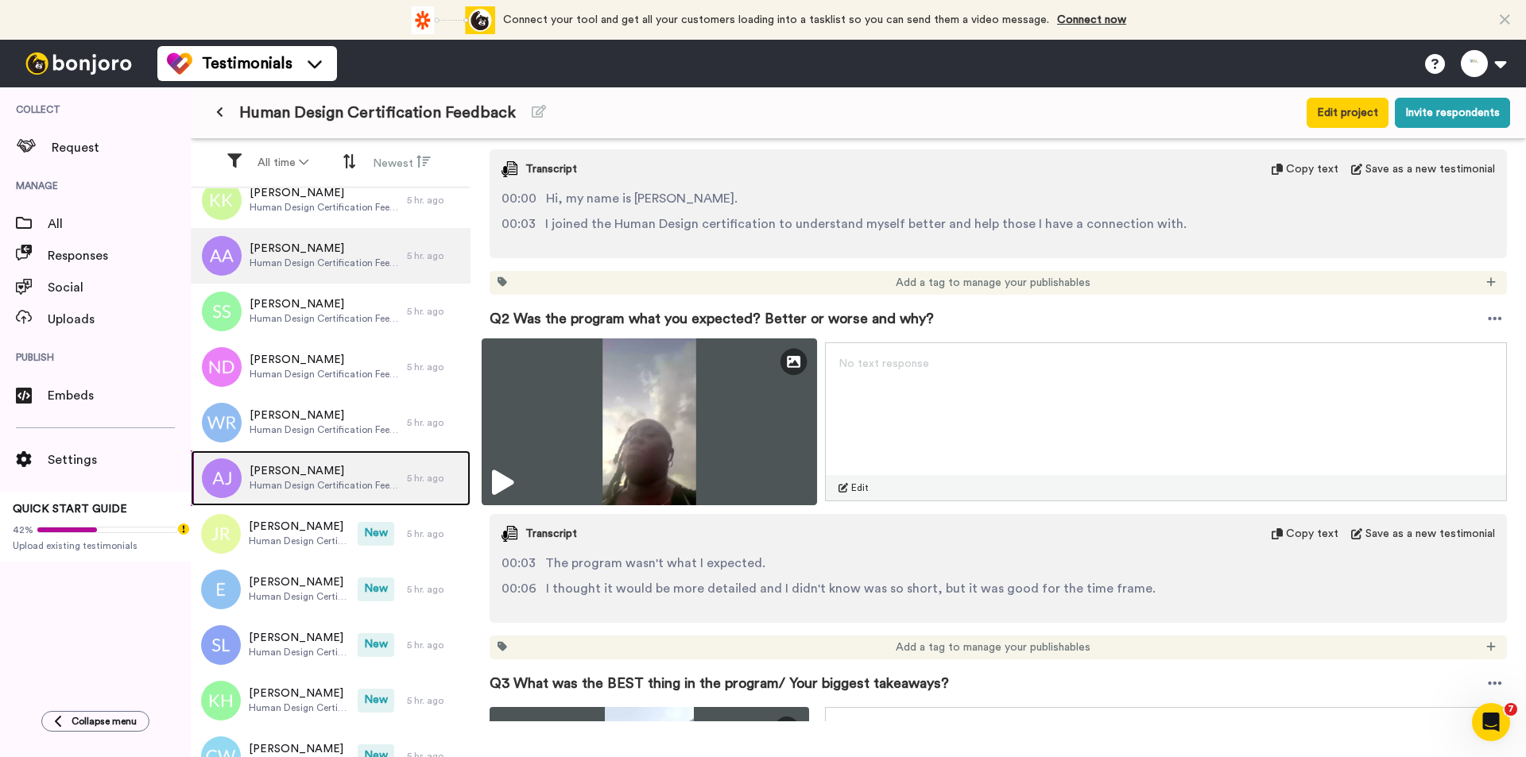
scroll to position [795, 0]
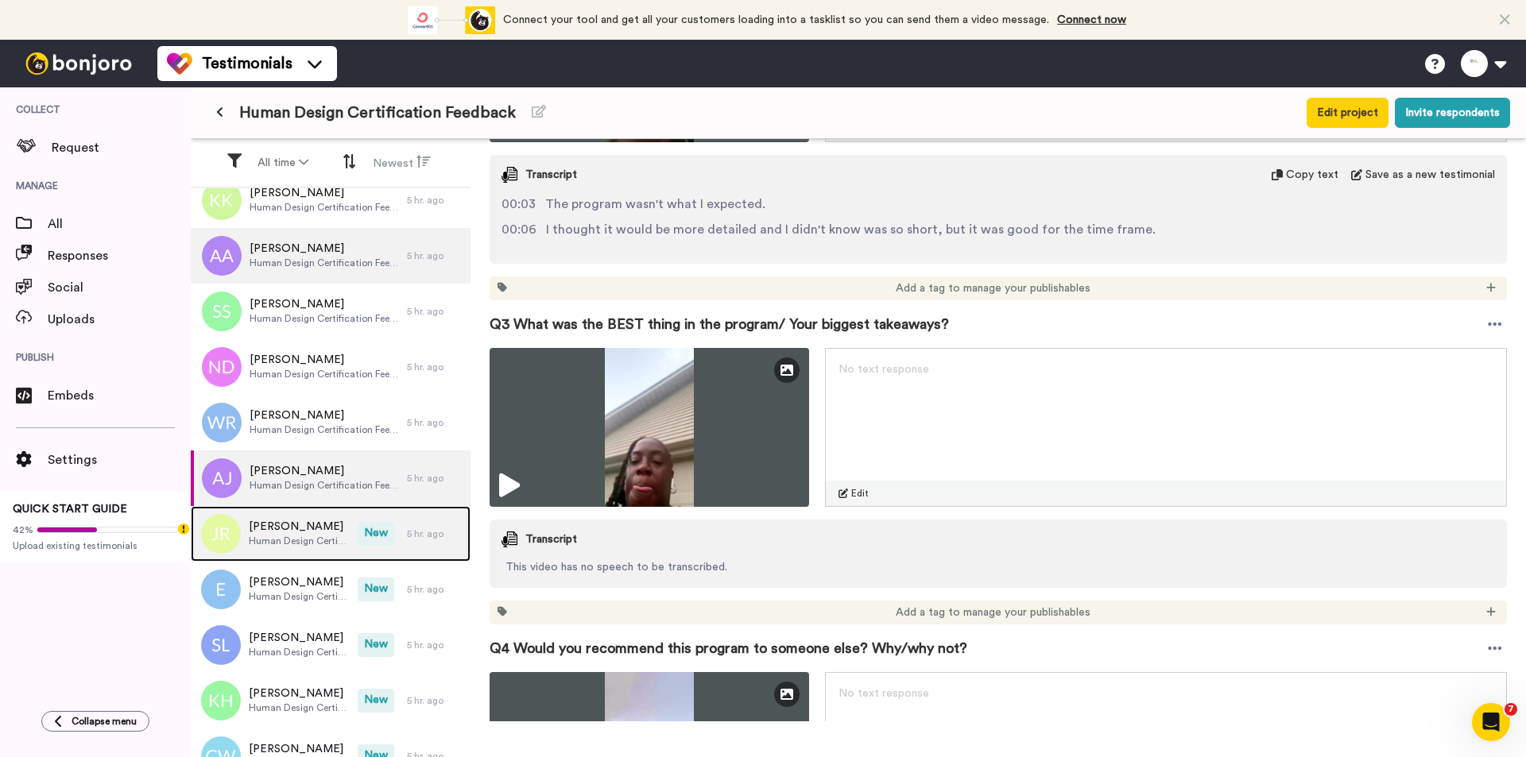
click at [315, 539] on span "Human Design Certification Feedback" at bounding box center [299, 541] width 101 height 13
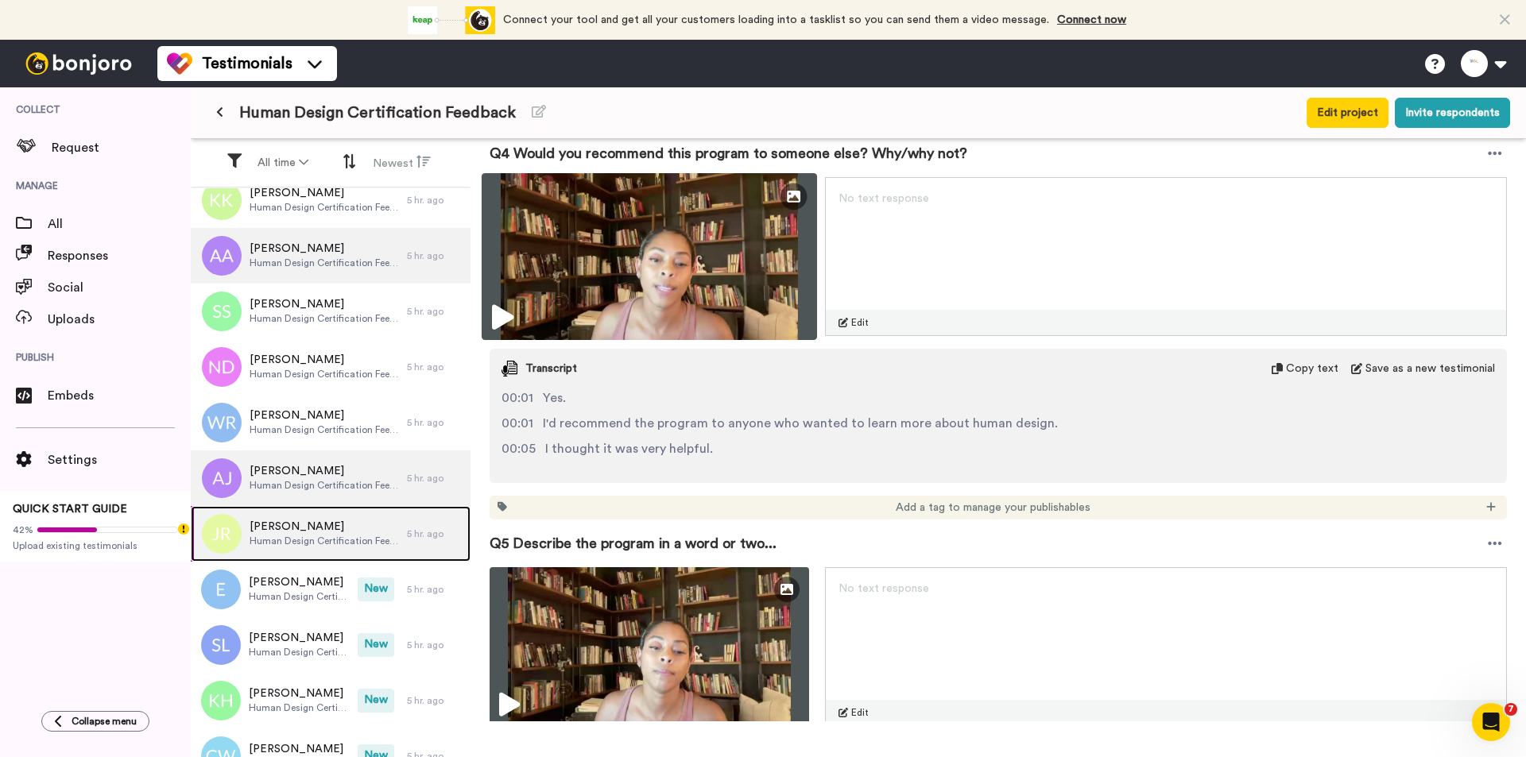
scroll to position [1547, 0]
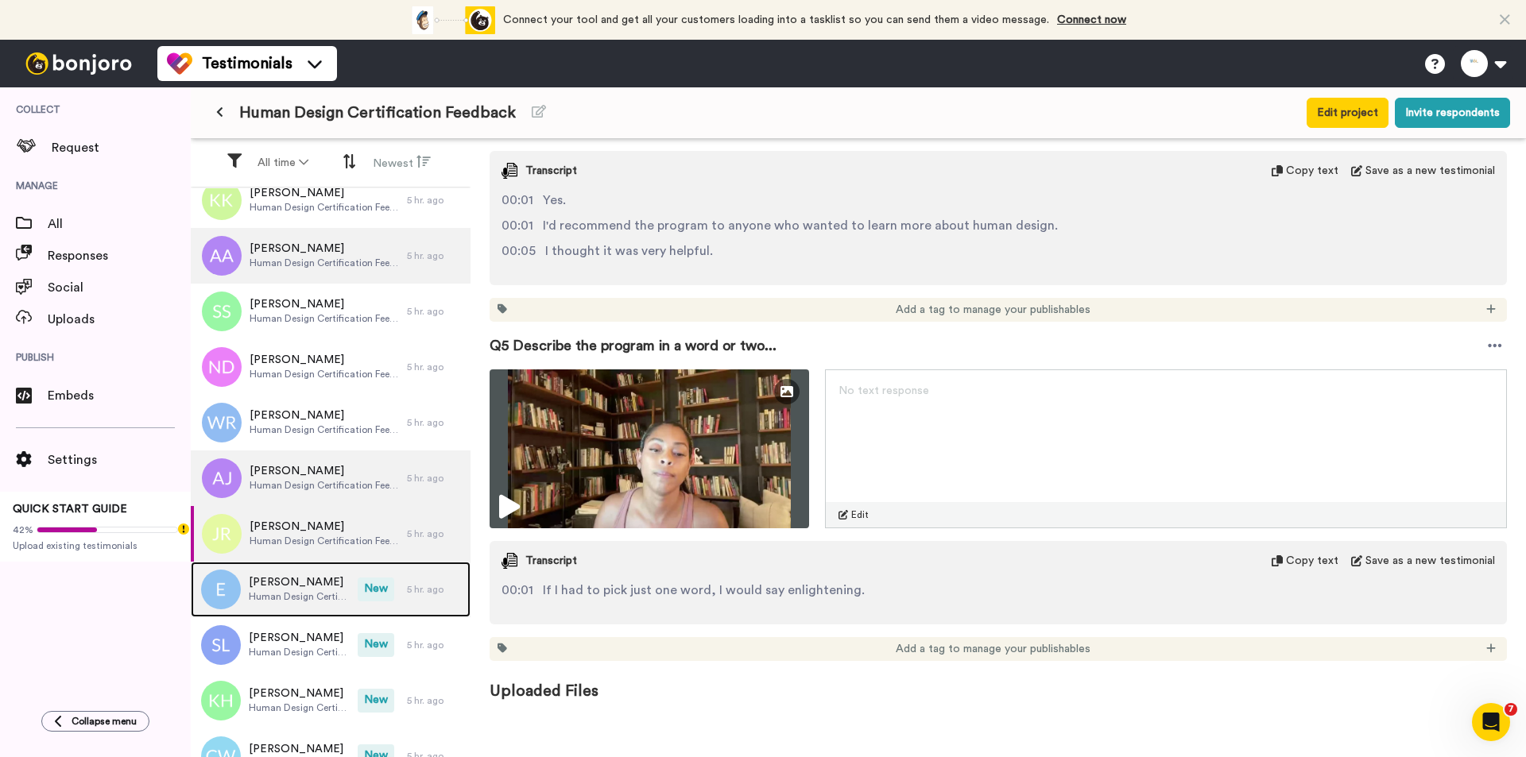
click at [345, 579] on div "[PERSON_NAME] Human Design Certification Feedback" at bounding box center [274, 590] width 167 height 56
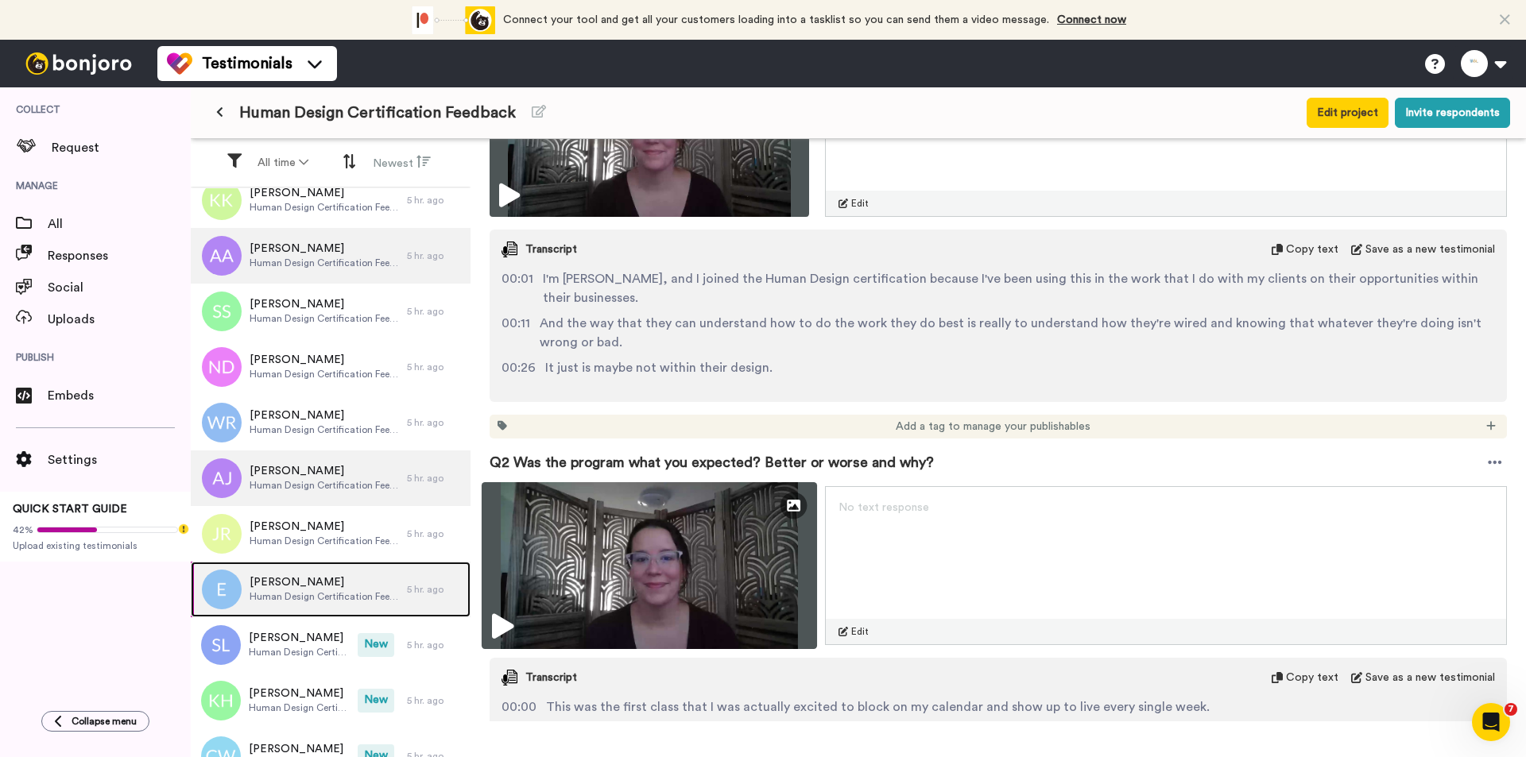
scroll to position [477, 0]
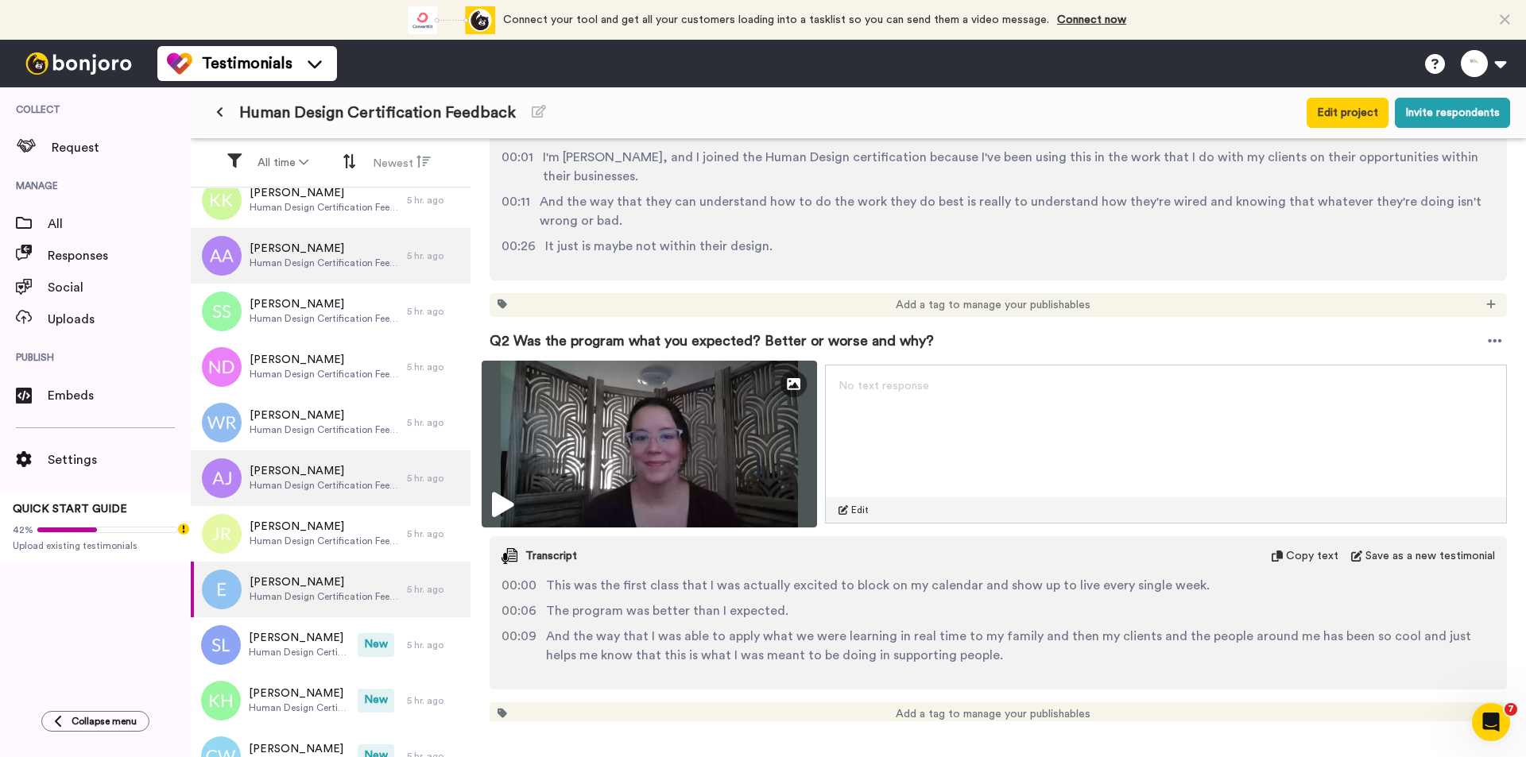
click at [616, 438] on img at bounding box center [648, 444] width 335 height 167
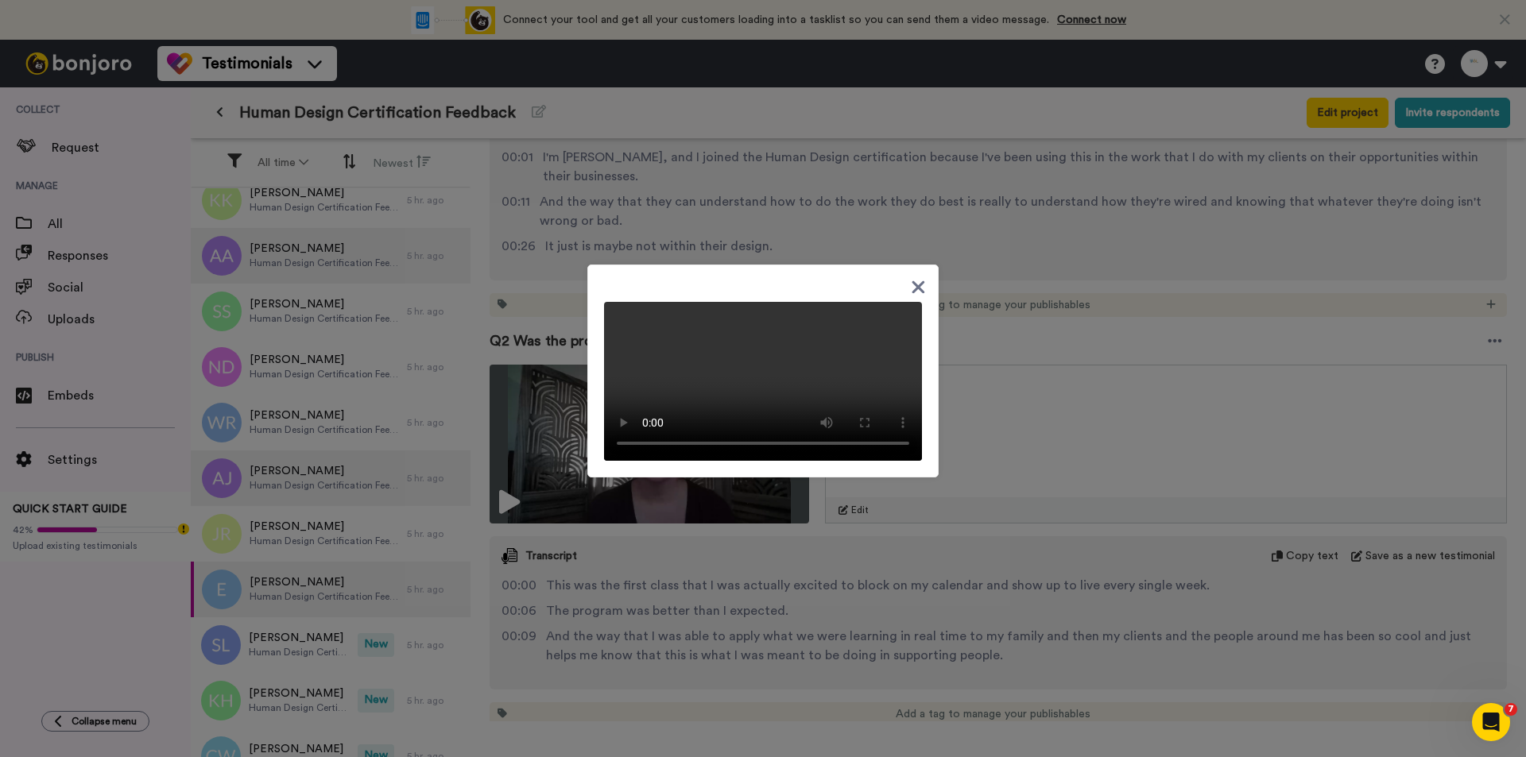
click at [744, 357] on video at bounding box center [763, 381] width 318 height 159
click at [756, 591] on div at bounding box center [763, 378] width 1526 height 757
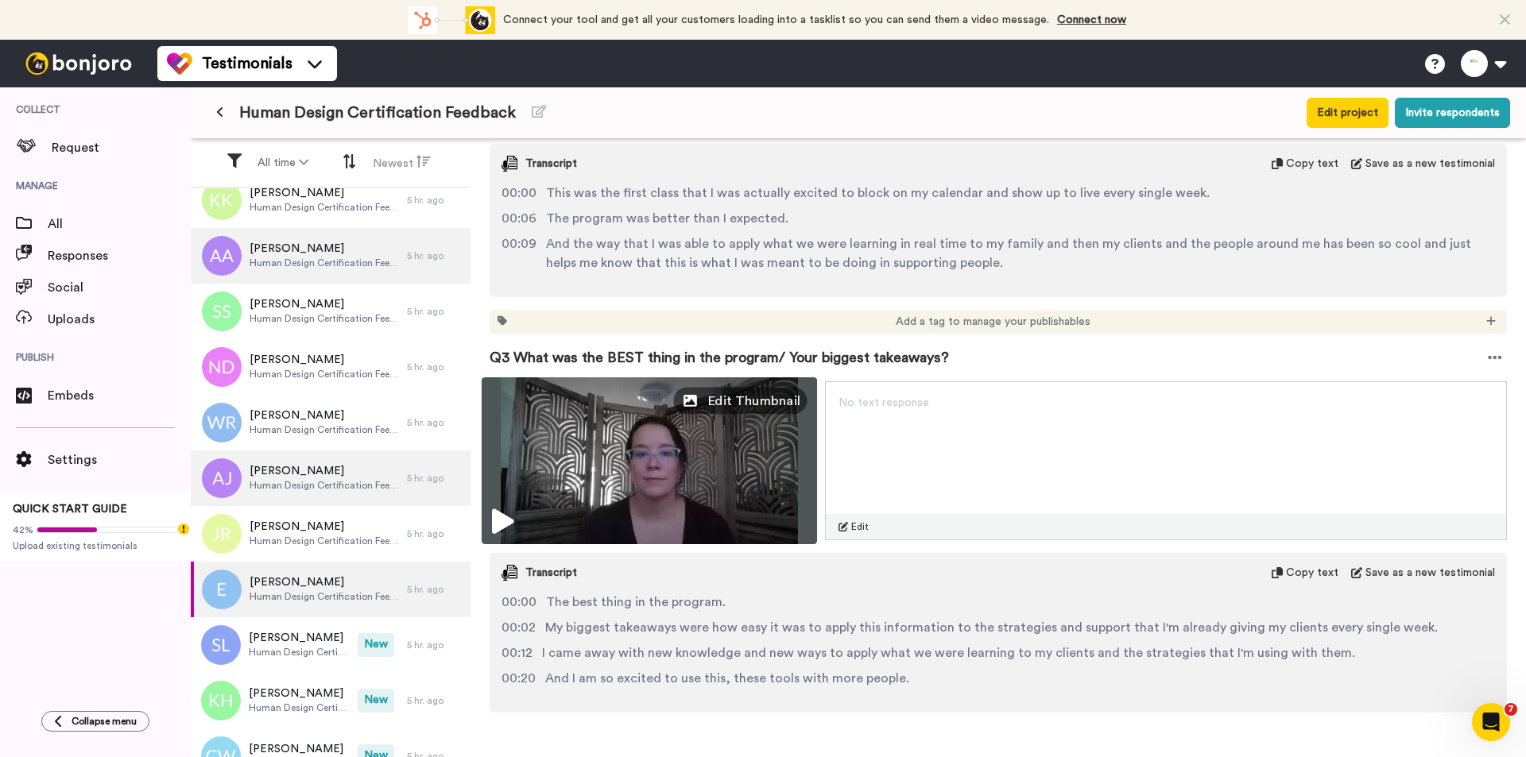
scroll to position [874, 0]
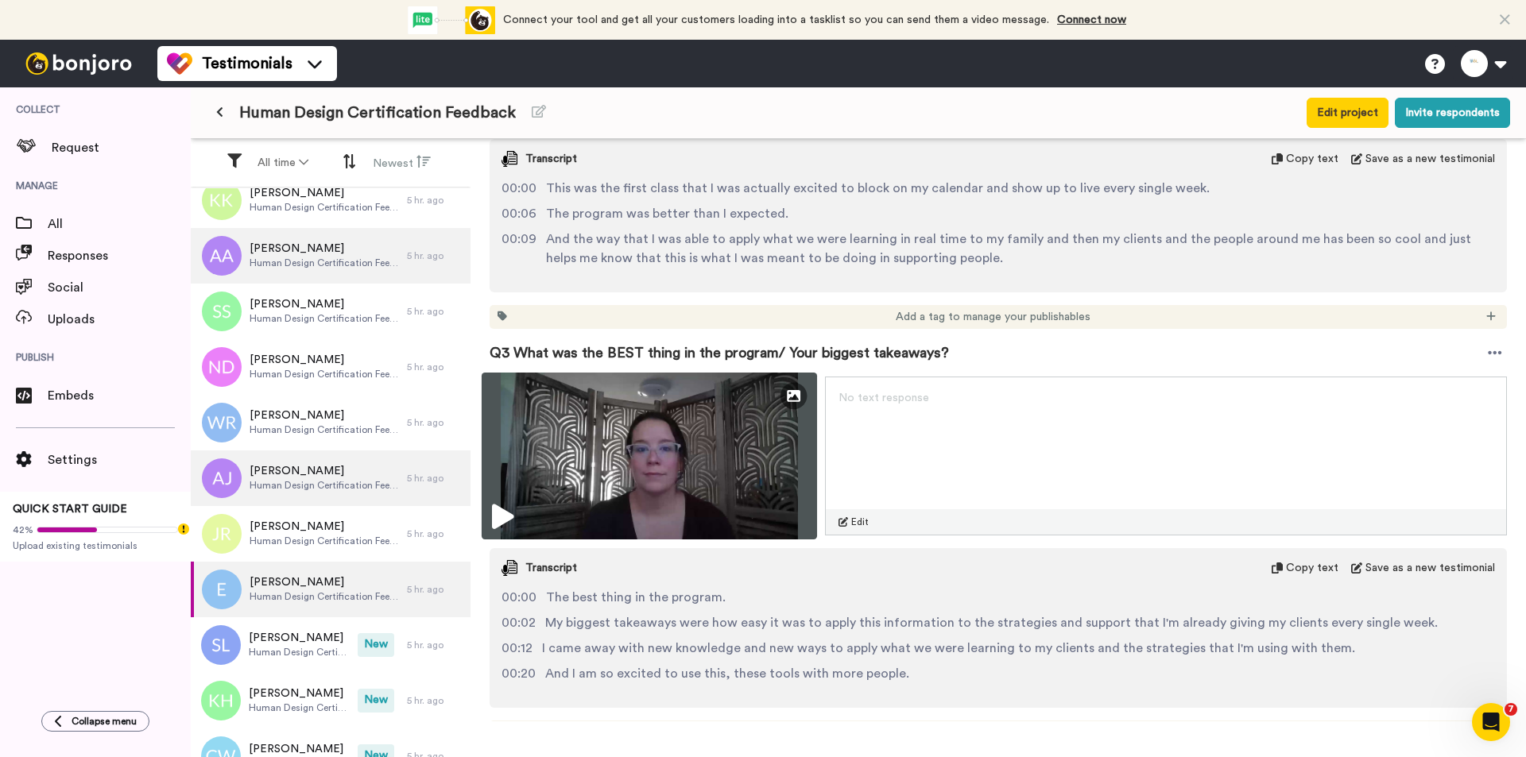
click at [709, 448] on img at bounding box center [648, 456] width 335 height 167
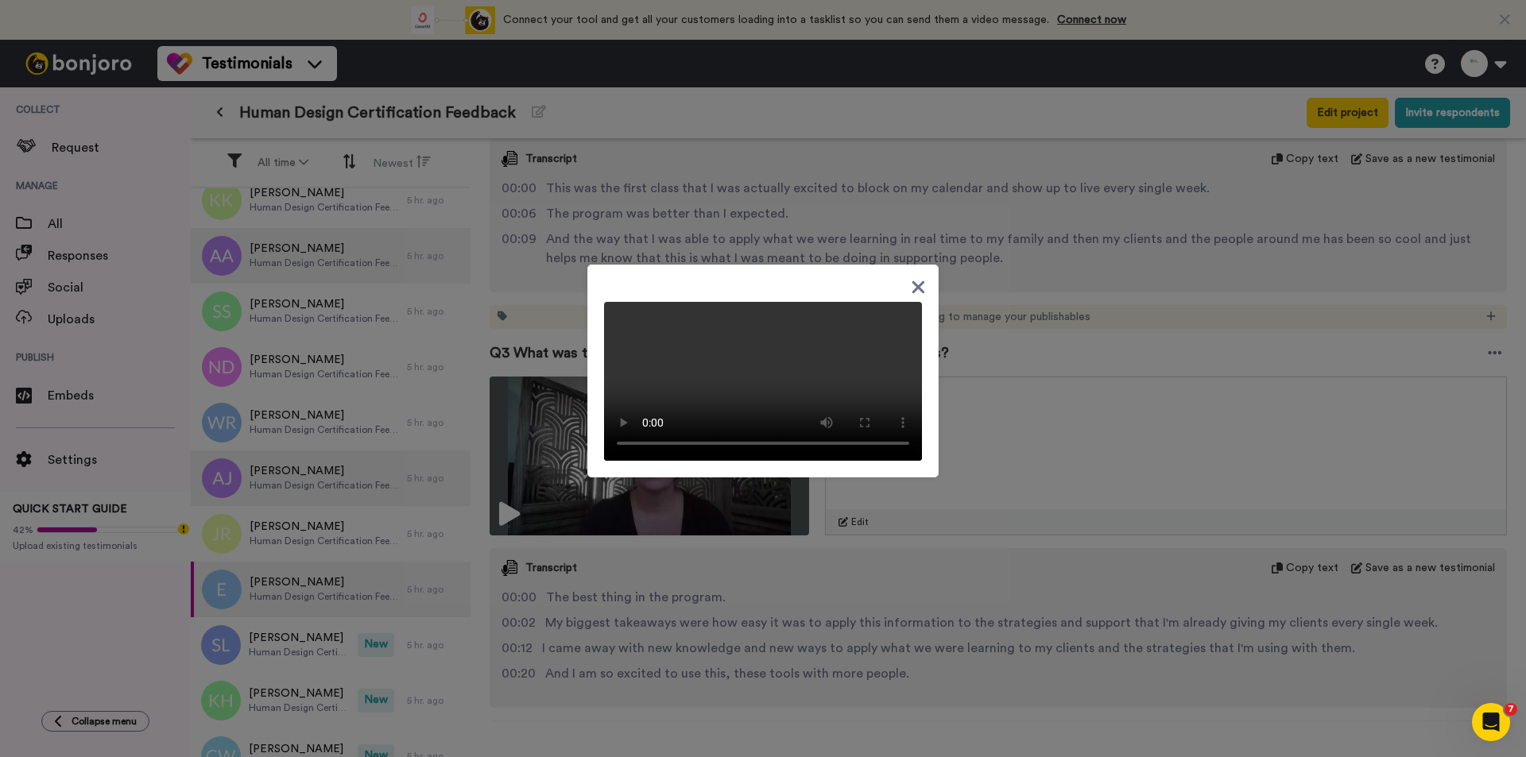
click at [734, 596] on div at bounding box center [763, 378] width 1526 height 757
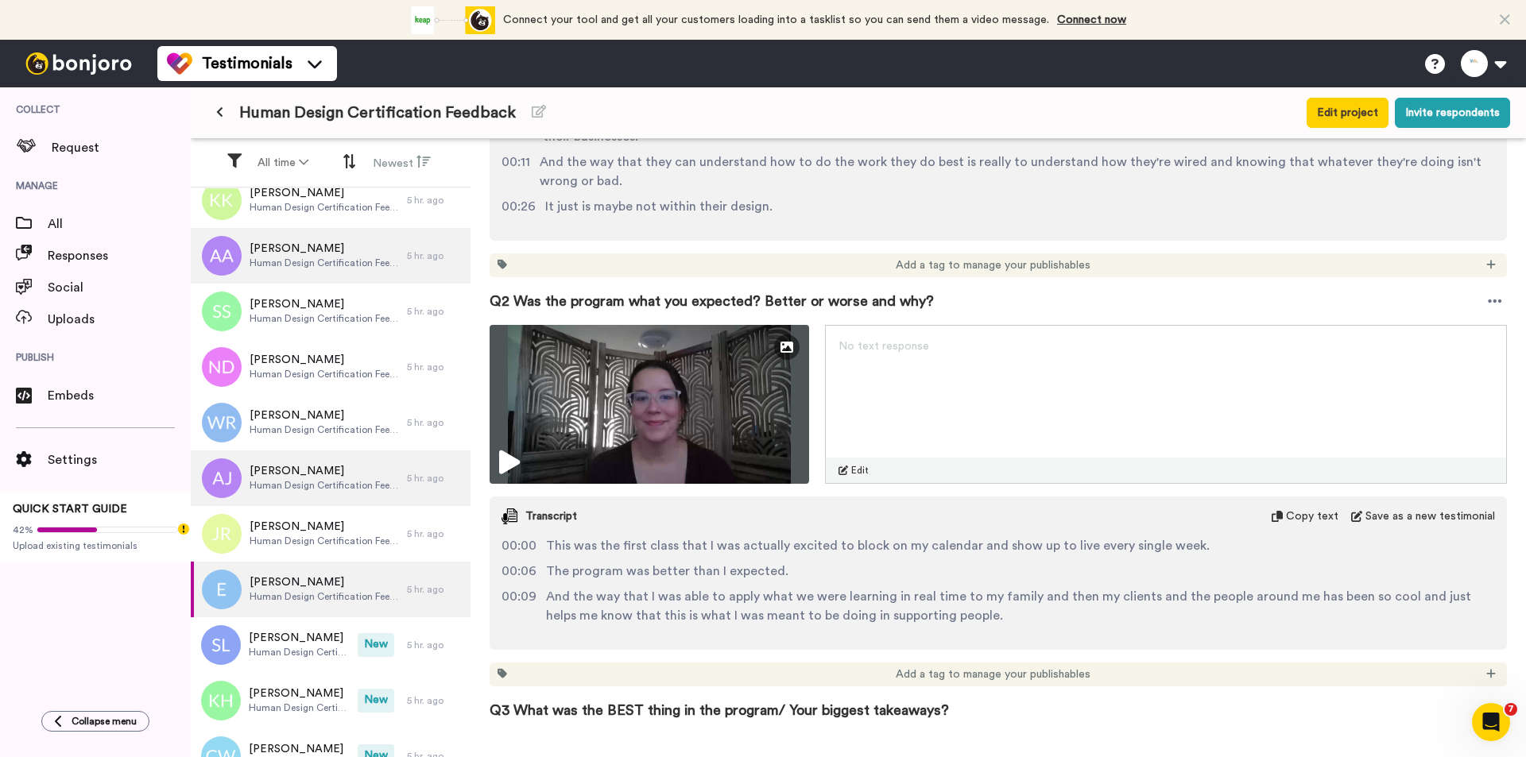
scroll to position [322, 0]
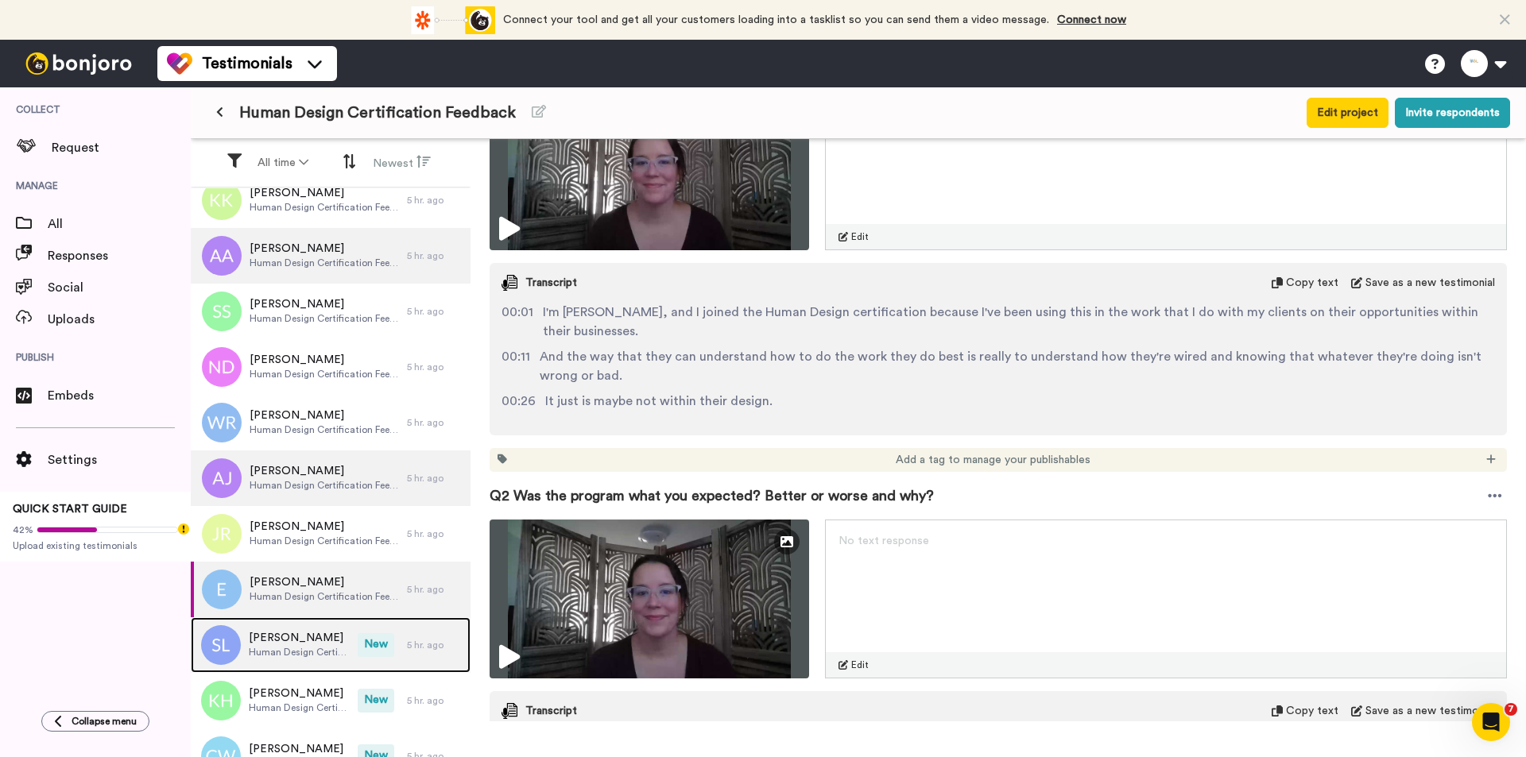
click at [313, 646] on span "Human Design Certification Feedback" at bounding box center [299, 652] width 101 height 13
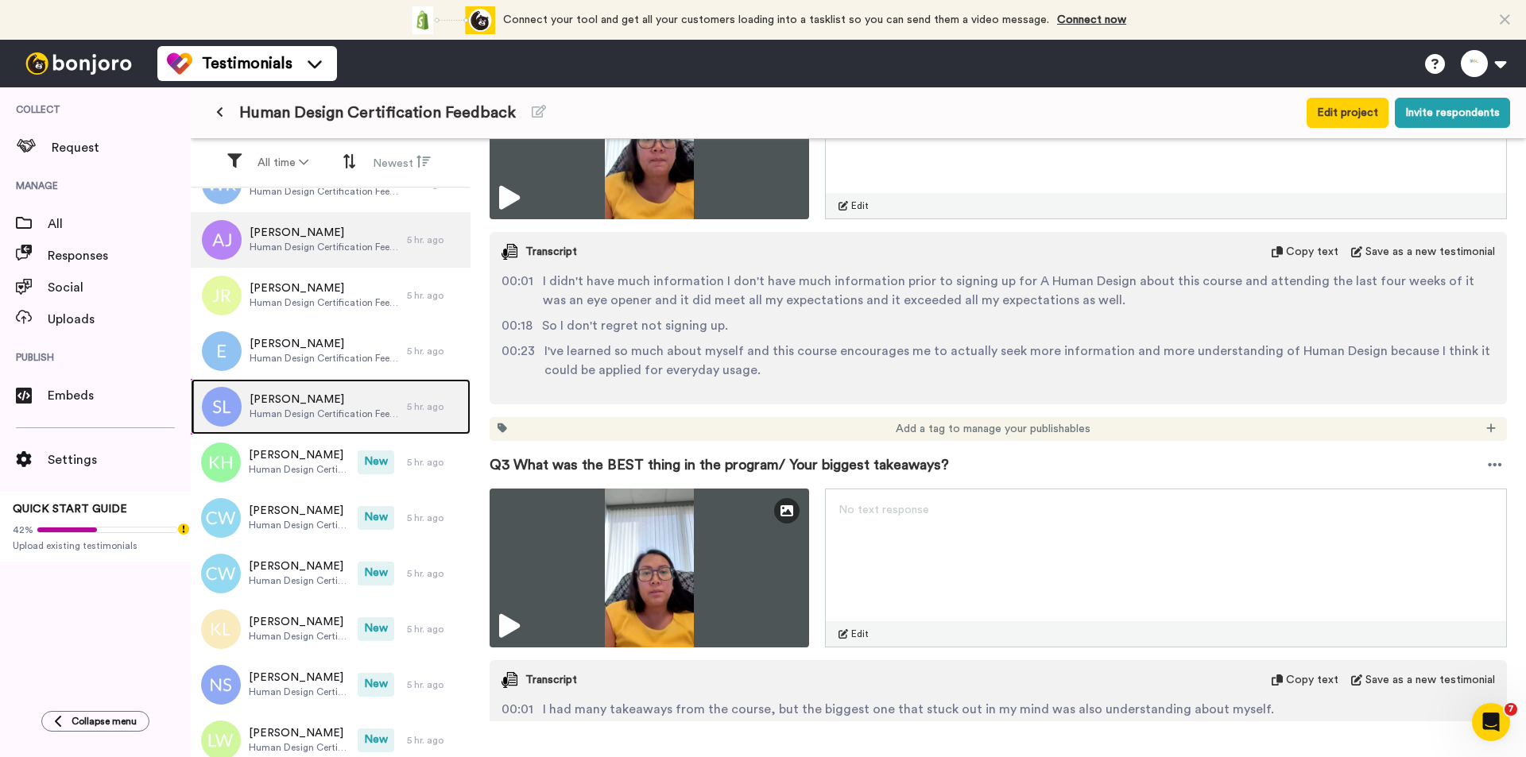
scroll to position [795, 0]
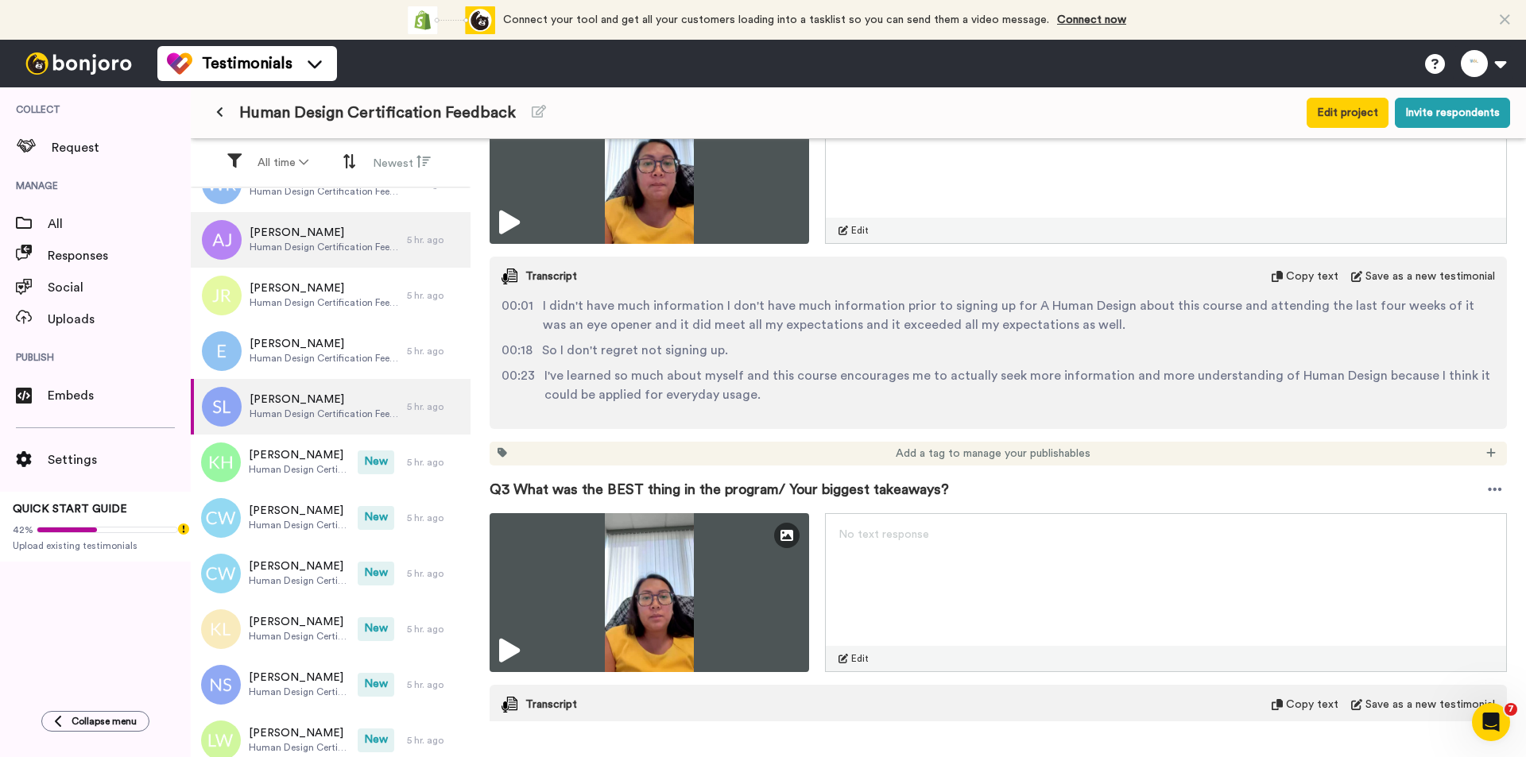
click at [757, 323] on span "I didn't have much information I don't have much information prior to signing u…" at bounding box center [1019, 315] width 952 height 38
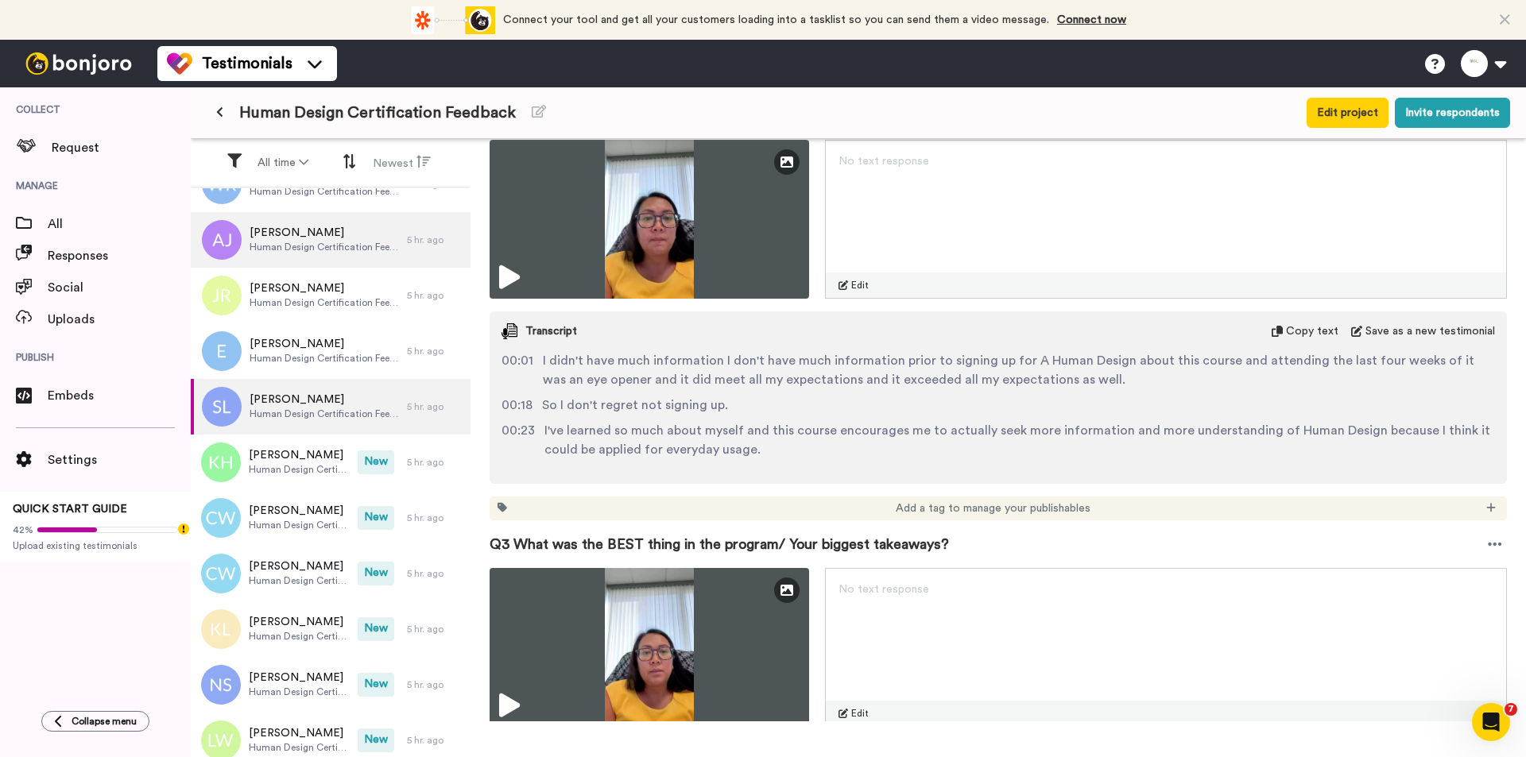
scroll to position [715, 0]
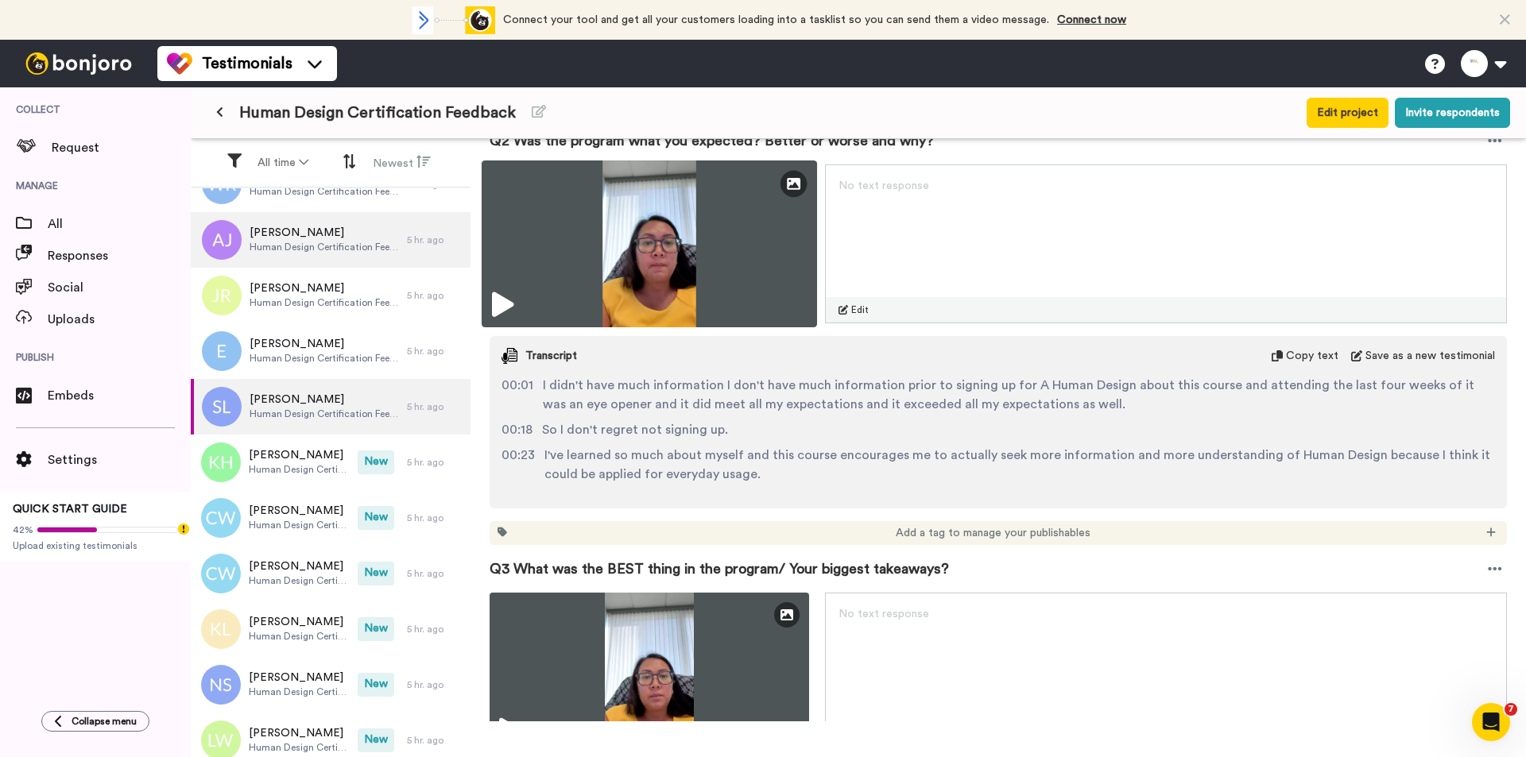
click at [702, 228] on img at bounding box center [648, 243] width 335 height 167
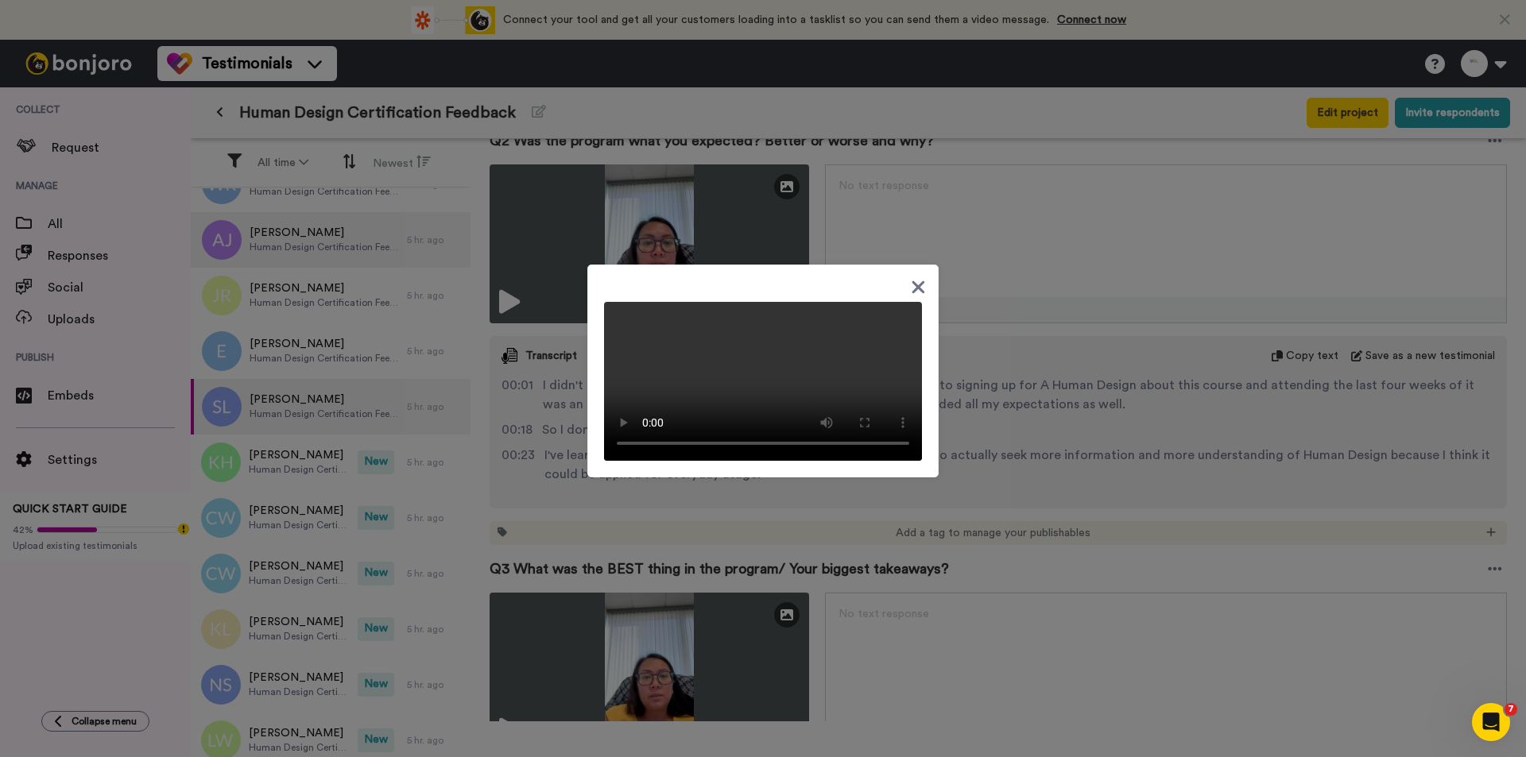
click at [546, 468] on div at bounding box center [763, 378] width 1526 height 757
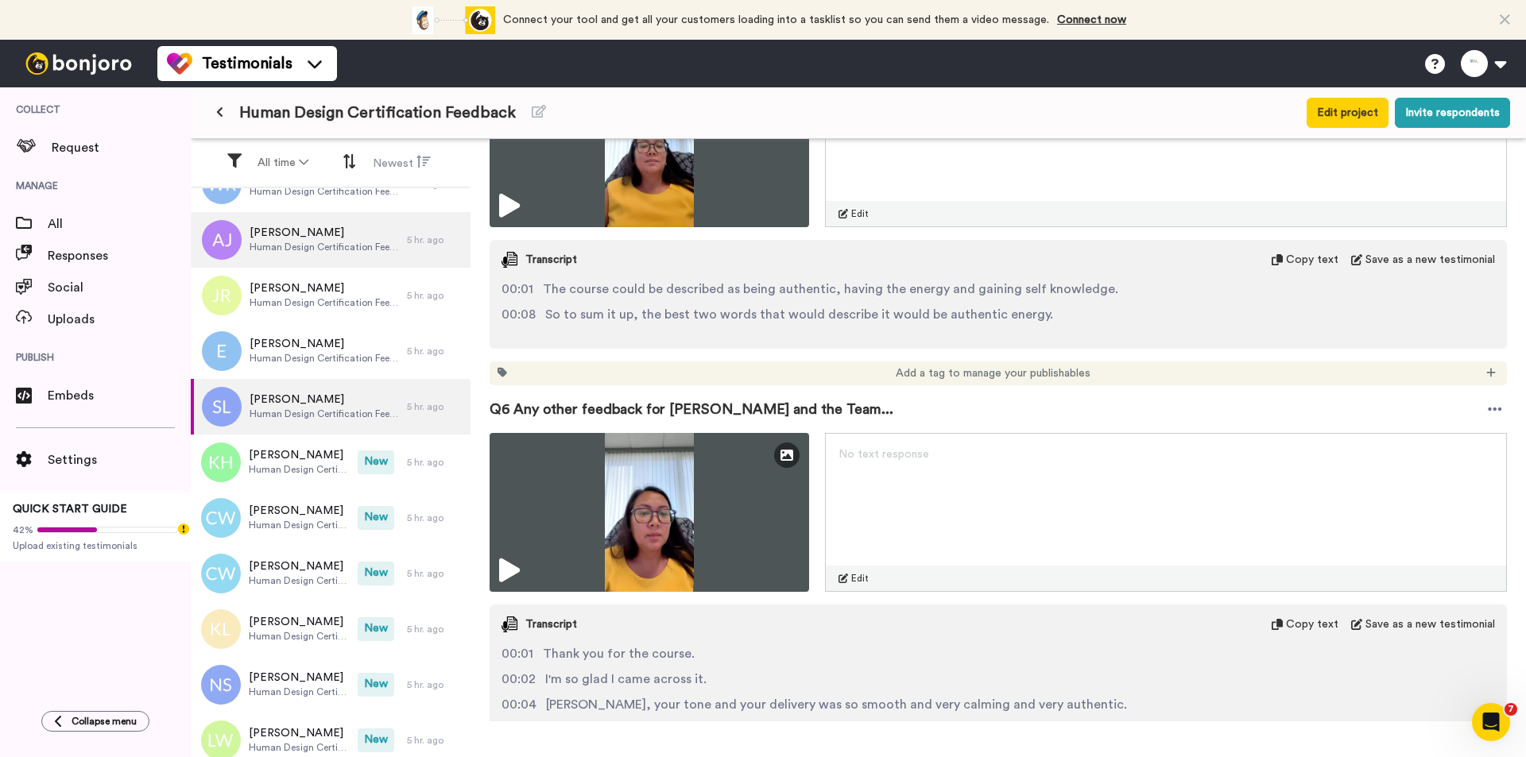
scroll to position [2145, 0]
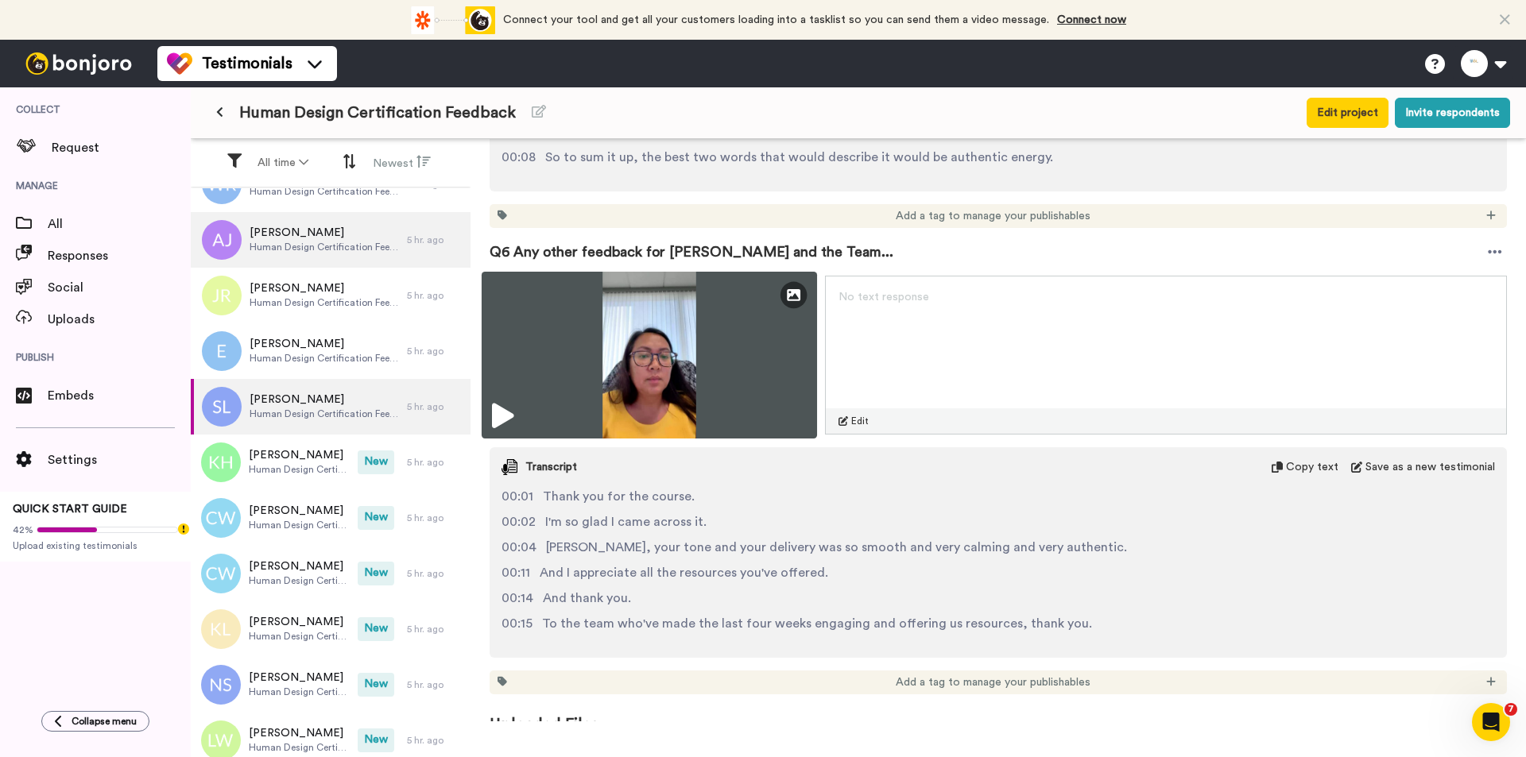
click at [710, 338] on img at bounding box center [648, 355] width 335 height 167
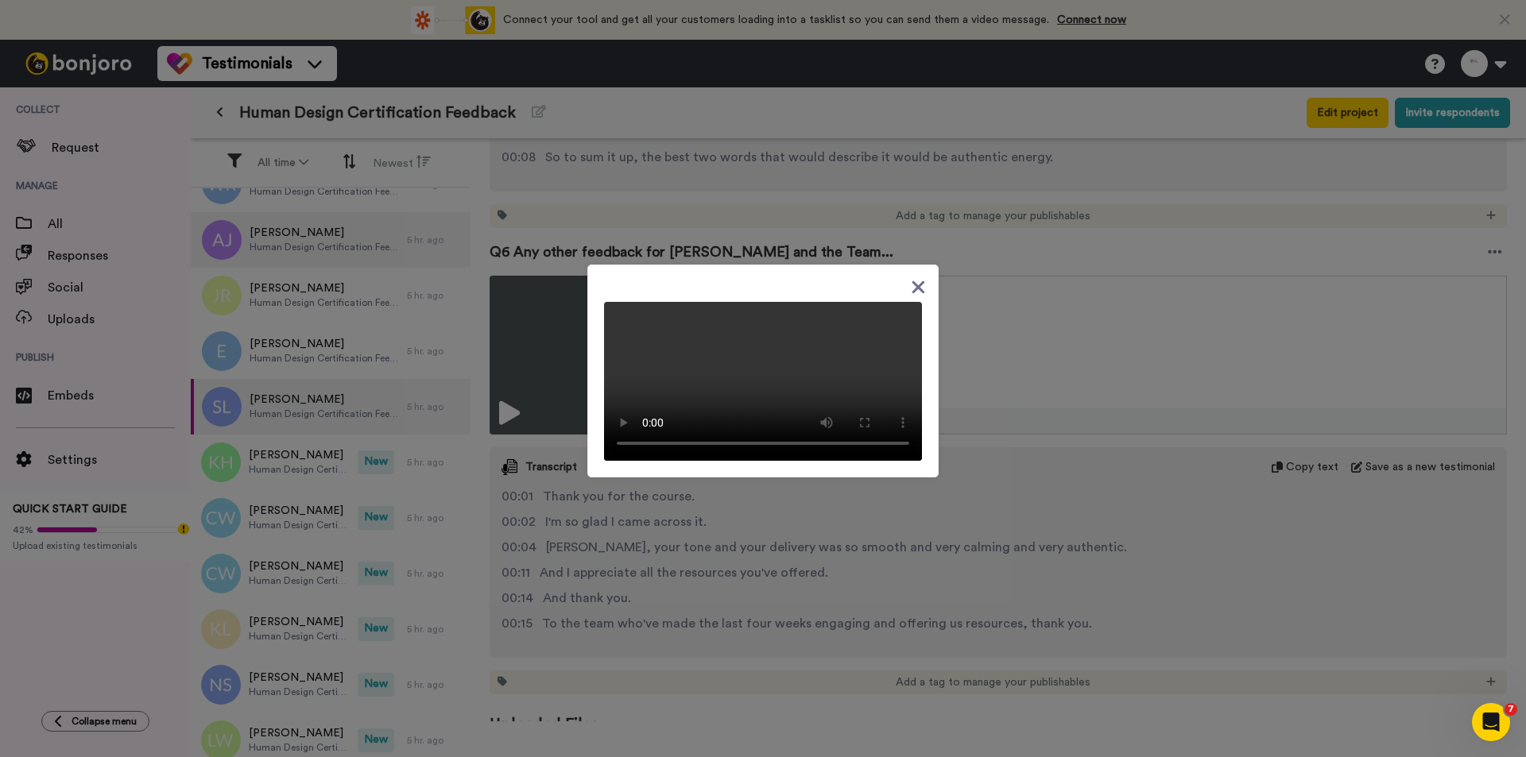
click at [1039, 504] on div at bounding box center [763, 378] width 1526 height 757
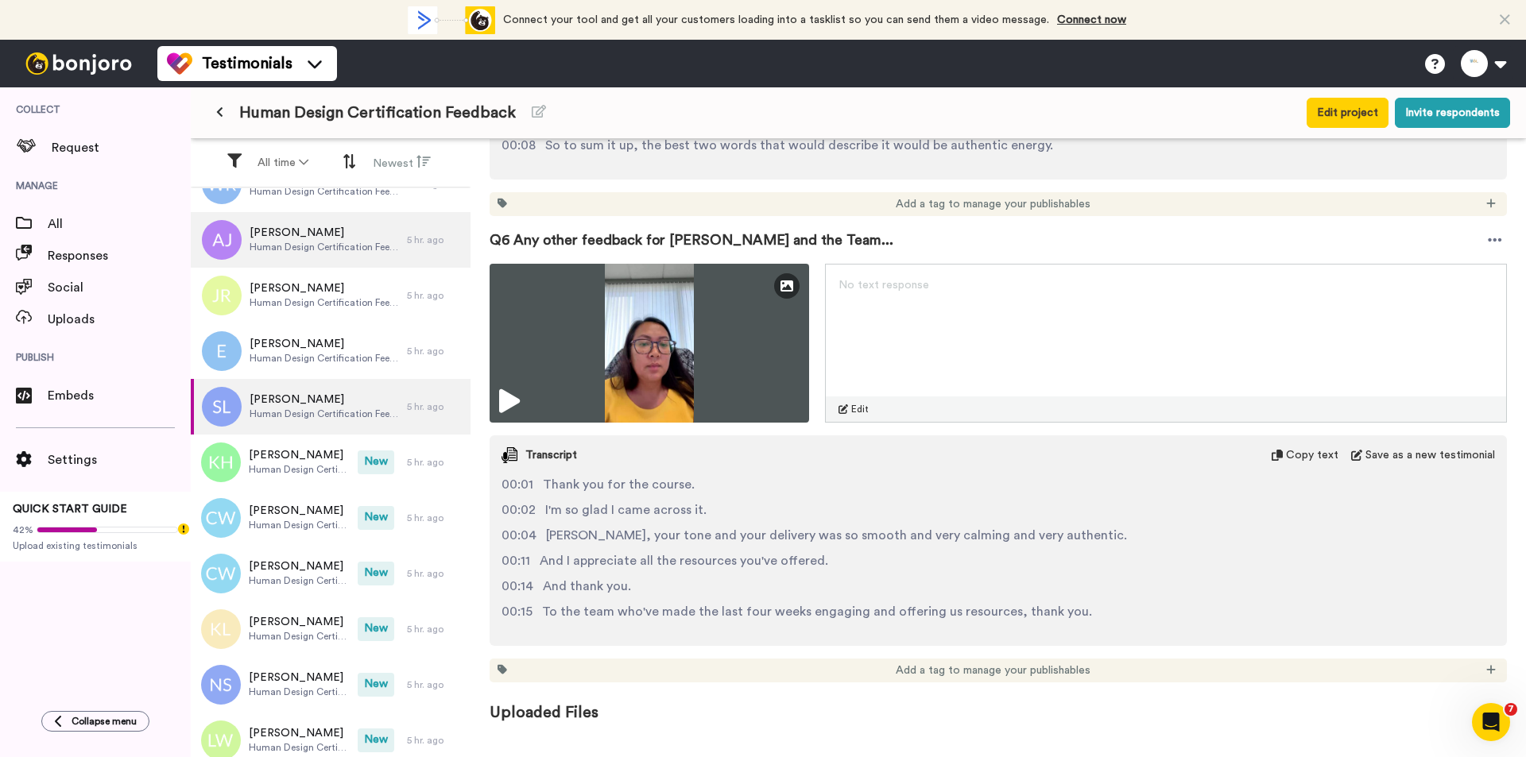
scroll to position [2179, 0]
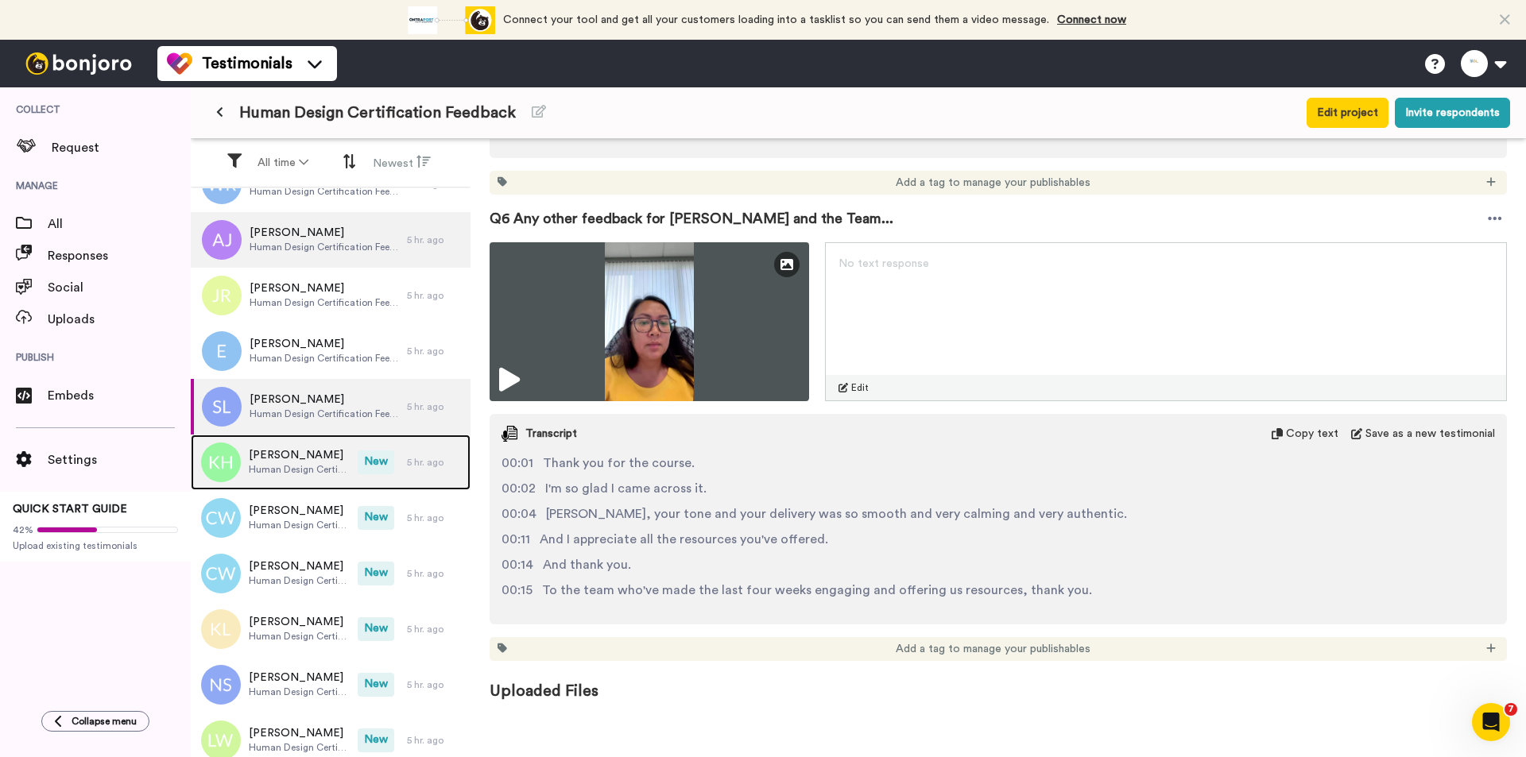
click at [311, 450] on span "[PERSON_NAME]" at bounding box center [299, 455] width 101 height 16
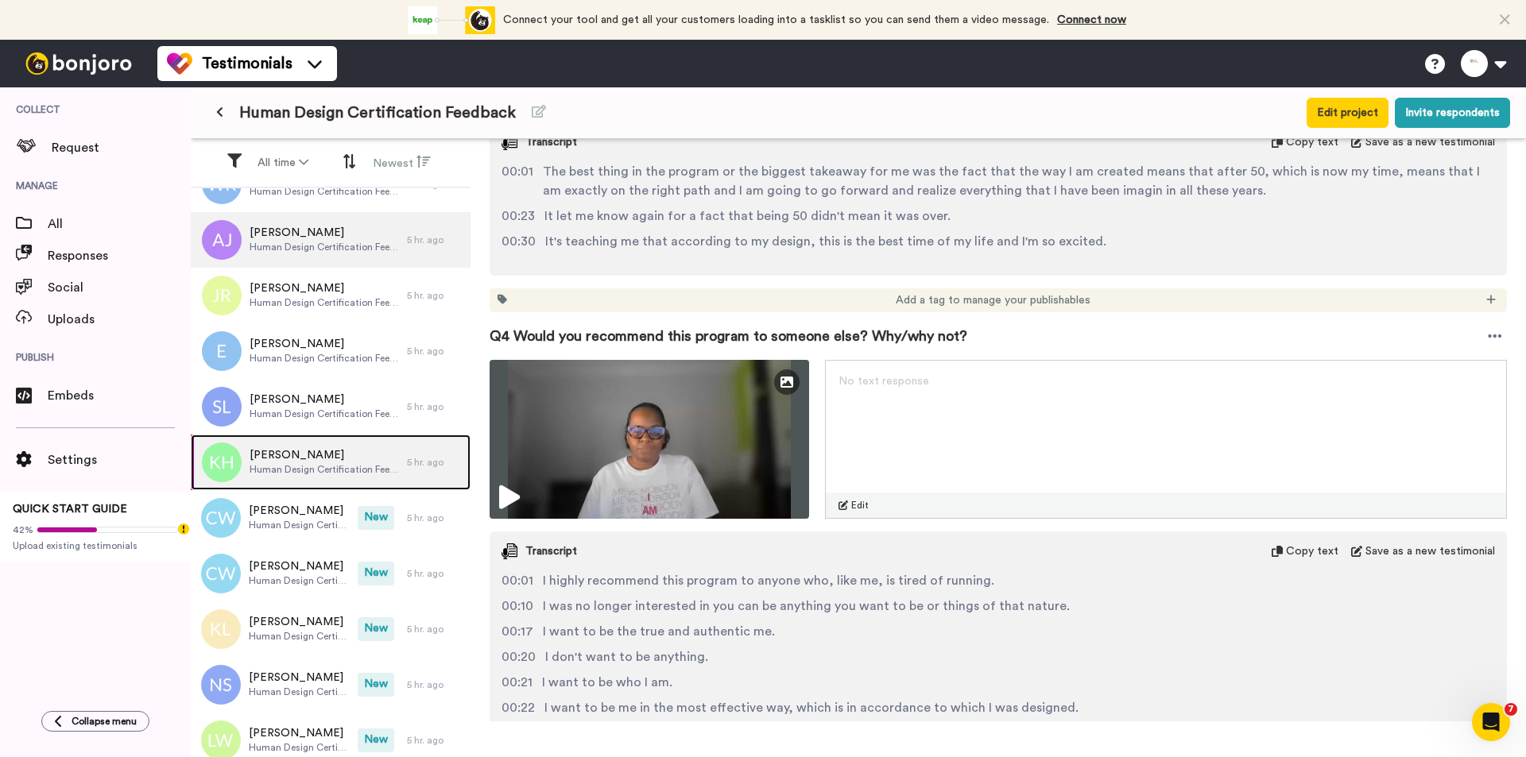
scroll to position [1669, 0]
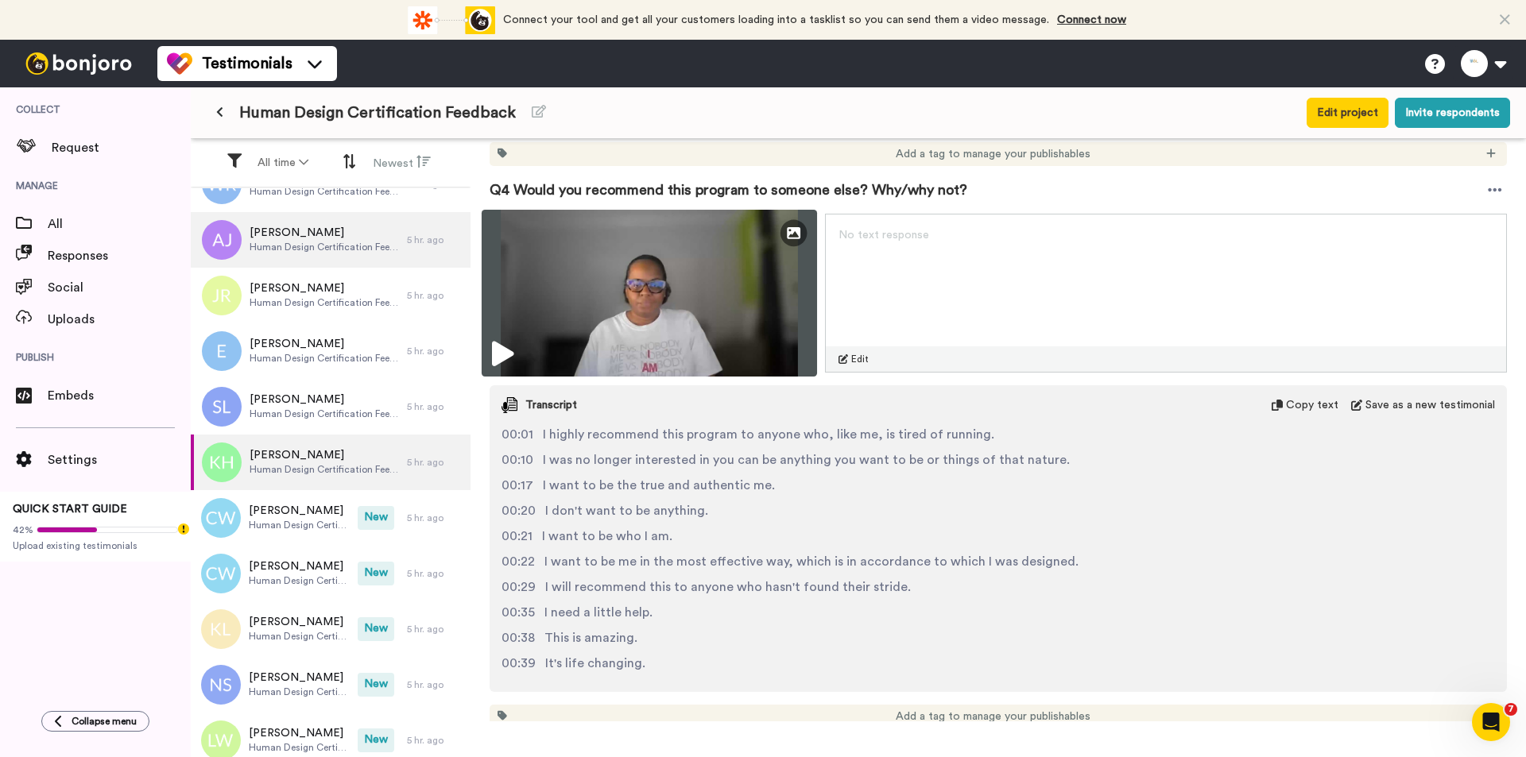
click at [746, 301] on img at bounding box center [648, 293] width 335 height 167
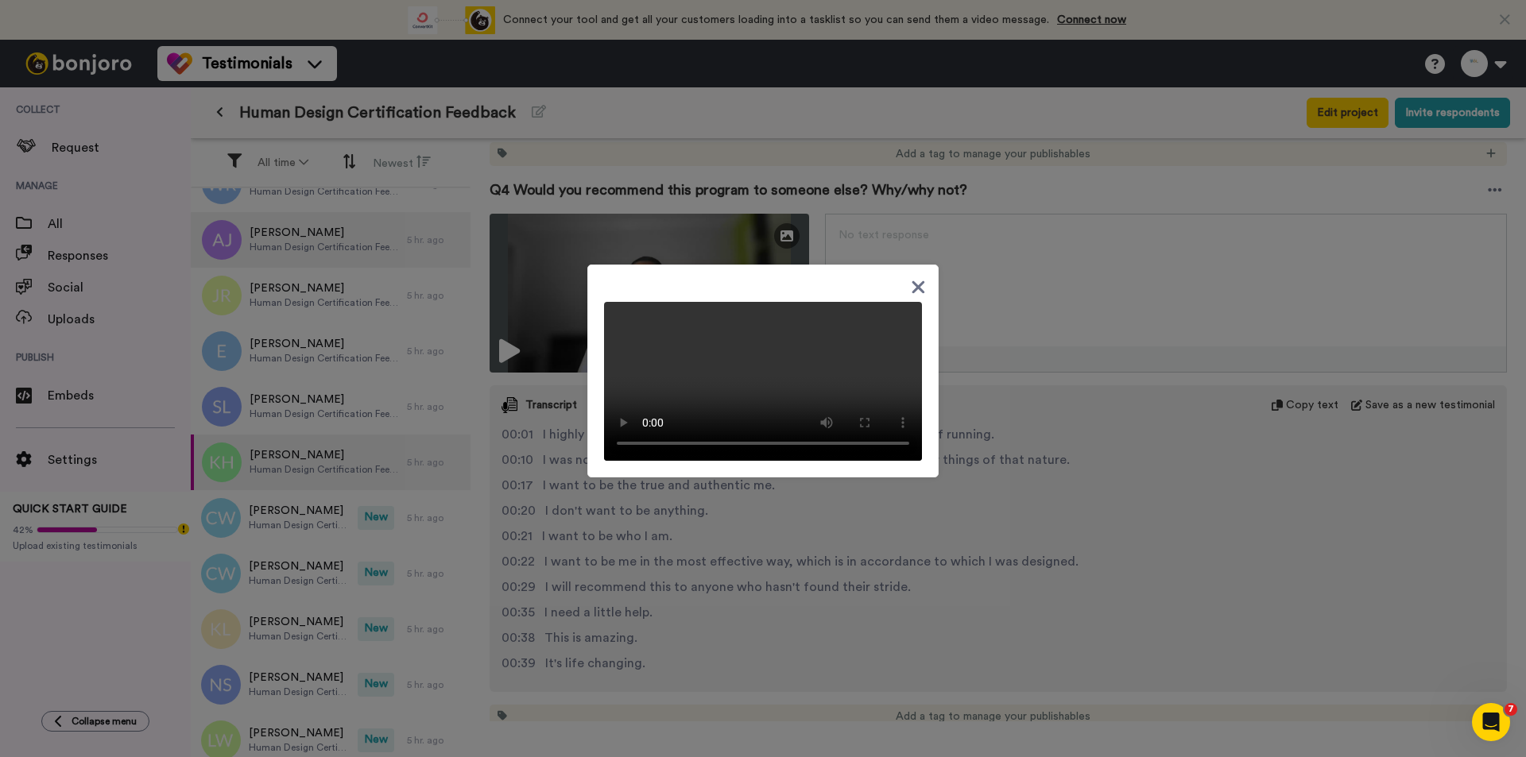
click at [1067, 494] on div at bounding box center [763, 378] width 1526 height 757
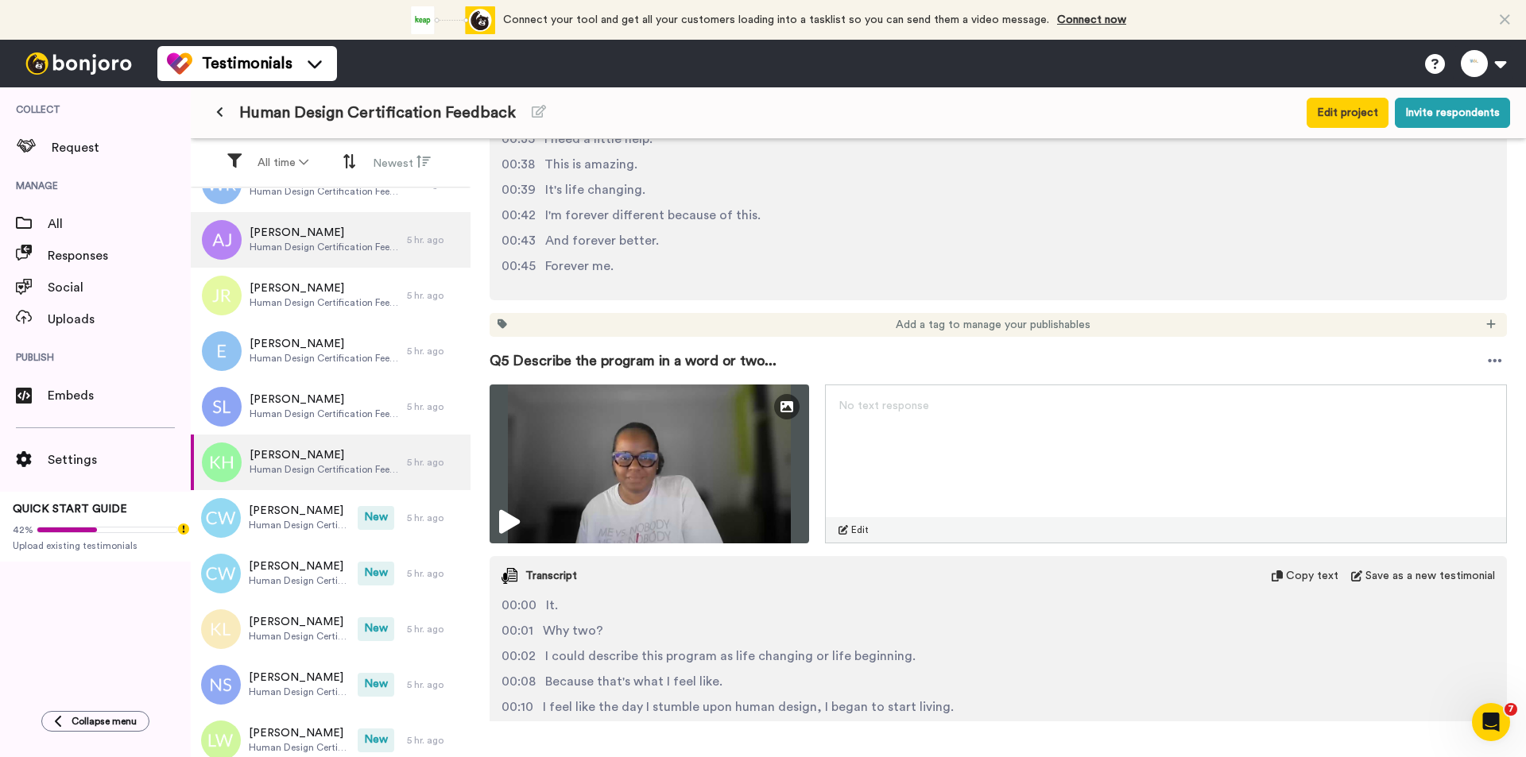
scroll to position [2177, 0]
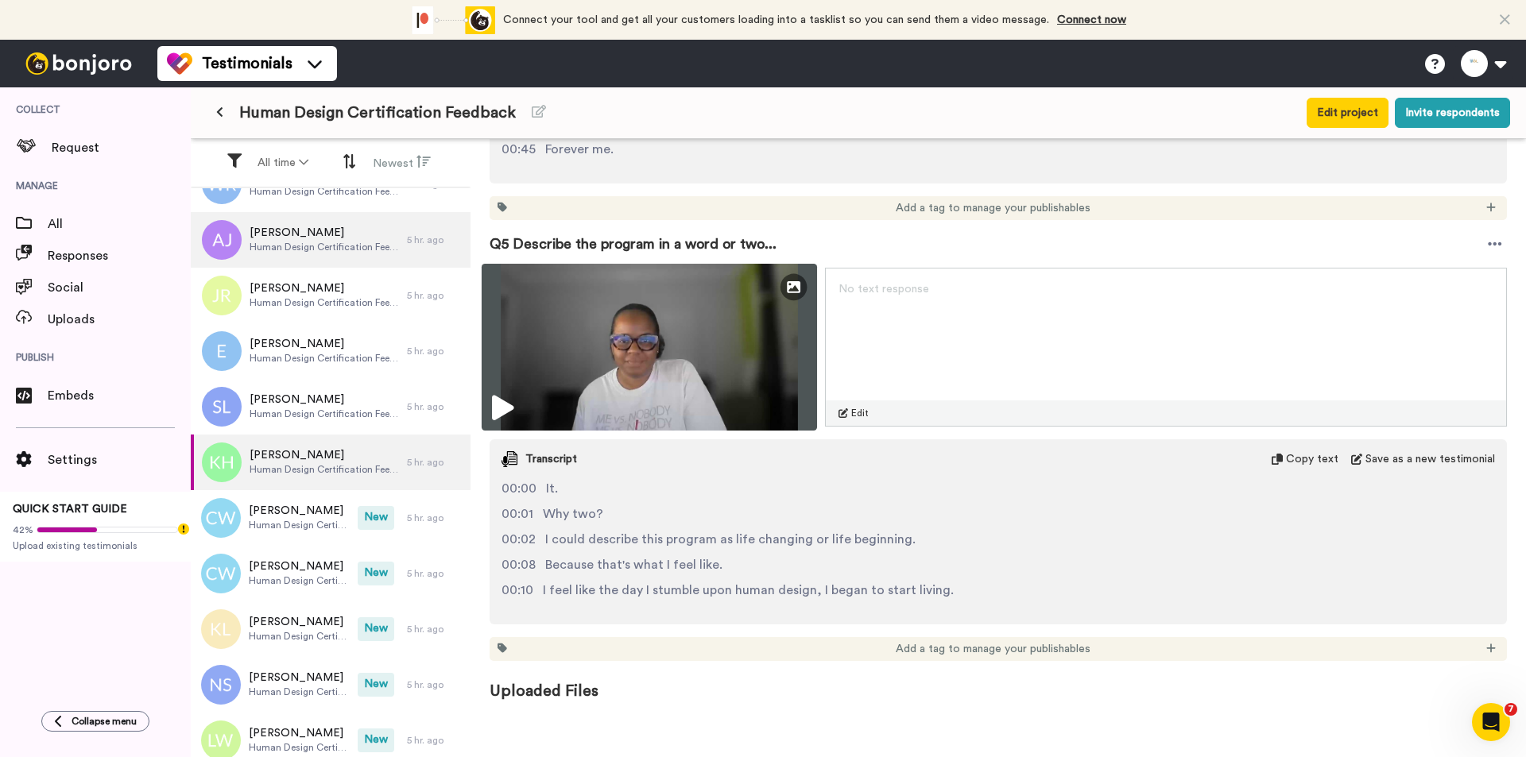
click at [710, 349] on img at bounding box center [648, 347] width 335 height 167
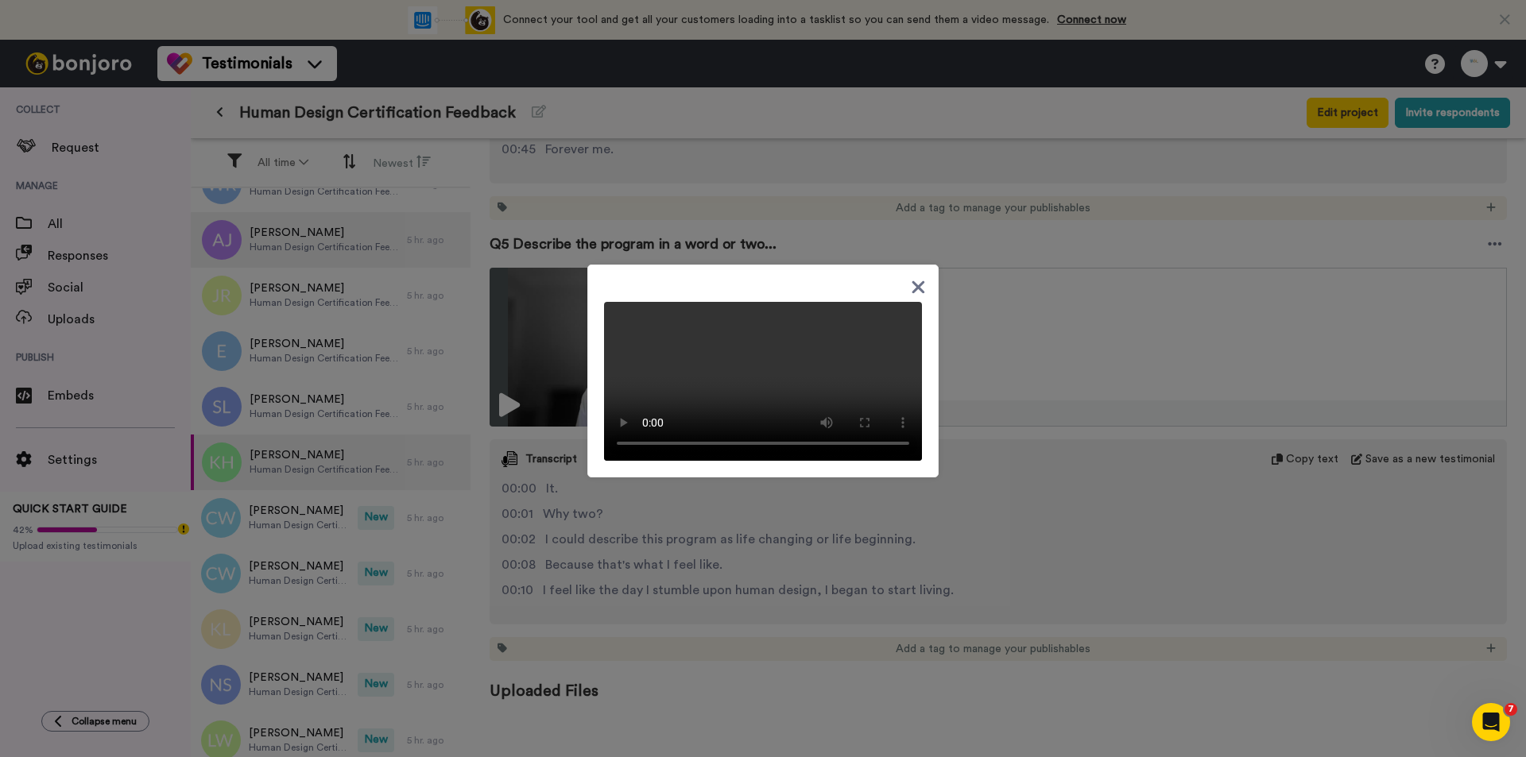
click at [830, 365] on video at bounding box center [763, 381] width 318 height 159
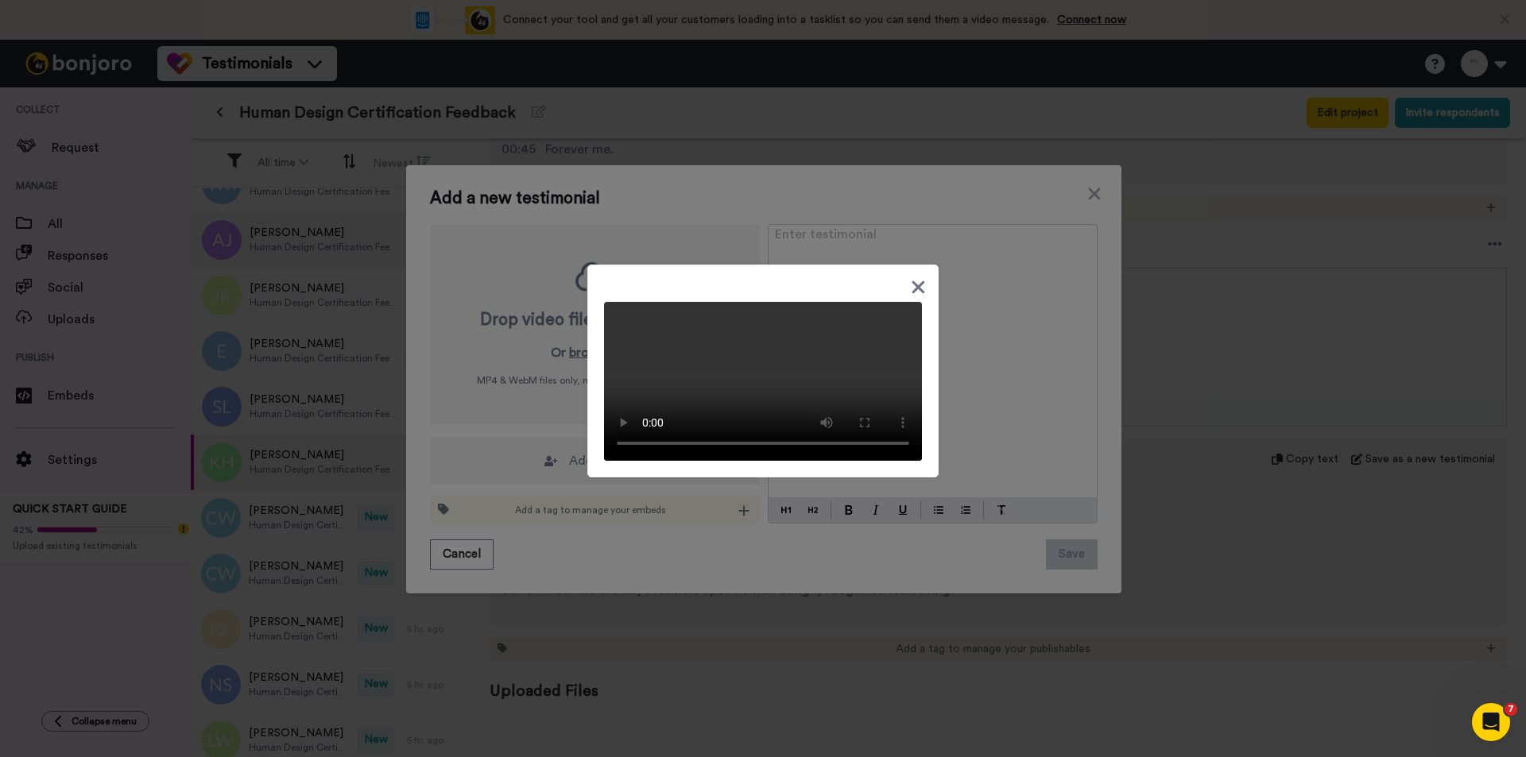
drag, startPoint x: 925, startPoint y: 271, endPoint x: 918, endPoint y: 266, distance: 8.6
click at [918, 267] on div at bounding box center [762, 371] width 351 height 213
click at [915, 277] on icon at bounding box center [918, 287] width 15 height 20
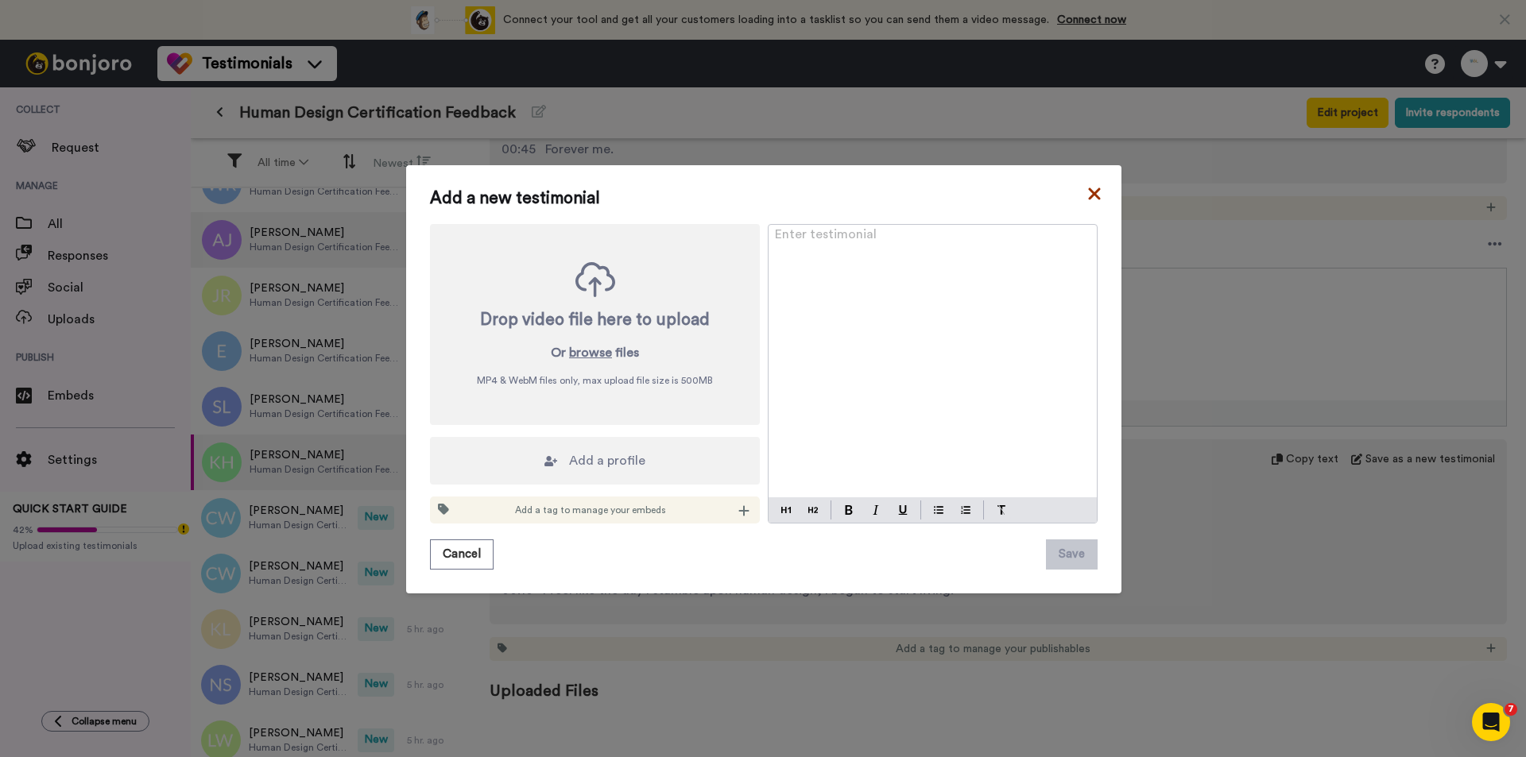
click at [1089, 188] on icon at bounding box center [1094, 193] width 16 height 19
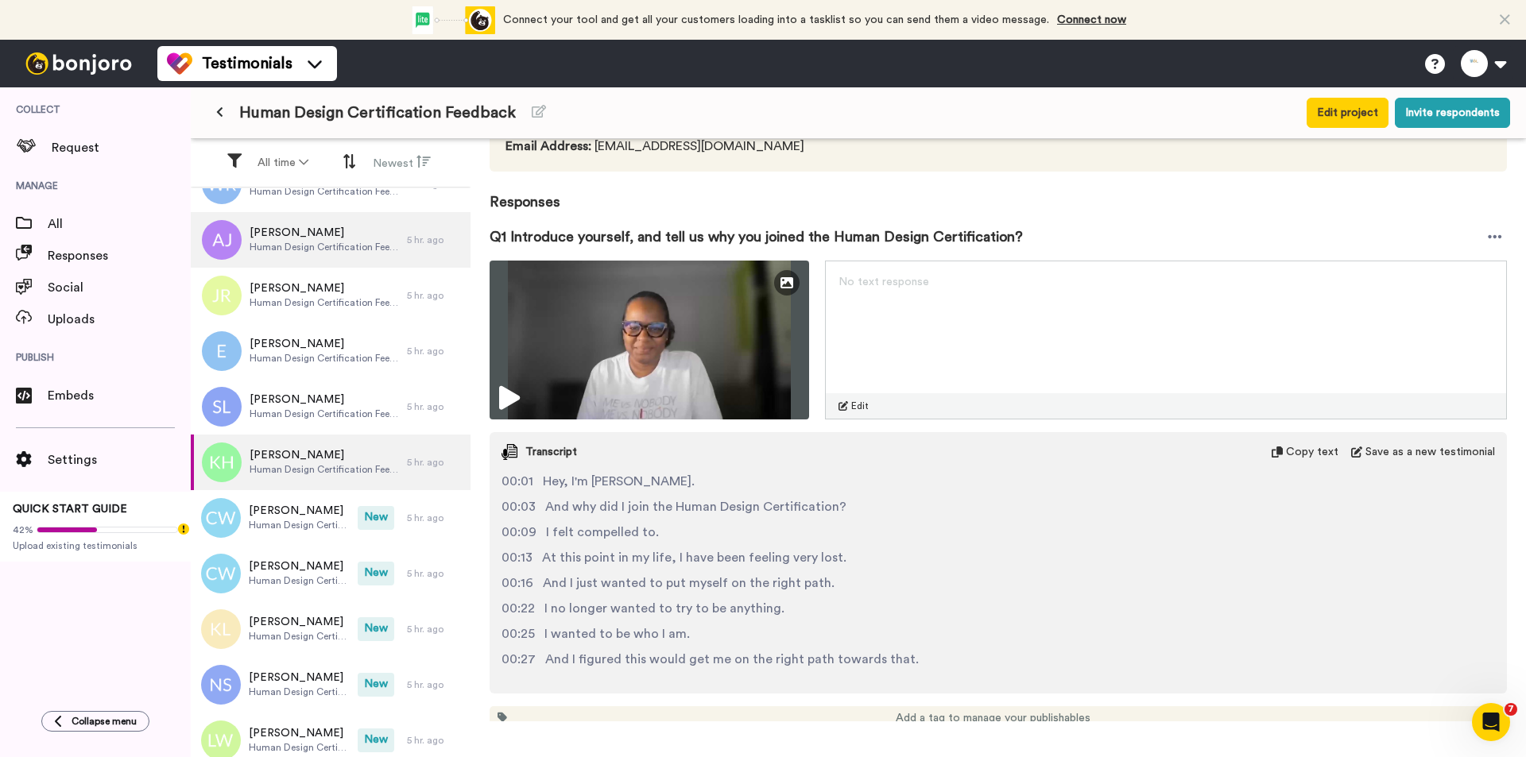
scroll to position [0, 0]
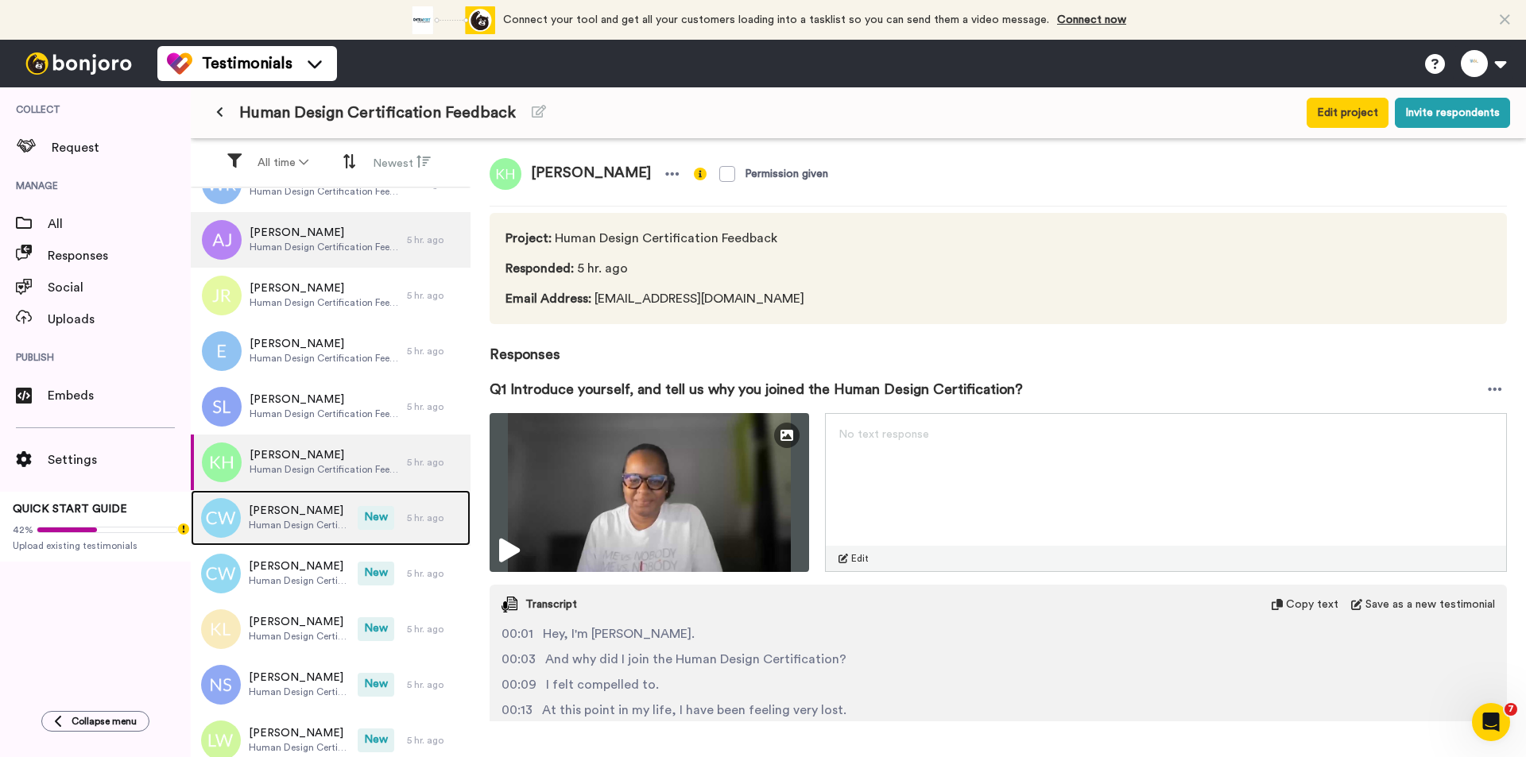
click at [282, 517] on span "[PERSON_NAME]" at bounding box center [299, 511] width 101 height 16
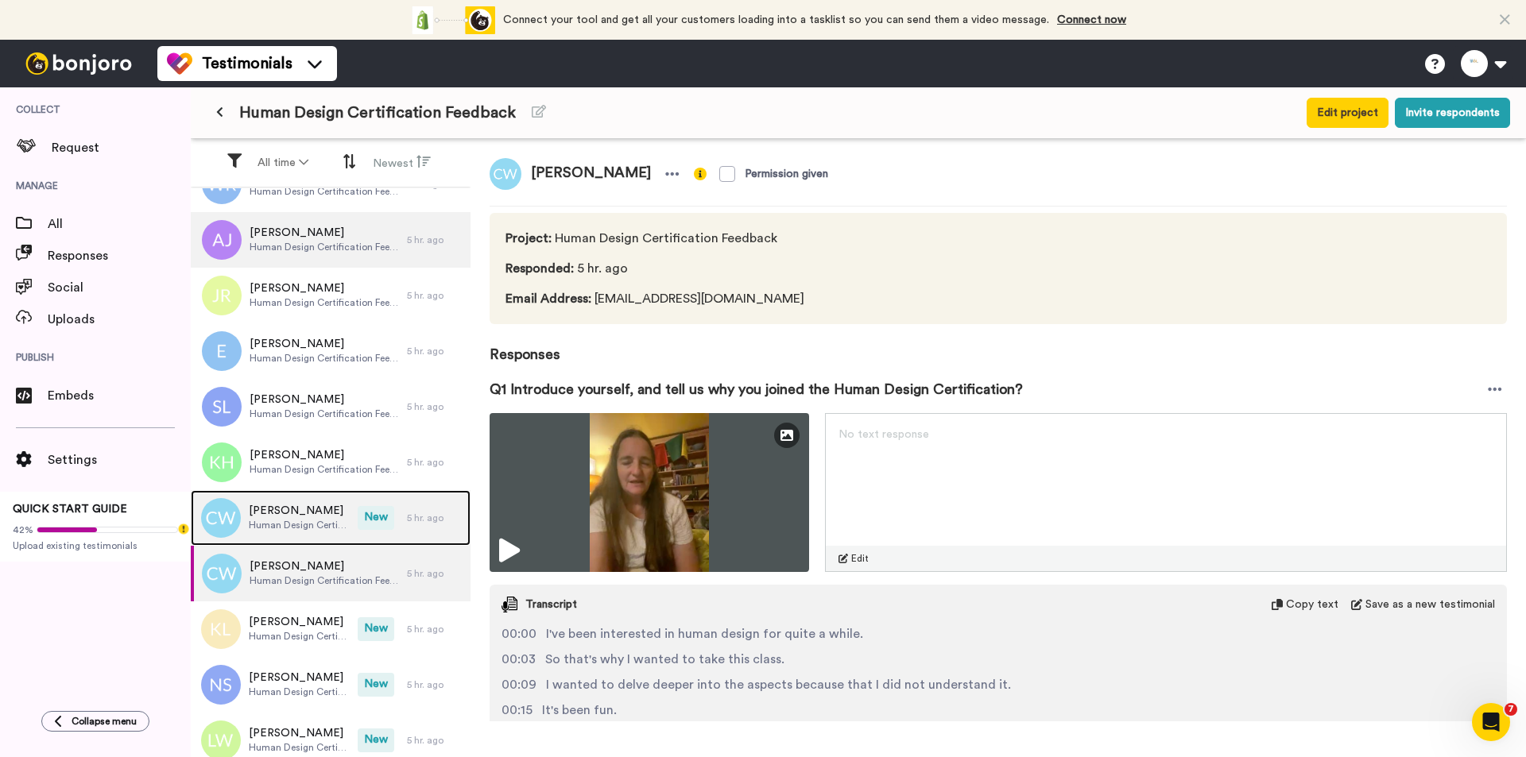
click at [358, 511] on span "New" at bounding box center [376, 518] width 37 height 24
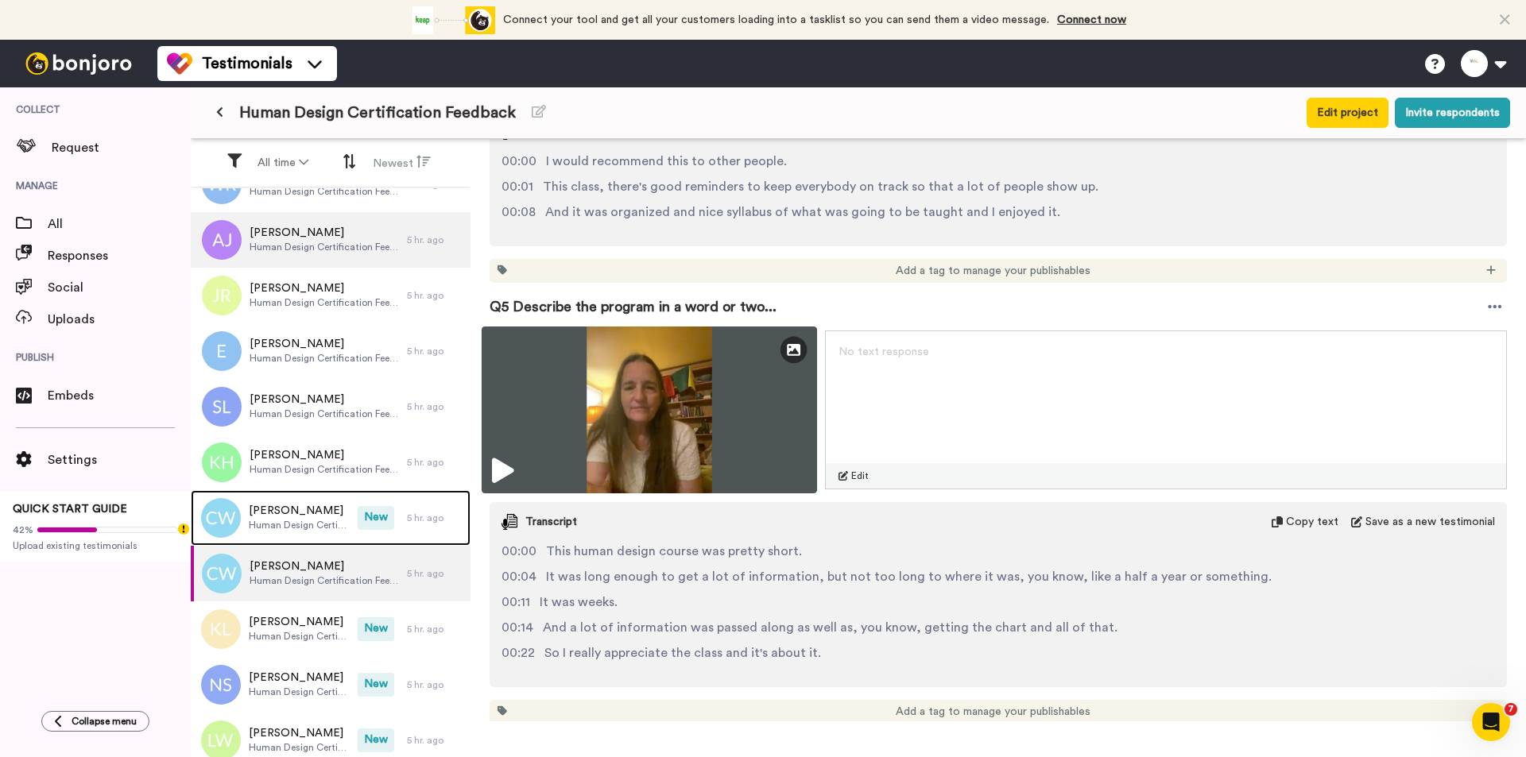
scroll to position [1748, 0]
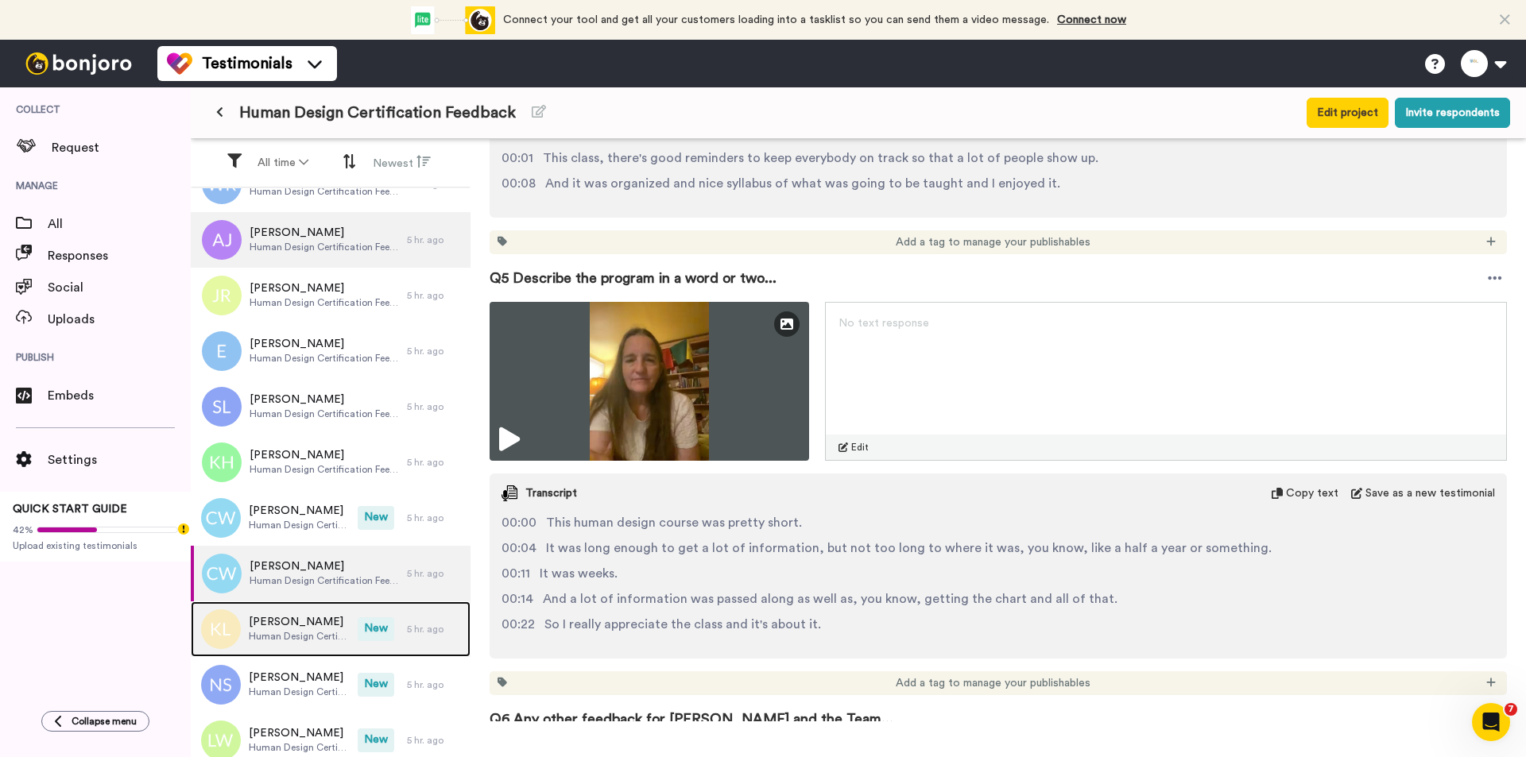
click at [284, 620] on span "[PERSON_NAME]" at bounding box center [299, 622] width 101 height 16
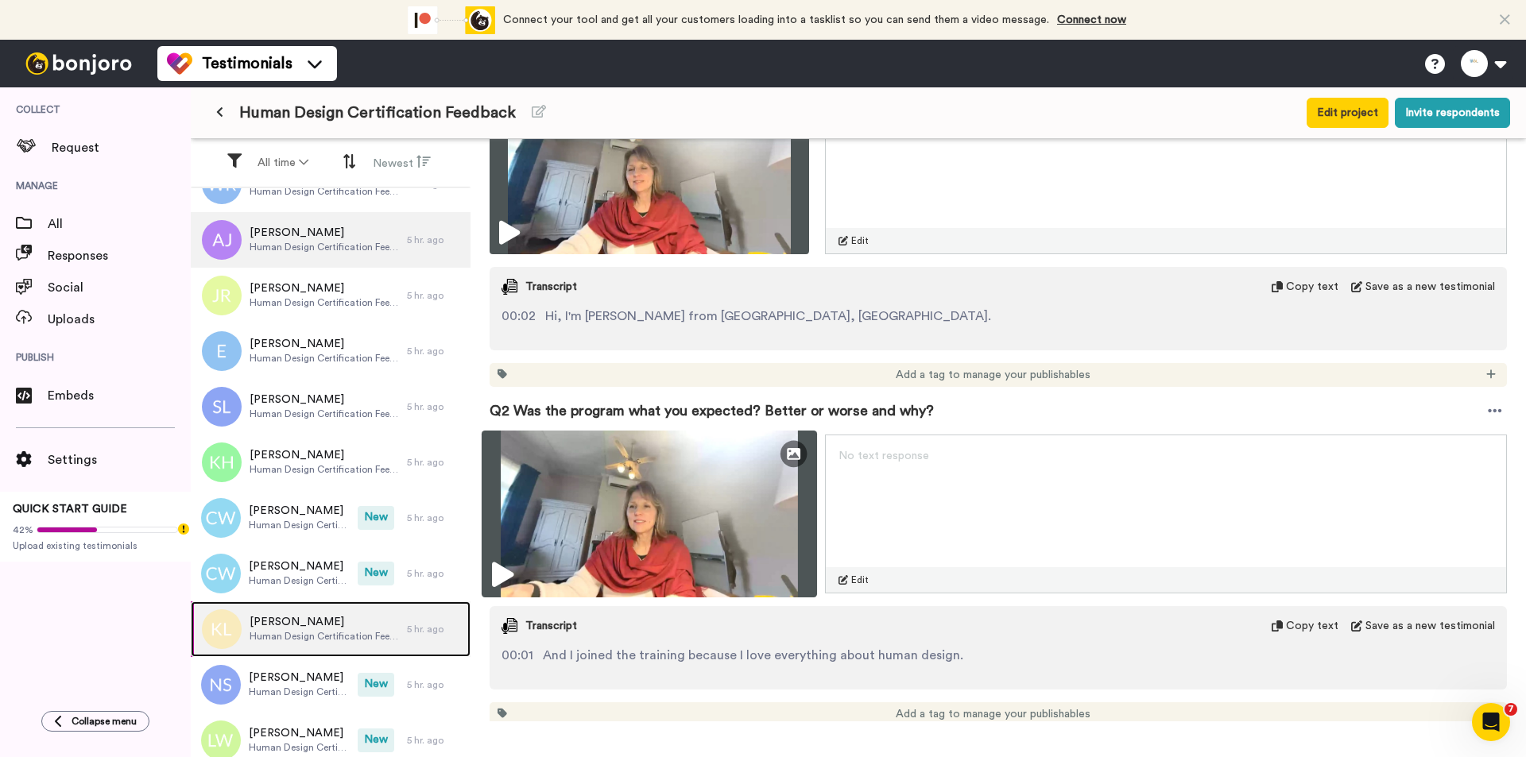
scroll to position [383, 0]
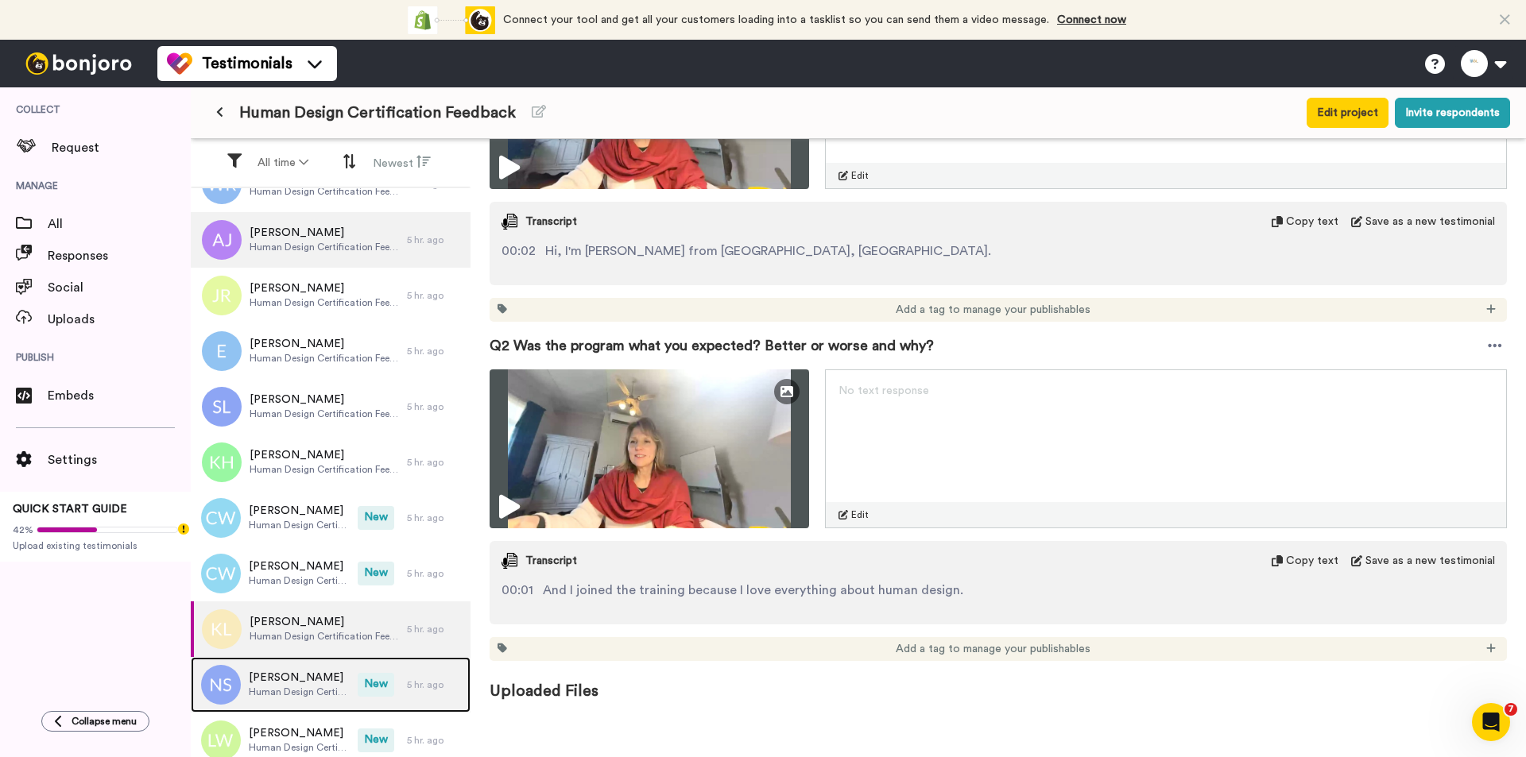
click at [303, 679] on span "[PERSON_NAME]" at bounding box center [299, 678] width 101 height 16
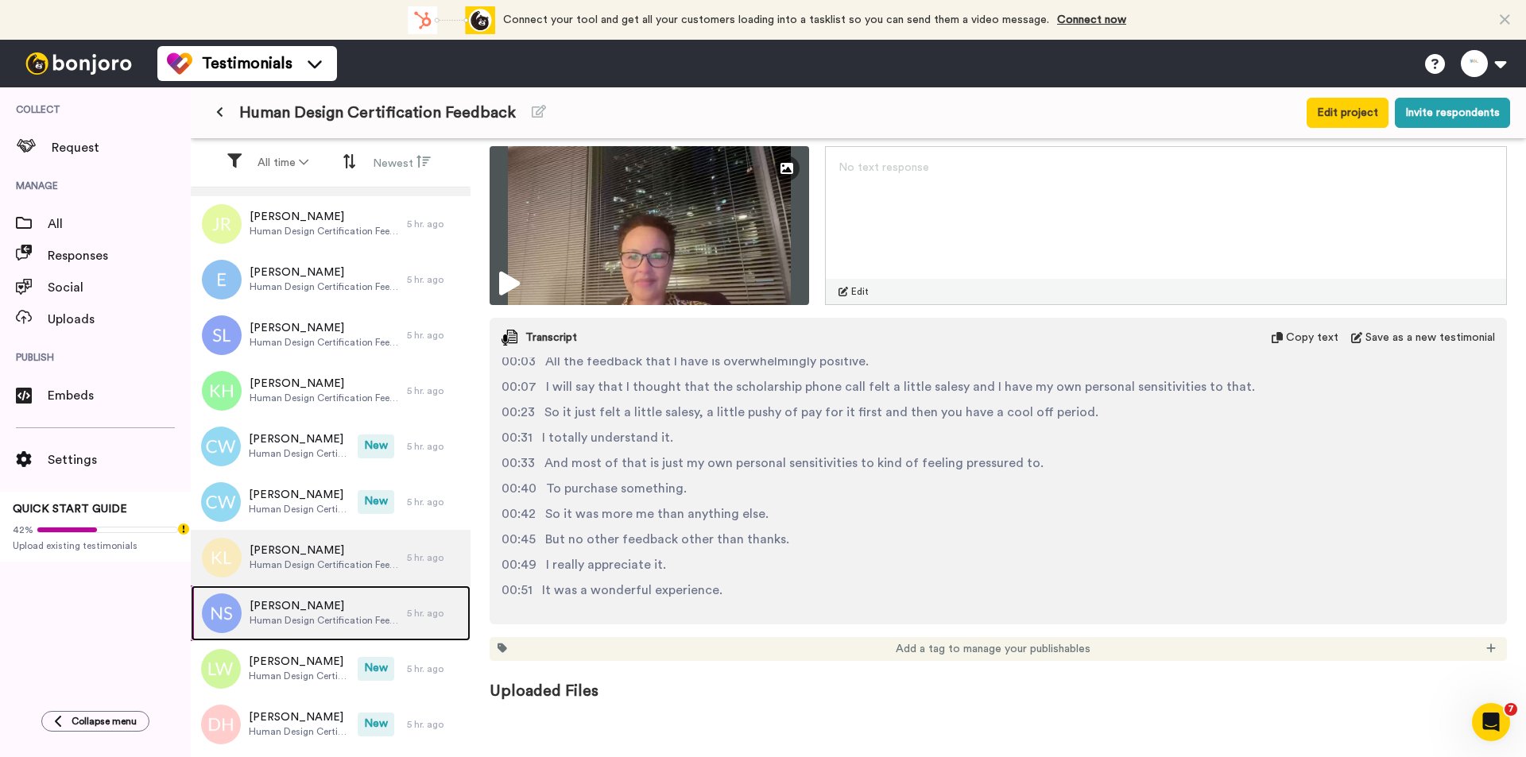
scroll to position [3274, 0]
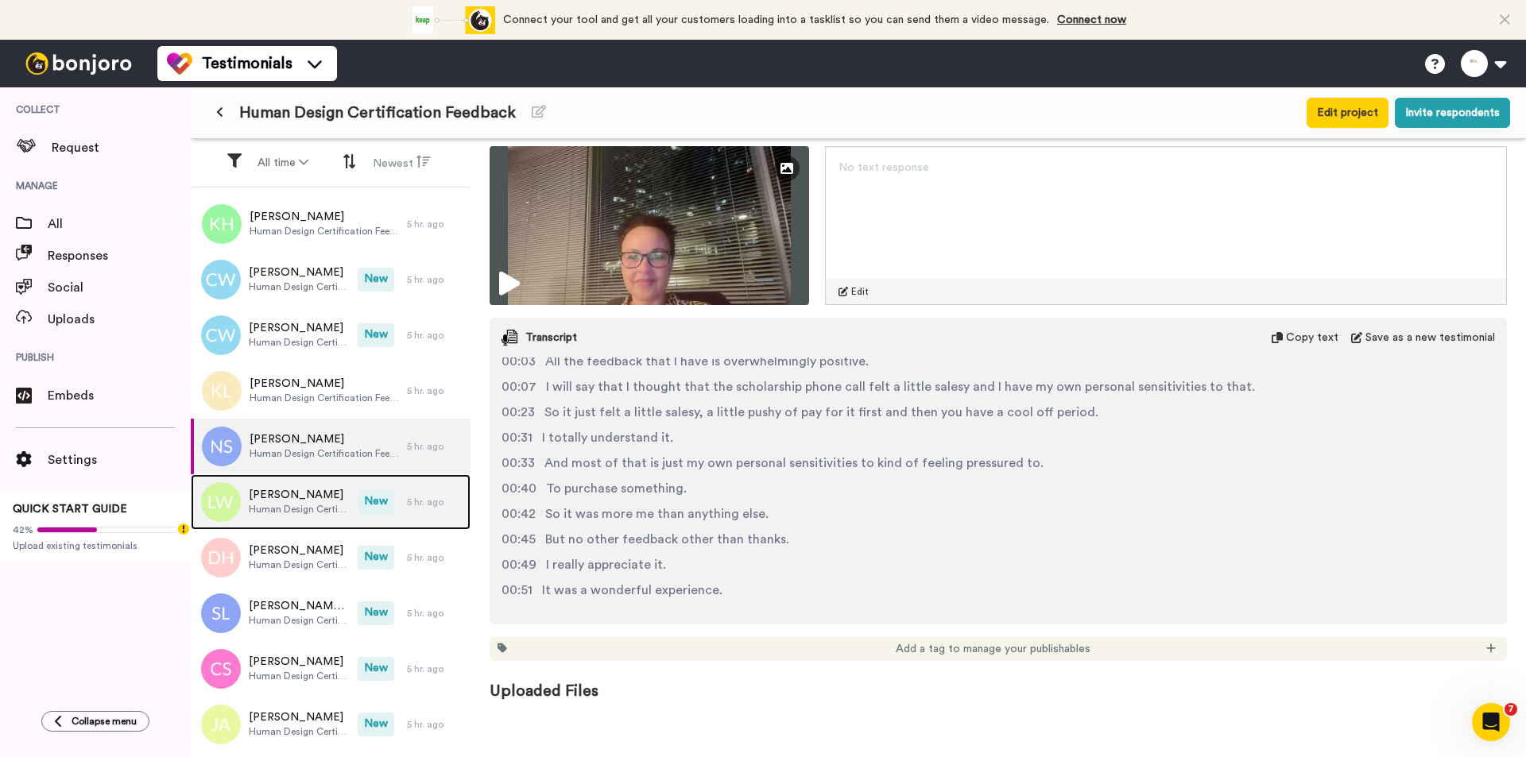
click at [295, 502] on span "[PERSON_NAME]" at bounding box center [299, 495] width 101 height 16
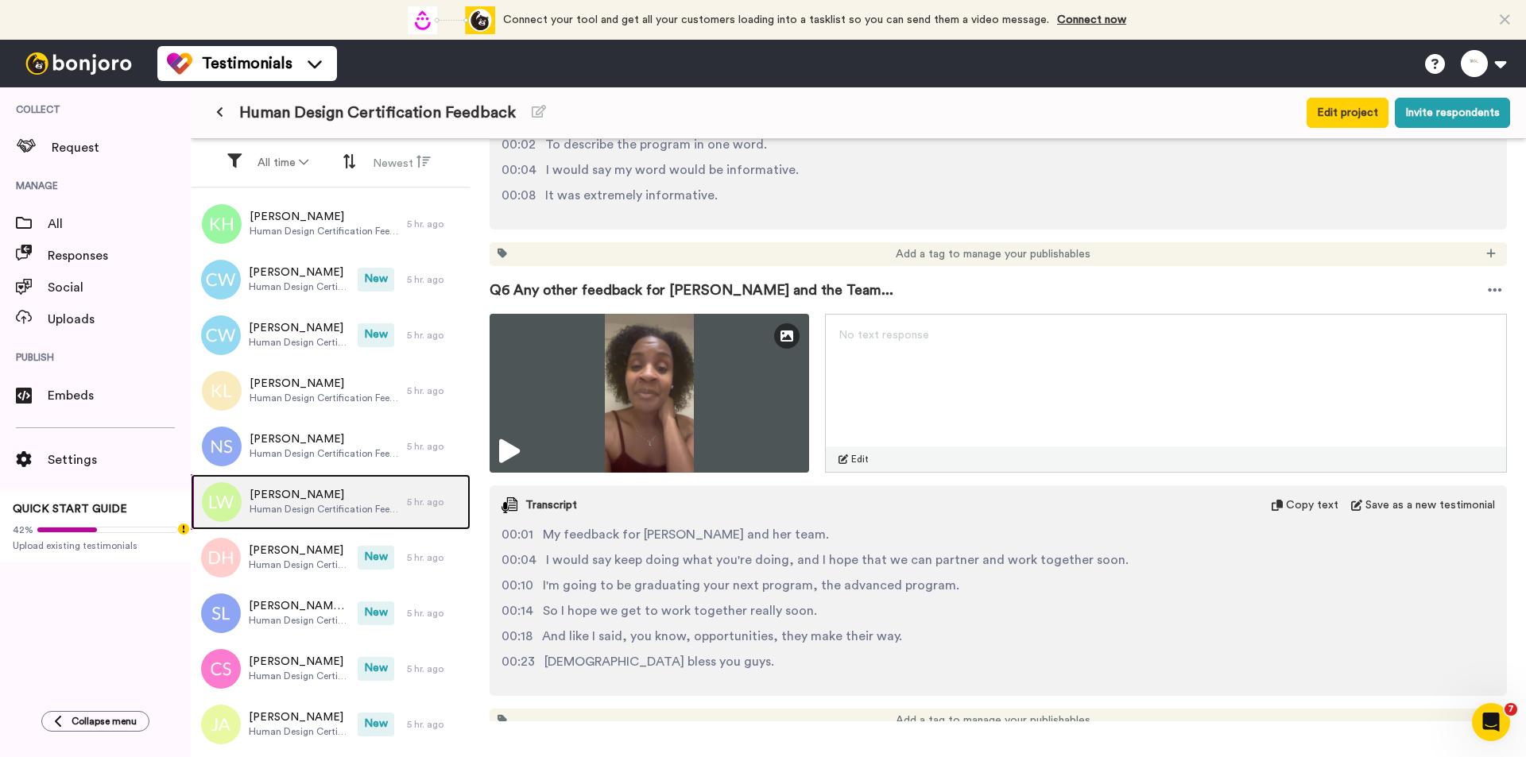
scroll to position [2134, 0]
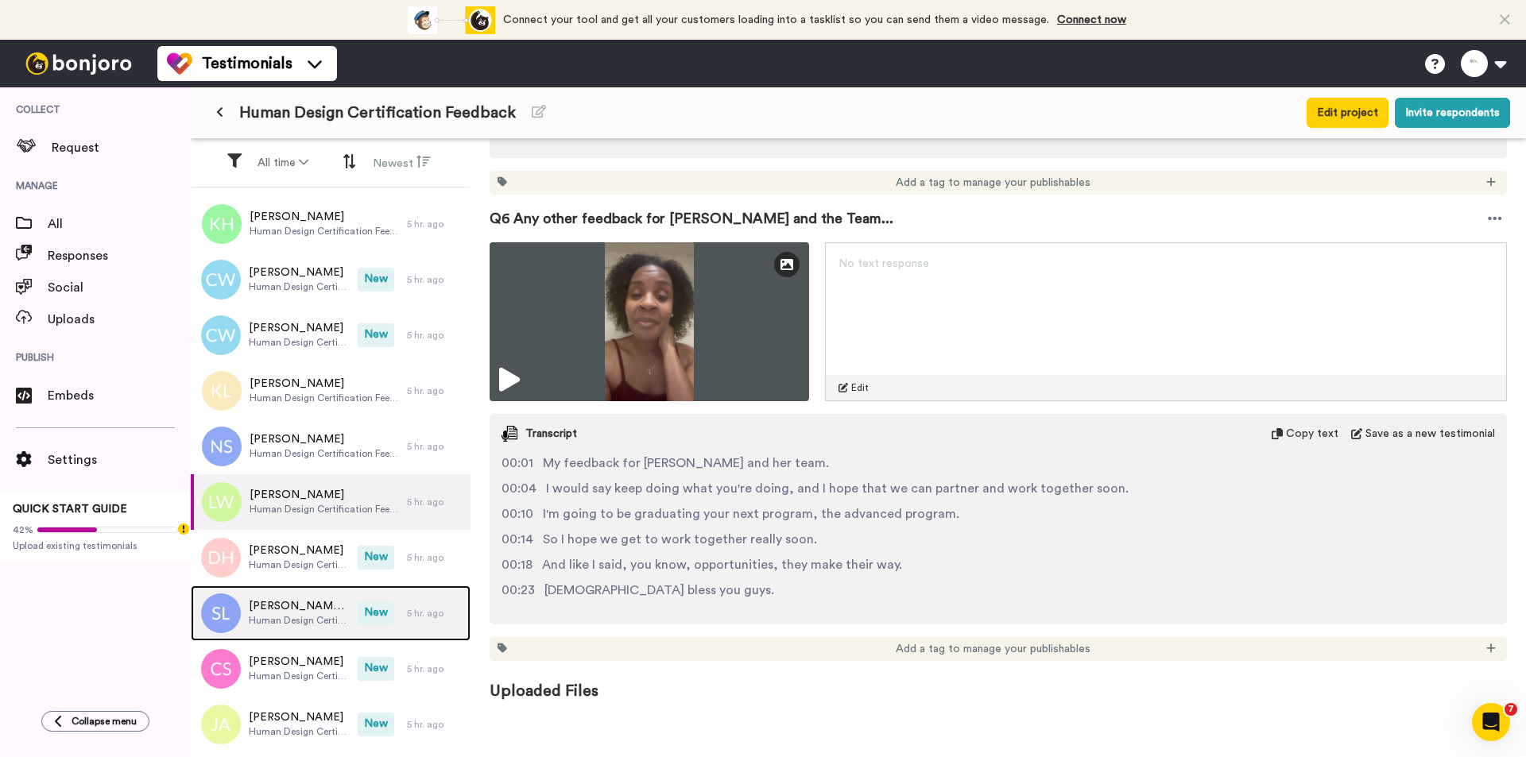
click at [343, 622] on div "[PERSON_NAME] membe Human Design Certification Feedback" at bounding box center [274, 614] width 167 height 56
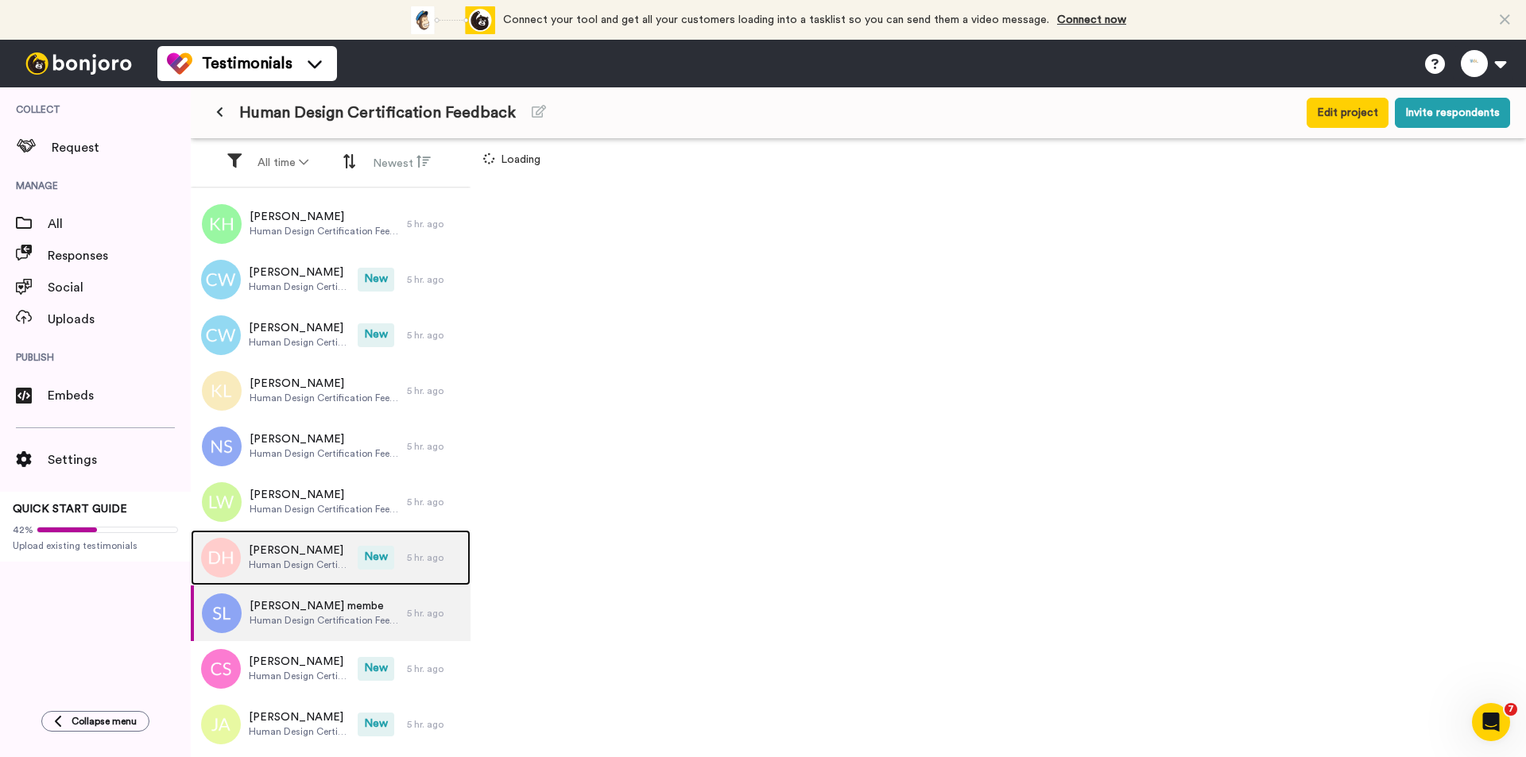
click at [311, 560] on span "Human Design Certification Feedback" at bounding box center [299, 565] width 101 height 13
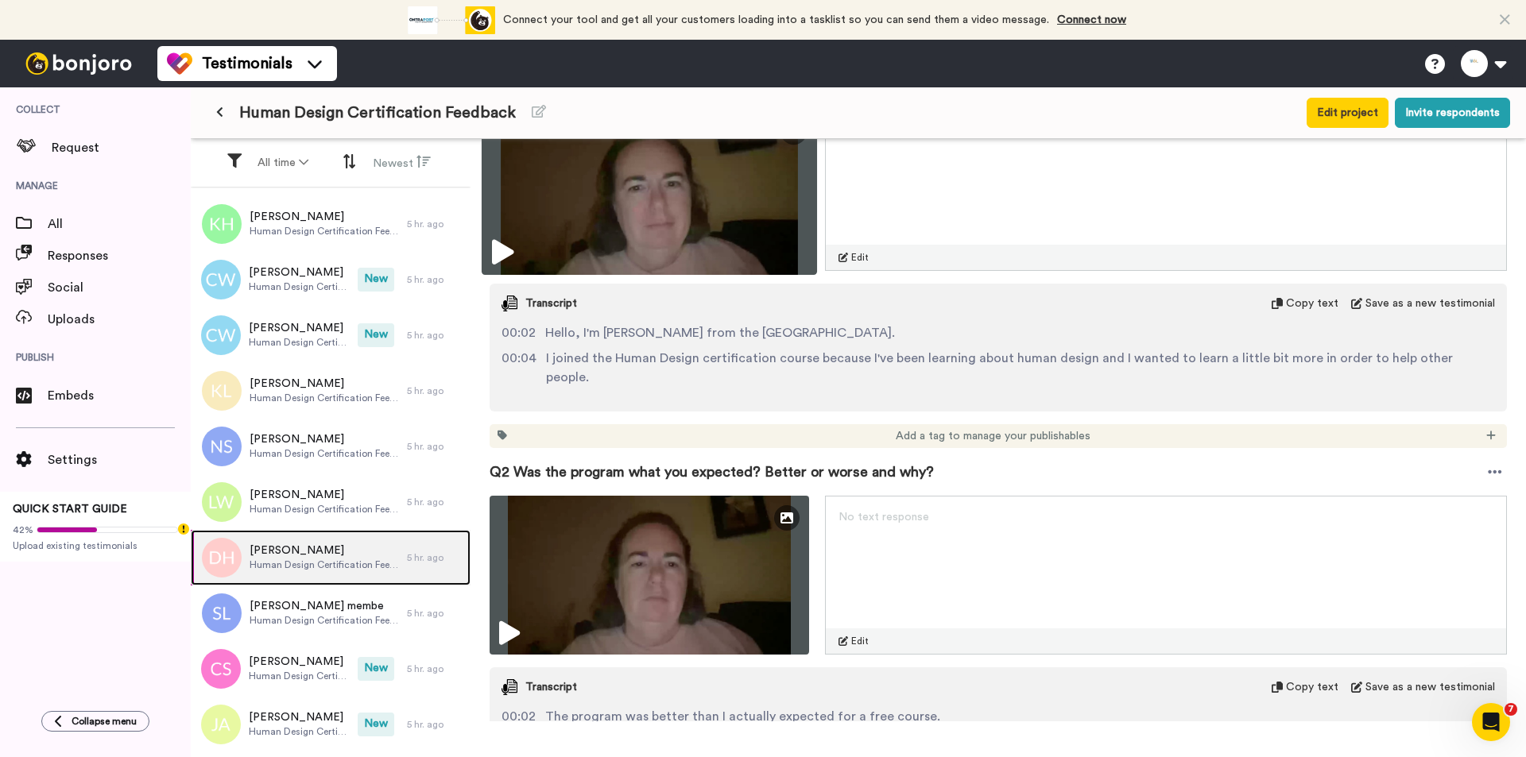
scroll to position [318, 0]
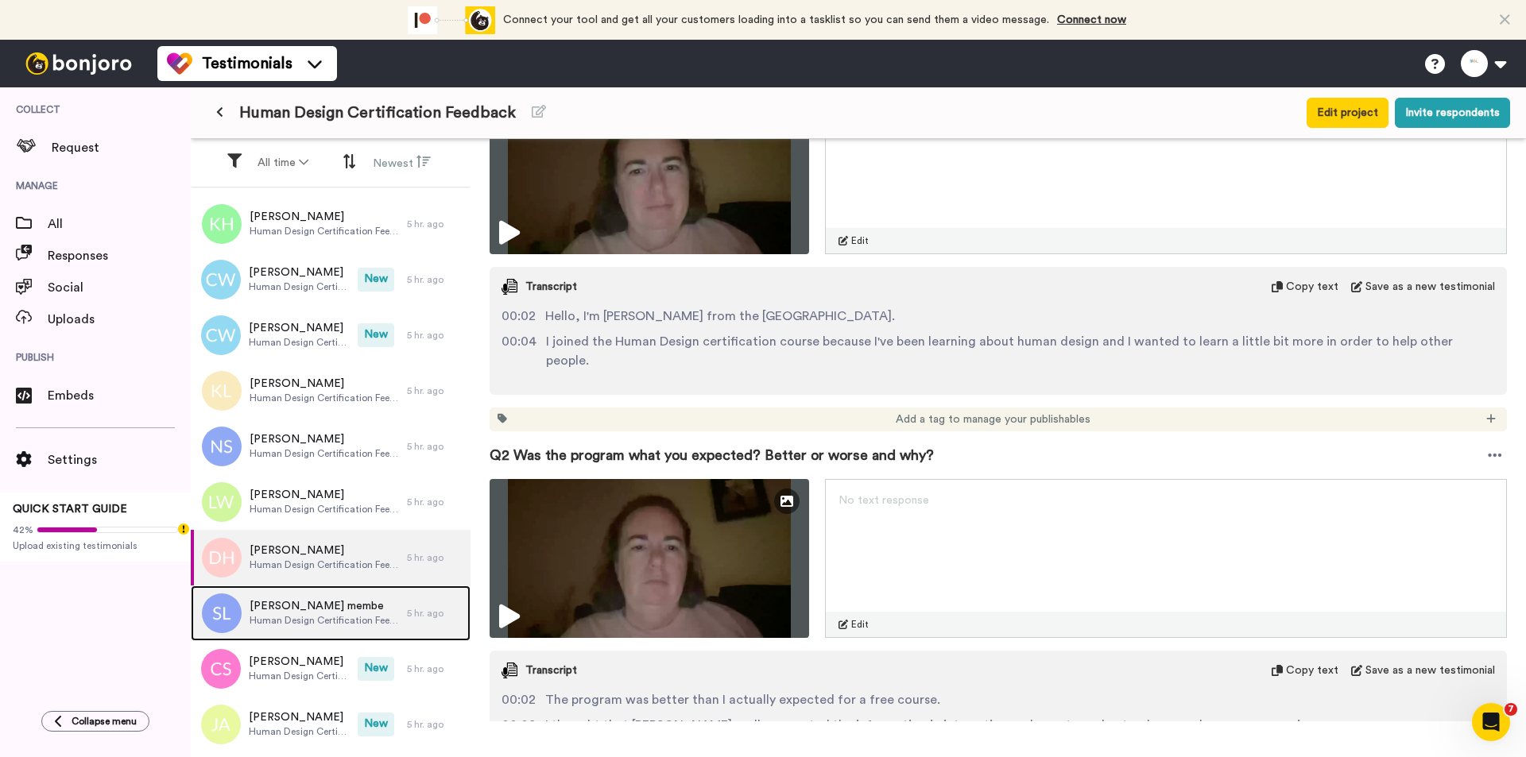
click at [355, 597] on div "[PERSON_NAME] membe Human Design Certification Feedback" at bounding box center [299, 614] width 216 height 56
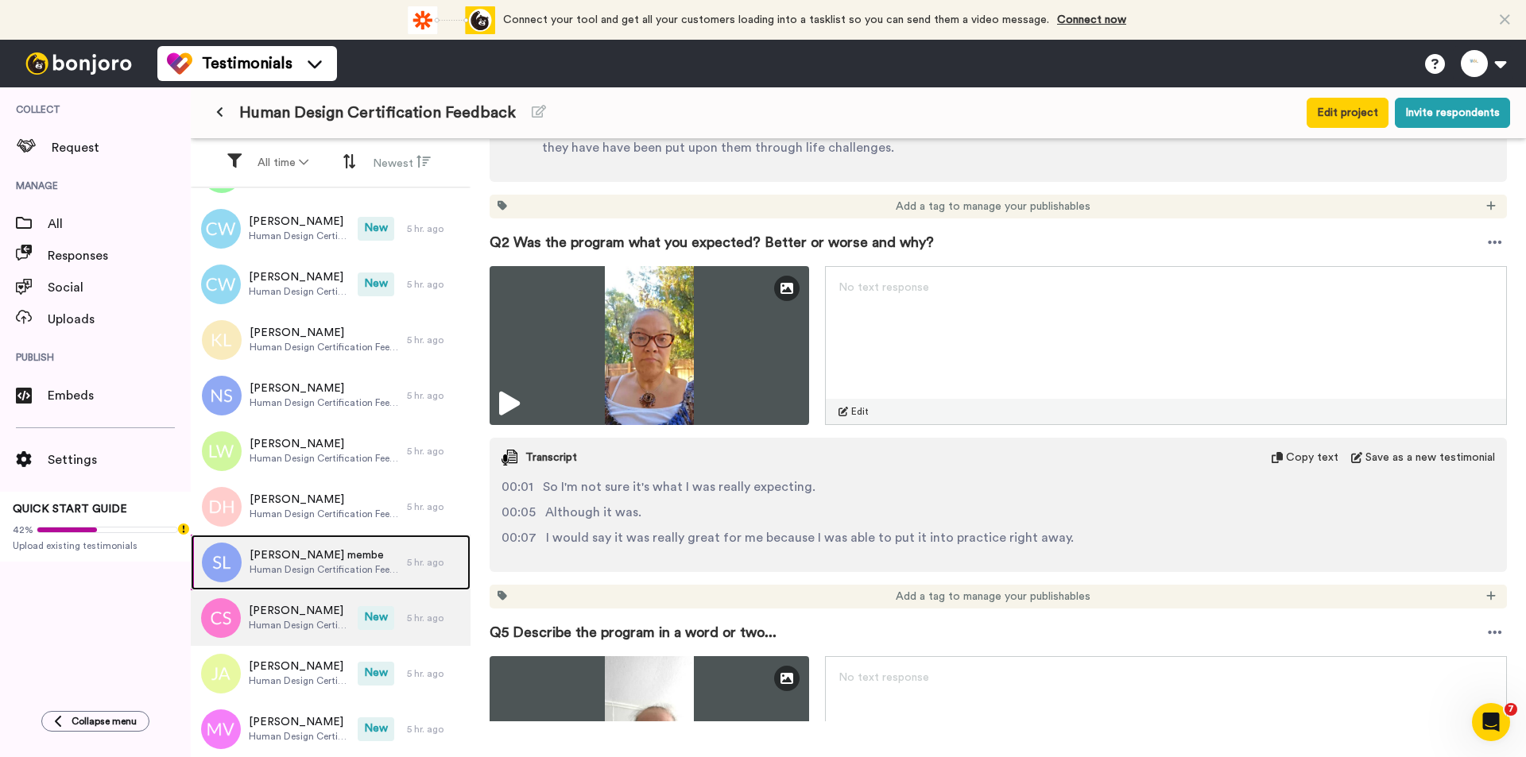
scroll to position [3353, 0]
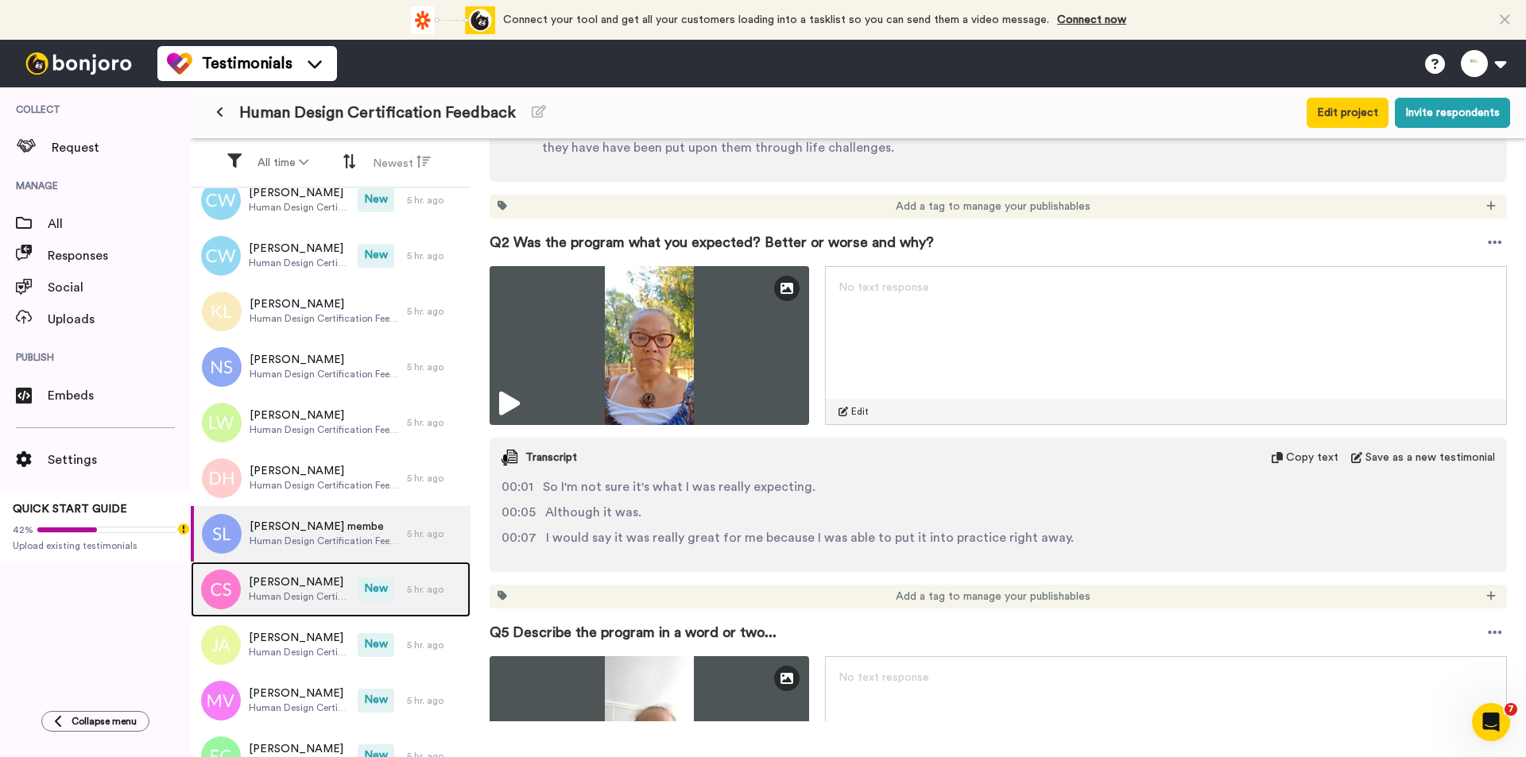
click at [330, 586] on span "[PERSON_NAME]" at bounding box center [299, 582] width 101 height 16
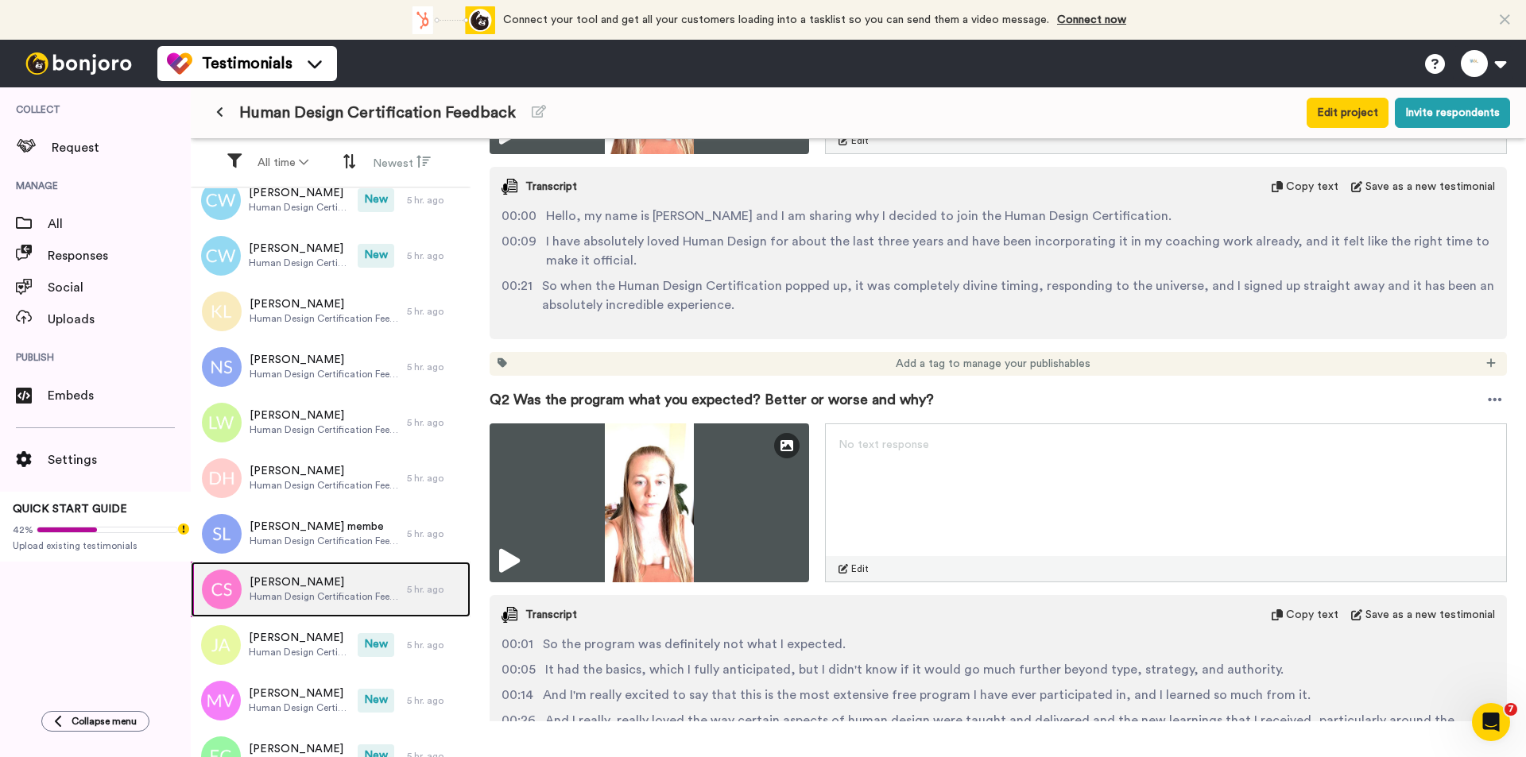
scroll to position [556, 0]
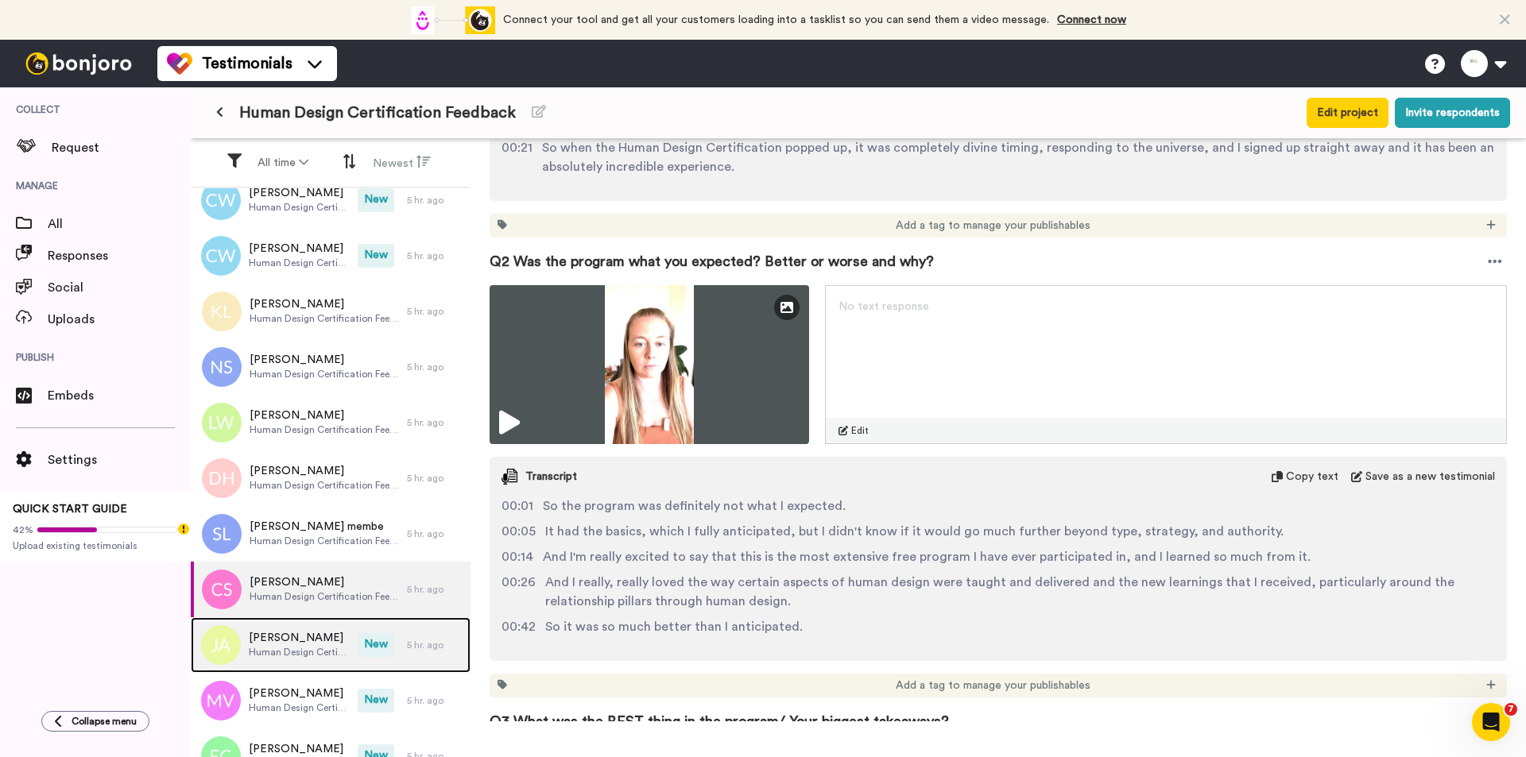
click at [358, 643] on span "New" at bounding box center [376, 645] width 37 height 24
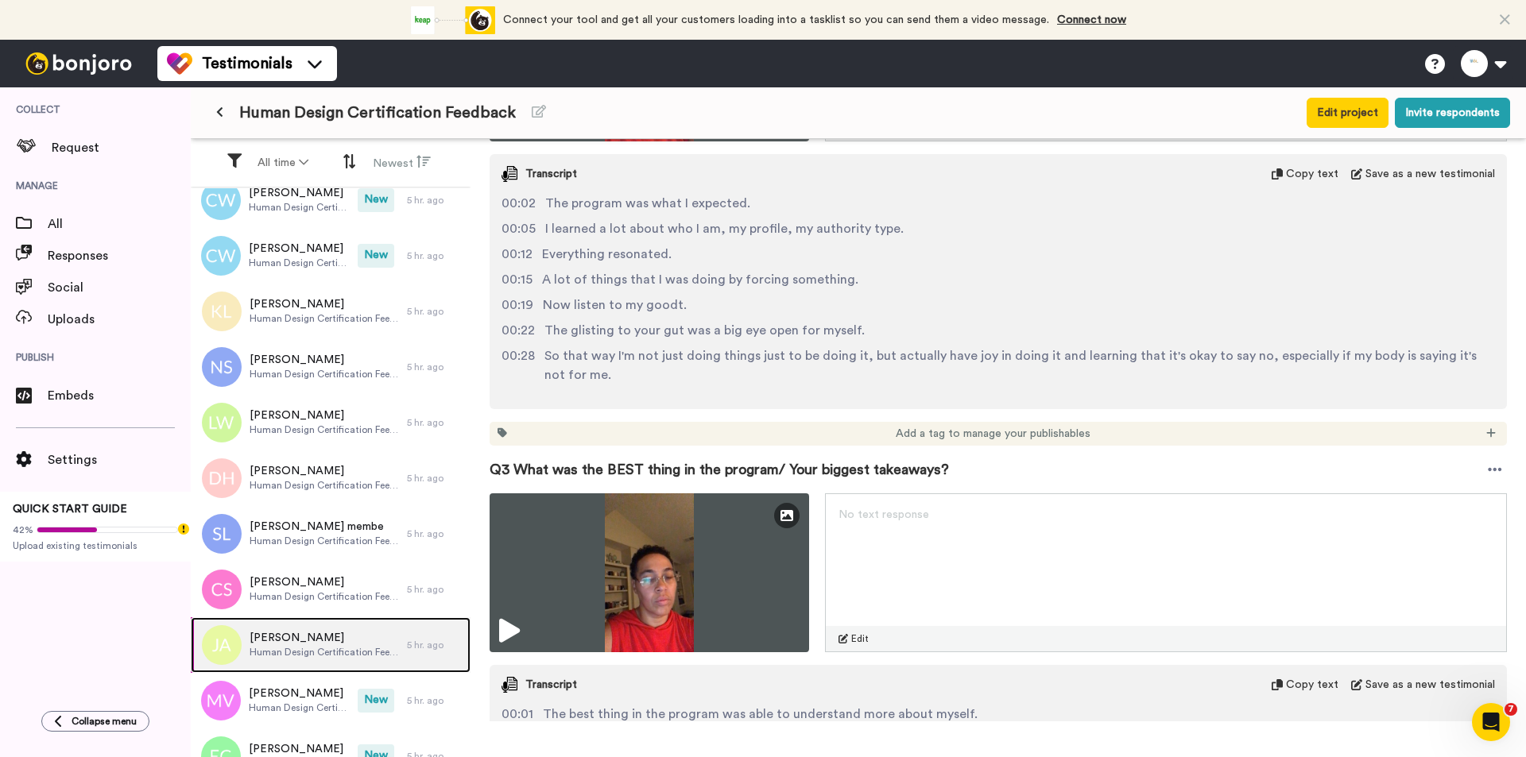
scroll to position [953, 0]
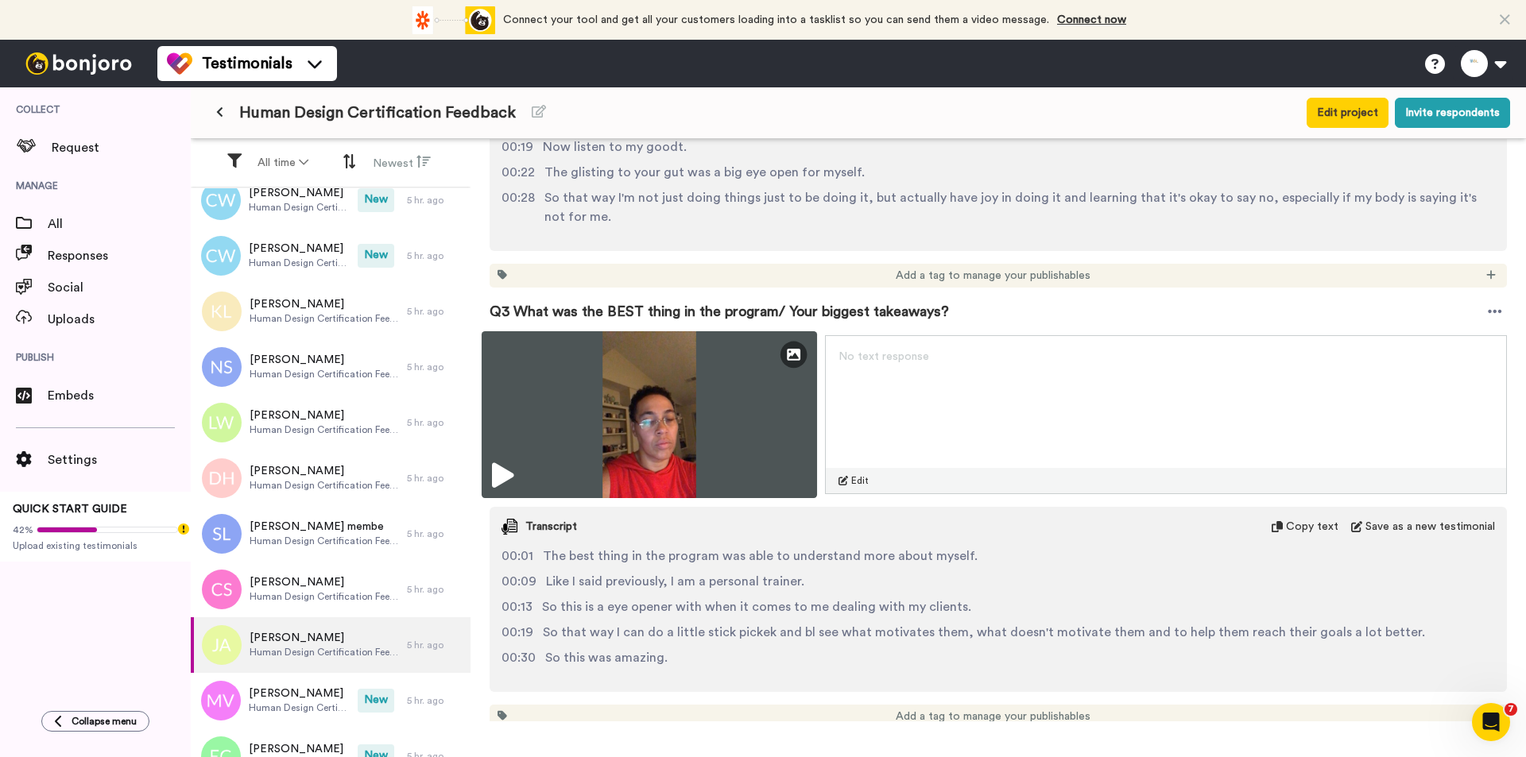
click at [725, 385] on img at bounding box center [648, 414] width 335 height 167
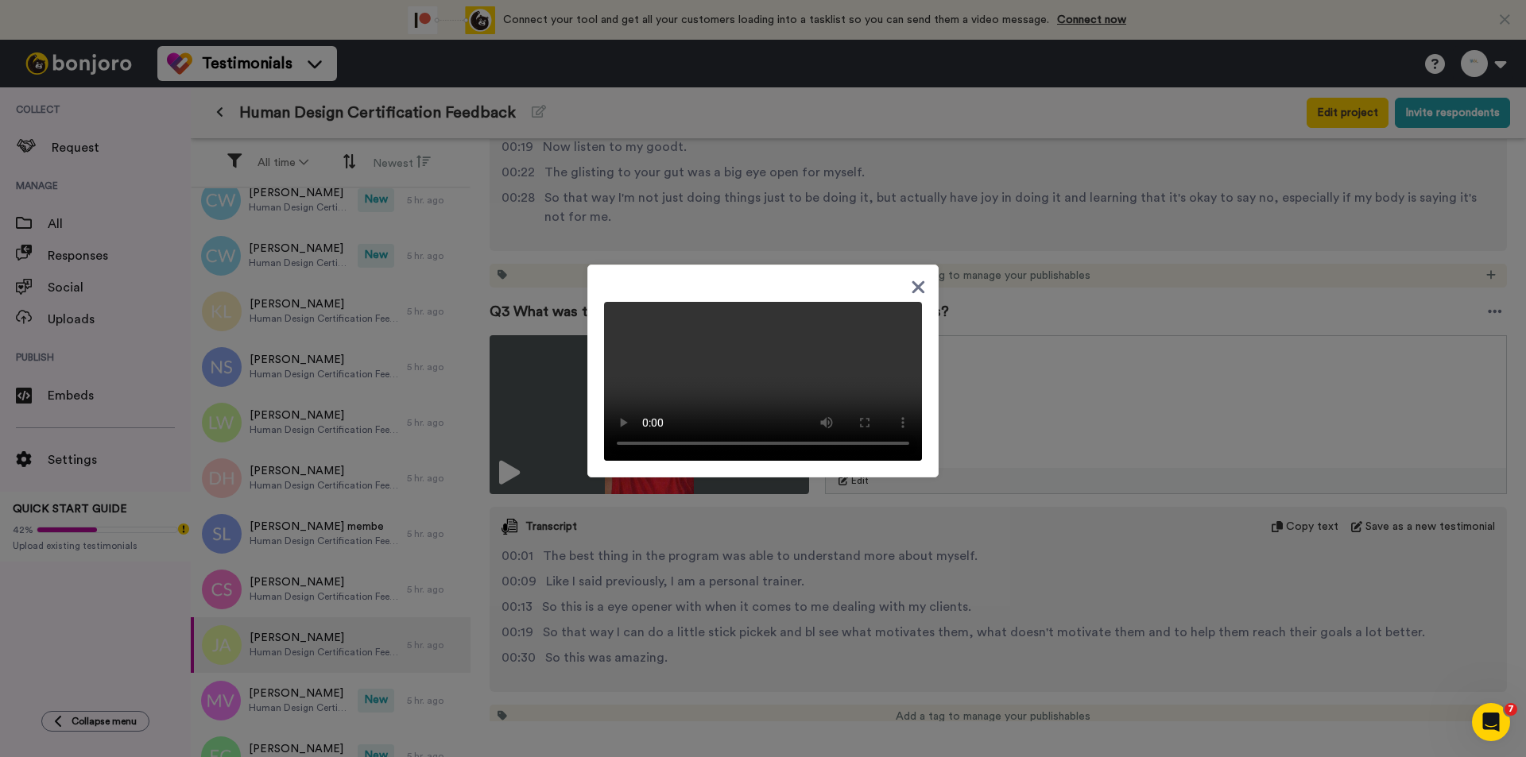
click at [1035, 547] on div at bounding box center [763, 378] width 1526 height 757
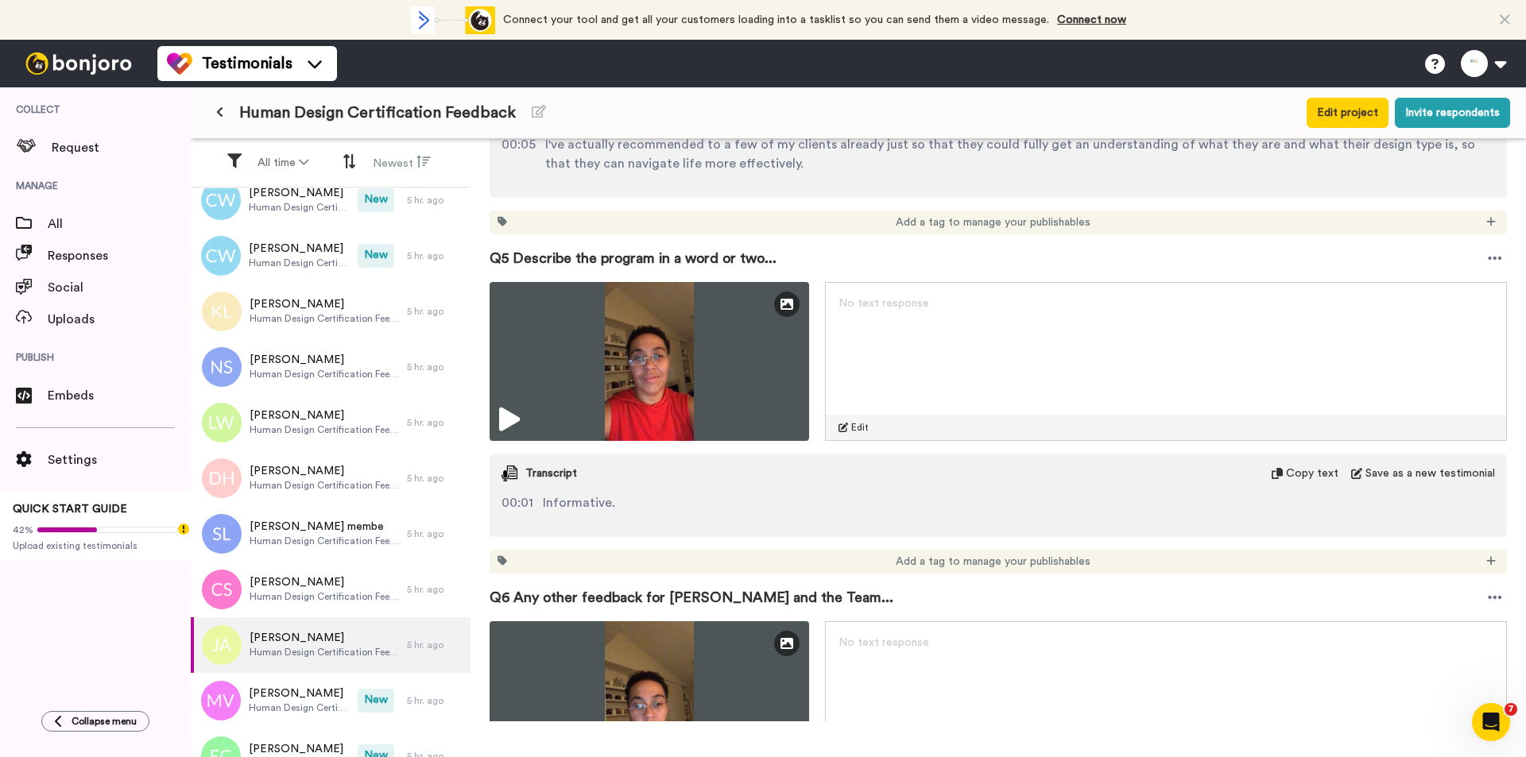
scroll to position [2160, 0]
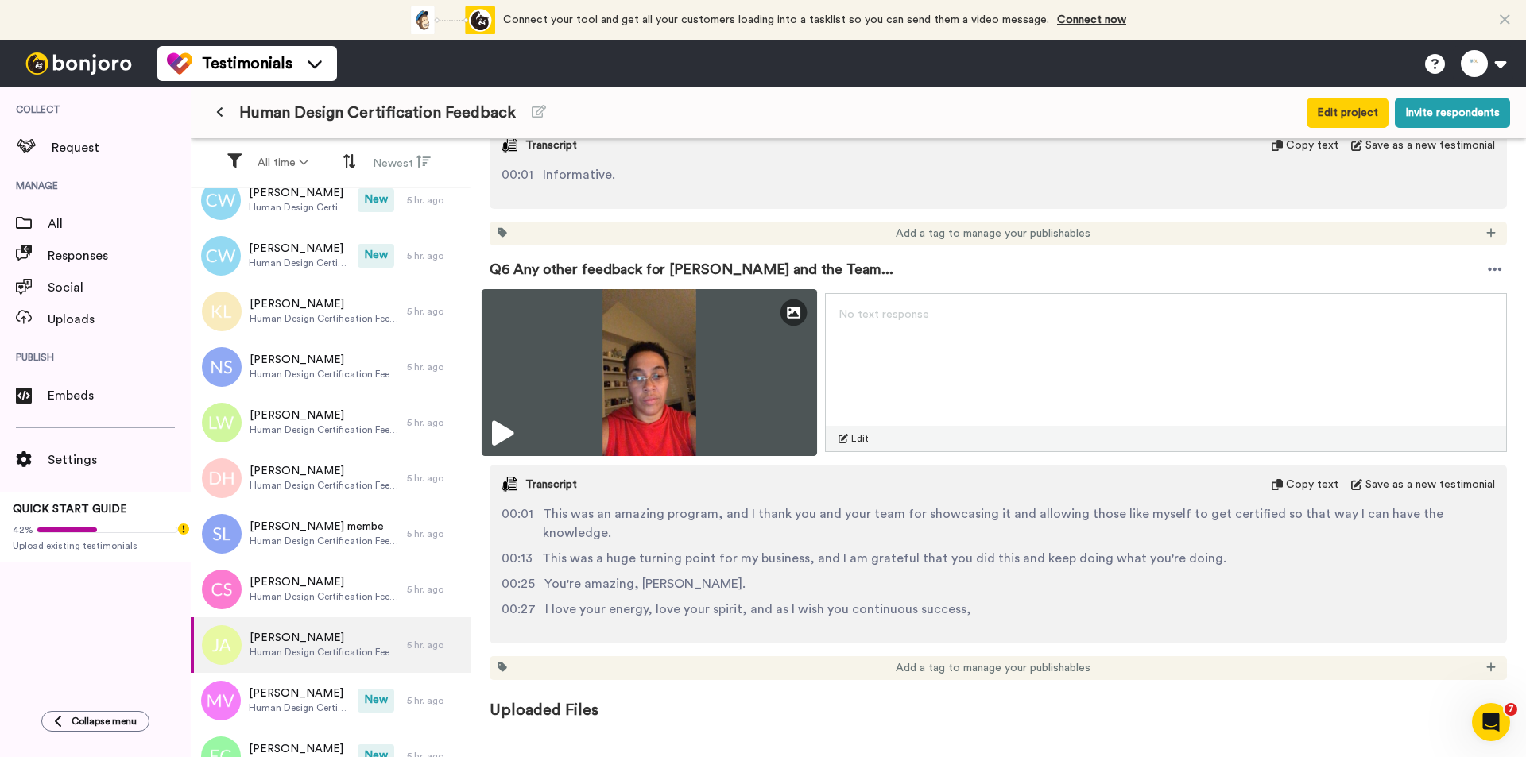
click at [681, 382] on img at bounding box center [648, 372] width 335 height 167
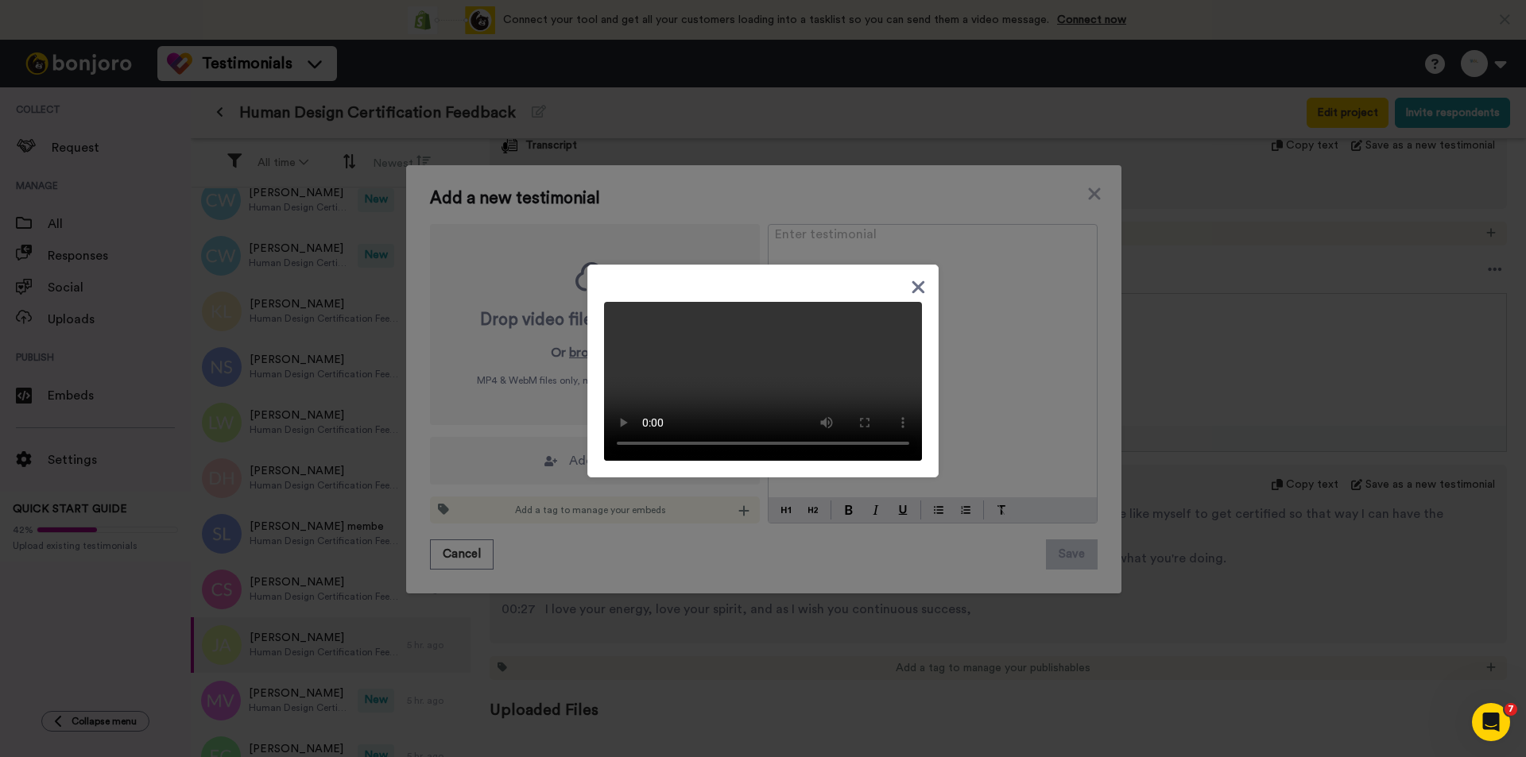
click at [412, 624] on div at bounding box center [763, 378] width 1526 height 757
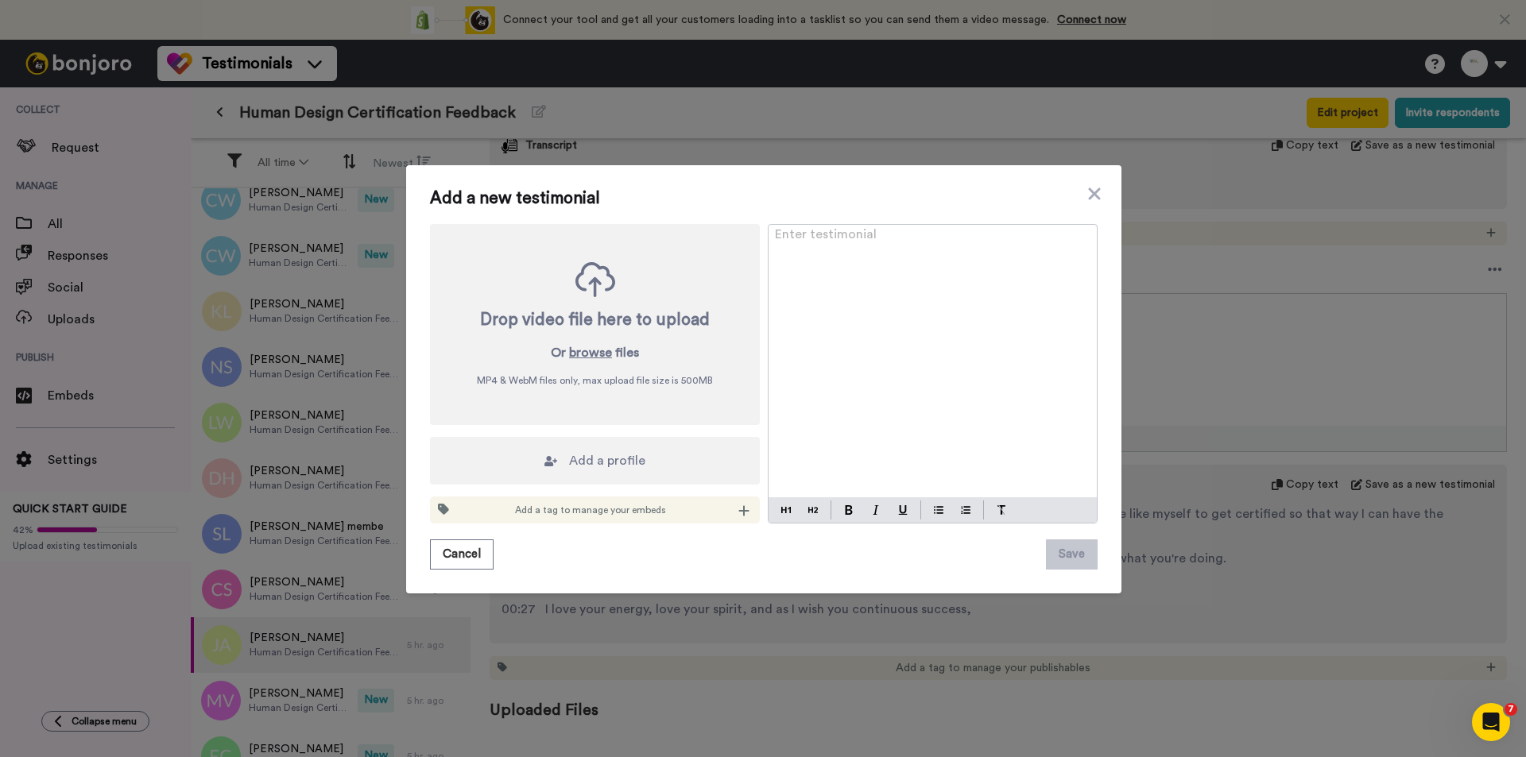
click at [490, 668] on div "Add a new testimonial Drop video file here to upload Or browse files MP4 & WebM…" at bounding box center [763, 378] width 1526 height 757
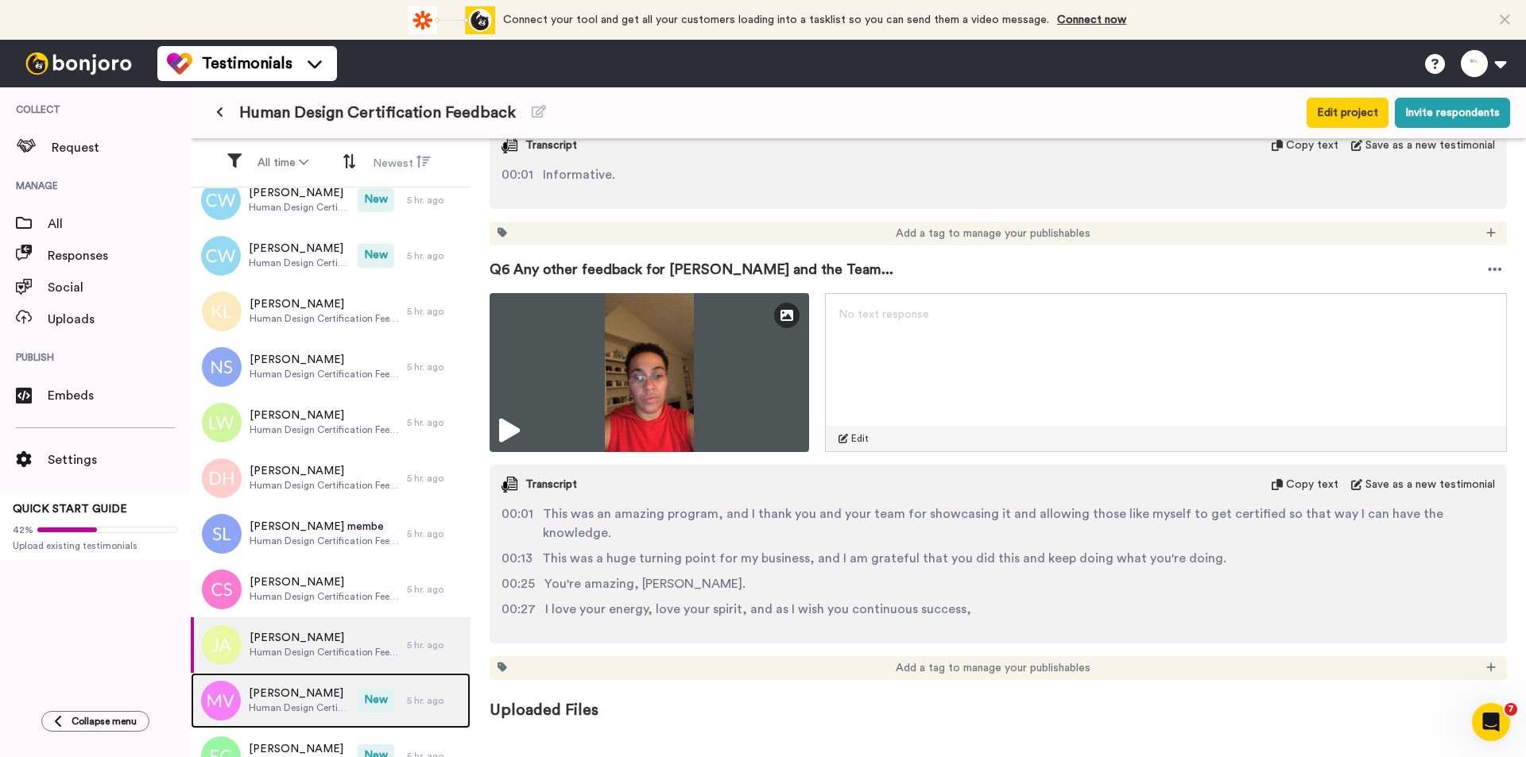
click at [287, 695] on span "[PERSON_NAME]" at bounding box center [299, 694] width 101 height 16
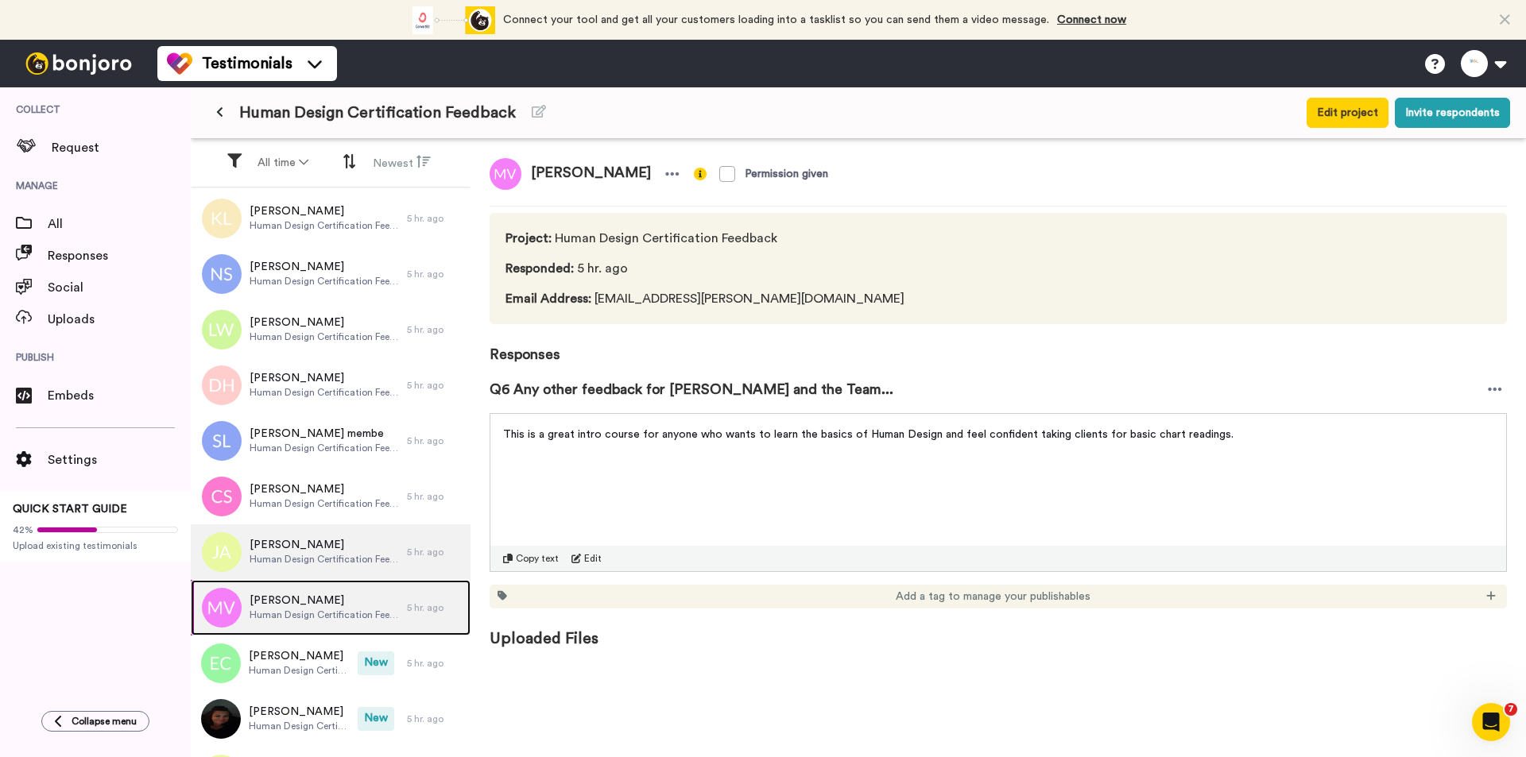
scroll to position [3591, 0]
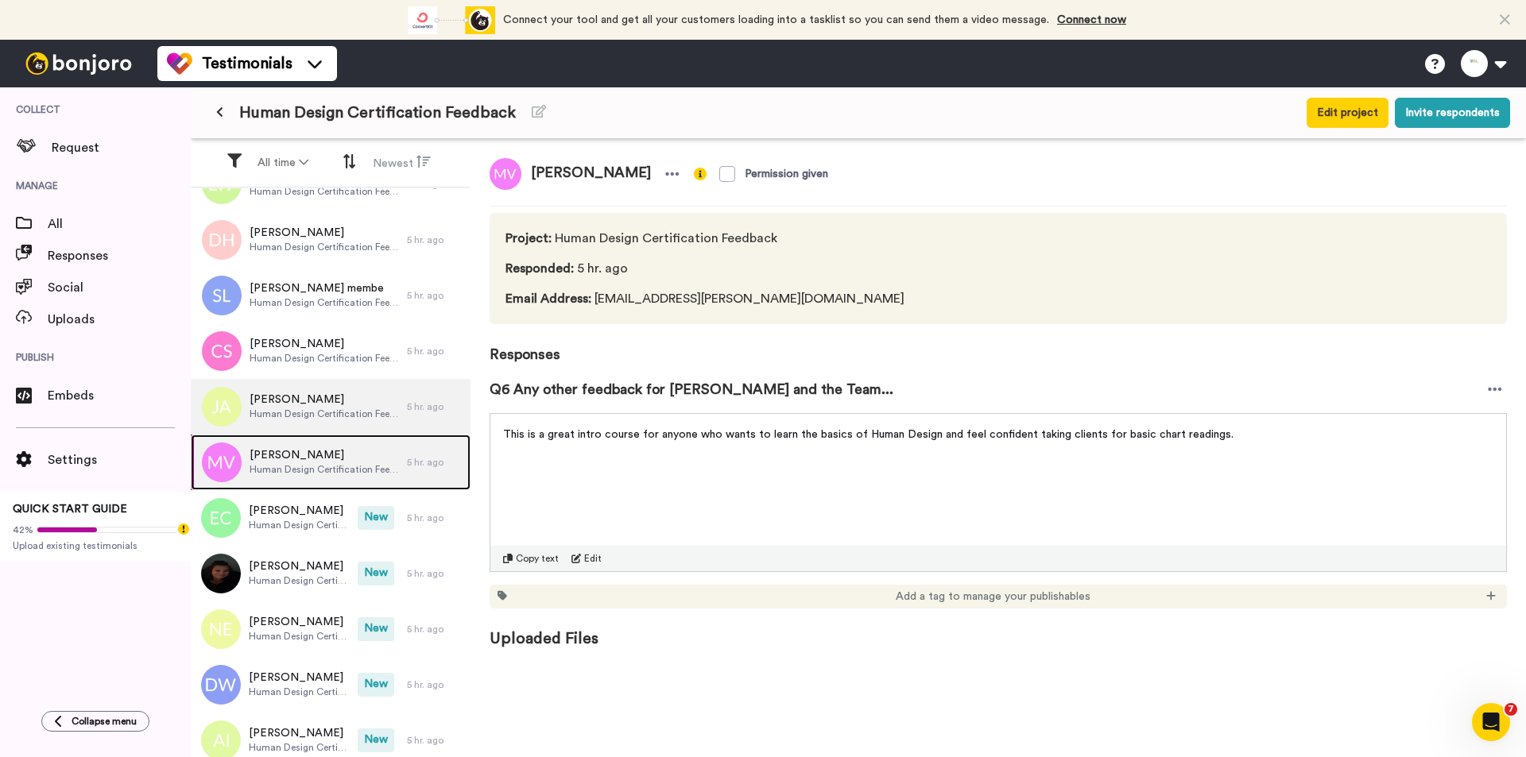
click at [291, 488] on div "[PERSON_NAME] Human Design Certification Feedback" at bounding box center [299, 463] width 216 height 56
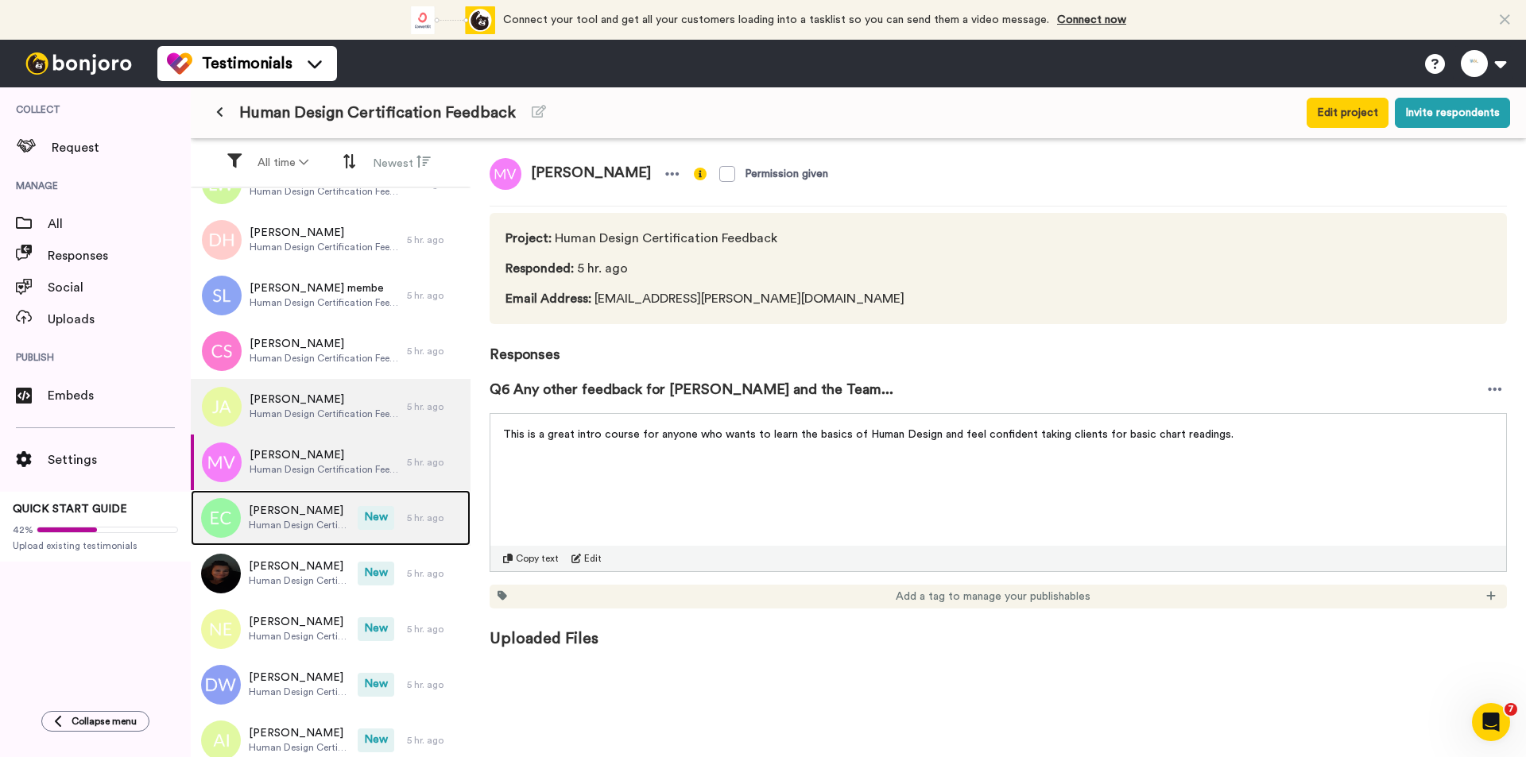
click at [291, 507] on span "[PERSON_NAME]" at bounding box center [299, 511] width 101 height 16
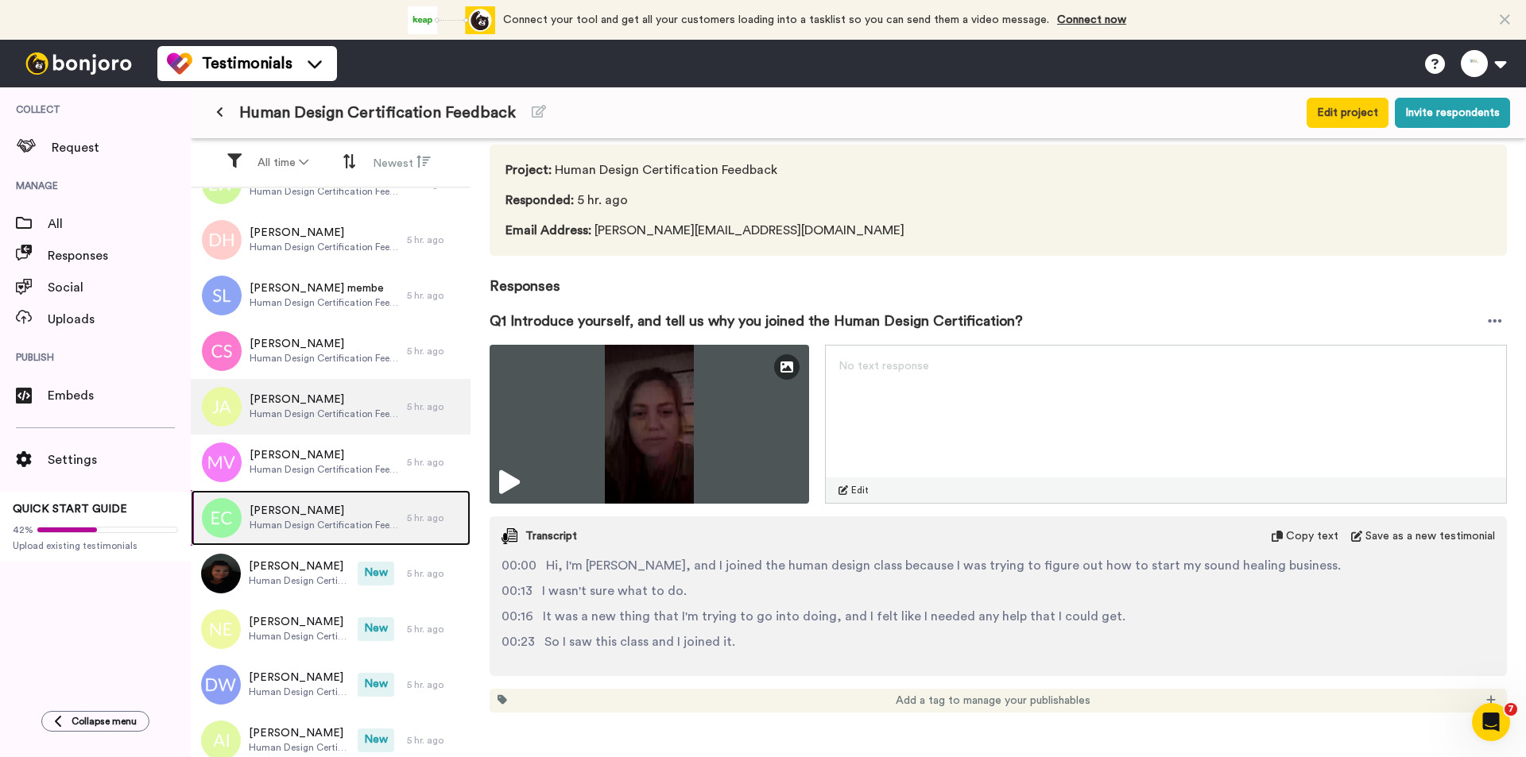
scroll to position [238, 0]
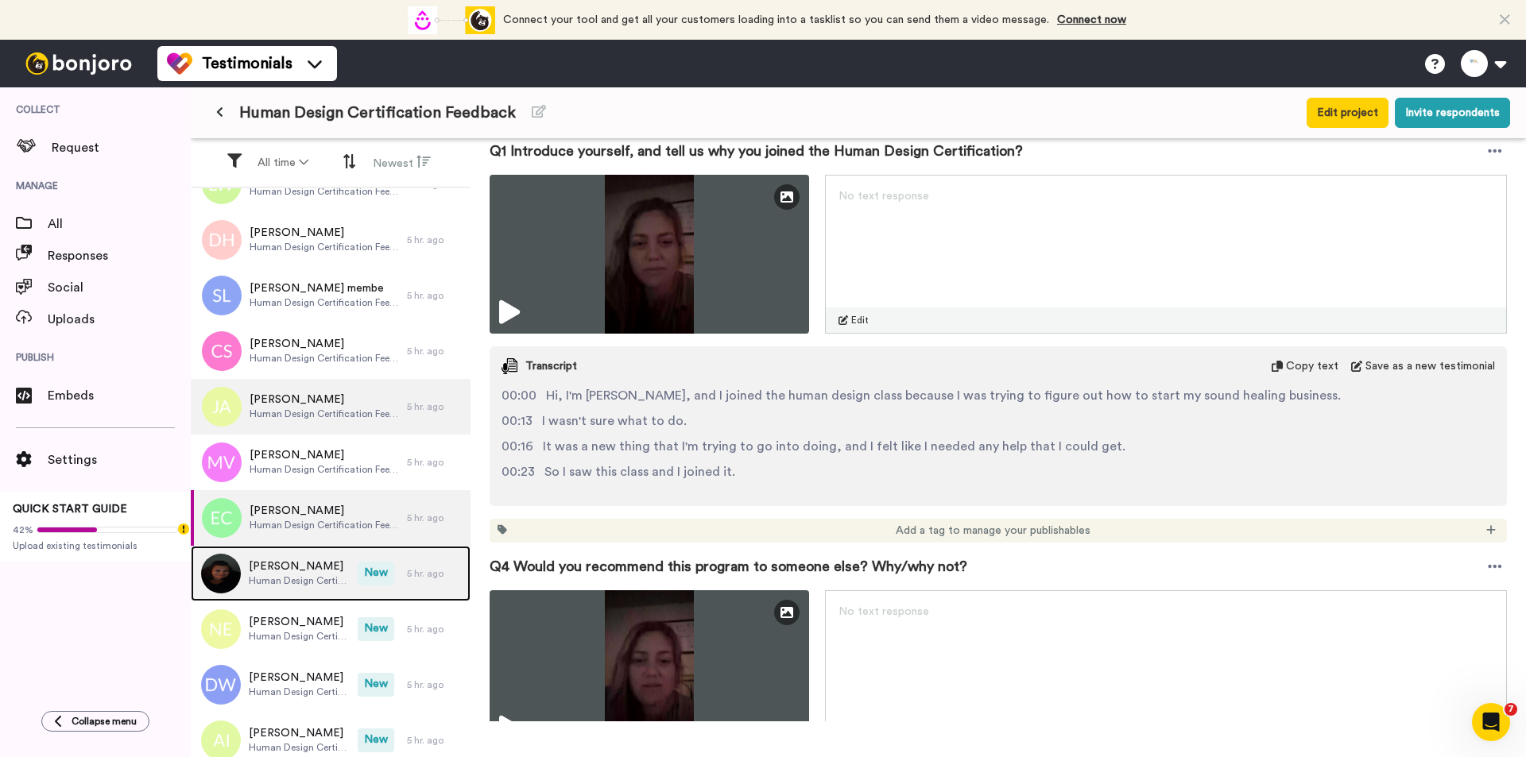
click at [311, 584] on span "Human Design Certification Feedback" at bounding box center [299, 580] width 101 height 13
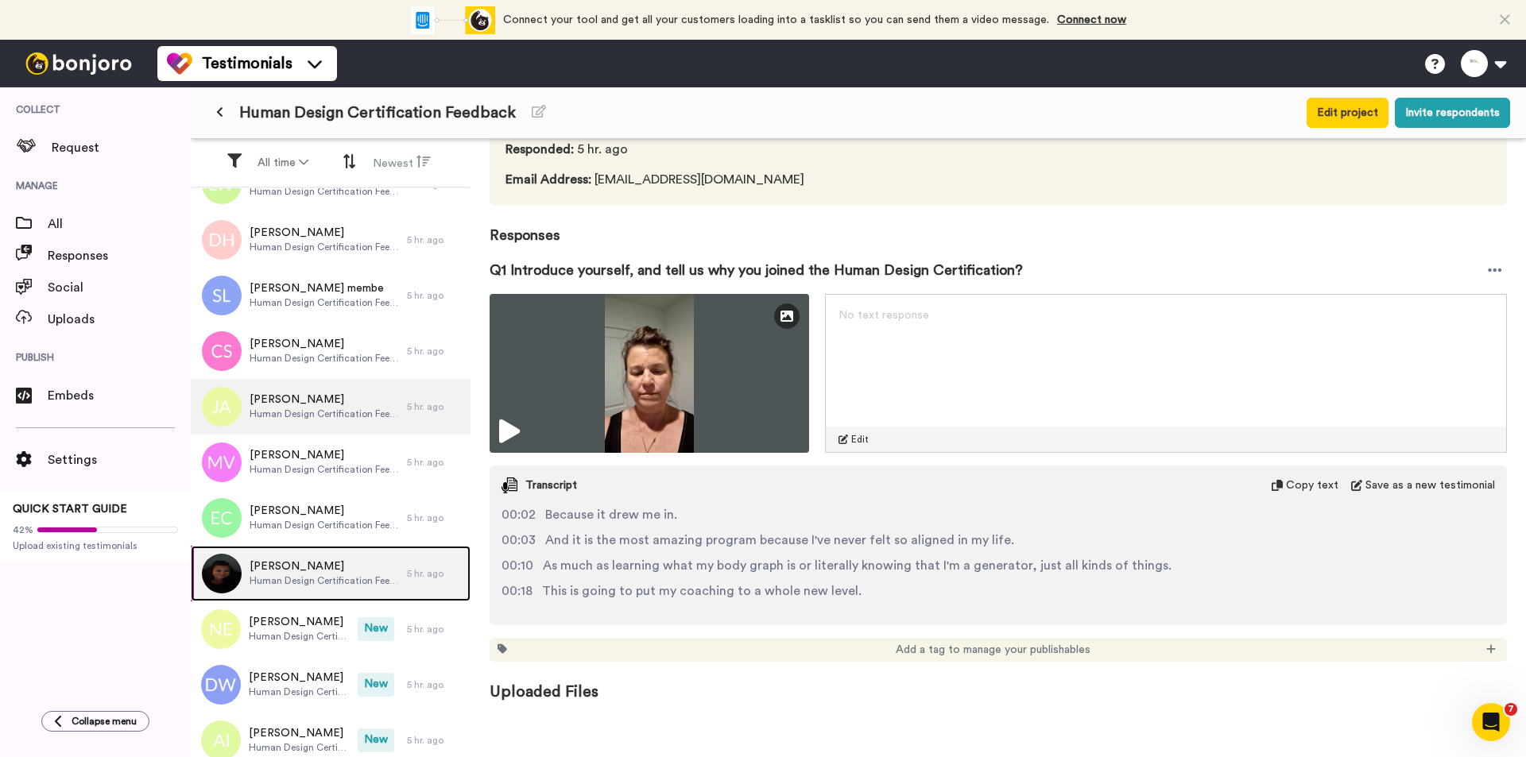
scroll to position [120, 0]
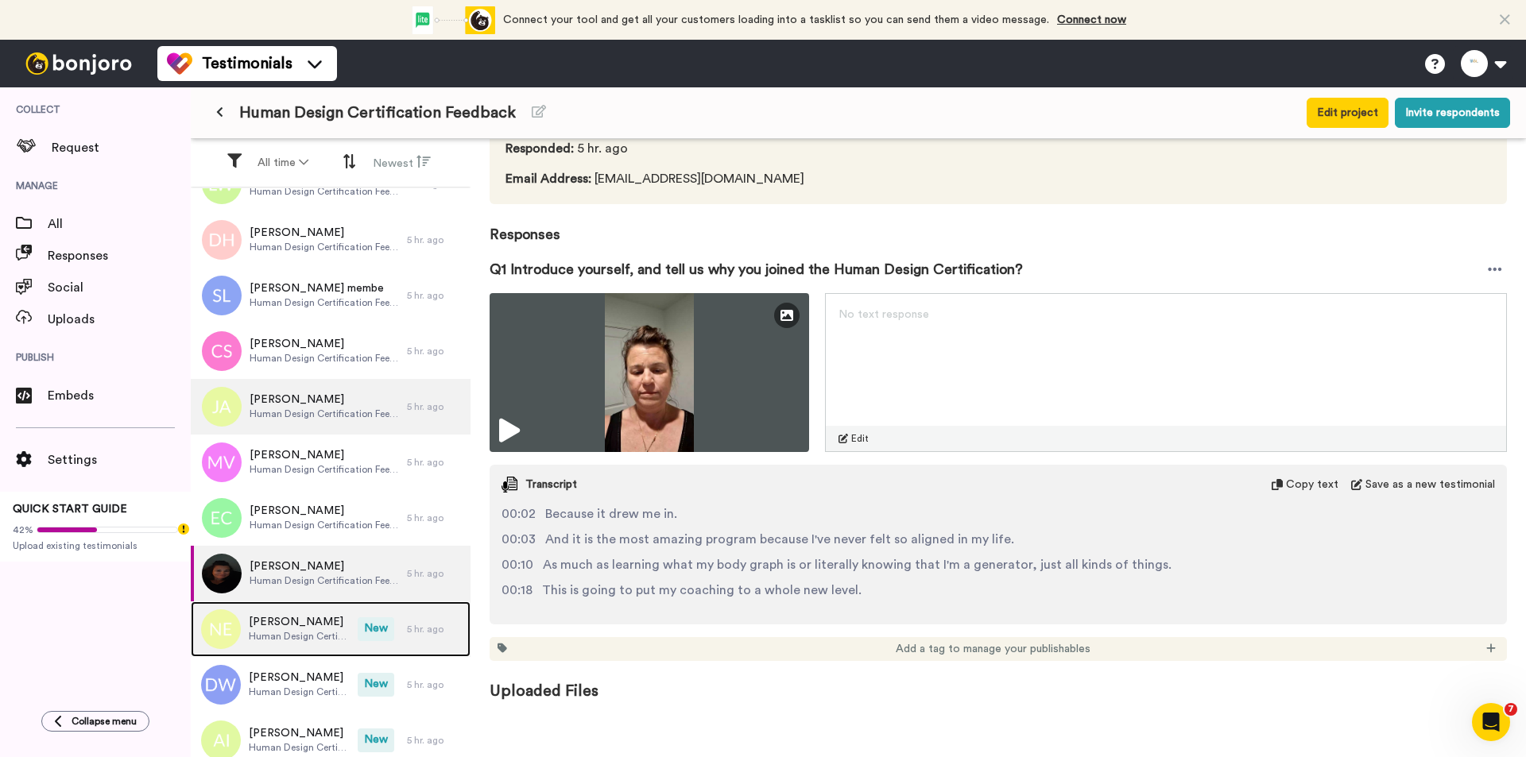
click at [323, 635] on span "Human Design Certification Feedback" at bounding box center [299, 636] width 101 height 13
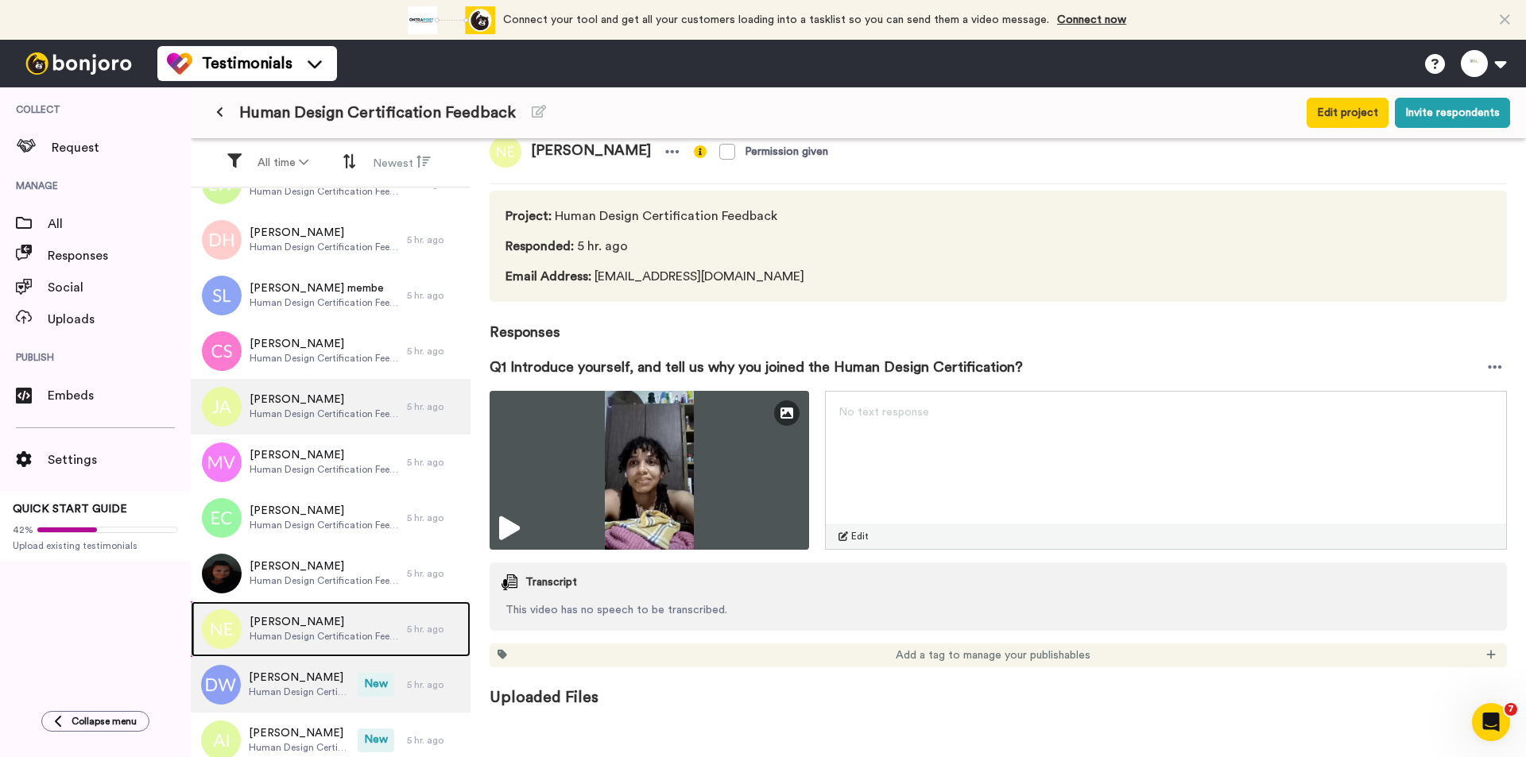
scroll to position [29, 0]
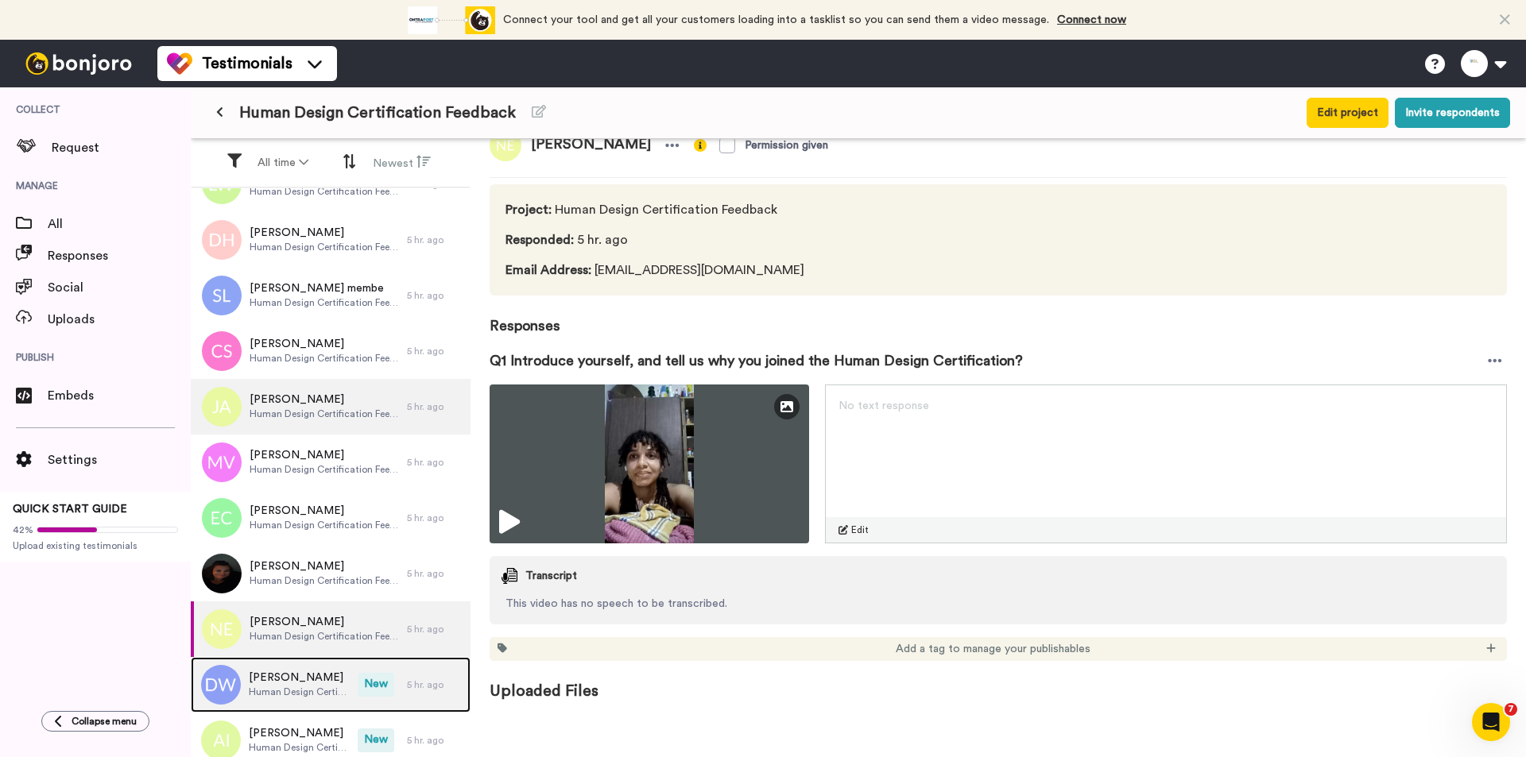
click at [304, 686] on span "Human Design Certification Feedback" at bounding box center [299, 692] width 101 height 13
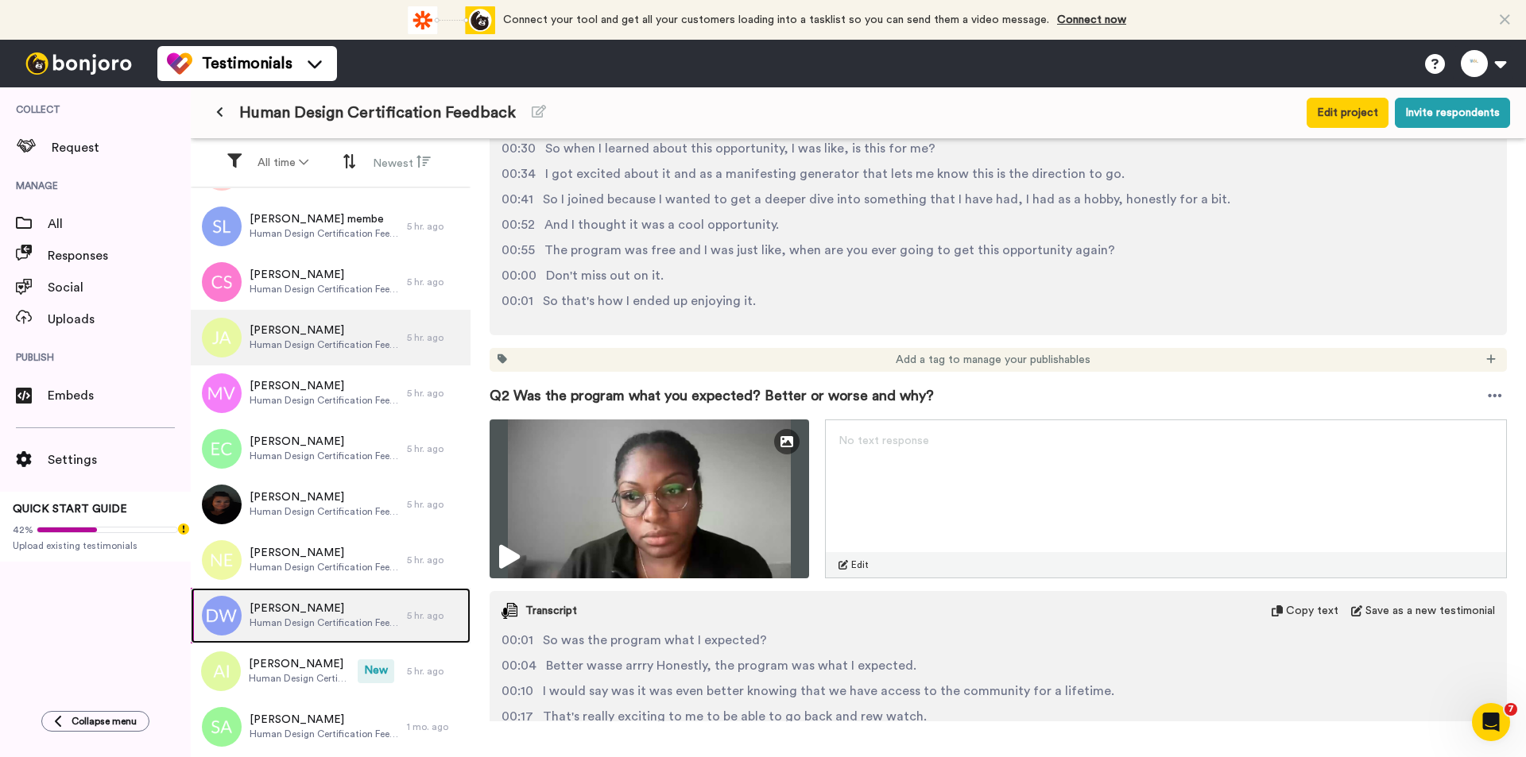
scroll to position [3909, 0]
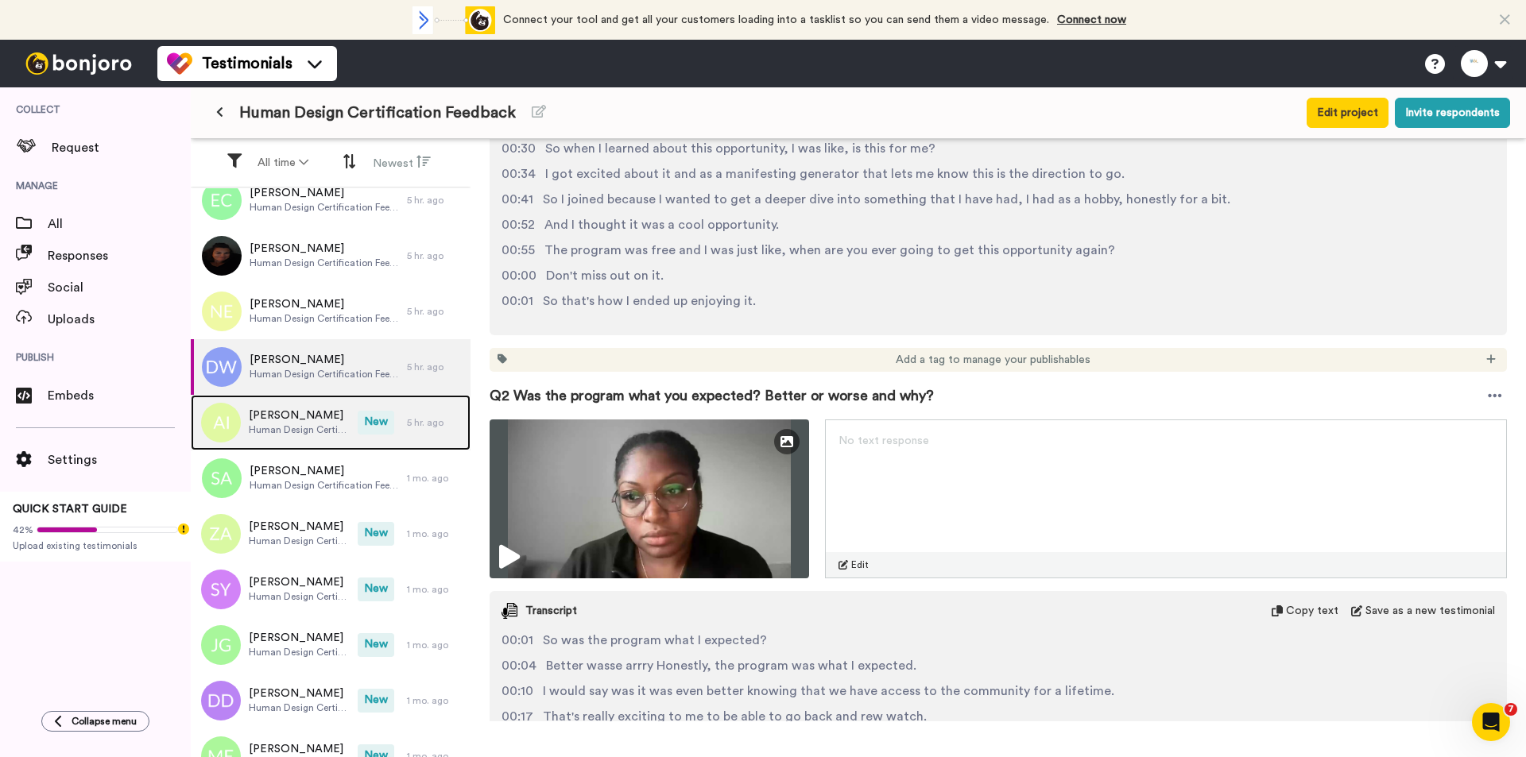
click at [311, 435] on span "Human Design Certification Feedback" at bounding box center [299, 429] width 101 height 13
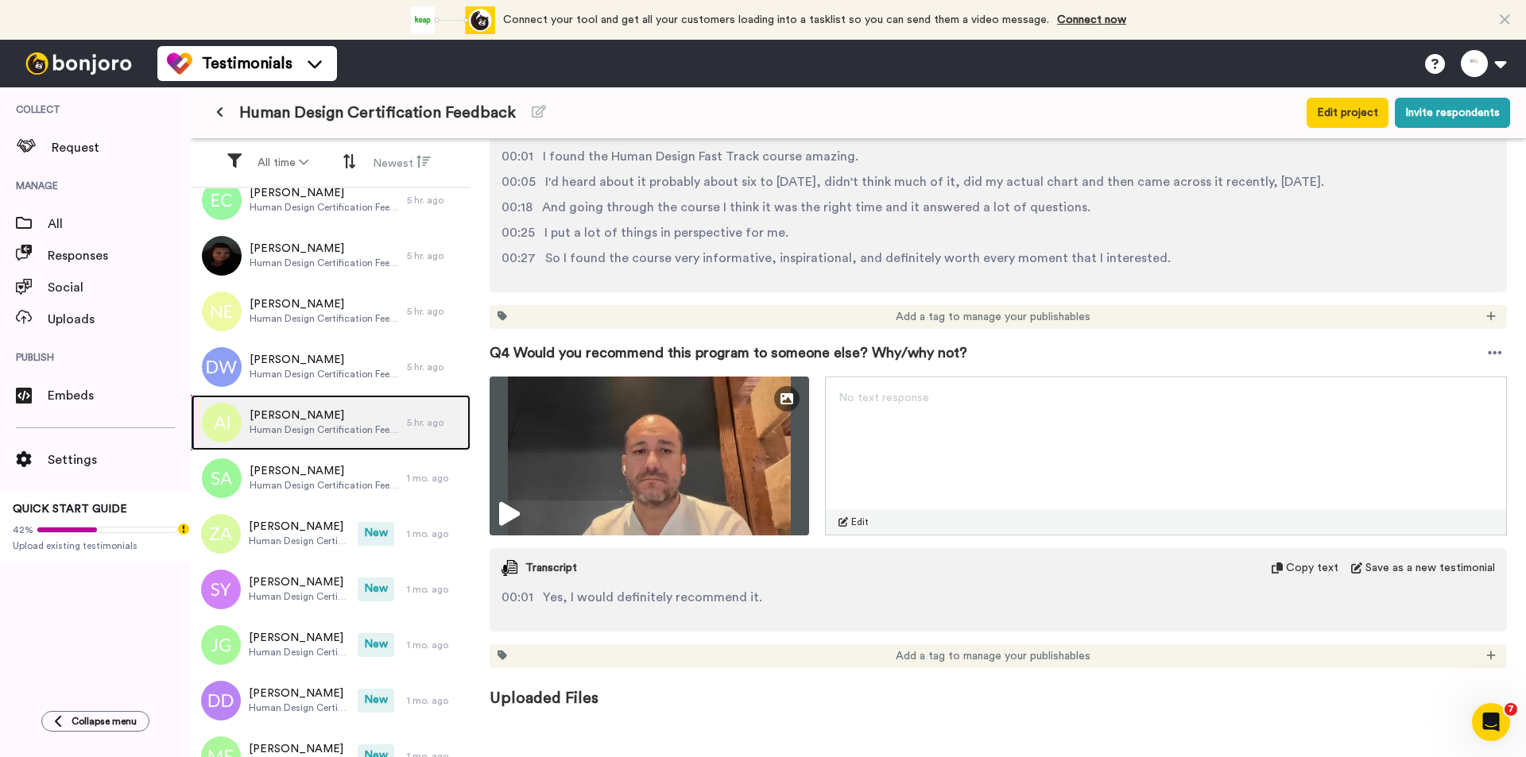
scroll to position [510, 0]
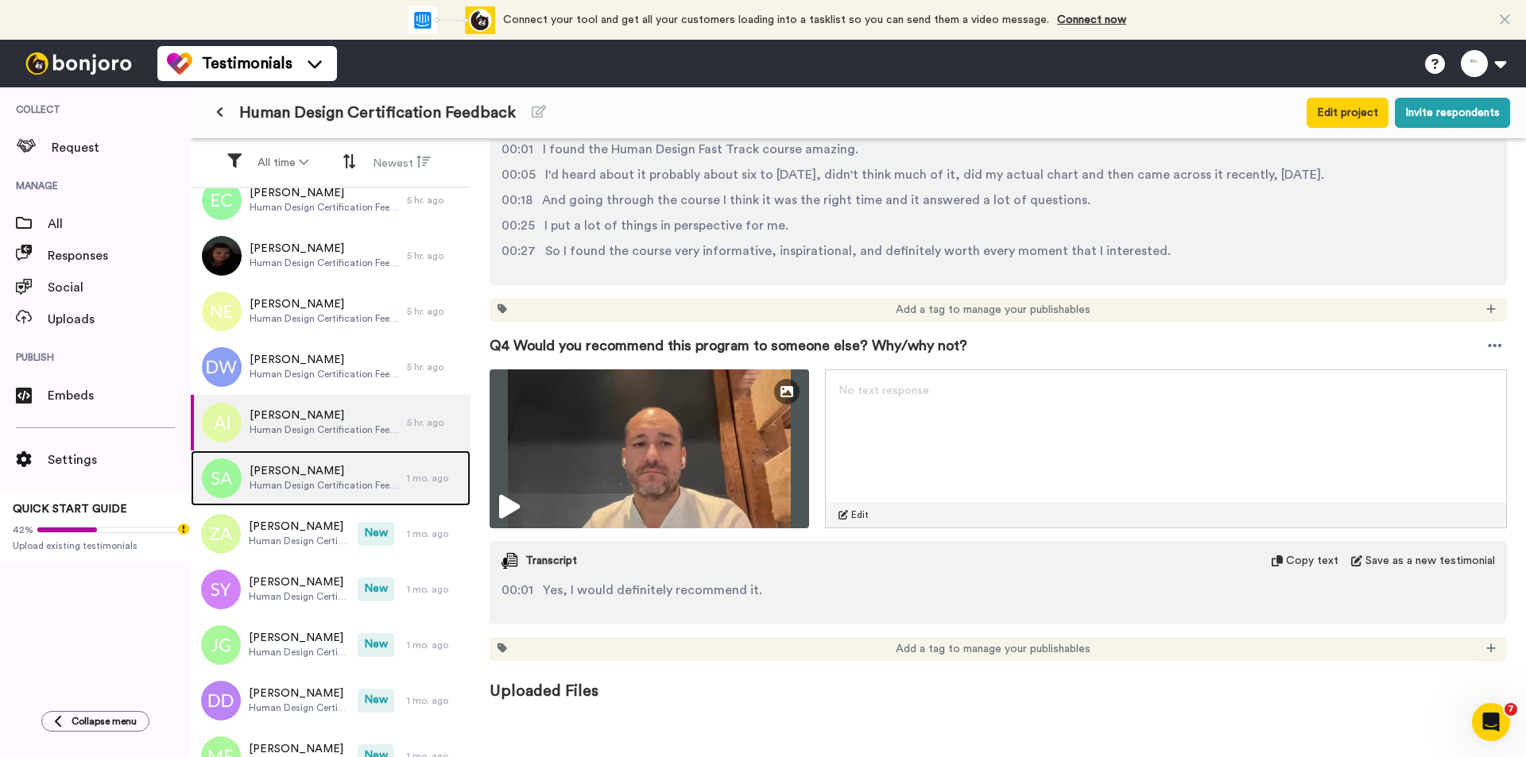
click at [310, 479] on span "Human Design Certification Feedback" at bounding box center [323, 485] width 149 height 13
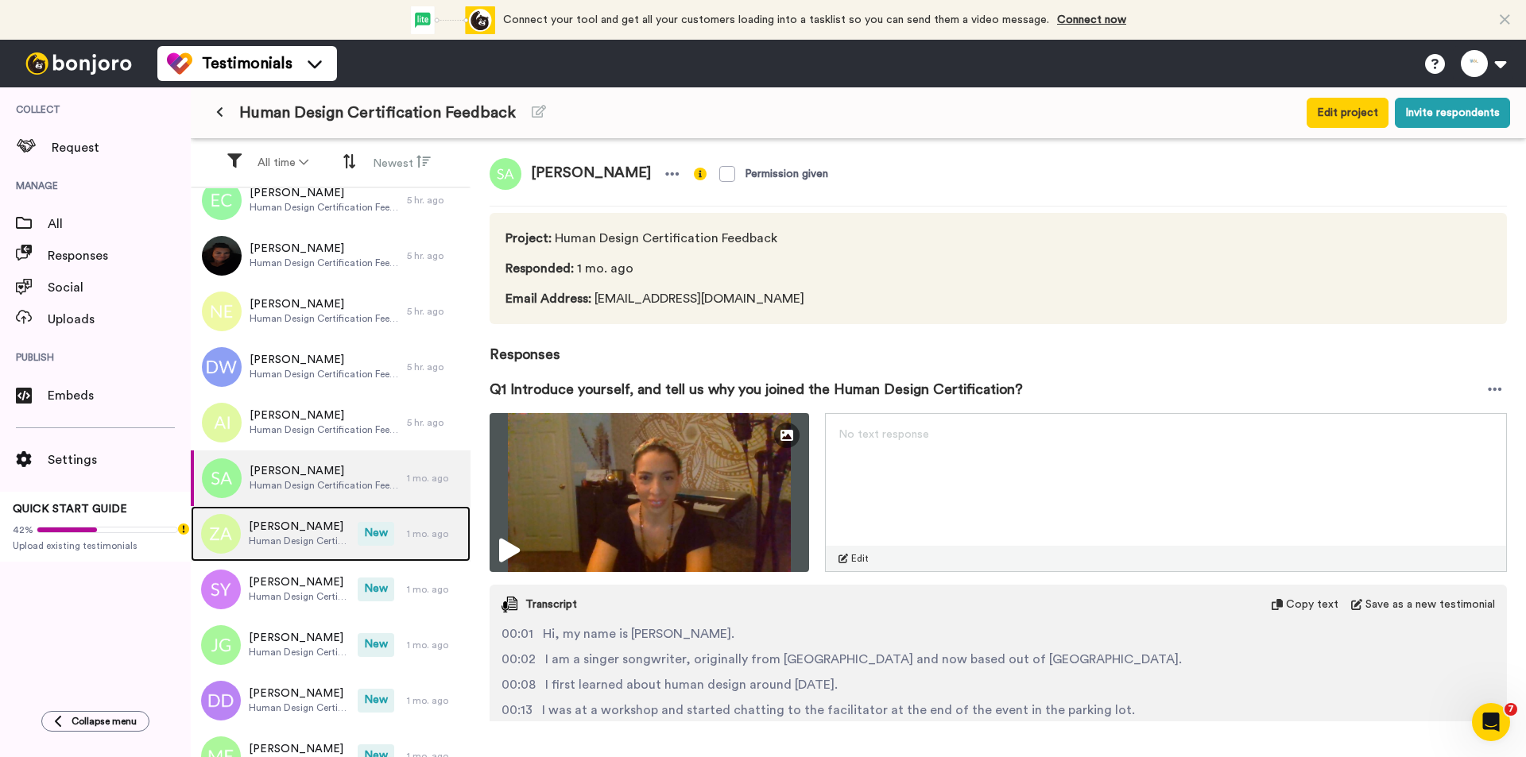
click at [379, 547] on div "[PERSON_NAME] Human Design Certification Feedback New 1 mo. ago" at bounding box center [331, 534] width 280 height 56
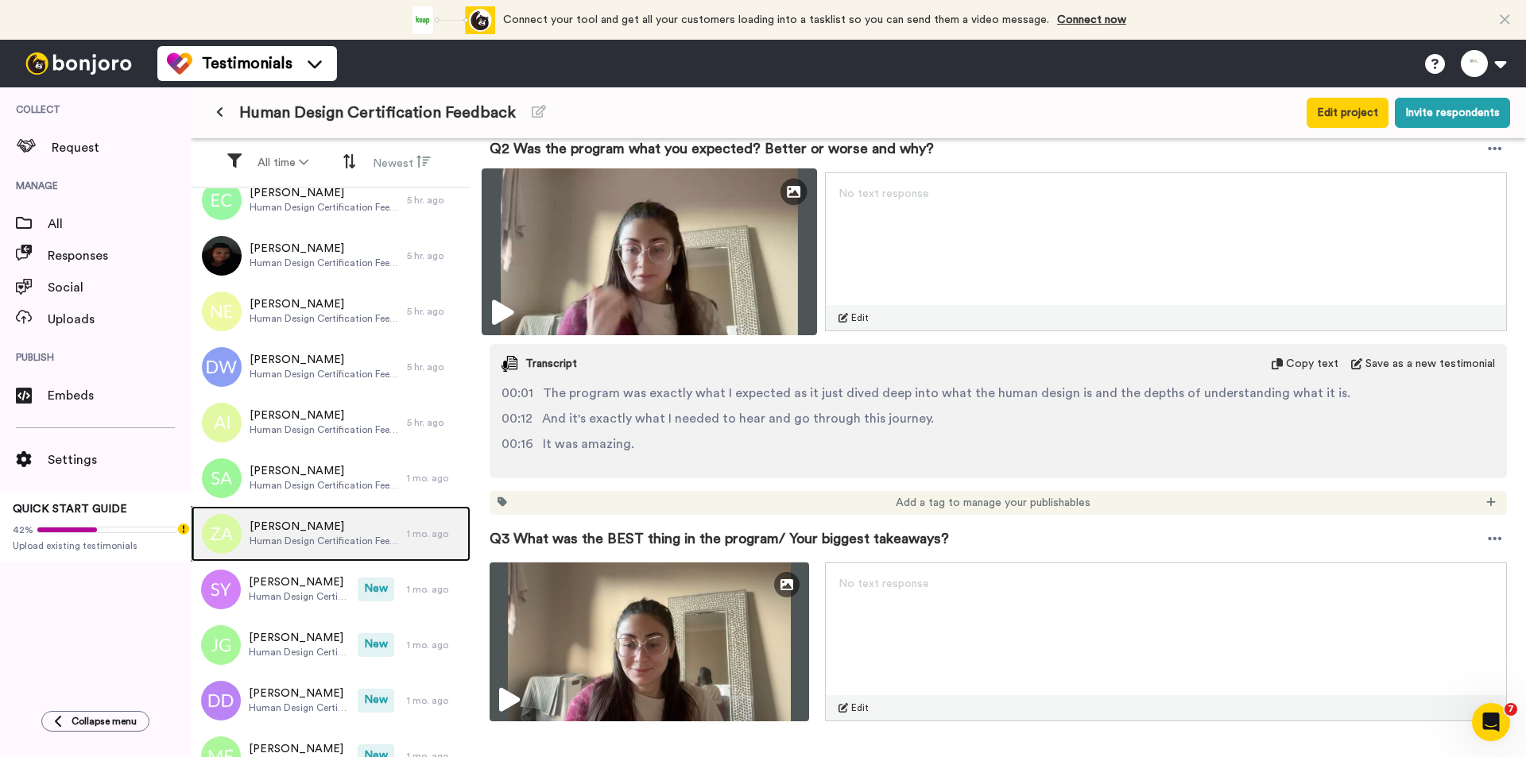
scroll to position [636, 0]
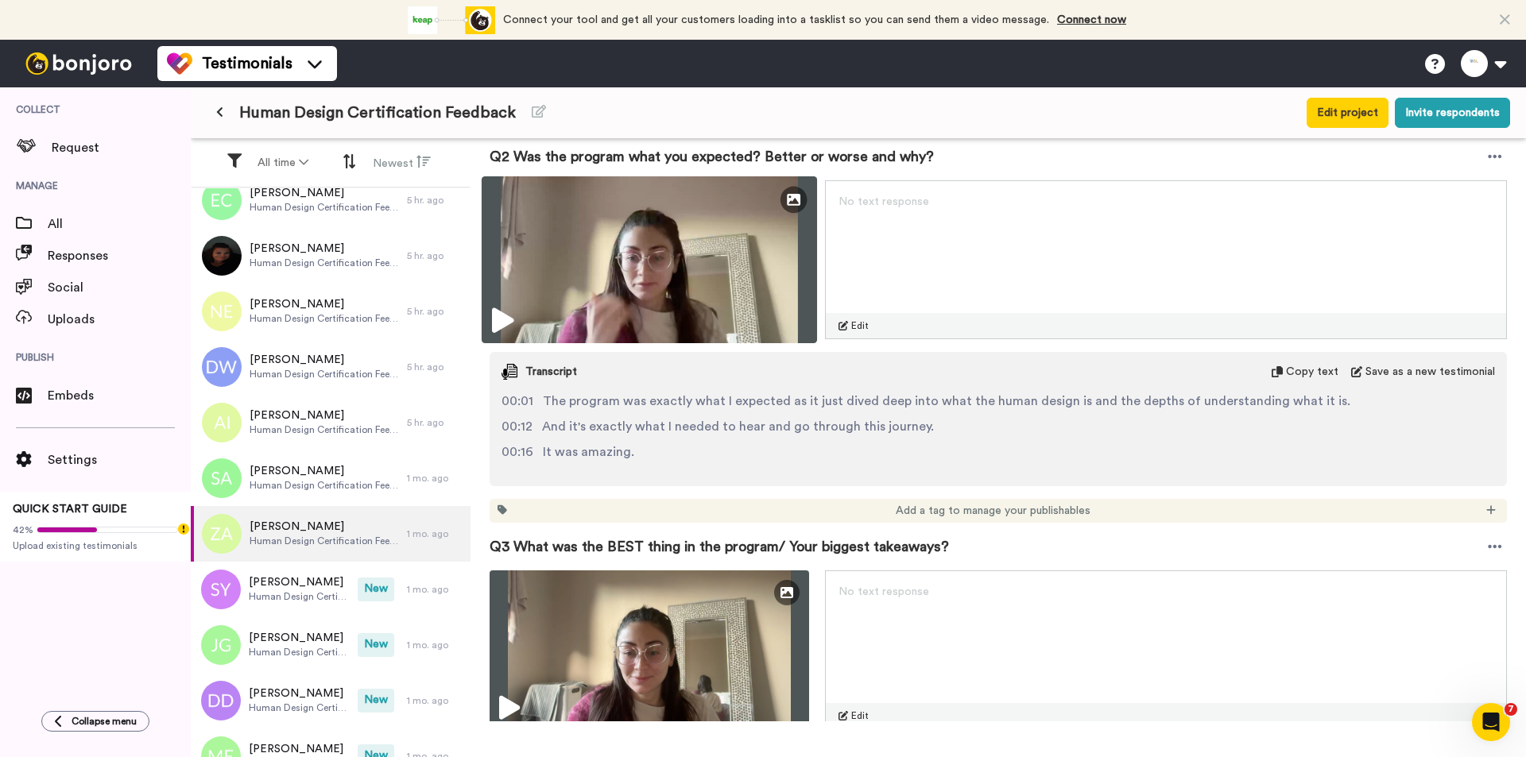
click at [663, 265] on img at bounding box center [648, 259] width 335 height 167
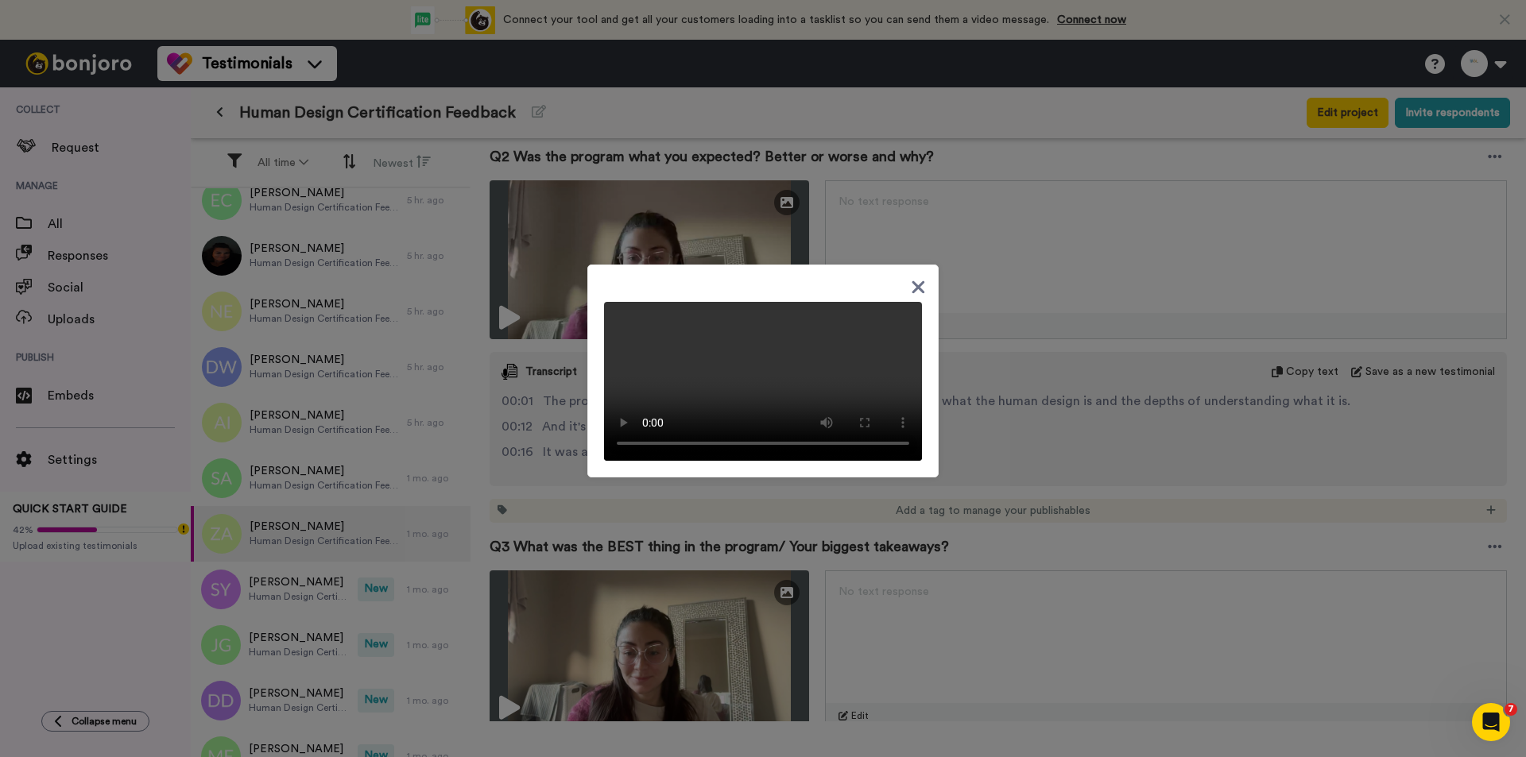
click at [617, 400] on video at bounding box center [763, 381] width 318 height 159
click at [912, 280] on icon at bounding box center [918, 286] width 13 height 13
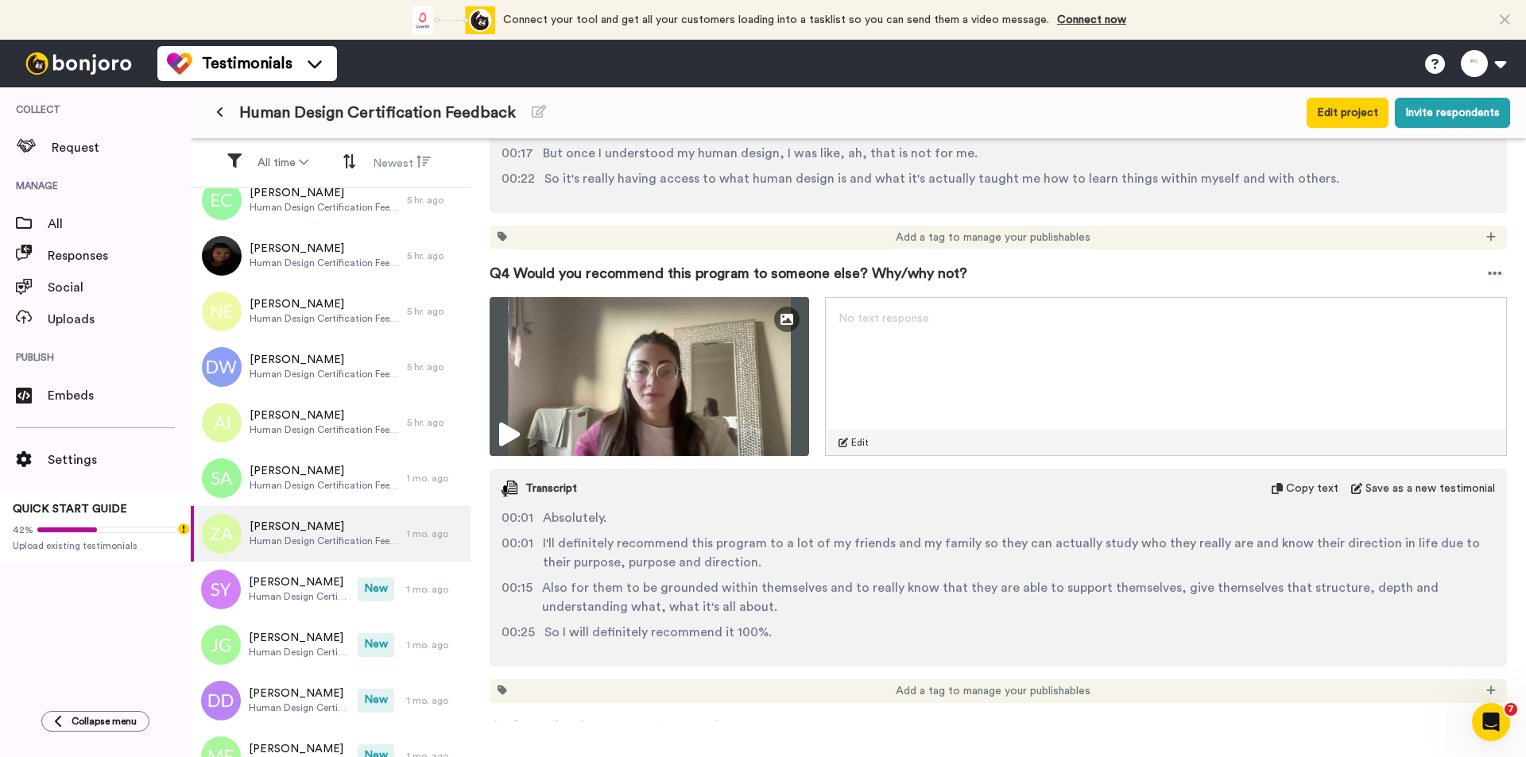
scroll to position [1457, 0]
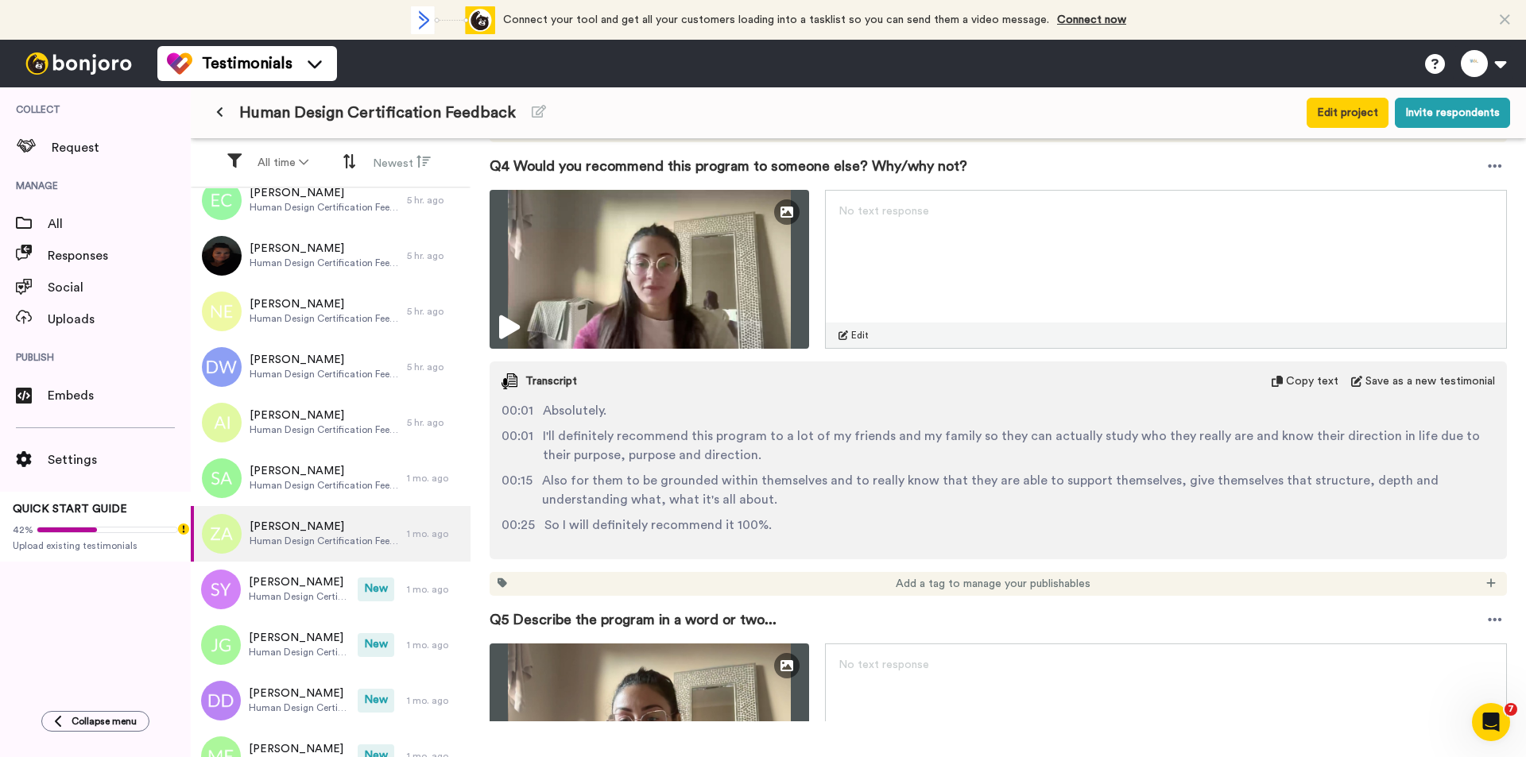
click at [701, 287] on img at bounding box center [648, 269] width 319 height 159
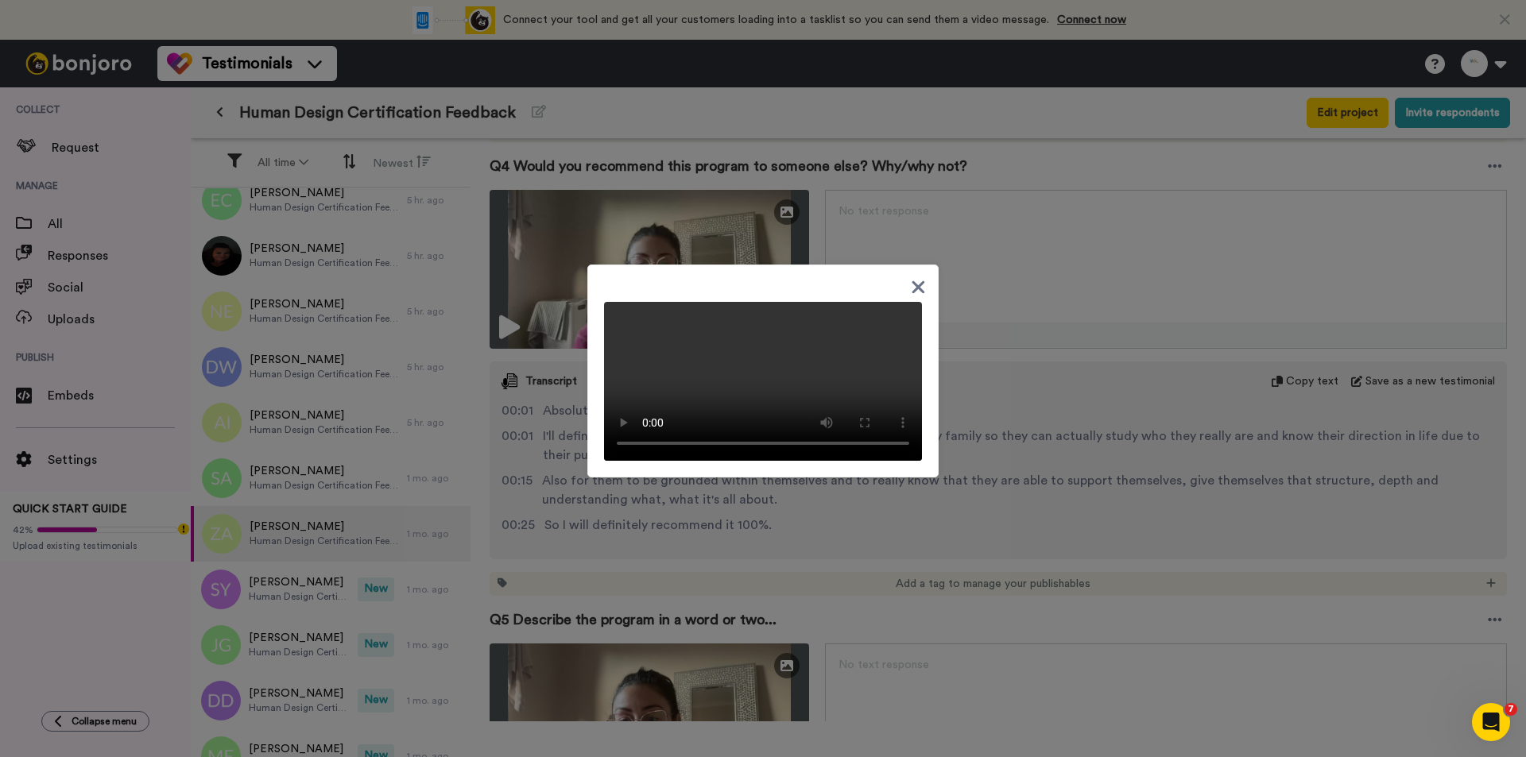
click at [891, 352] on video at bounding box center [763, 381] width 318 height 159
click at [918, 277] on icon at bounding box center [918, 287] width 15 height 20
